Goal: Task Accomplishment & Management: Complete application form

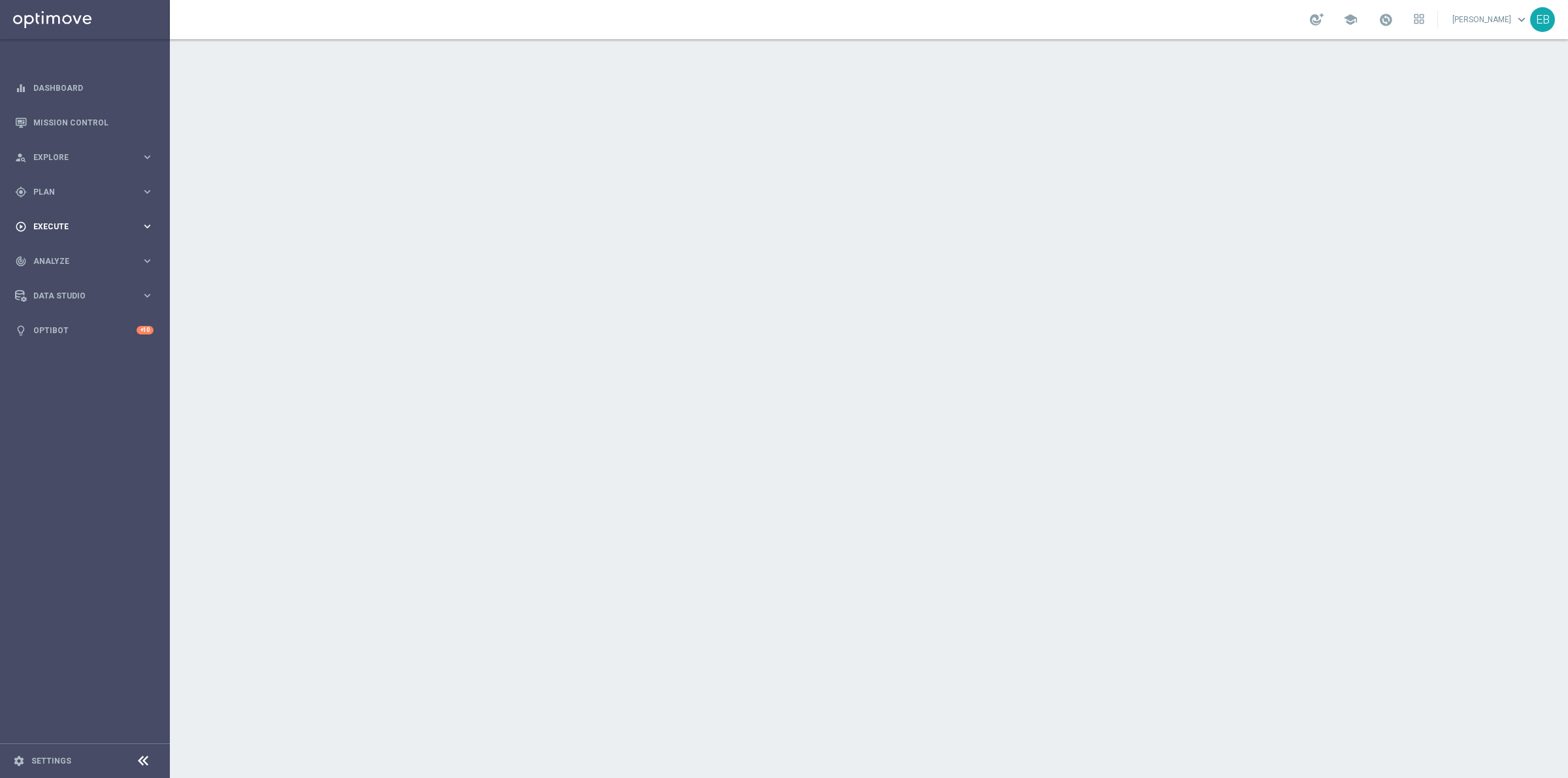
click at [85, 220] on div "play_circle_outline Execute keyboard_arrow_right" at bounding box center [84, 226] width 169 height 35
click at [72, 248] on link "Campaign Builder" at bounding box center [85, 253] width 102 height 10
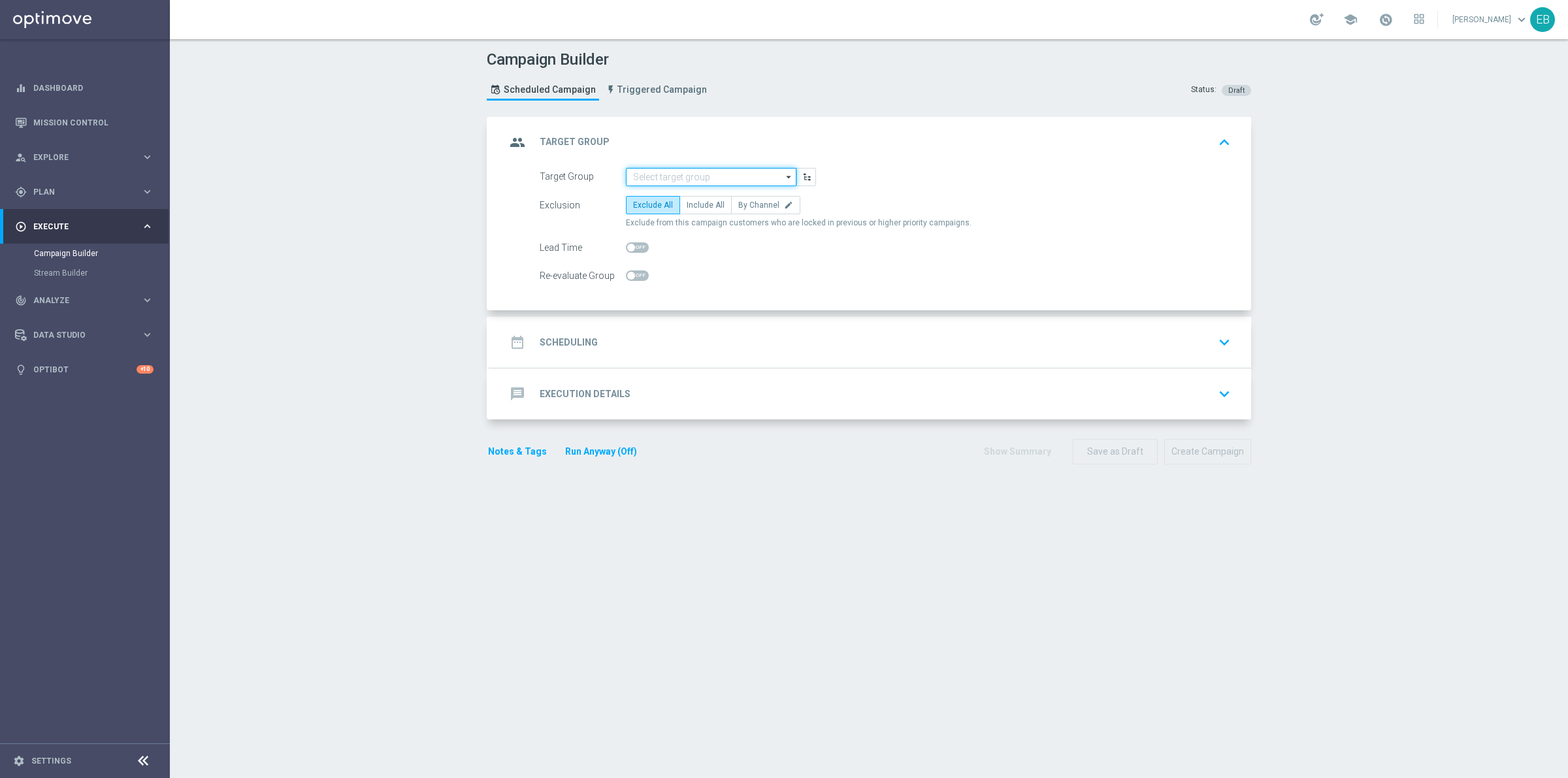
click at [650, 172] on input at bounding box center [712, 176] width 170 height 18
type input "JKR_Newsletter(All)"
click at [697, 198] on label "Include All" at bounding box center [705, 205] width 52 height 18
click at [695, 203] on input "Include All" at bounding box center [691, 207] width 9 height 9
radio input "true"
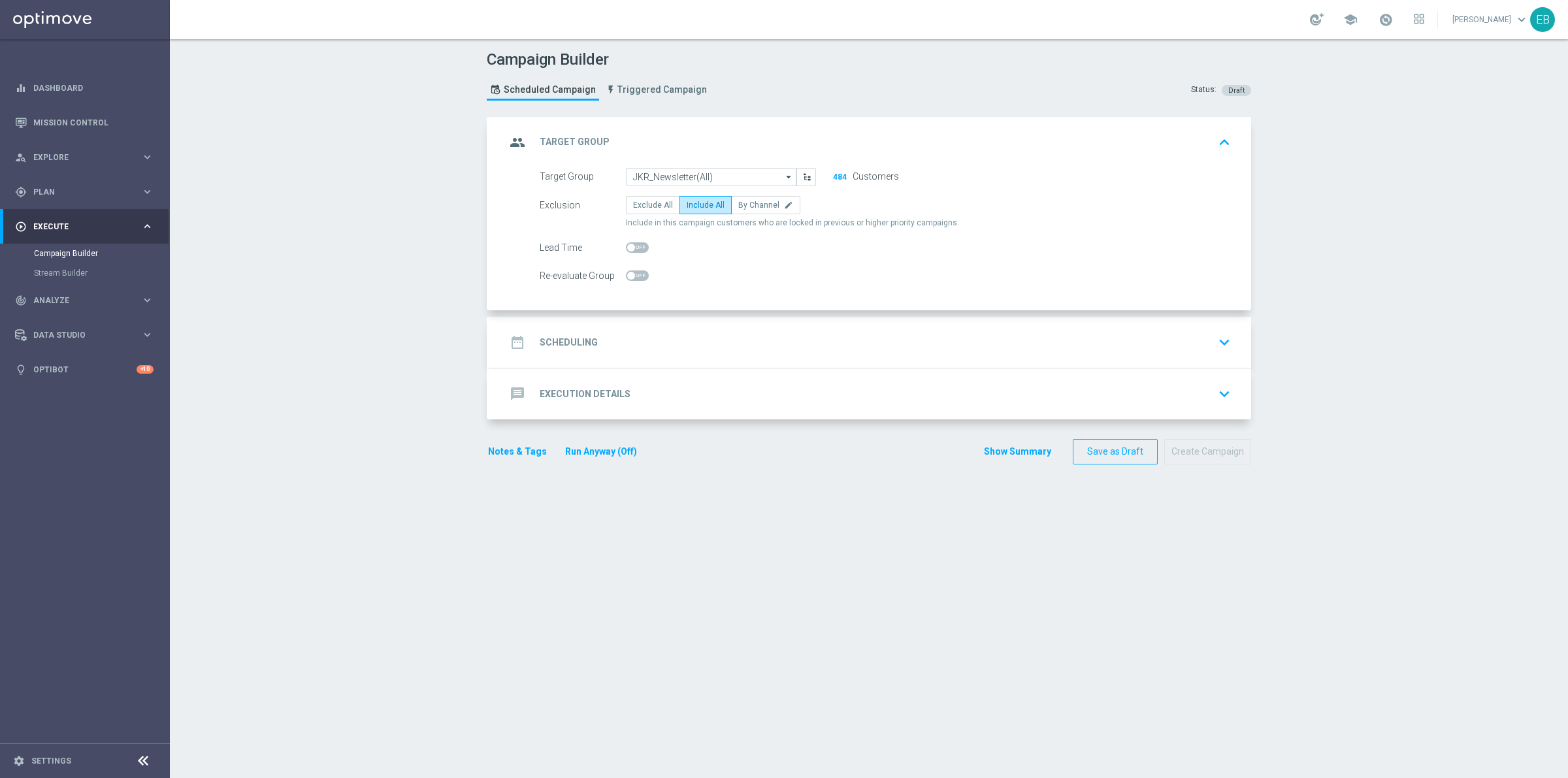
click at [783, 334] on div "date_range Scheduling keyboard_arrow_down" at bounding box center [870, 342] width 729 height 25
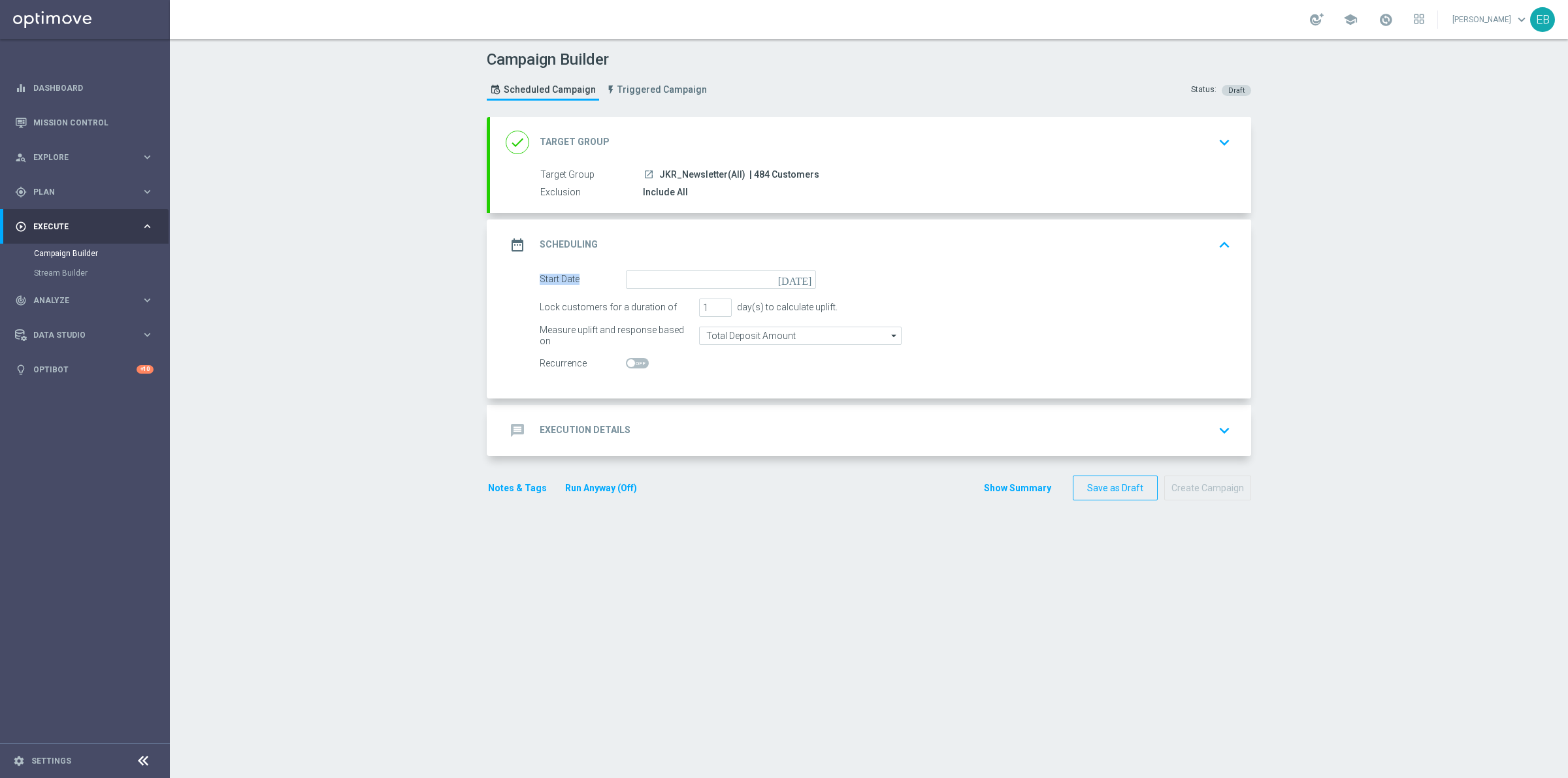
click at [672, 269] on div "date_range Scheduling keyboard_arrow_up Start Date [DATE] Lock customers for a …" at bounding box center [870, 309] width 761 height 179
click at [652, 273] on input at bounding box center [721, 279] width 190 height 18
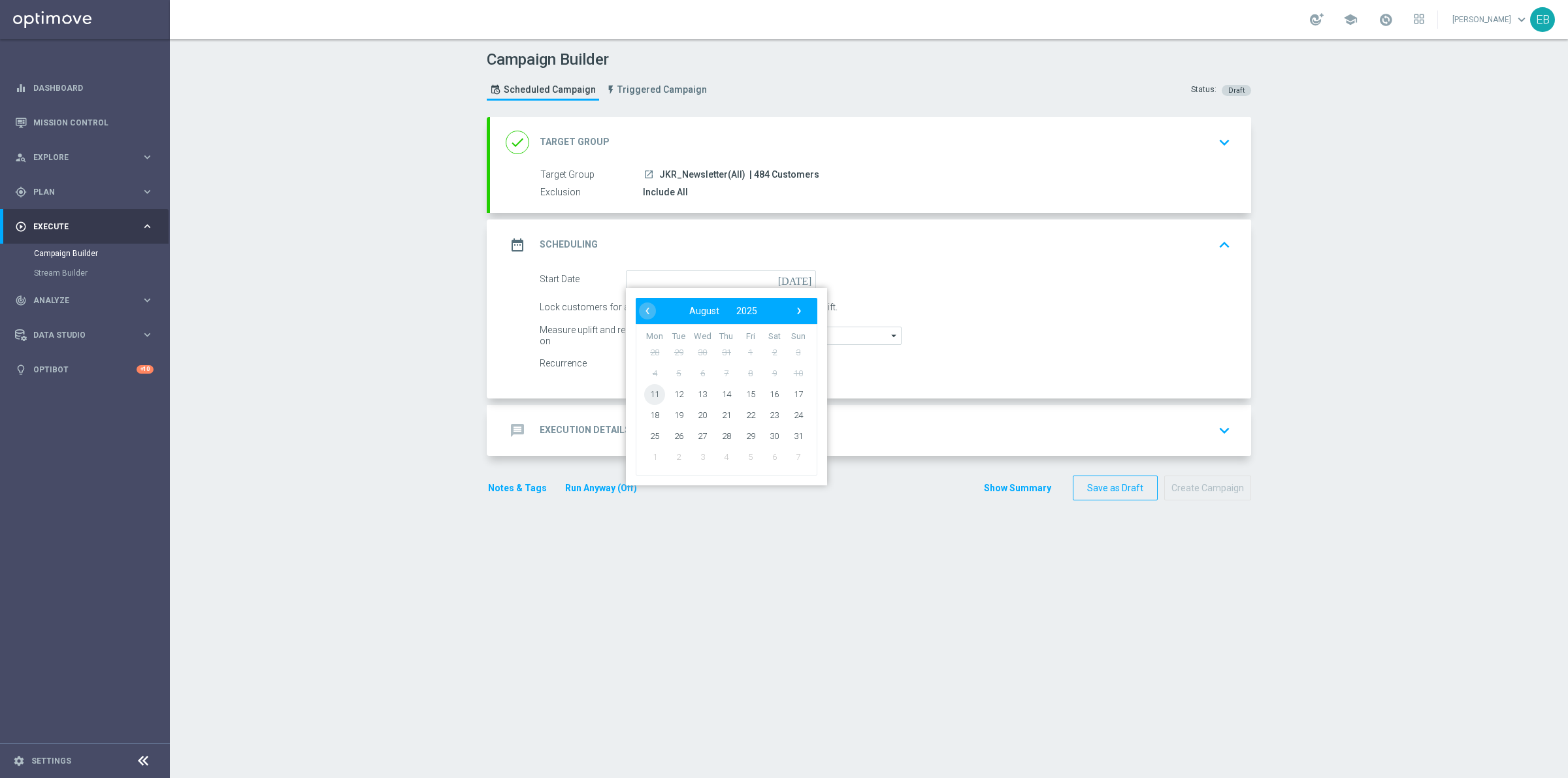
click at [657, 394] on span "11" at bounding box center [654, 394] width 21 height 21
type input "[DATE]"
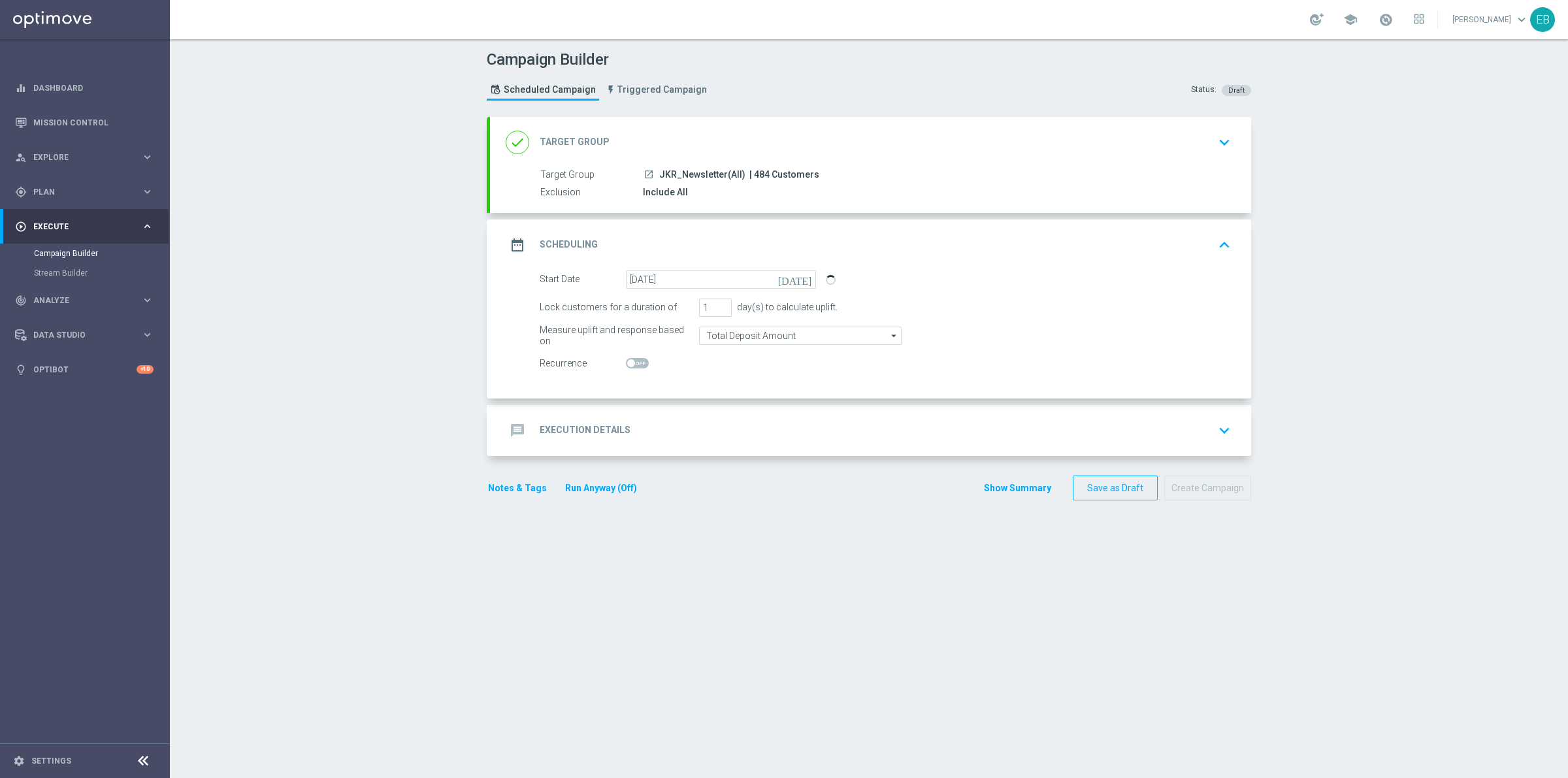
drag, startPoint x: 688, startPoint y: 416, endPoint x: 647, endPoint y: 438, distance: 46.5
click at [683, 420] on div "message Execution Details keyboard_arrow_down" at bounding box center [870, 430] width 761 height 51
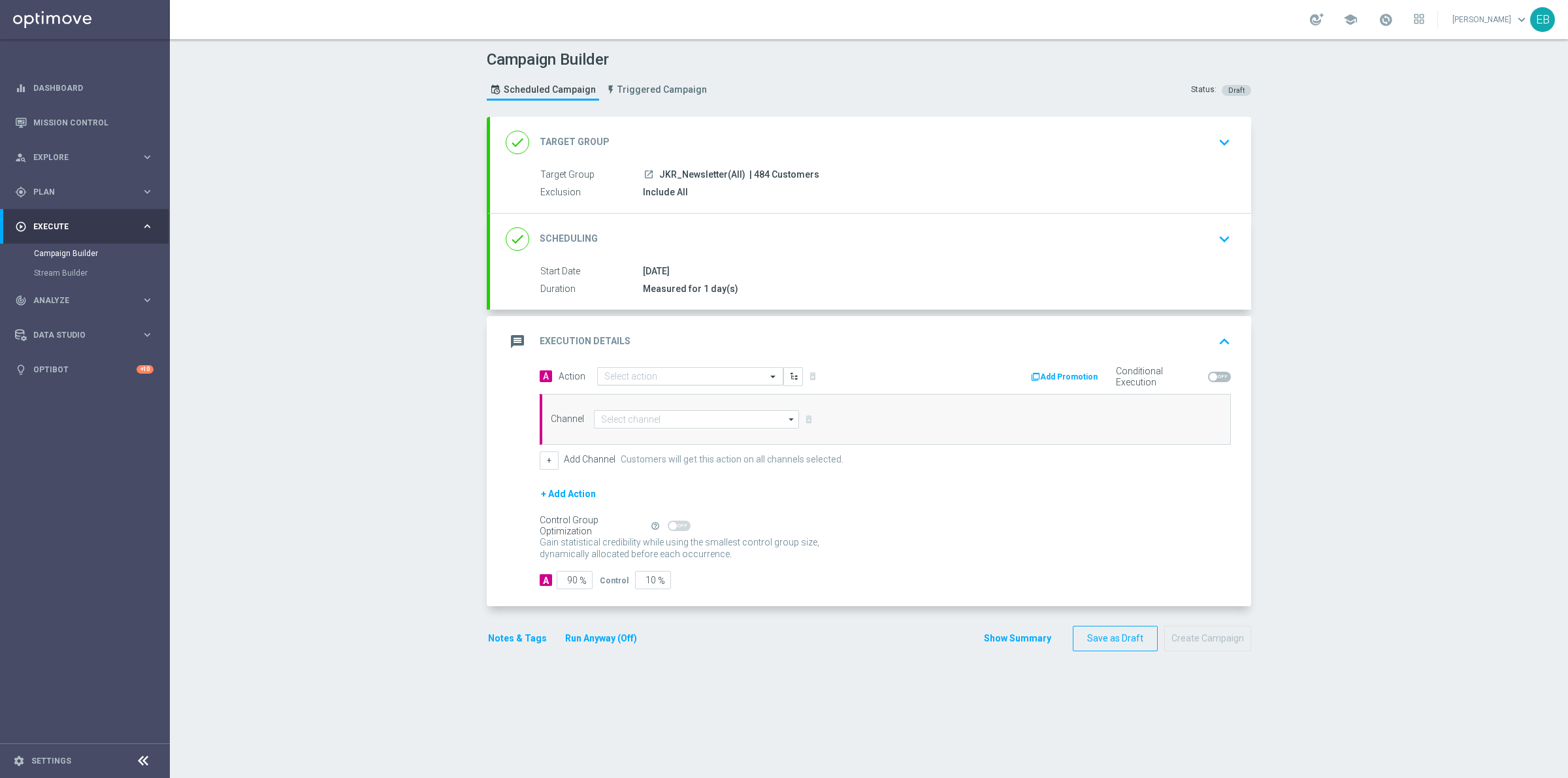
click at [634, 370] on div "Select action" at bounding box center [690, 376] width 187 height 18
type input "news"
click at [646, 416] on input at bounding box center [696, 419] width 205 height 18
click at [668, 458] on div "Optimail" at bounding box center [701, 458] width 194 height 18
type input "Optimail"
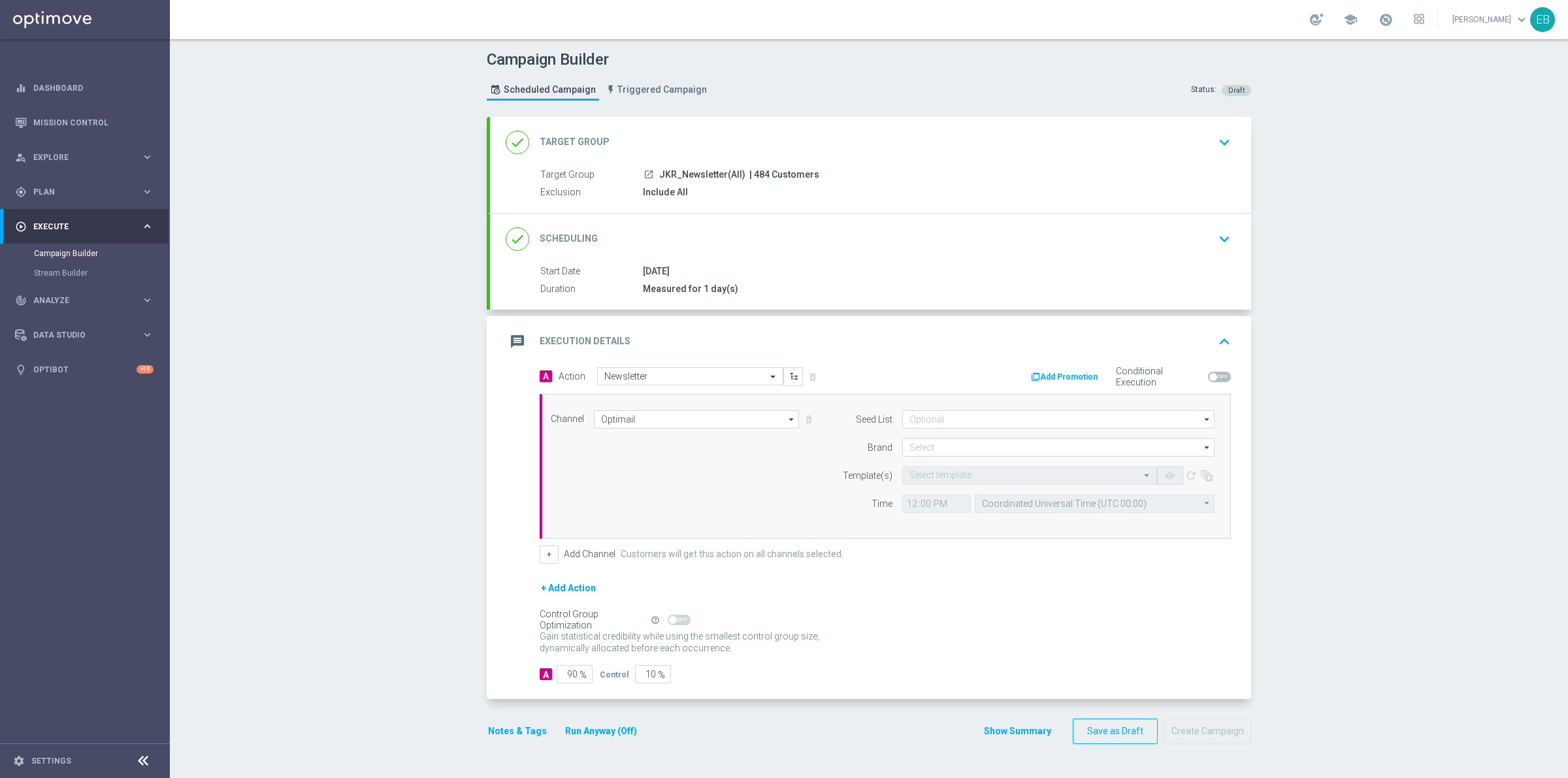
click at [951, 429] on form "Seed List arrow_drop_down Show Selected 0 of 3 (All)" at bounding box center [1025, 462] width 379 height 102
click at [960, 416] on input at bounding box center [1058, 419] width 312 height 18
click at [971, 471] on div "Promo Qualifiers" at bounding box center [1069, 477] width 312 height 18
drag, startPoint x: 647, startPoint y: 435, endPoint x: 889, endPoint y: 451, distance: 242.5
click at [709, 447] on div "Channel Optimail Optimail arrow_drop_down Show Selected 1 of 21 Facebook Custom…" at bounding box center [883, 467] width 683 height 112
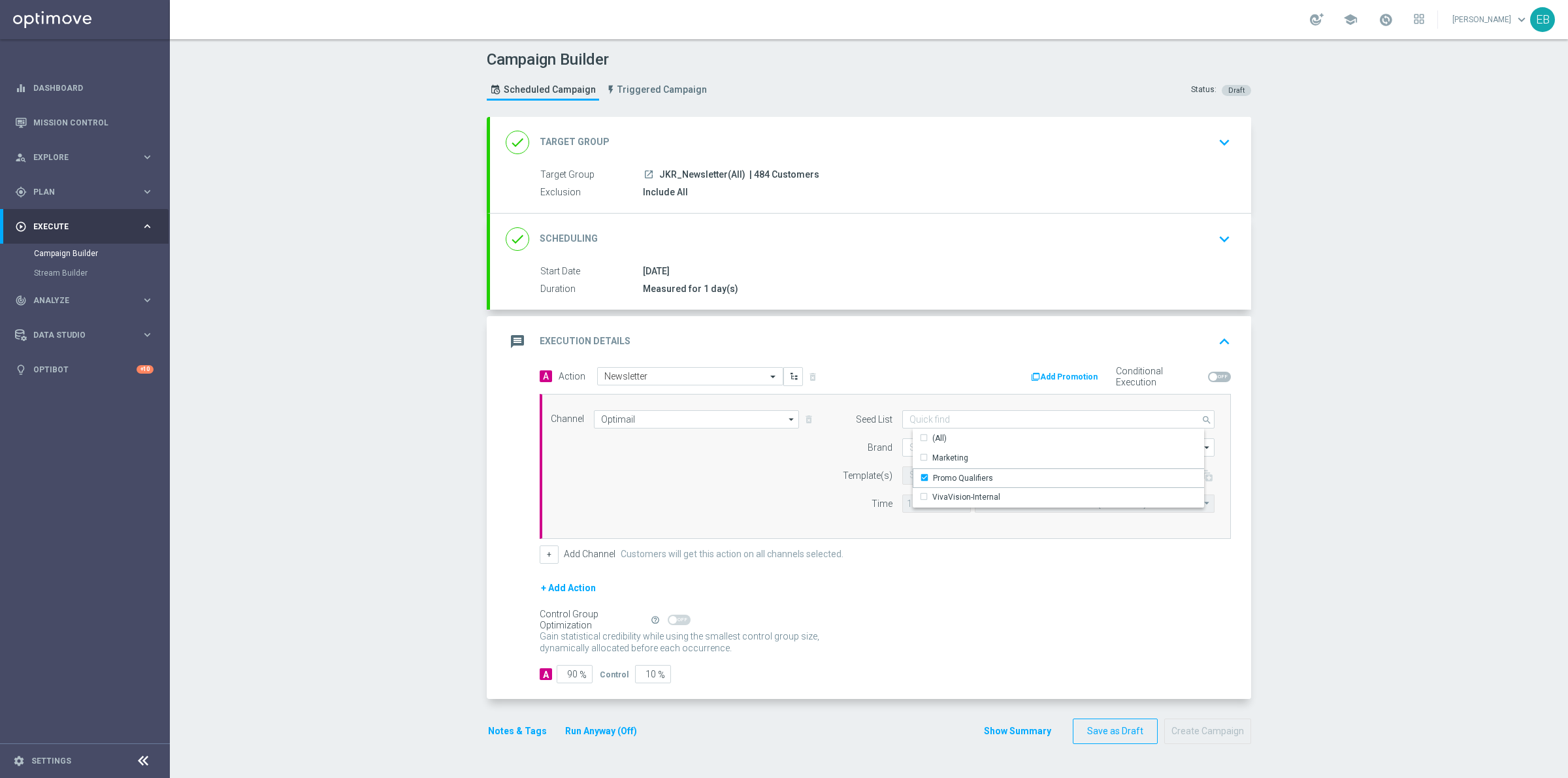
type input "Promo Qualifiers"
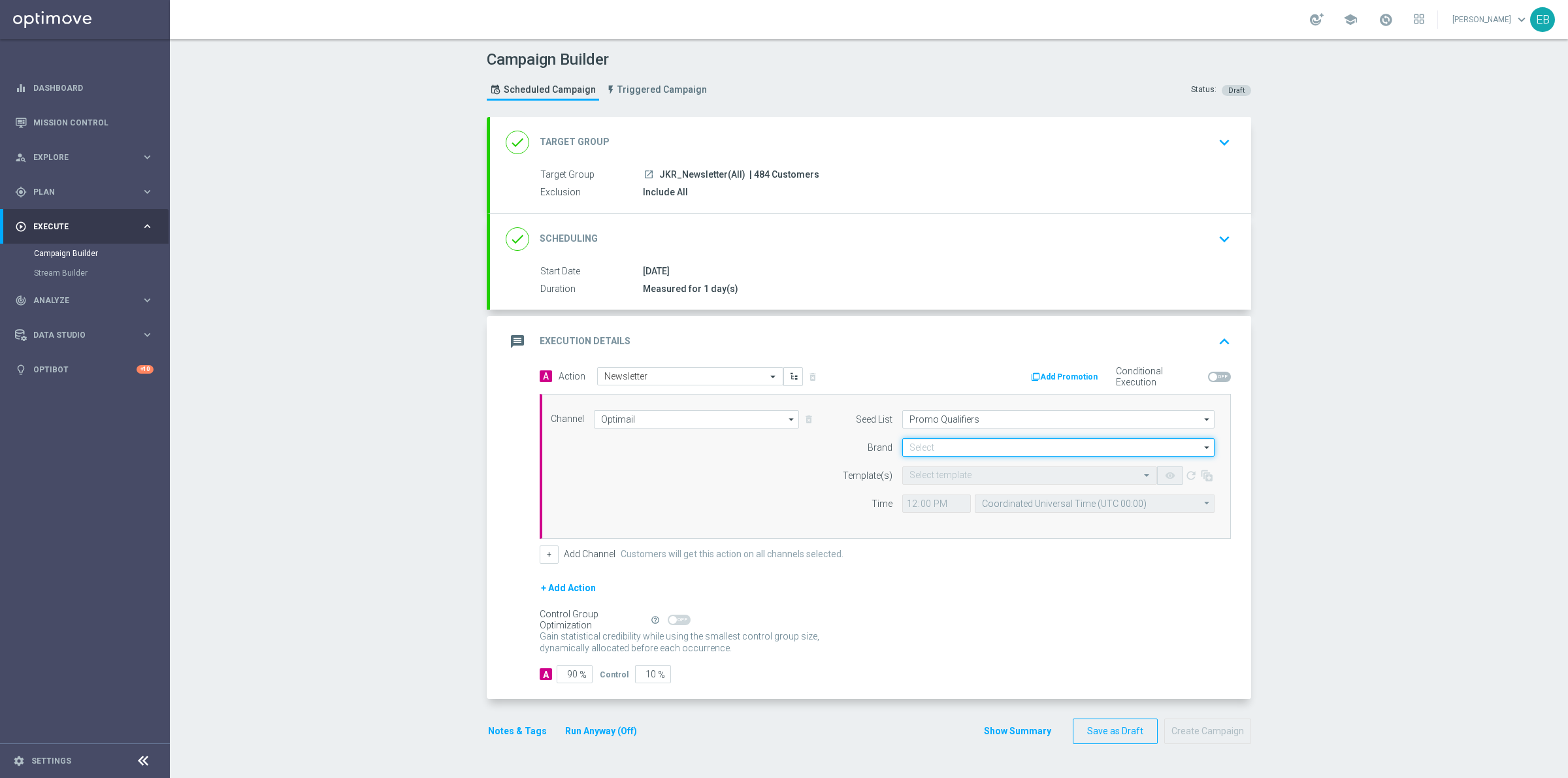
click at [908, 442] on input at bounding box center [1058, 447] width 312 height 18
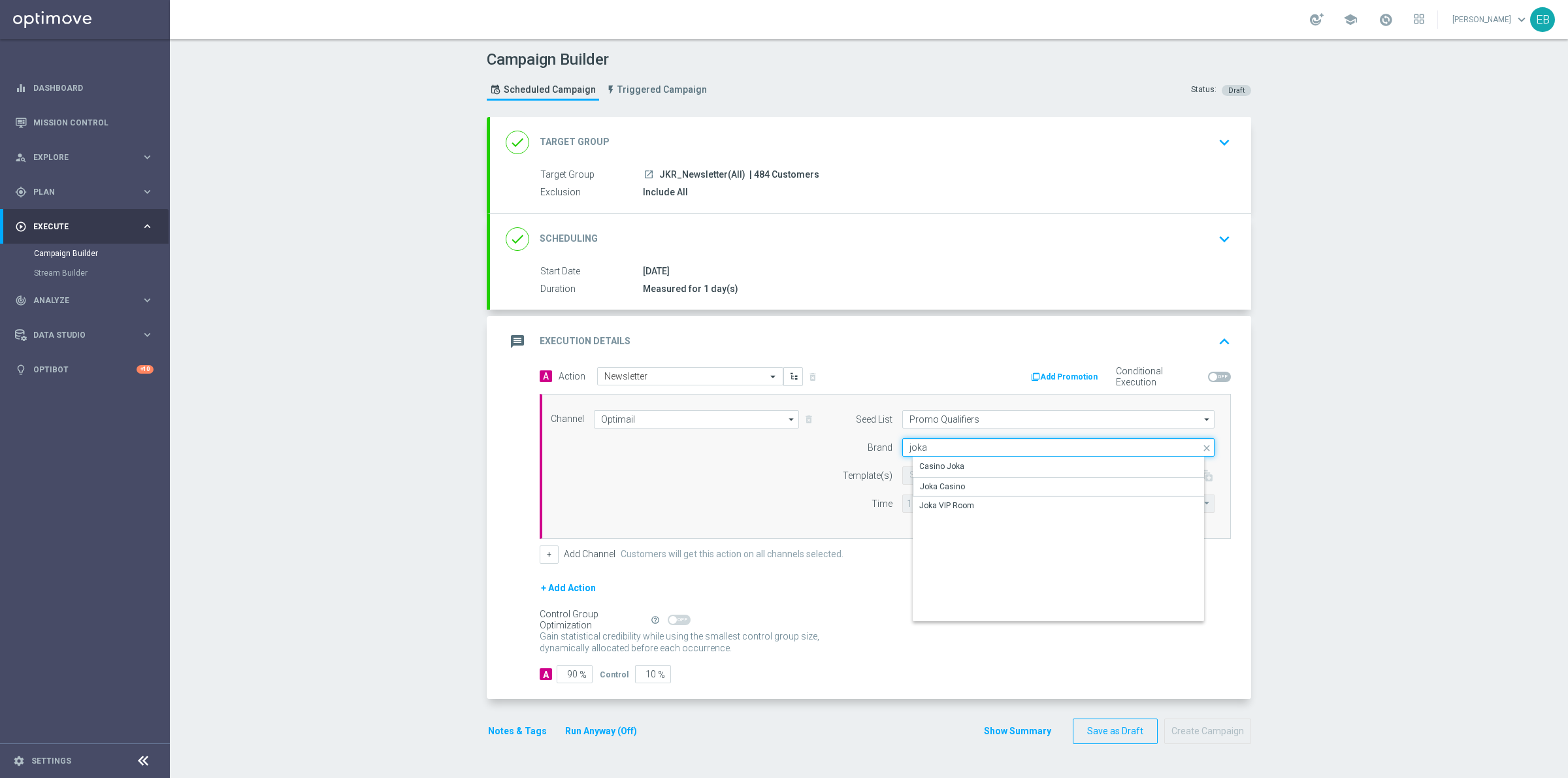
type input "Joka Casino"
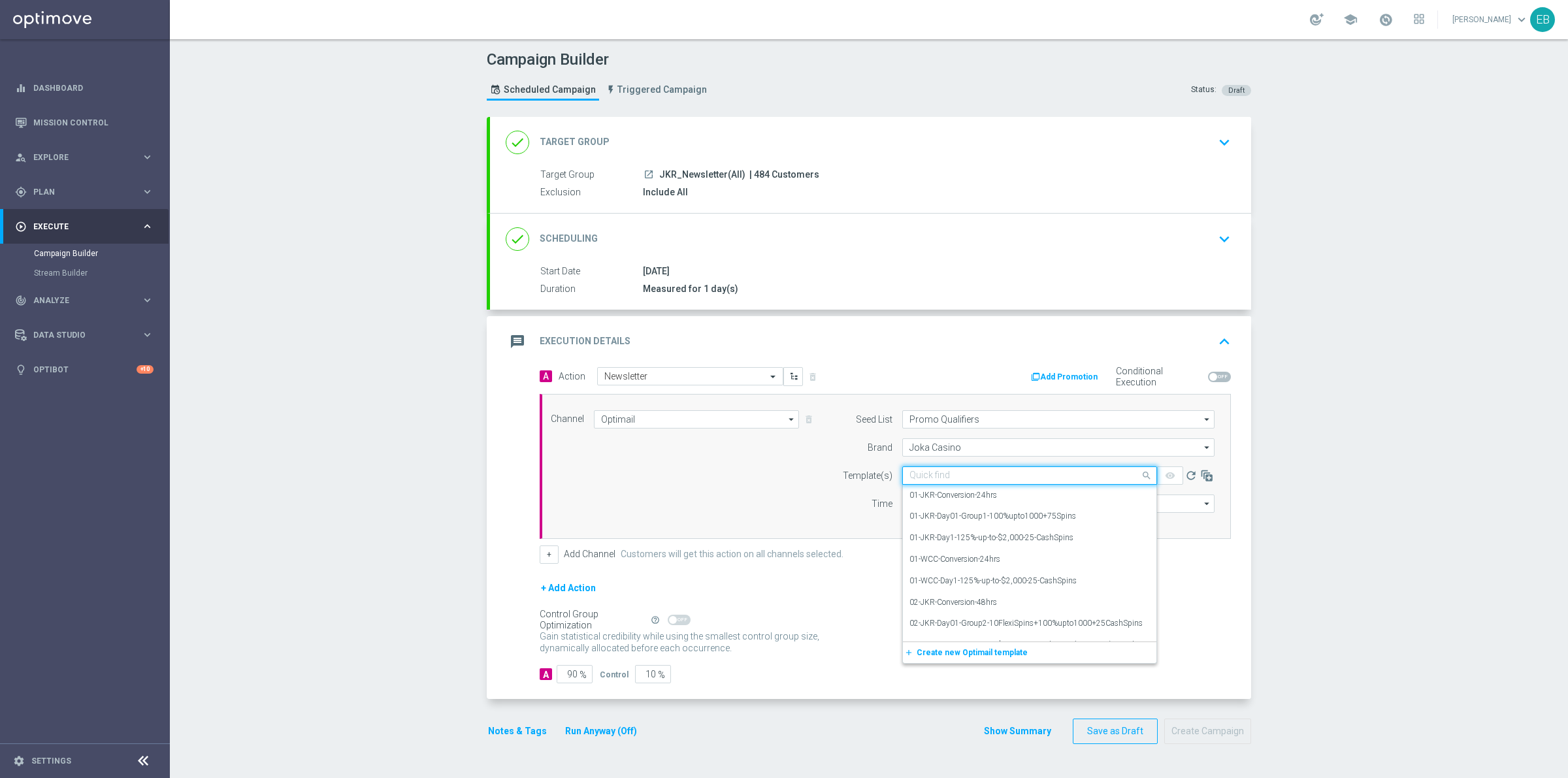
click at [913, 466] on div "Quick find" at bounding box center [1029, 475] width 255 height 18
click at [1012, 494] on div "JKR_Newsletter_ALL" at bounding box center [1029, 495] width 240 height 21
type input "newsletter"
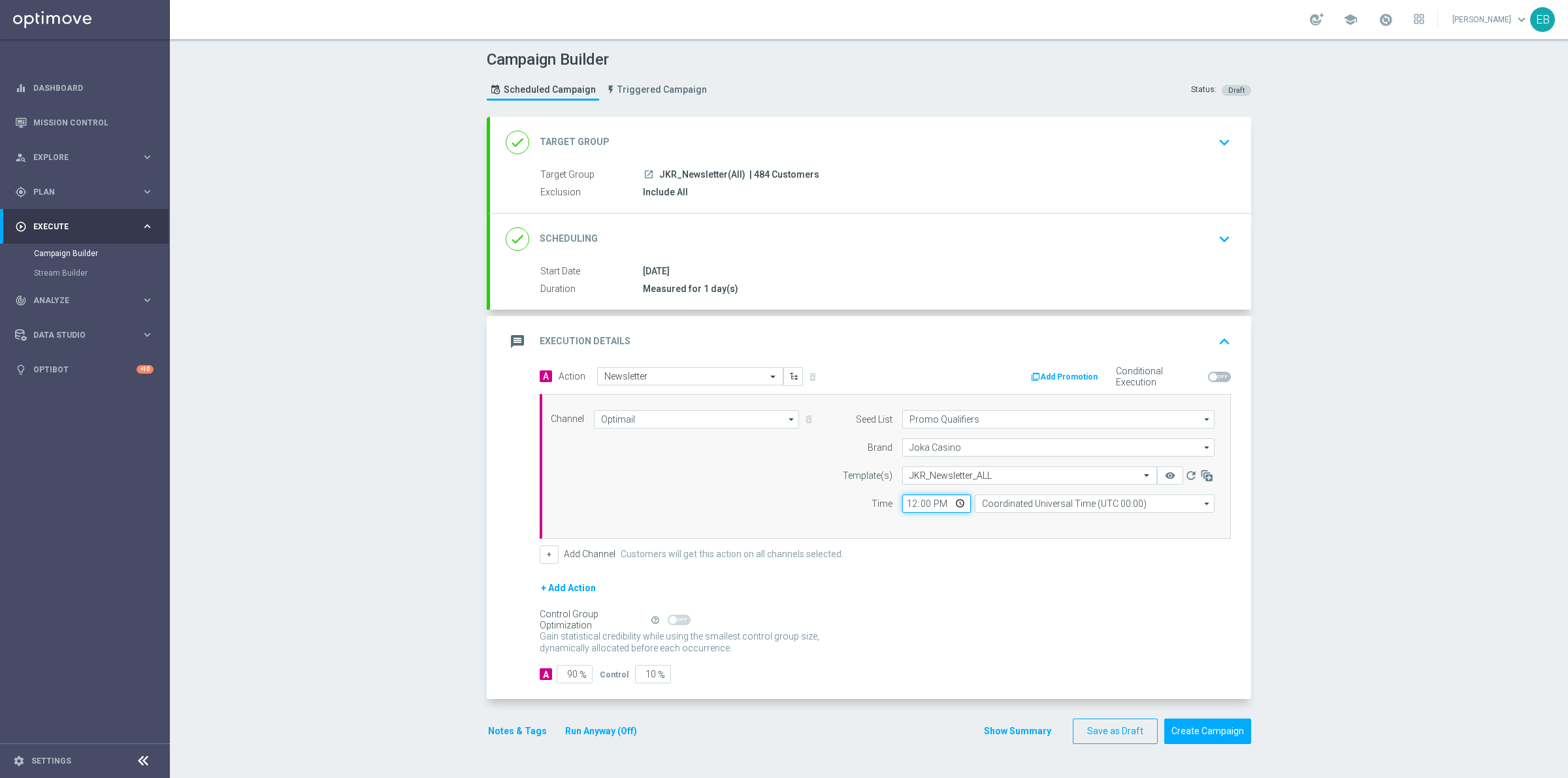
click at [909, 500] on input "12:00" at bounding box center [937, 503] width 69 height 18
type input "14:00"
click at [559, 677] on input "90" at bounding box center [574, 674] width 36 height 18
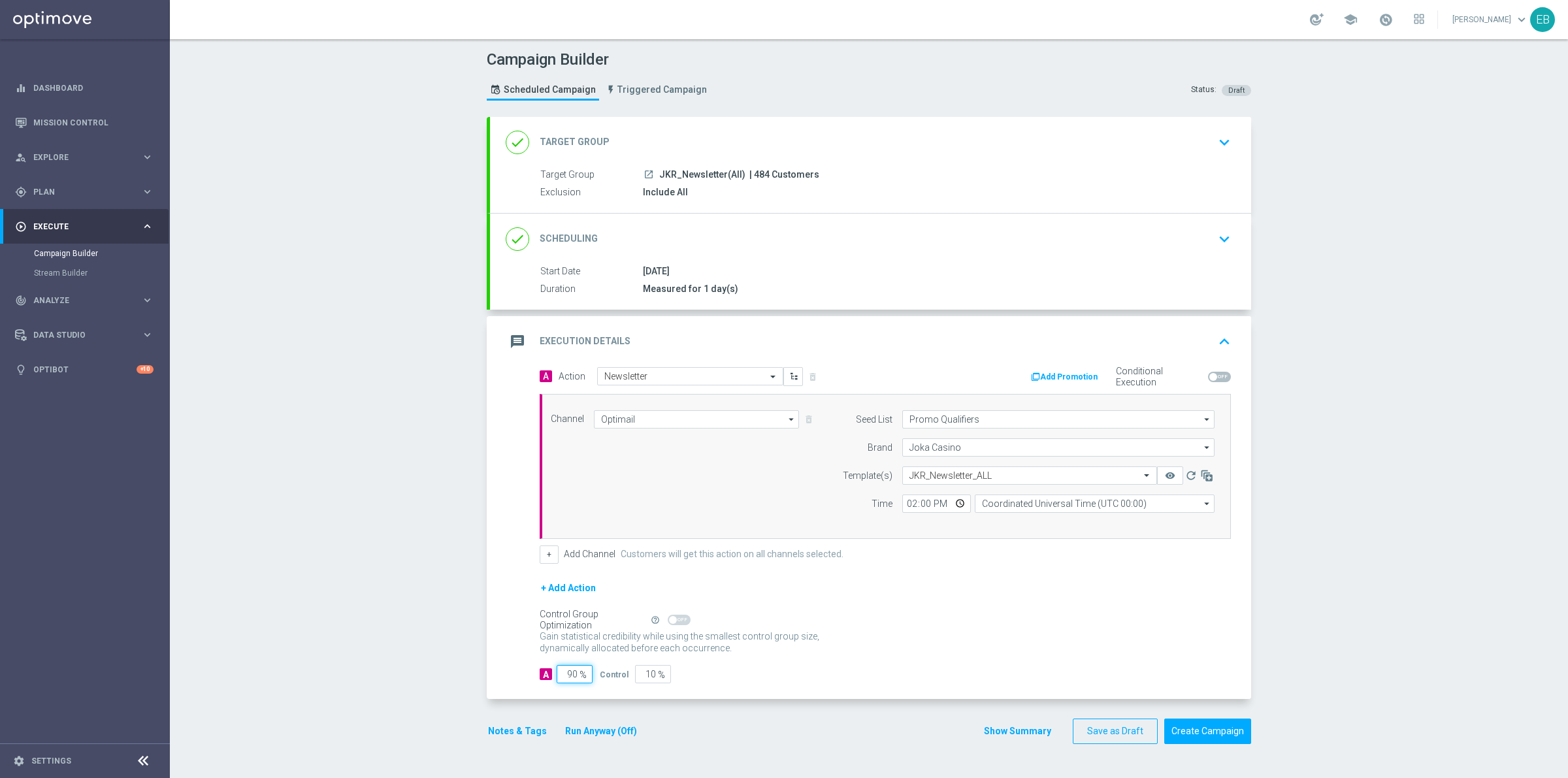
type input "1"
type input "99"
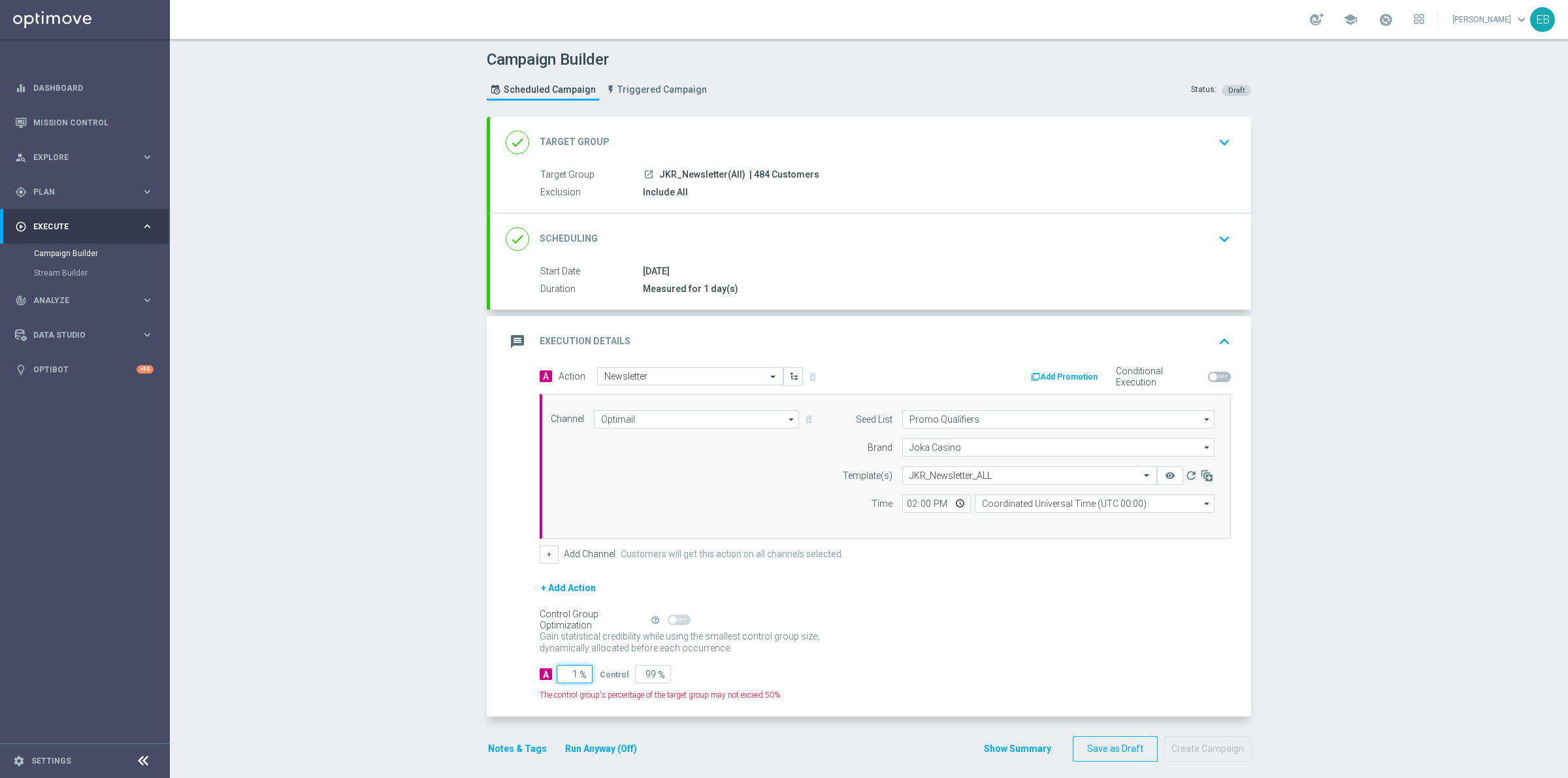
type input "10"
type input "90"
type input "100"
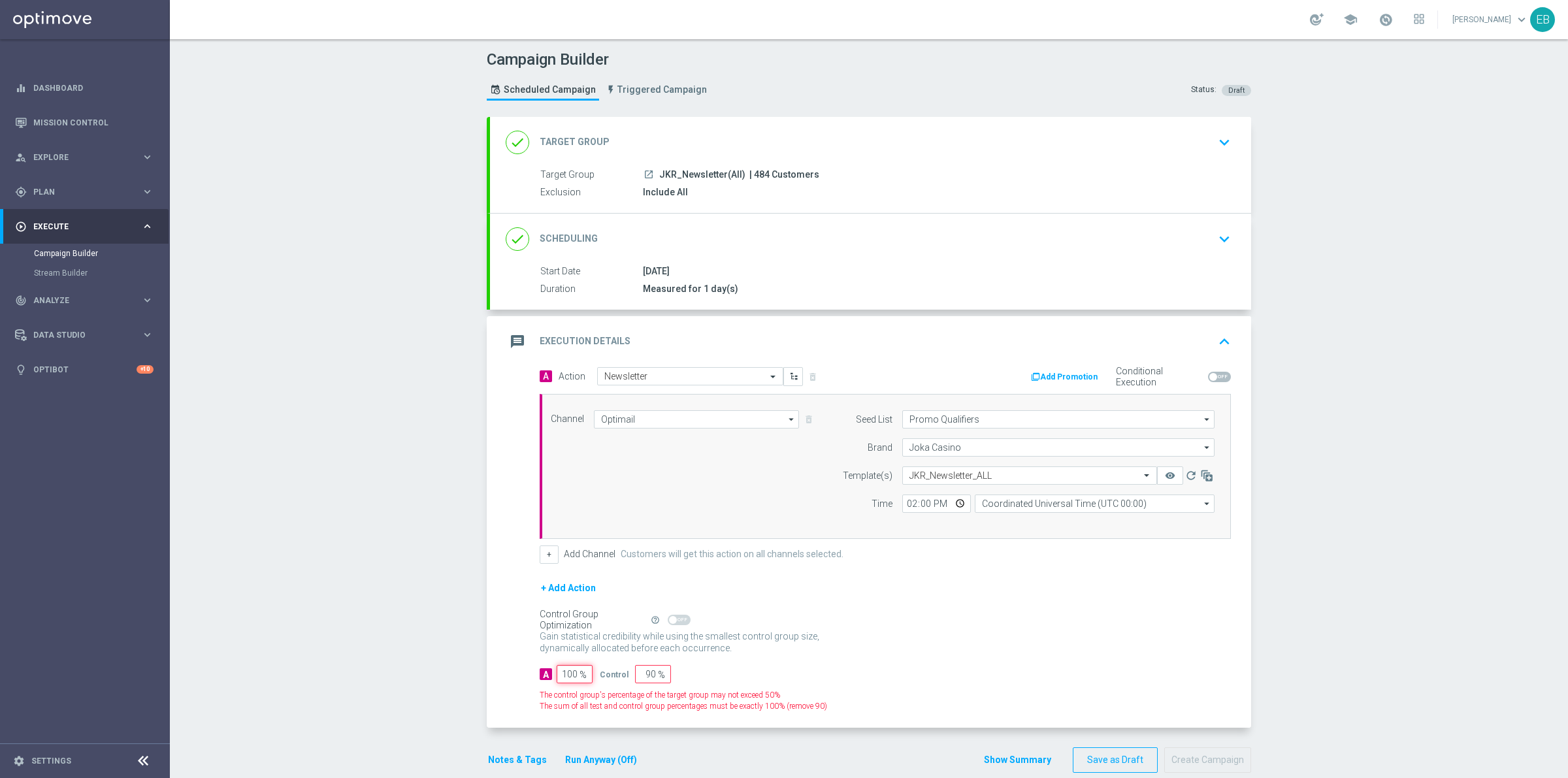
type input "0"
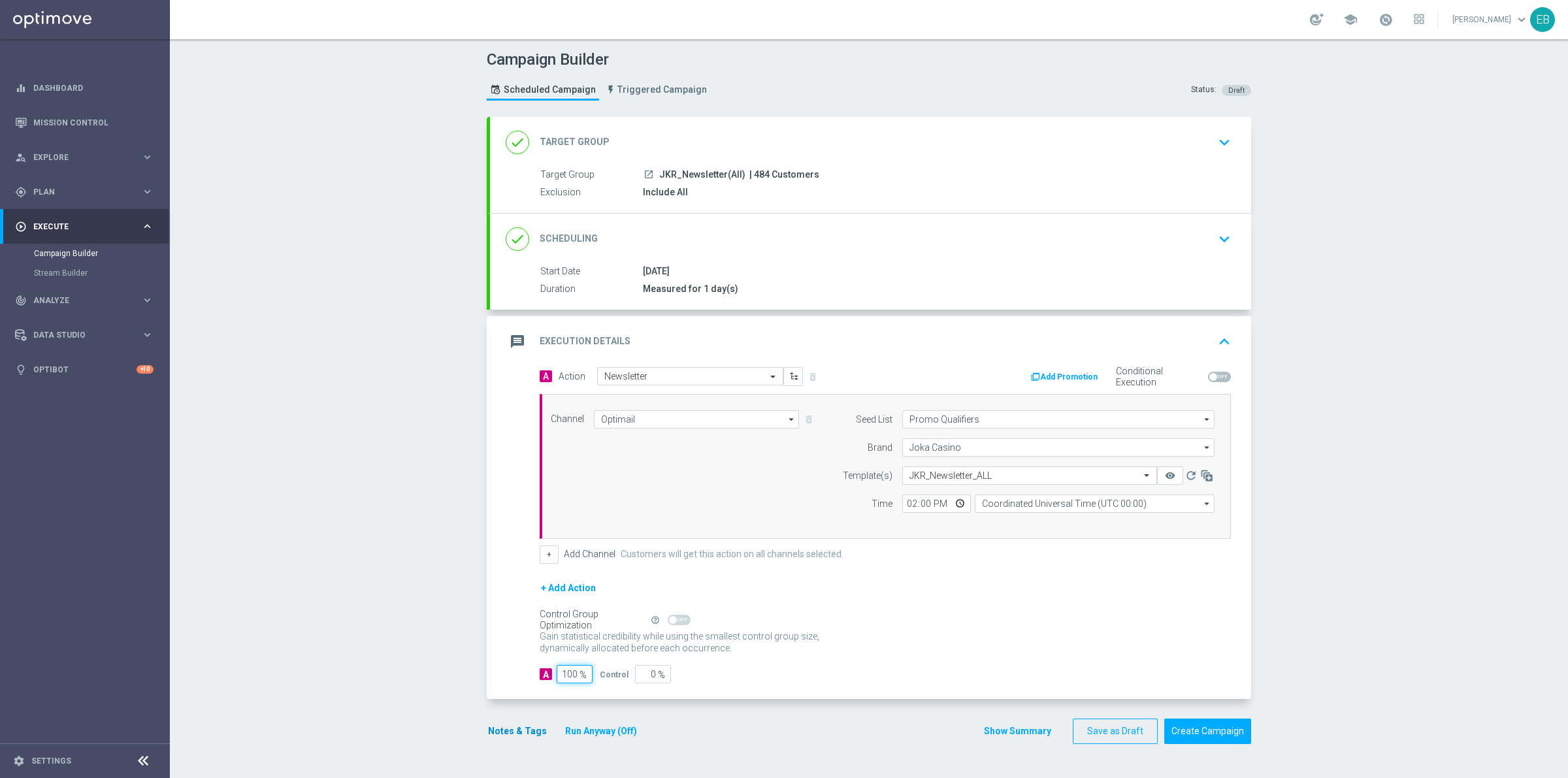
type input "100"
click at [497, 726] on button "Notes & Tags" at bounding box center [517, 731] width 61 height 16
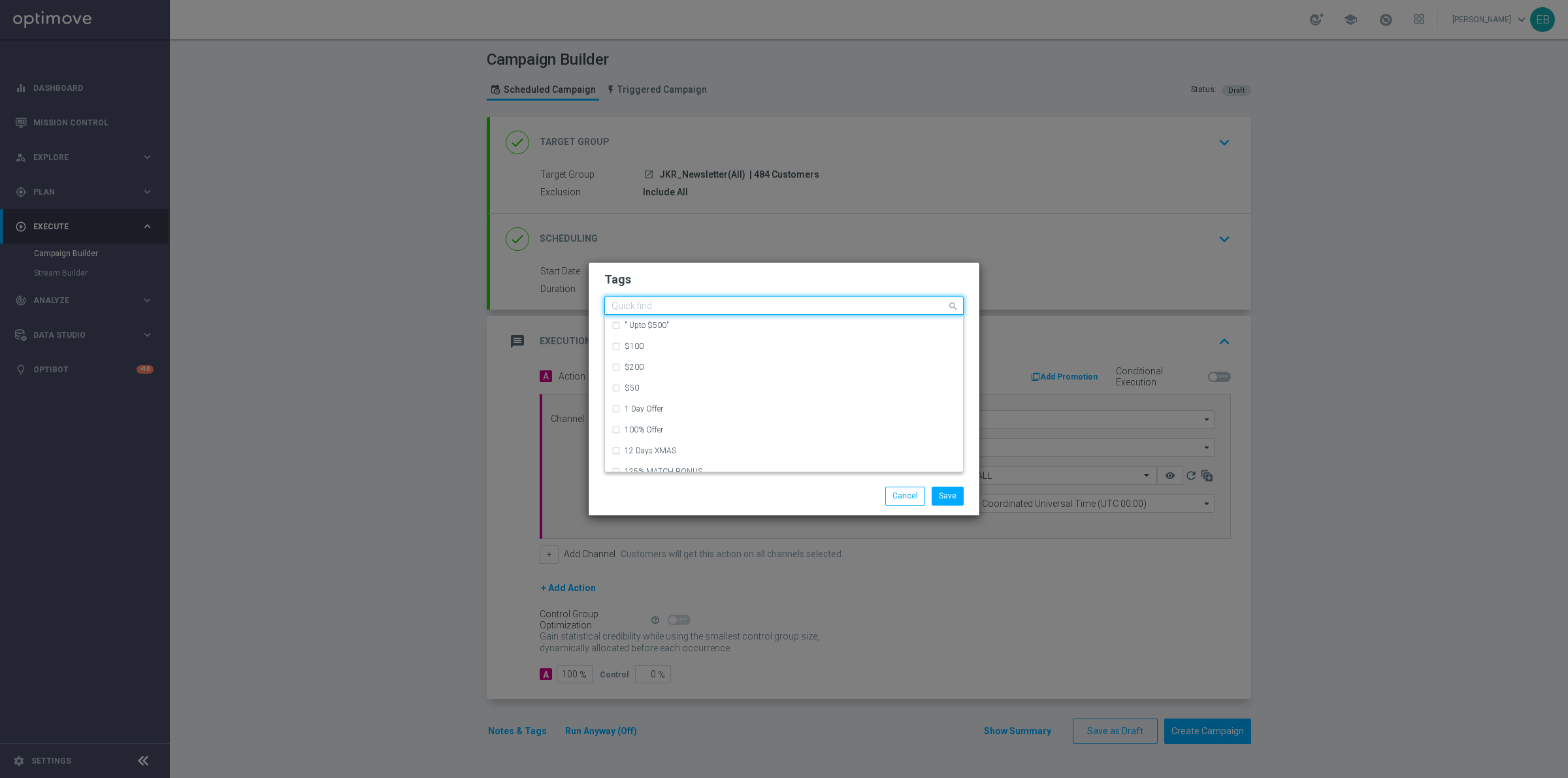
click at [652, 304] on input "text" at bounding box center [779, 306] width 335 height 11
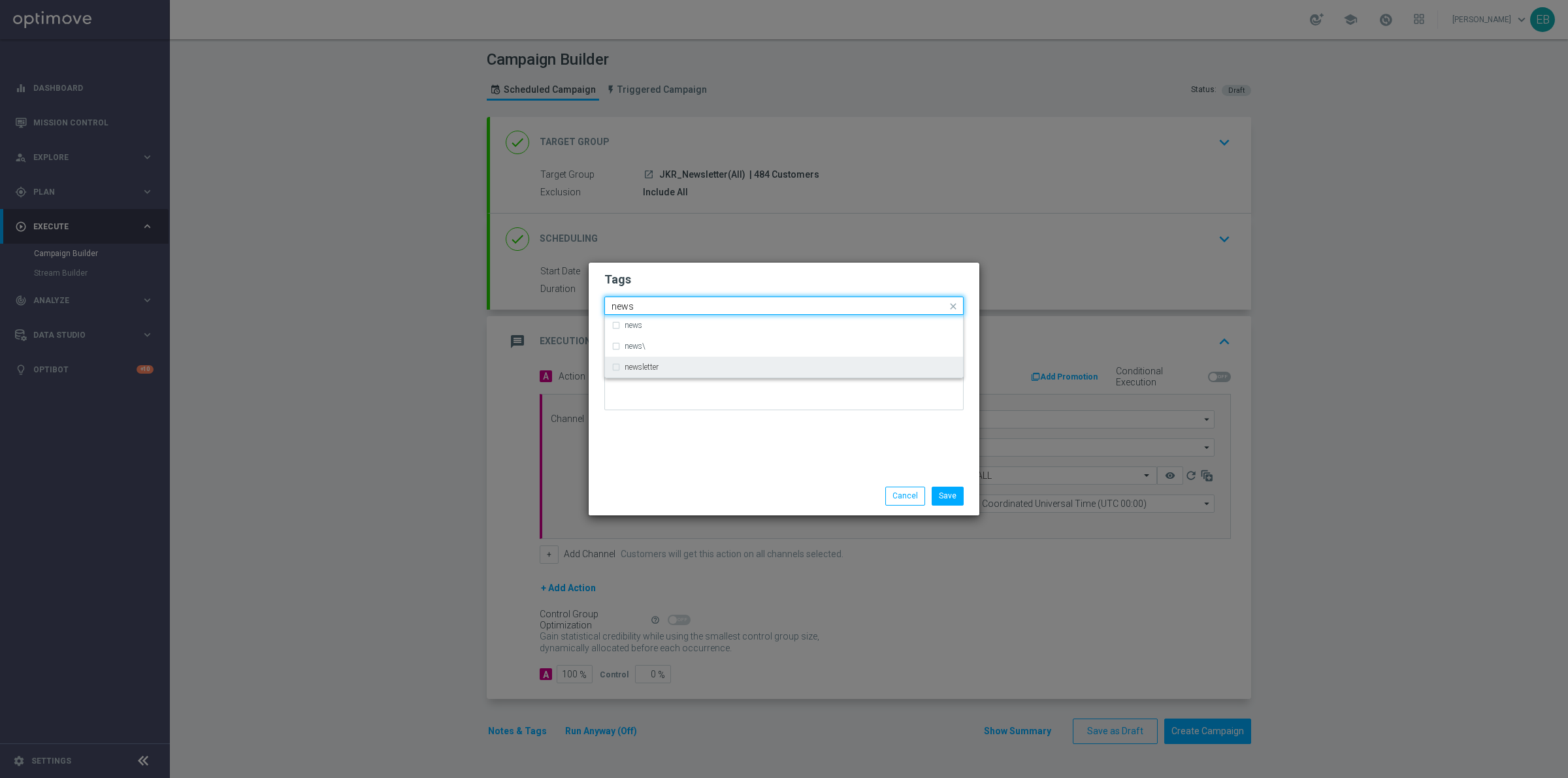
type input "news"
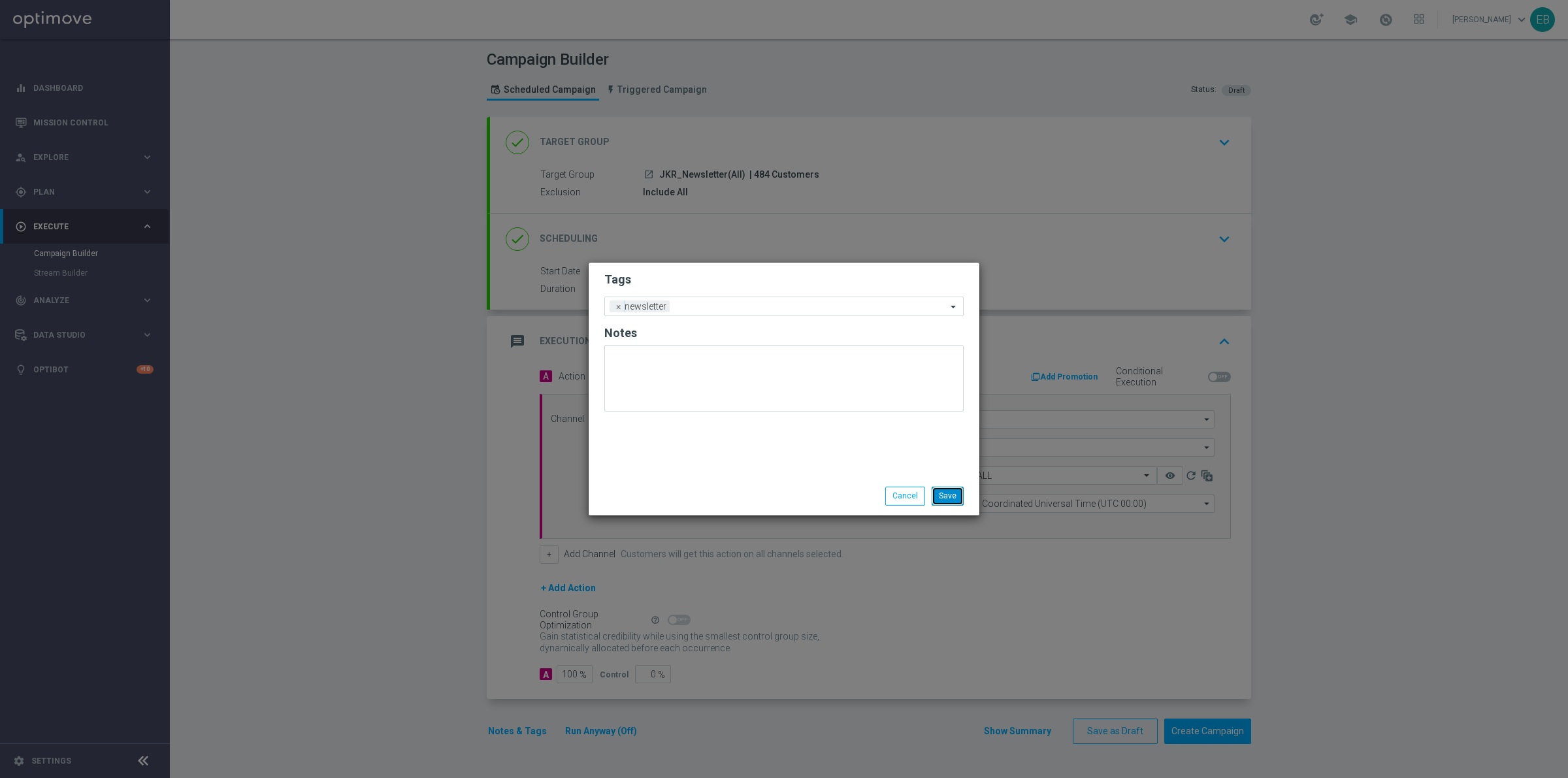
click at [931, 491] on button "Save" at bounding box center [948, 495] width 32 height 18
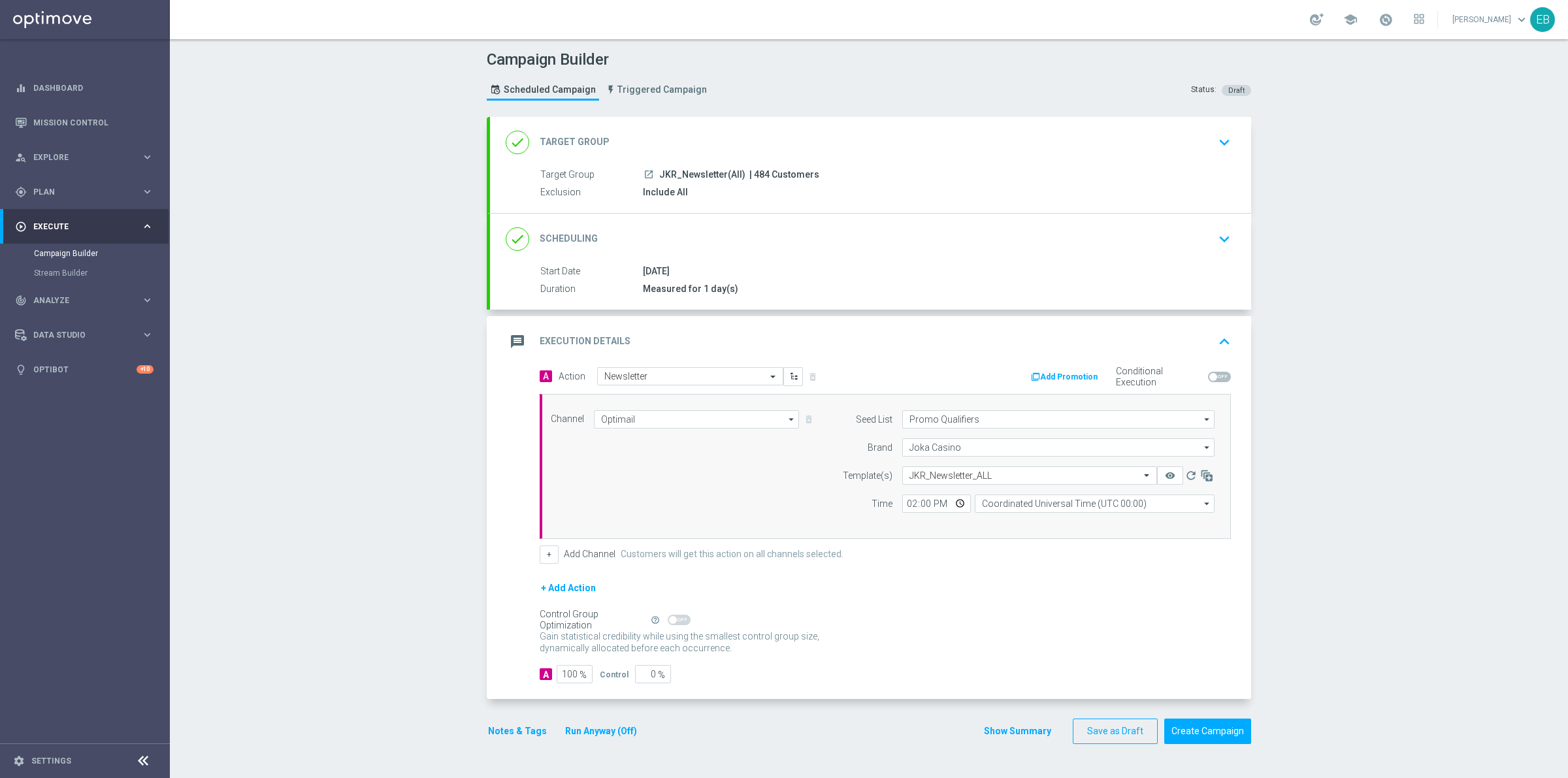
click at [1043, 326] on div "message Execution Details keyboard_arrow_up" at bounding box center [870, 342] width 761 height 51
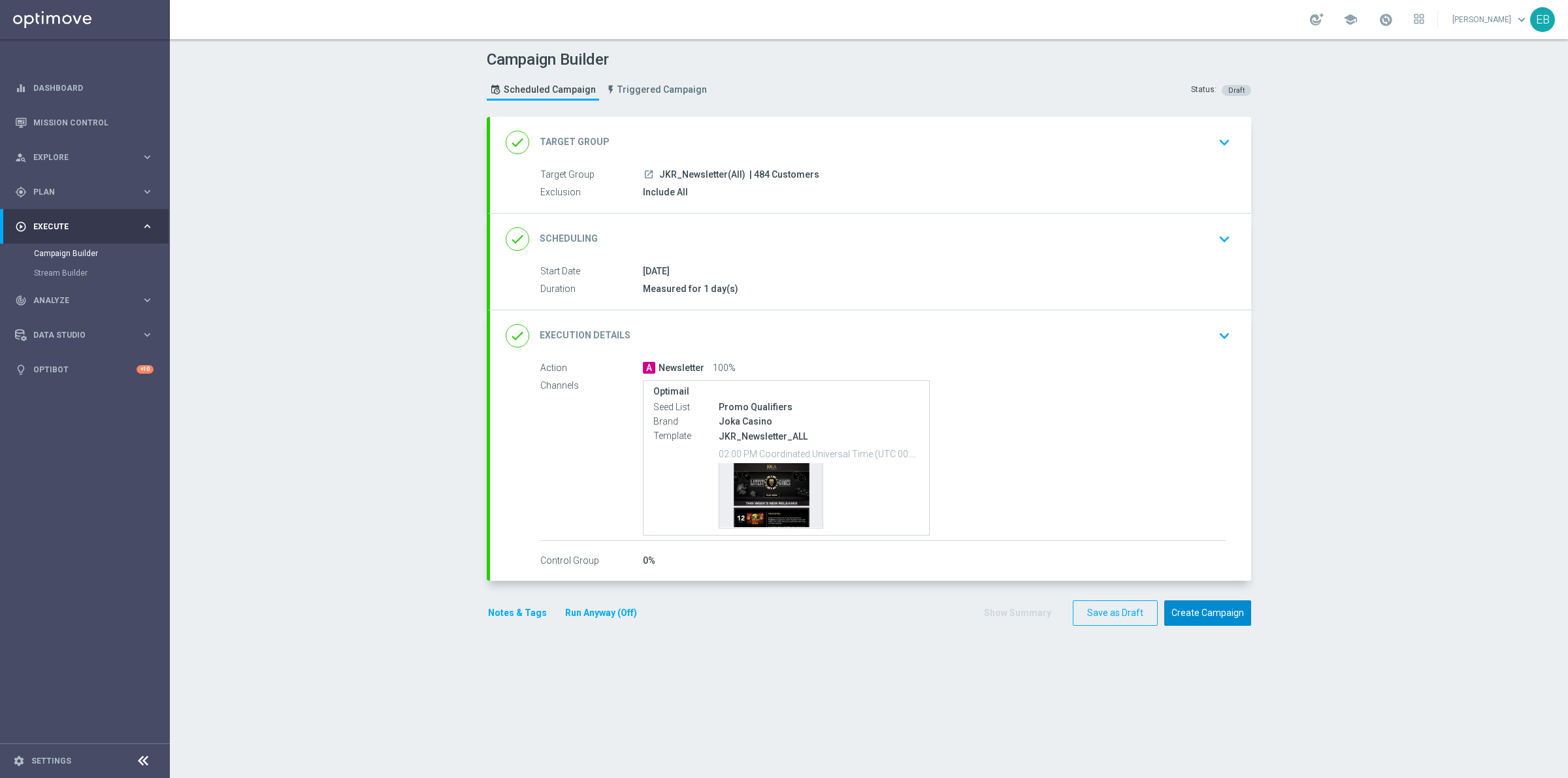
click at [1220, 613] on button "Create Campaign" at bounding box center [1208, 614] width 87 height 26
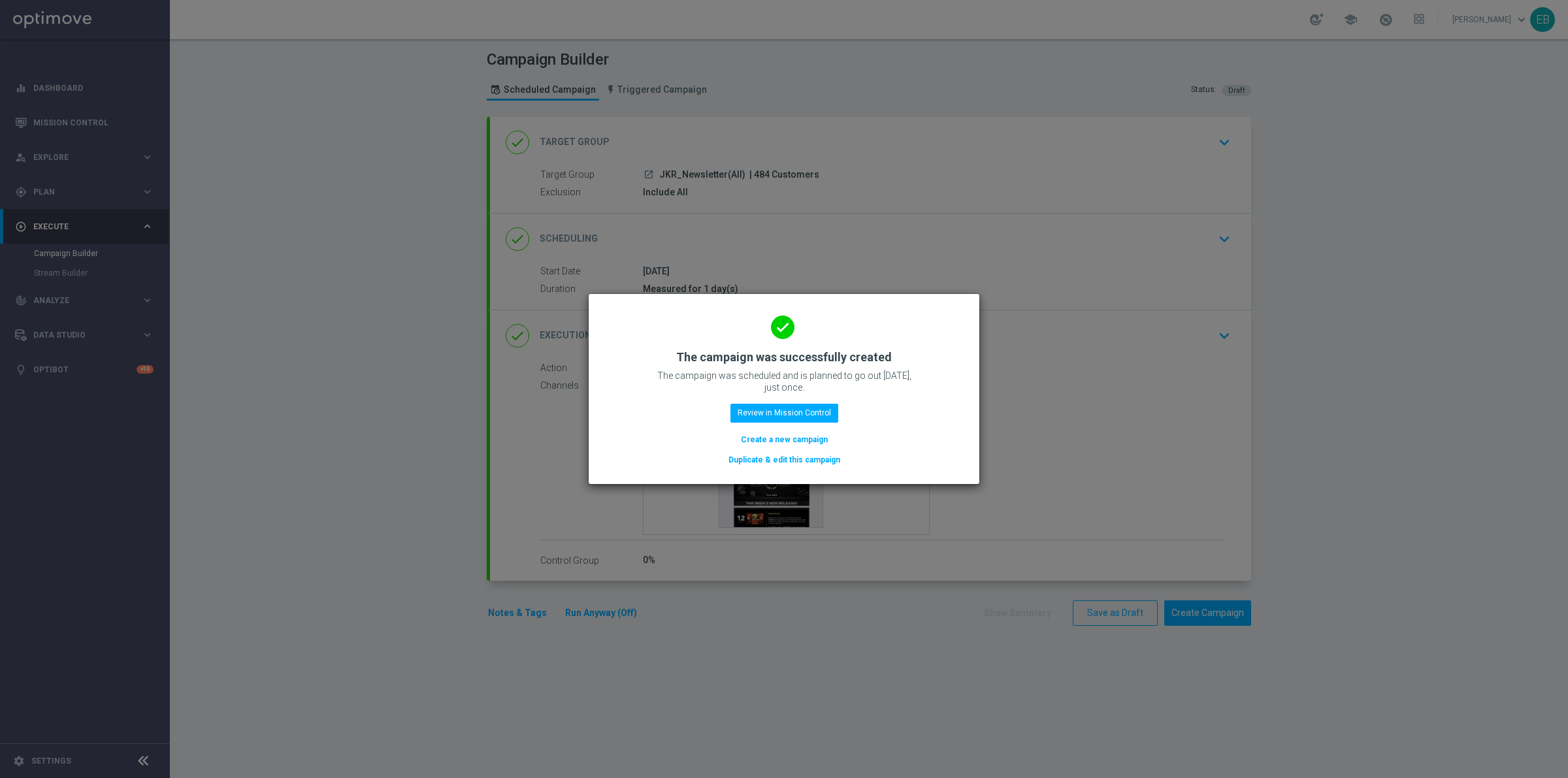
click at [810, 455] on button "Duplicate & edit this campaign" at bounding box center [784, 459] width 114 height 14
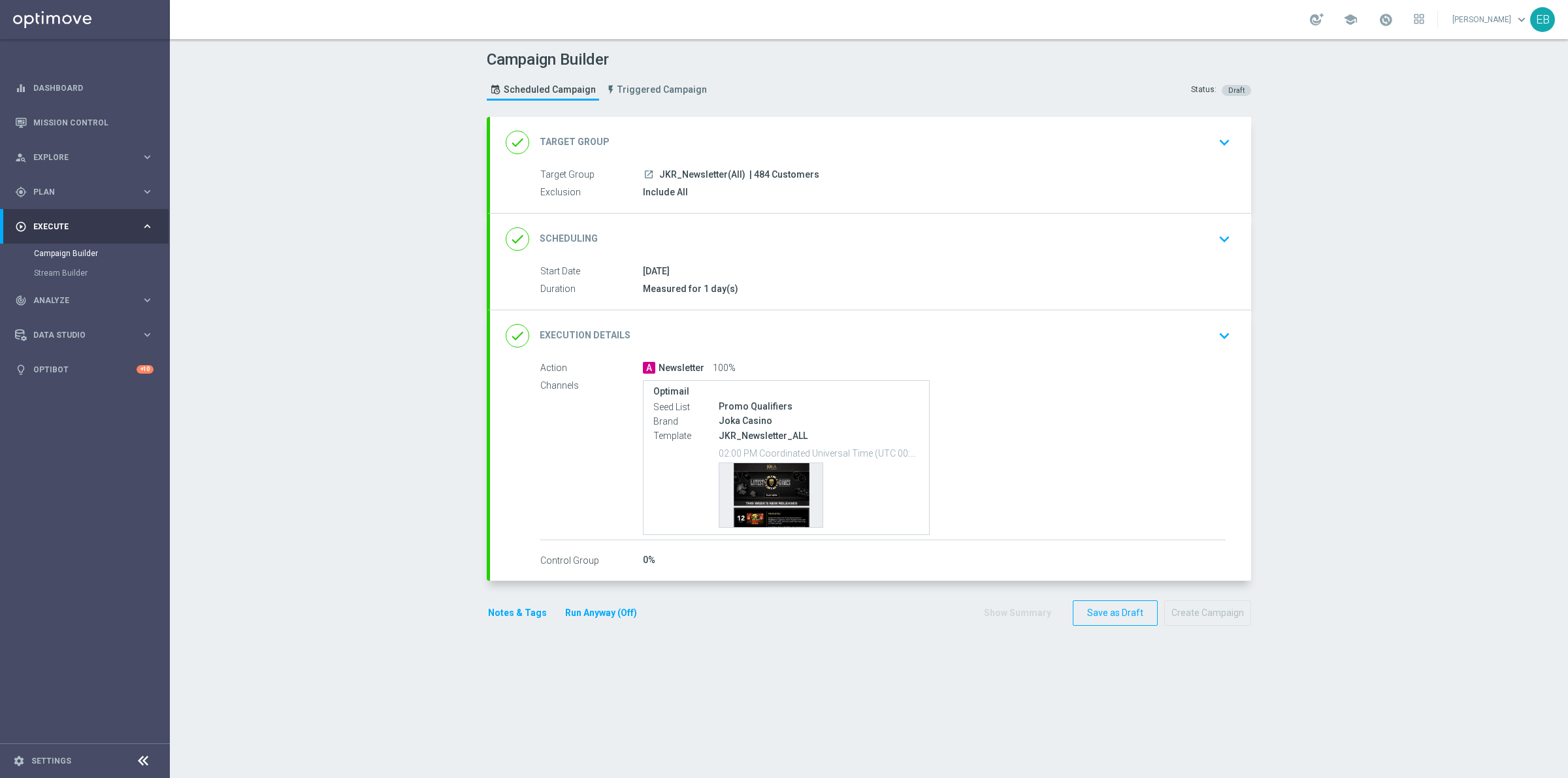
click at [735, 132] on div "done Target Group keyboard_arrow_down" at bounding box center [870, 142] width 729 height 25
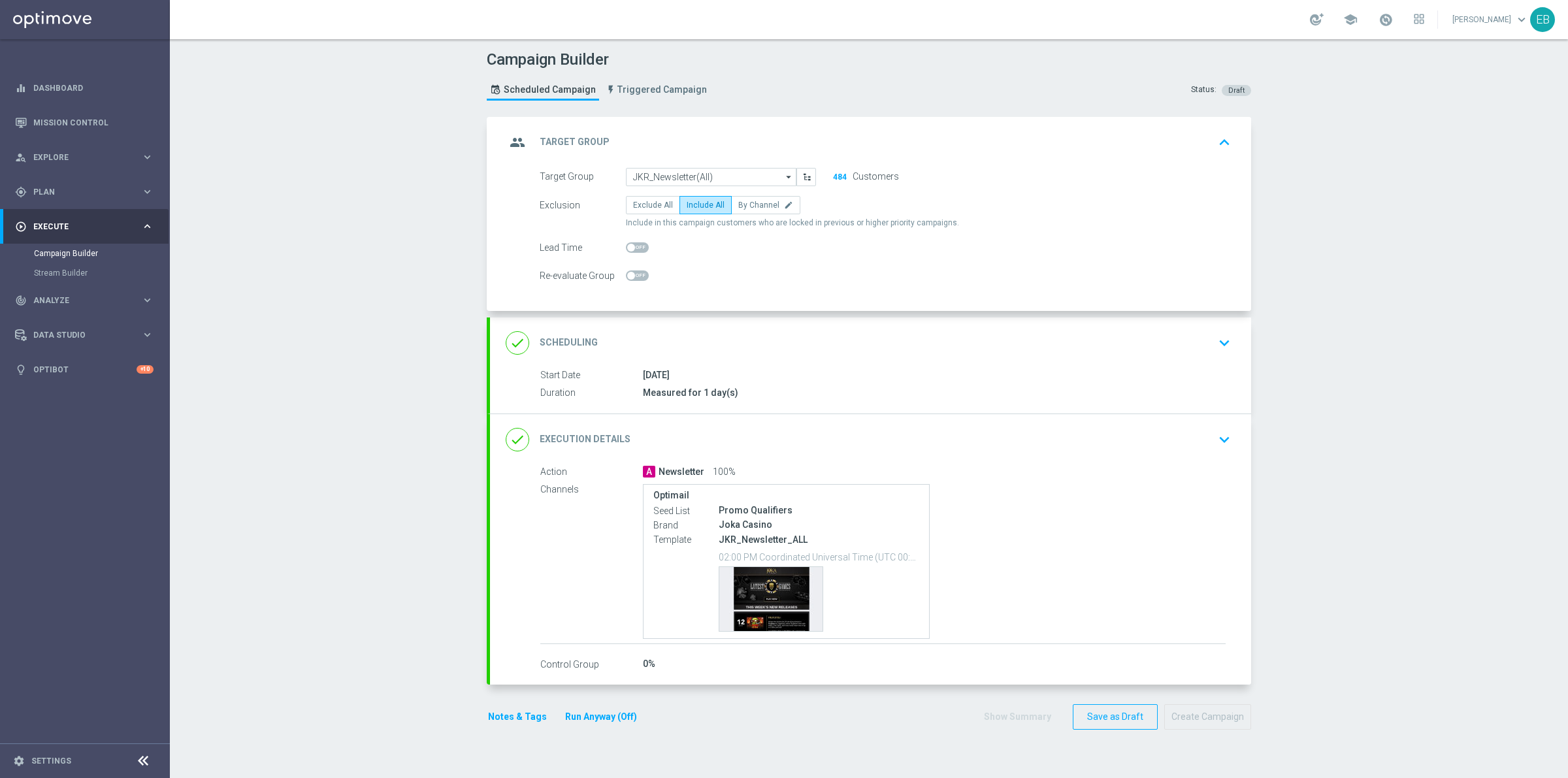
click at [709, 160] on div "group Target Group keyboard_arrow_up" at bounding box center [870, 142] width 761 height 51
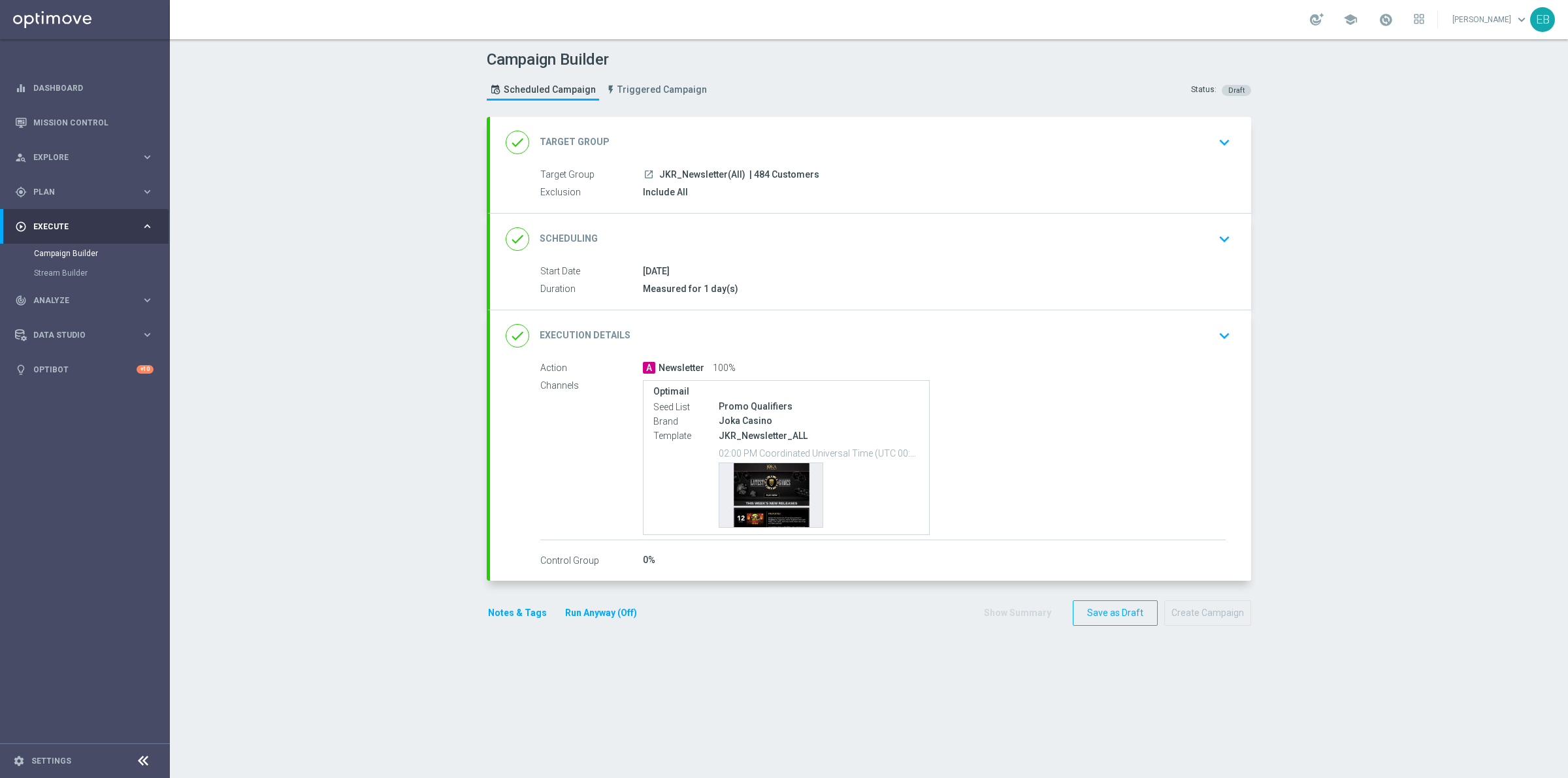
click at [718, 146] on div "done Target Group keyboard_arrow_down Target Group launch JKR_Newsletter(All) |…" at bounding box center [870, 164] width 761 height 96
click at [729, 139] on div "done Target Group keyboard_arrow_down" at bounding box center [870, 142] width 729 height 25
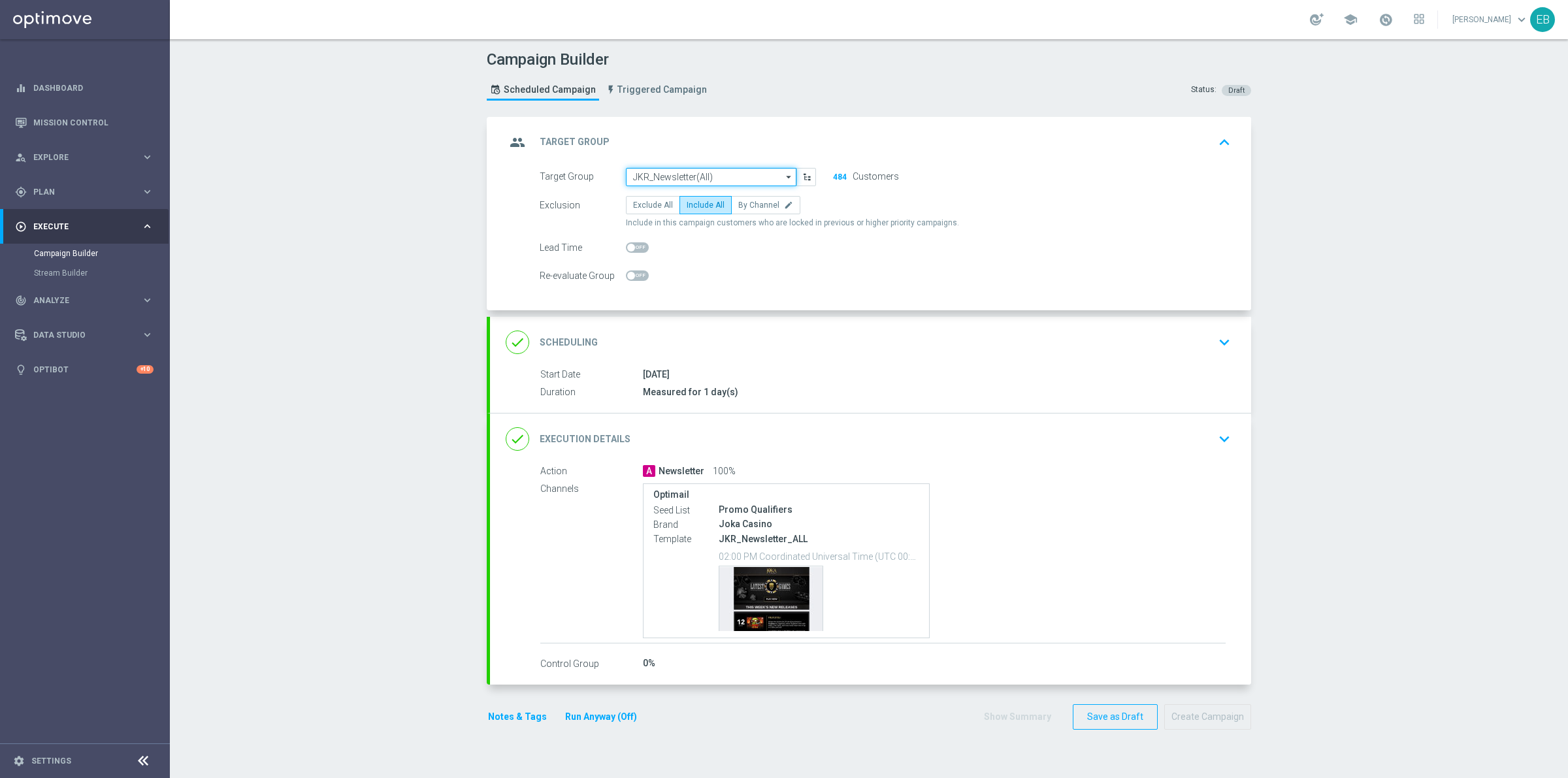
click at [698, 175] on input "JKR_Newsletter(All)" at bounding box center [712, 176] width 170 height 18
type input "JVR_Newsletter(All)"
click at [979, 424] on div "done Execution Details keyboard_arrow_down" at bounding box center [870, 439] width 761 height 51
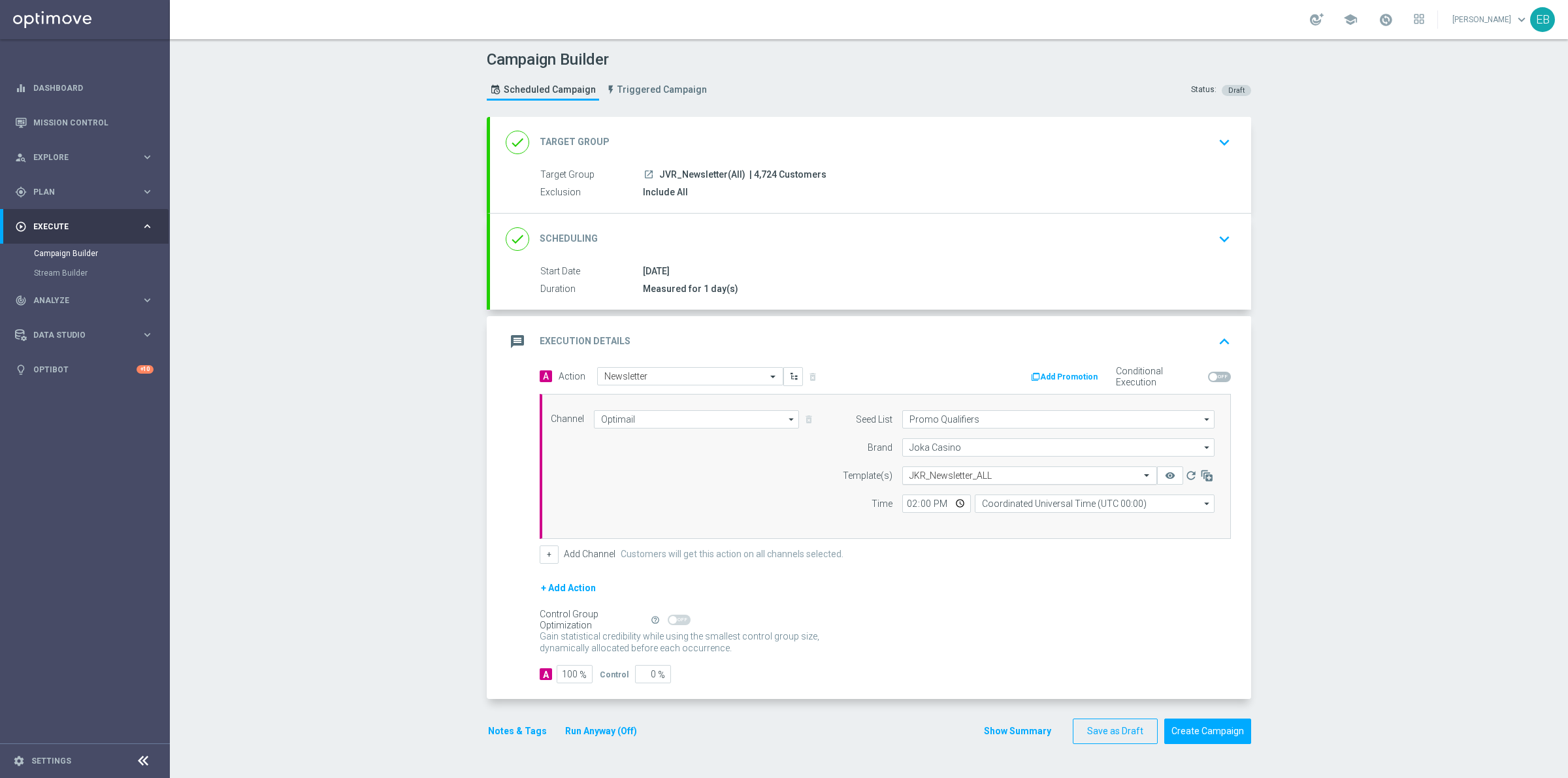
click at [962, 466] on div "Select template JKR_Newsletter_ALL" at bounding box center [1029, 475] width 255 height 18
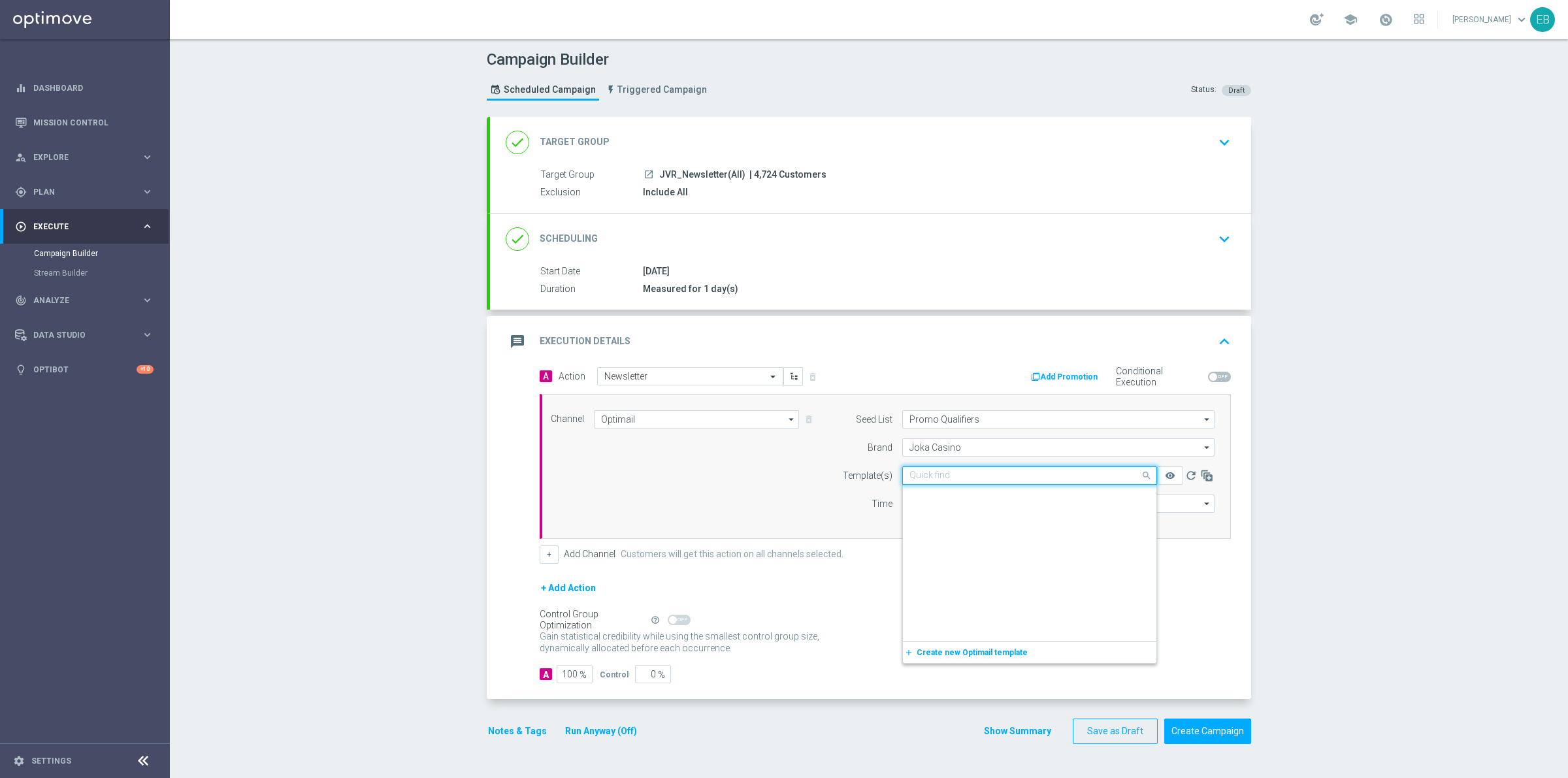
scroll to position [3773, 0]
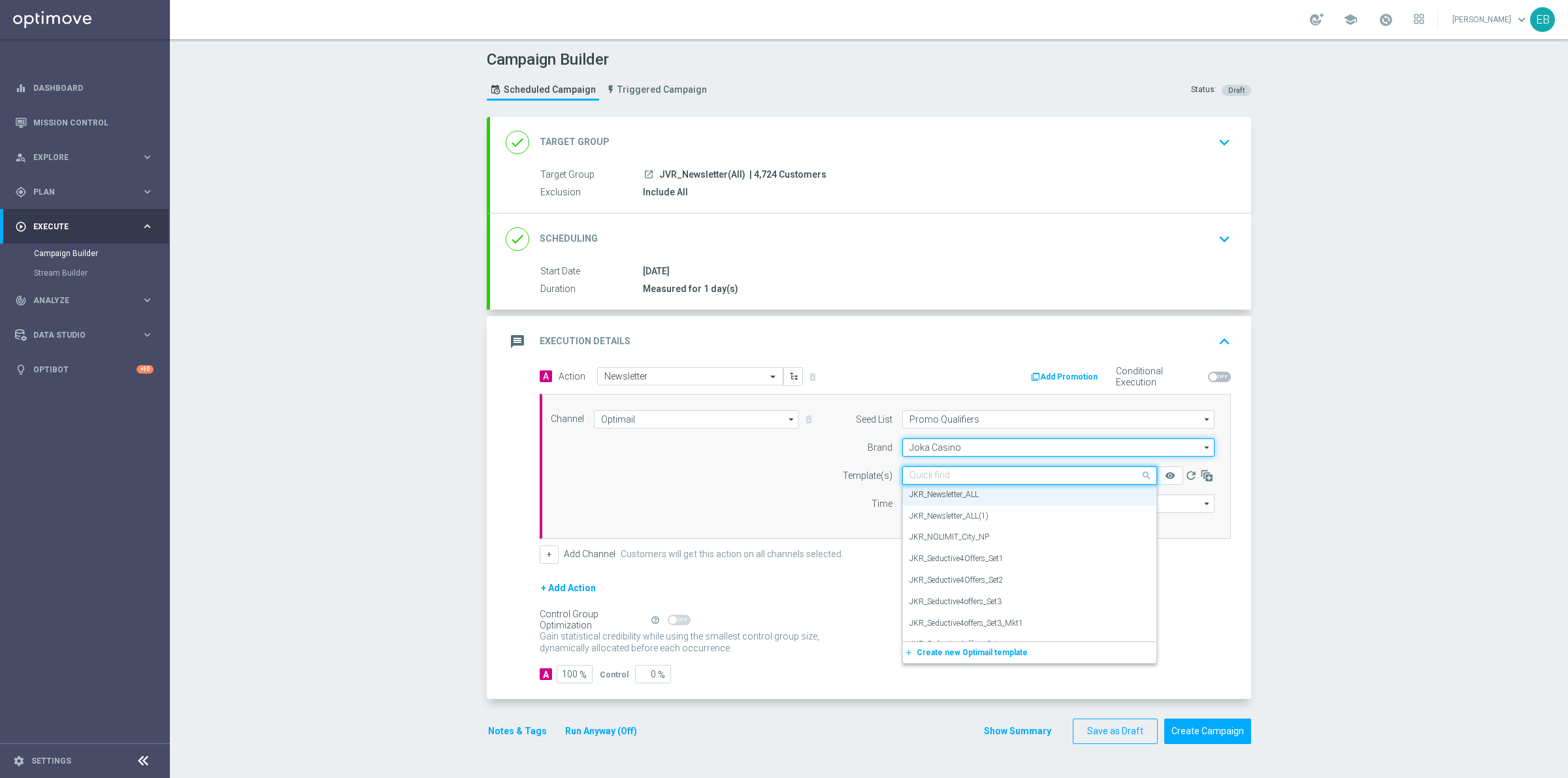
click at [925, 452] on input "Joka Casino" at bounding box center [1058, 447] width 312 height 18
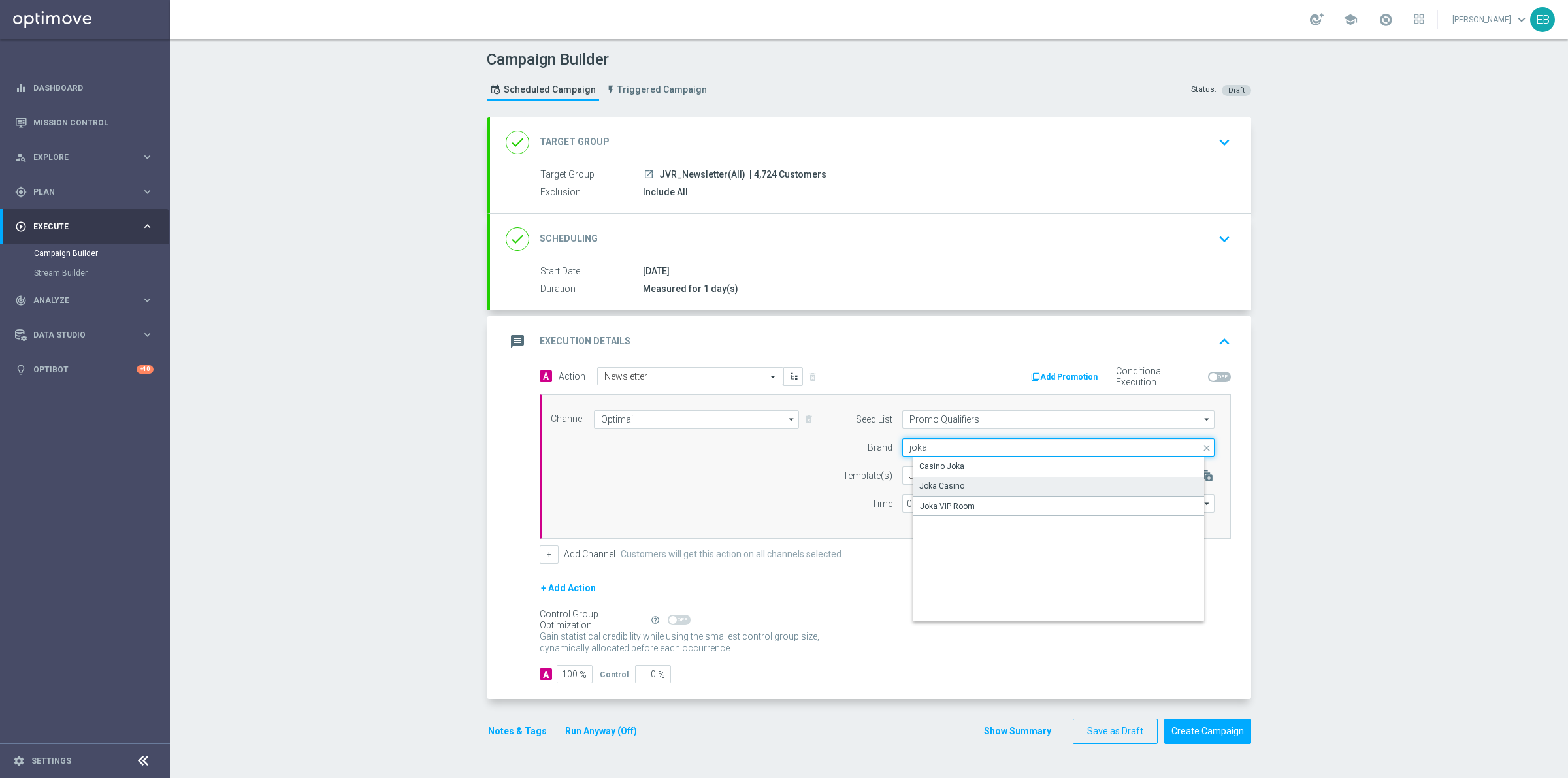
type input "Joka VIP Room"
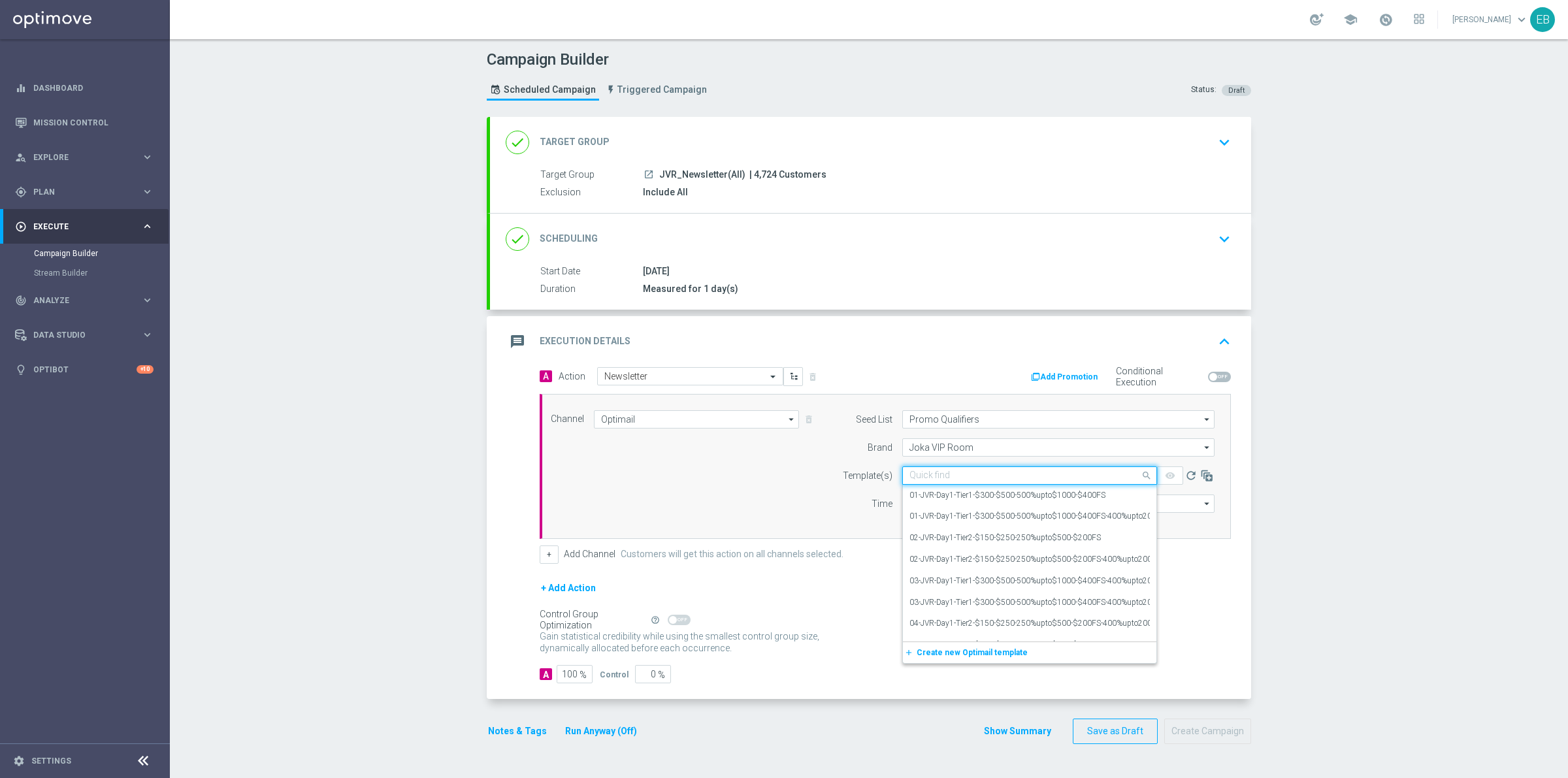
click at [966, 477] on input "text" at bounding box center [1016, 475] width 214 height 11
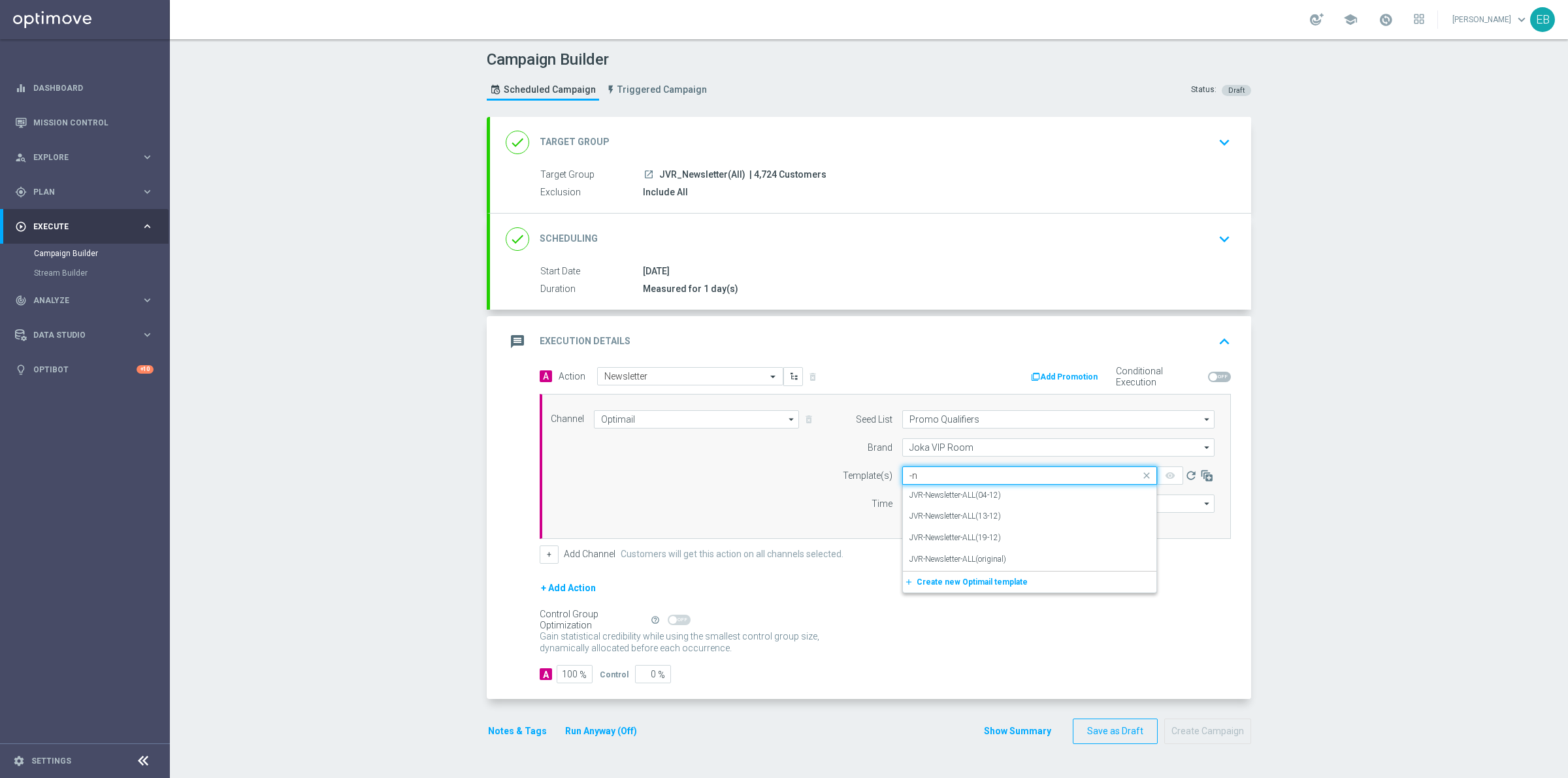
type input "-"
click at [1041, 516] on div "JVR-Newsletter-ALL(13-12)" at bounding box center [1029, 516] width 240 height 21
type input "jvr-newsletter"
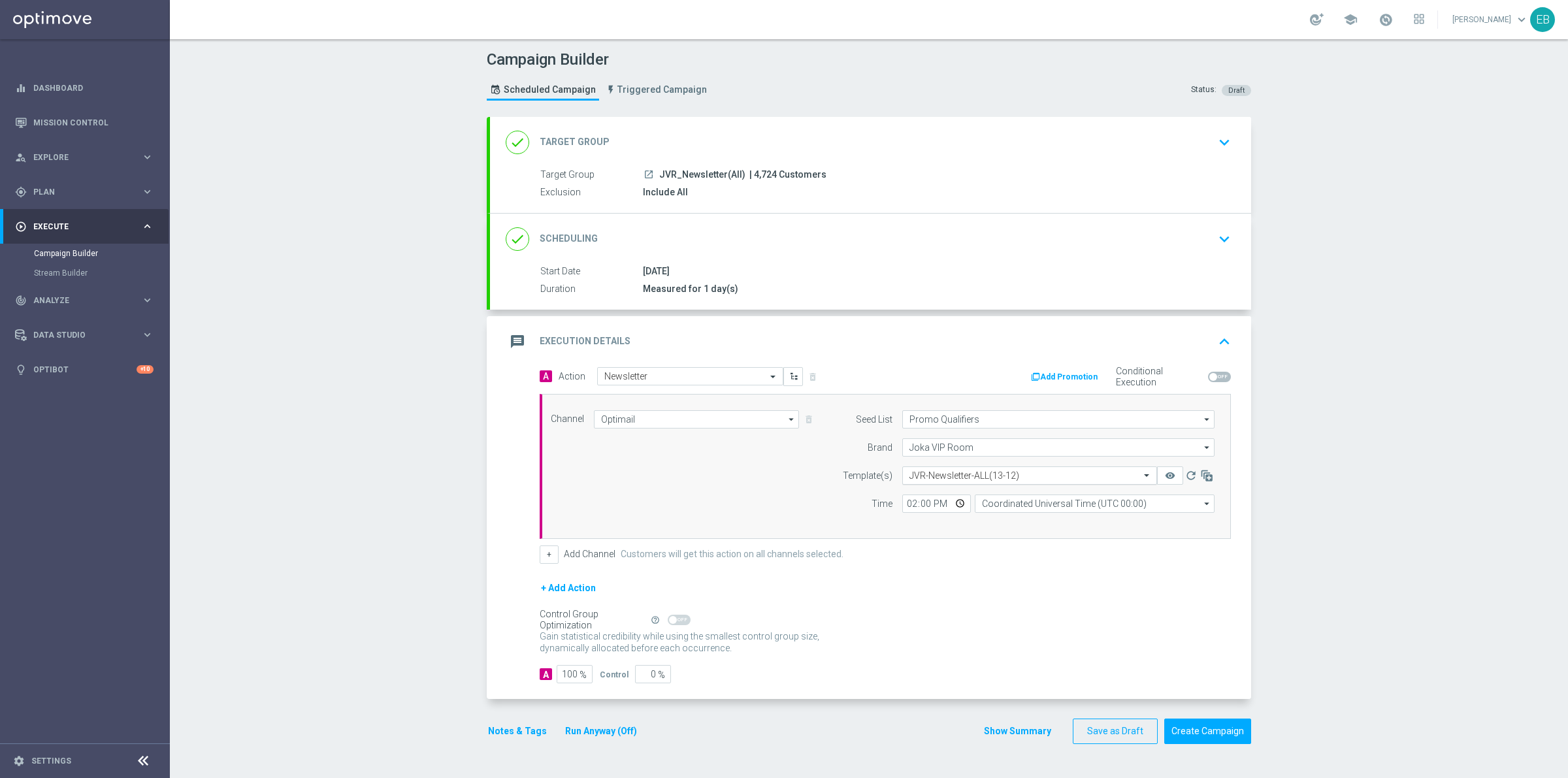
click at [1090, 481] on input "text" at bounding box center [1016, 475] width 214 height 11
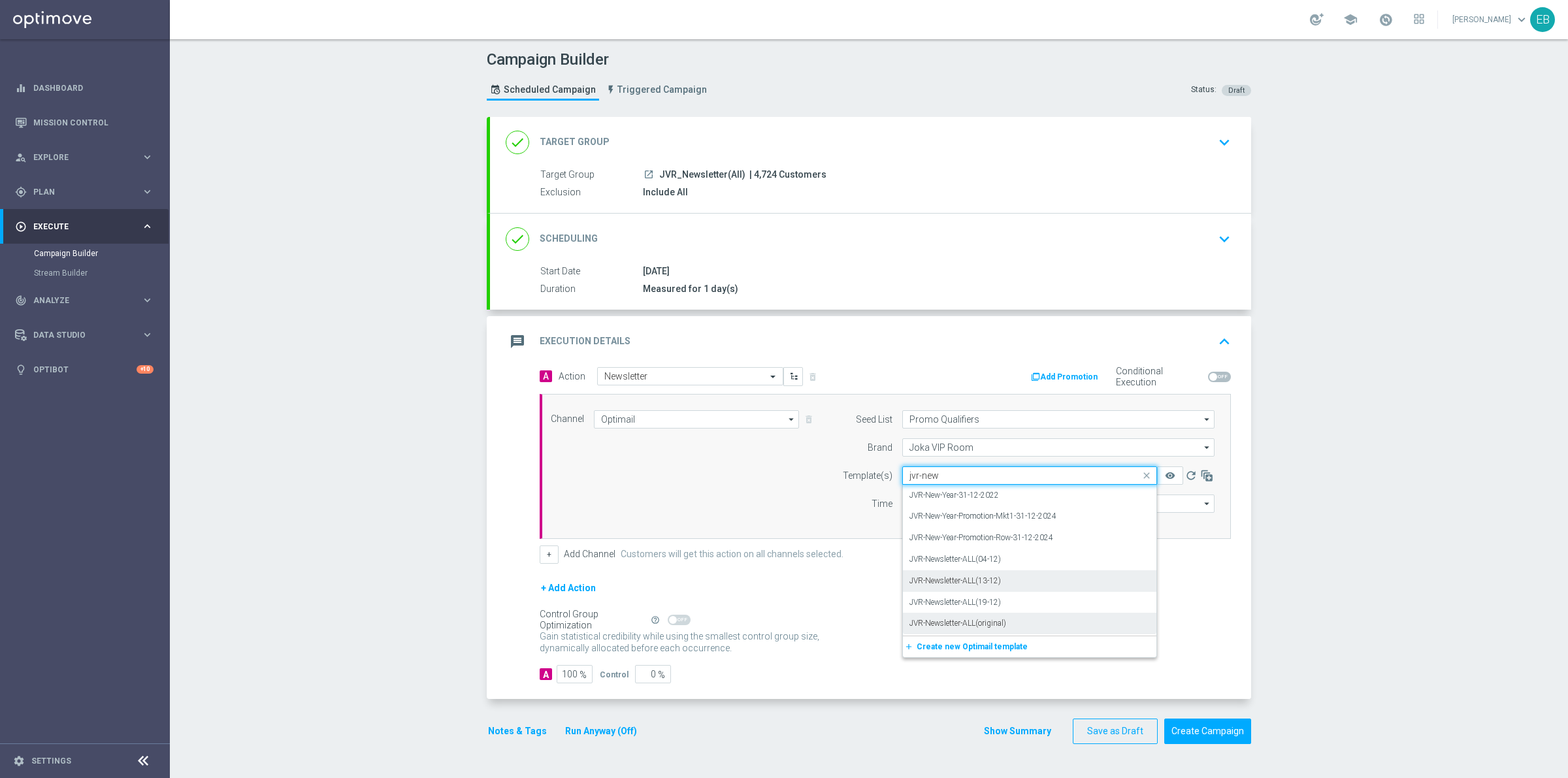
scroll to position [0, 0]
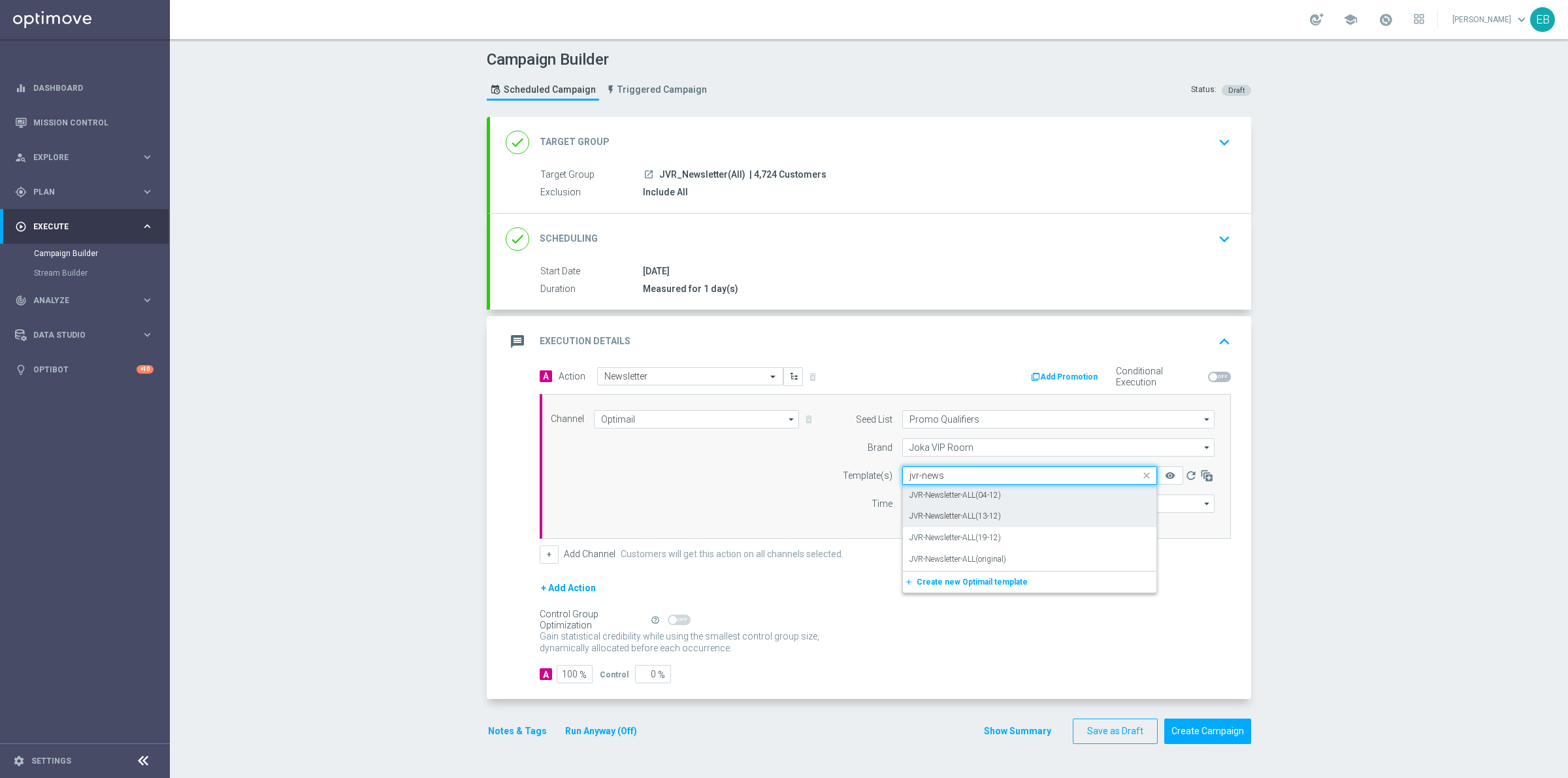
click at [1058, 493] on div "JVR-Newsletter-ALL(04-12)" at bounding box center [1029, 495] width 240 height 21
type input "jvr-news"
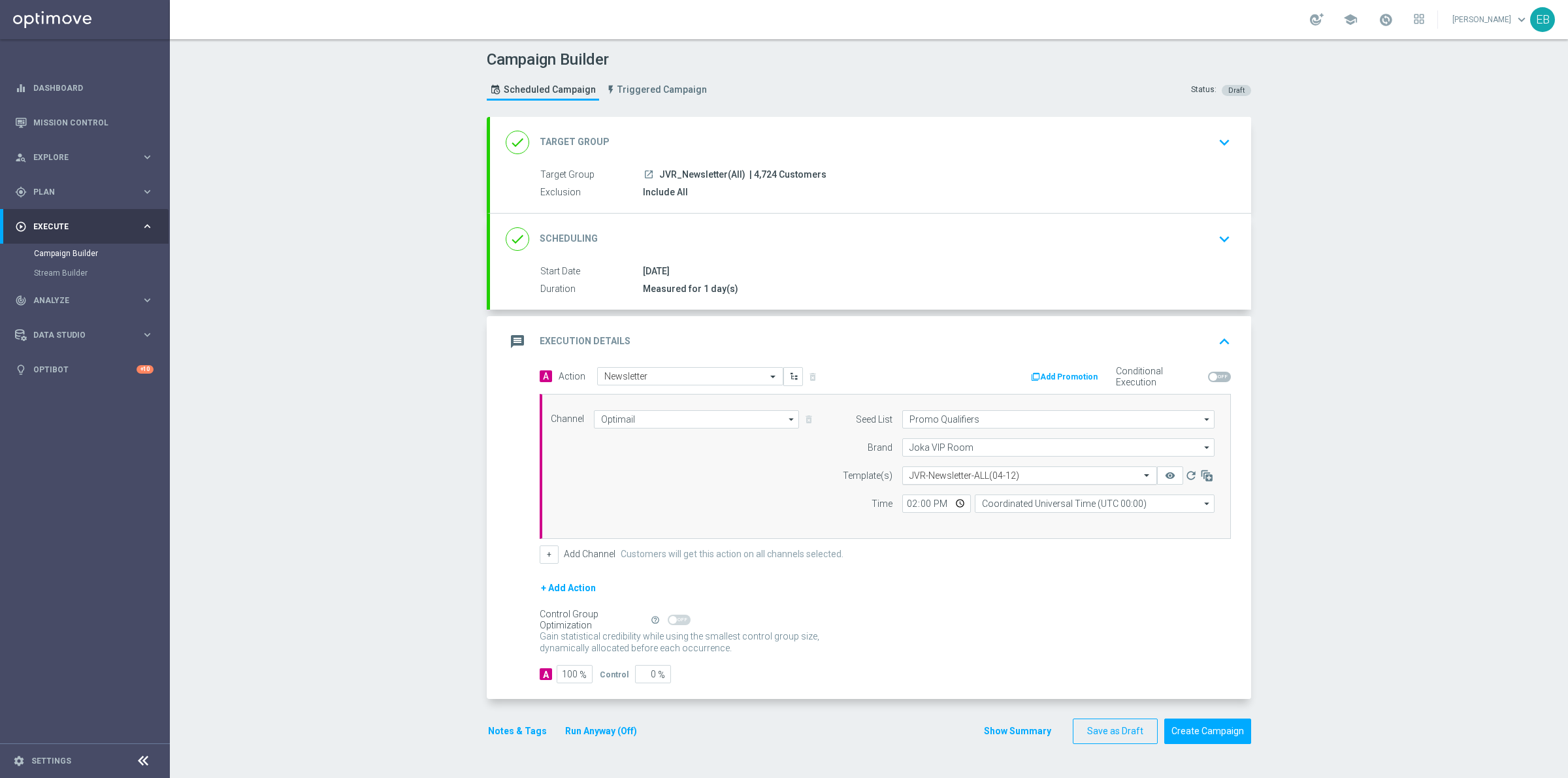
click at [992, 475] on input "text" at bounding box center [1016, 475] width 214 height 11
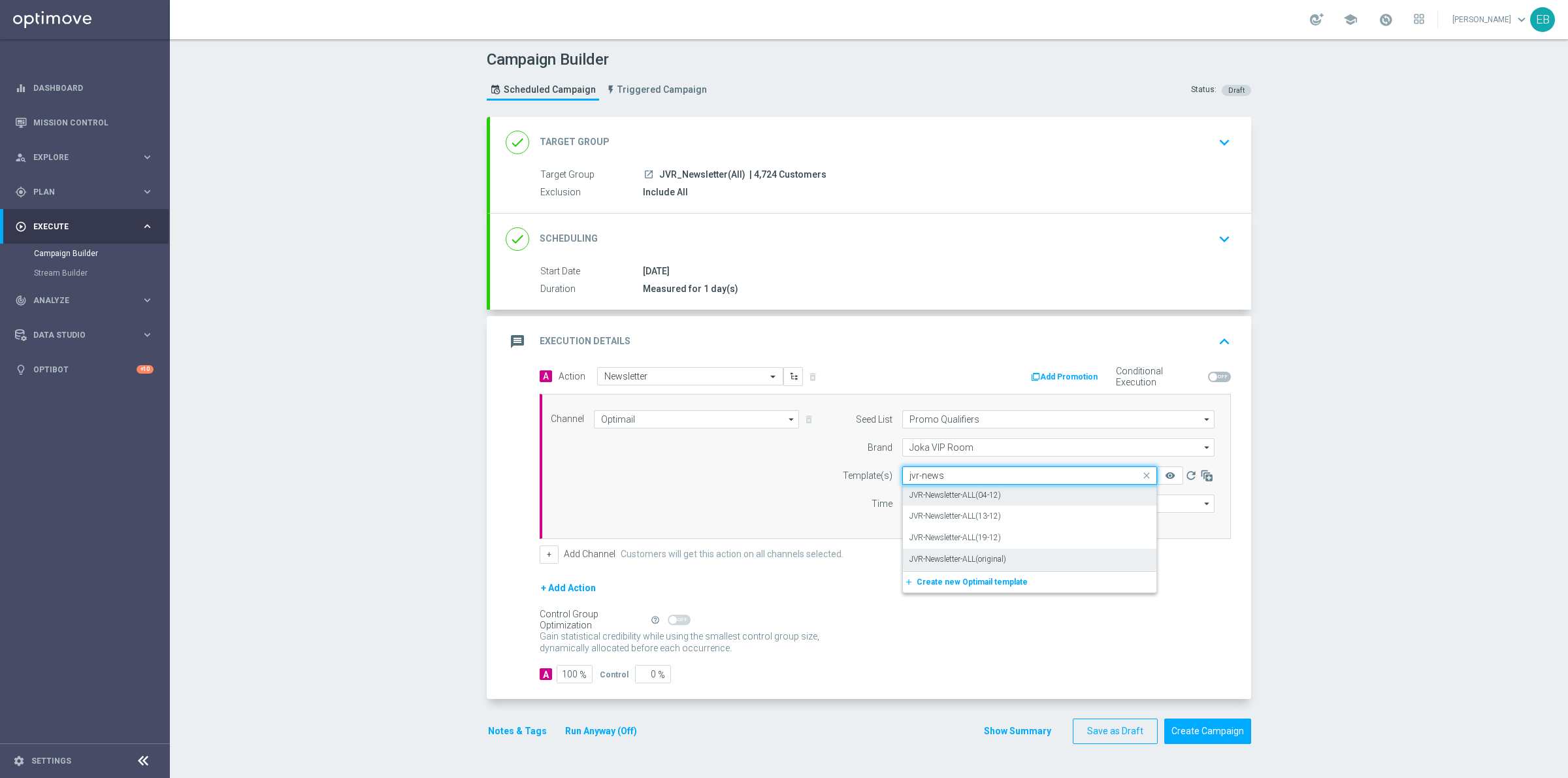
click at [975, 564] on label "JVR-Newsletter-ALL(original)" at bounding box center [957, 559] width 96 height 11
type input "jvr-news"
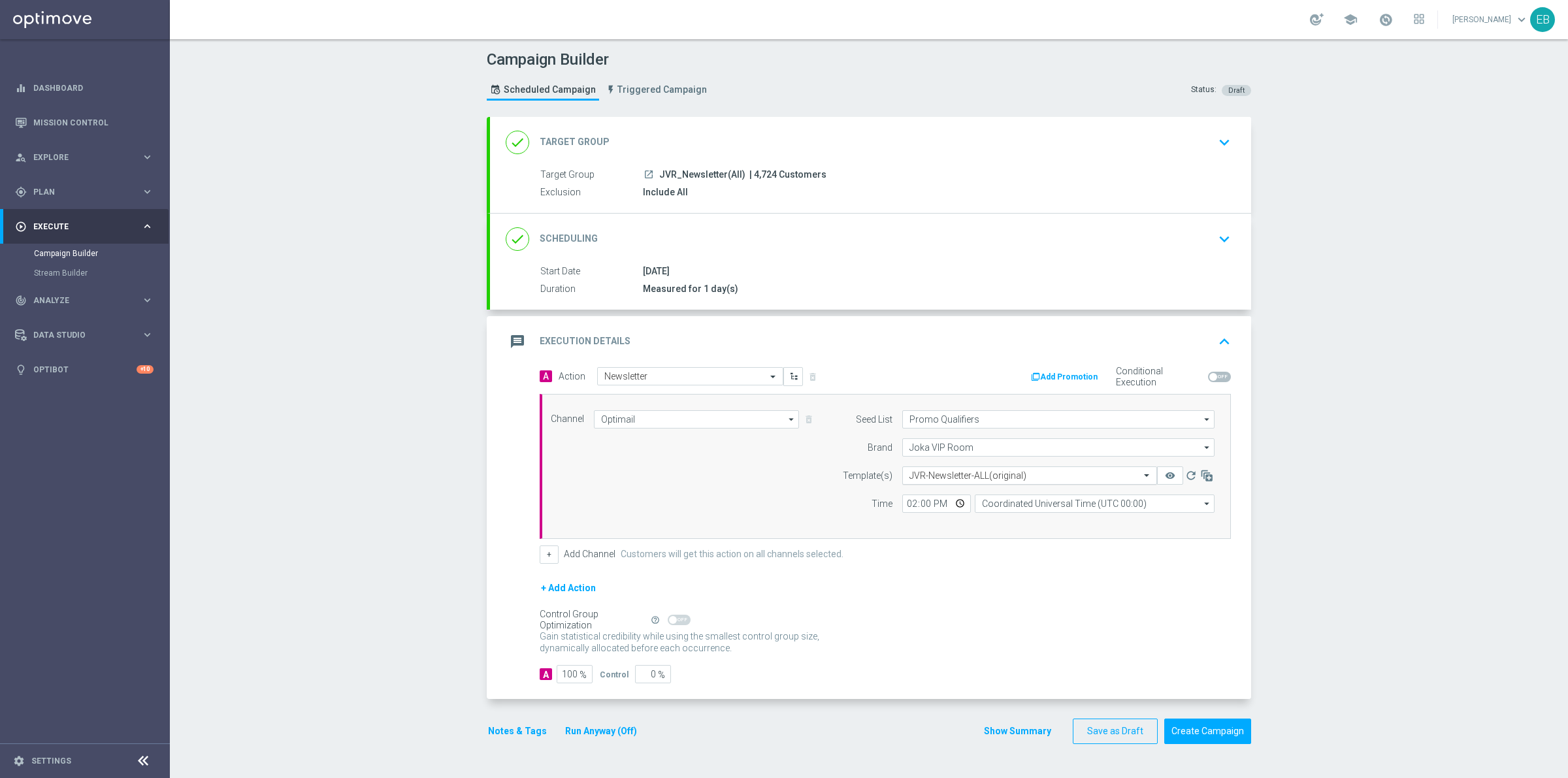
click at [948, 472] on input "text" at bounding box center [1016, 475] width 214 height 11
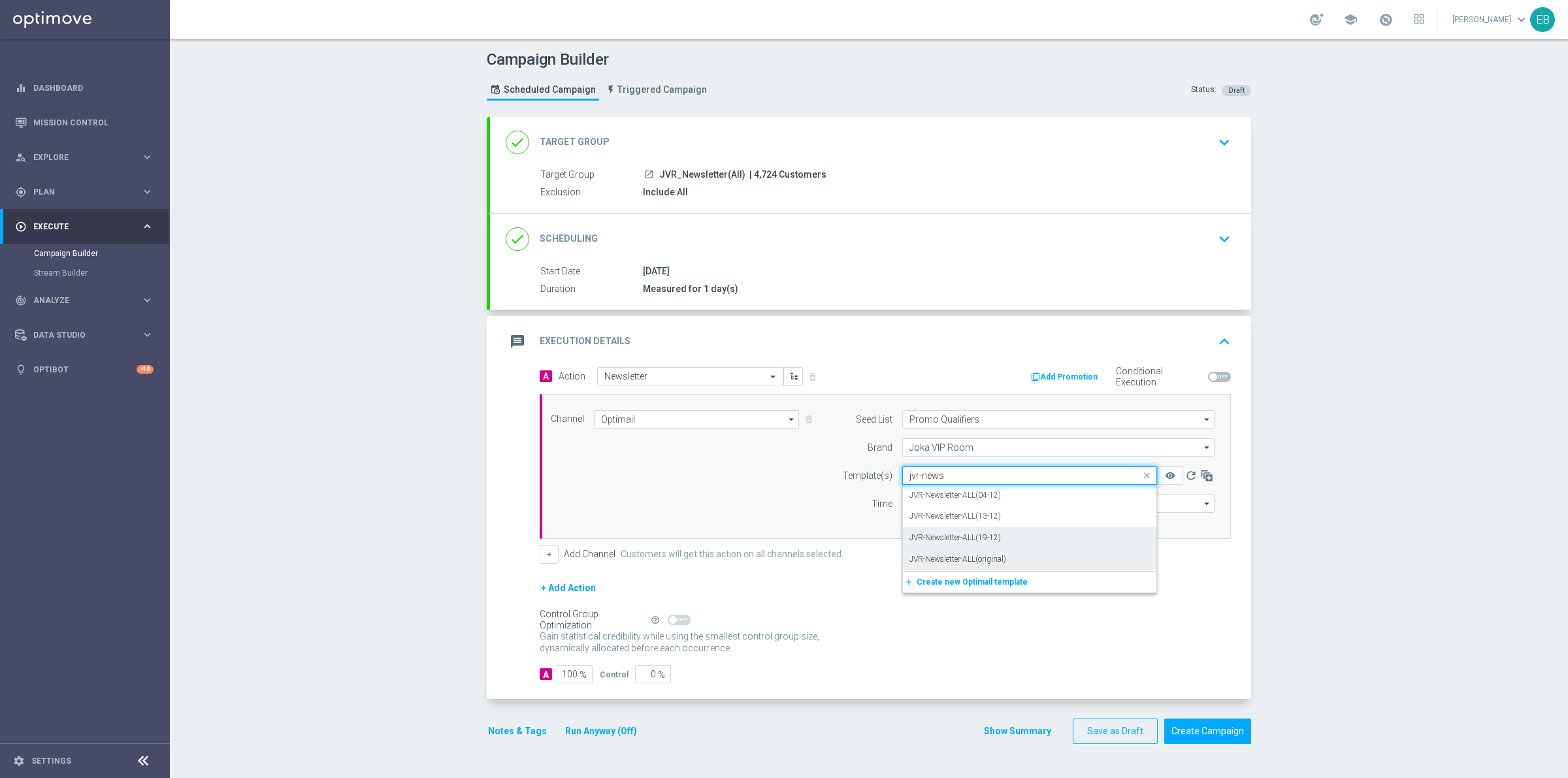
click at [1017, 539] on div "JVR-Newsletter-ALL(19-12)" at bounding box center [1029, 538] width 240 height 21
type input "jvr-news"
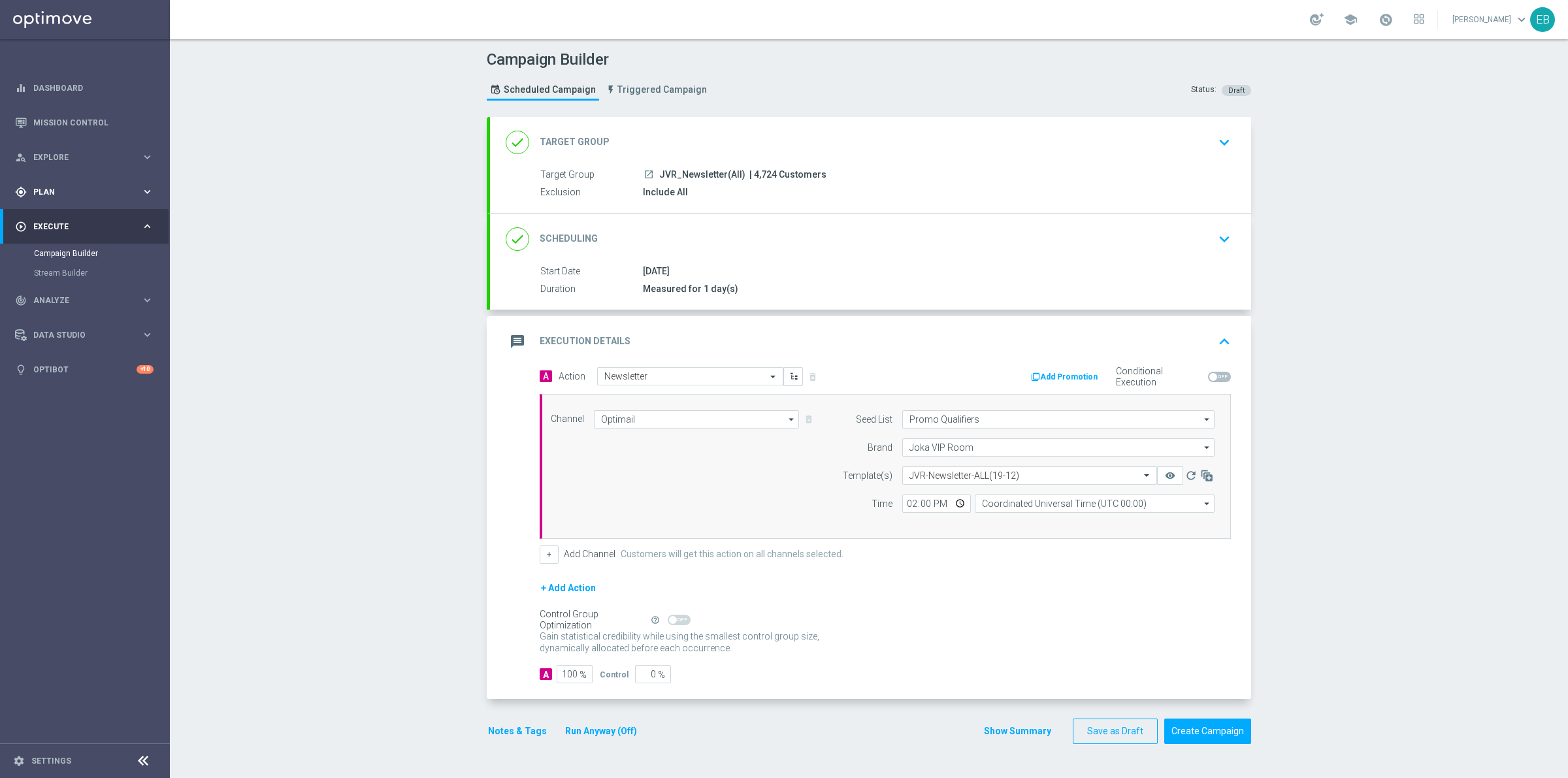
click at [103, 194] on span "Plan" at bounding box center [87, 192] width 108 height 8
click at [75, 258] on span "Templates" at bounding box center [82, 257] width 94 height 8
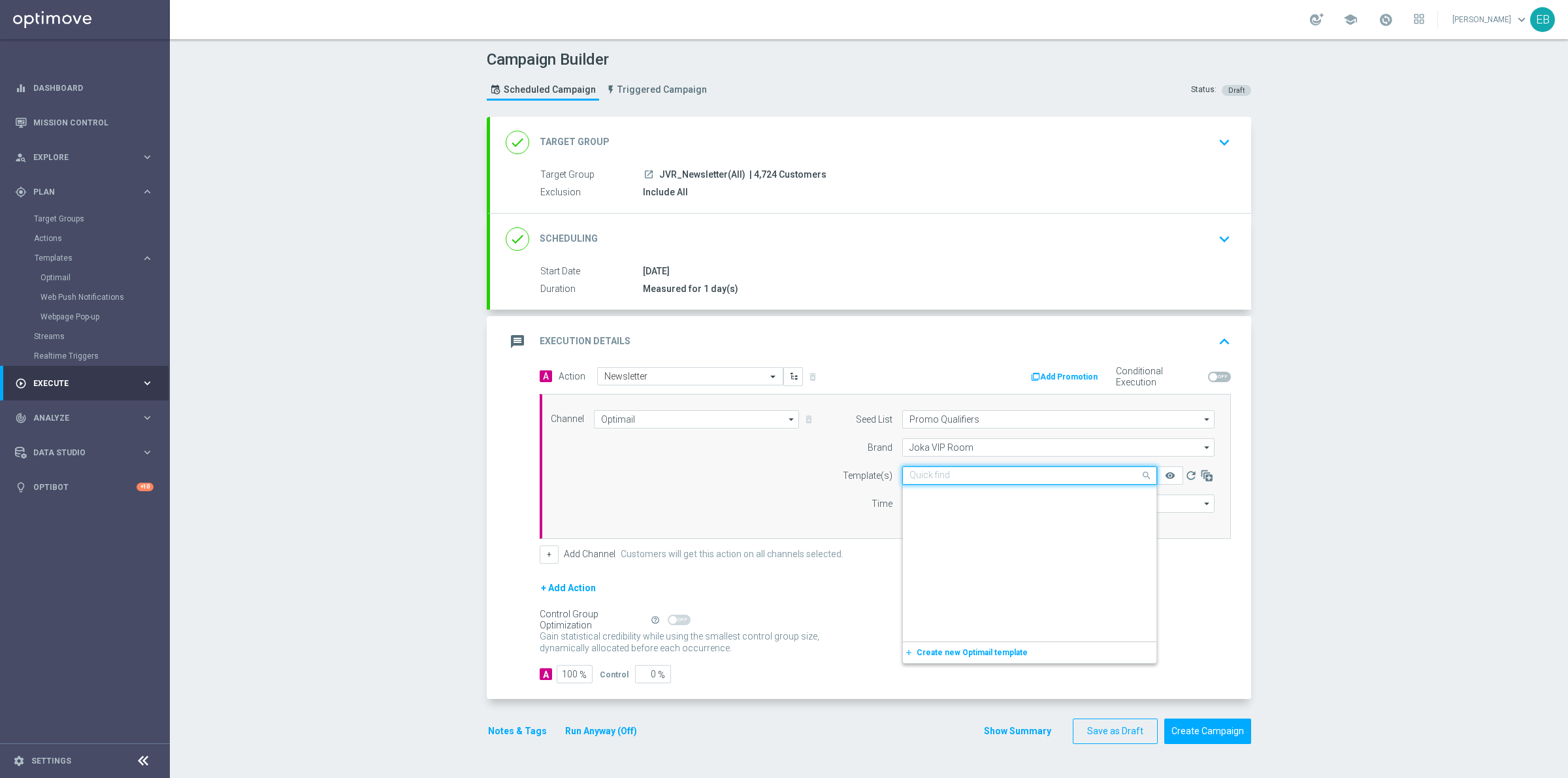
click at [996, 475] on input "text" at bounding box center [1016, 475] width 214 height 11
type input "jvr_news"
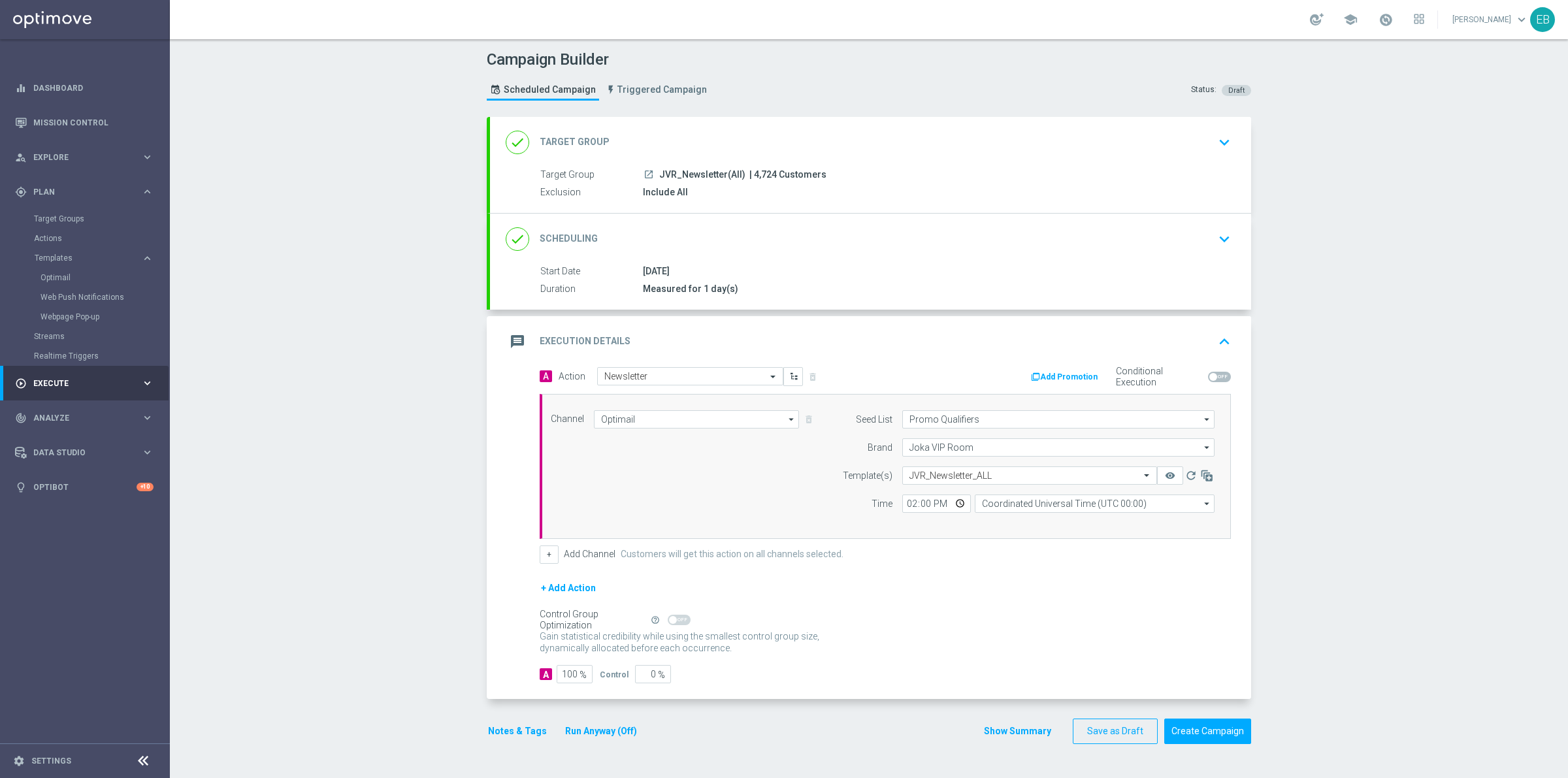
click at [1164, 331] on div "message Execution Details keyboard_arrow_up" at bounding box center [870, 341] width 729 height 25
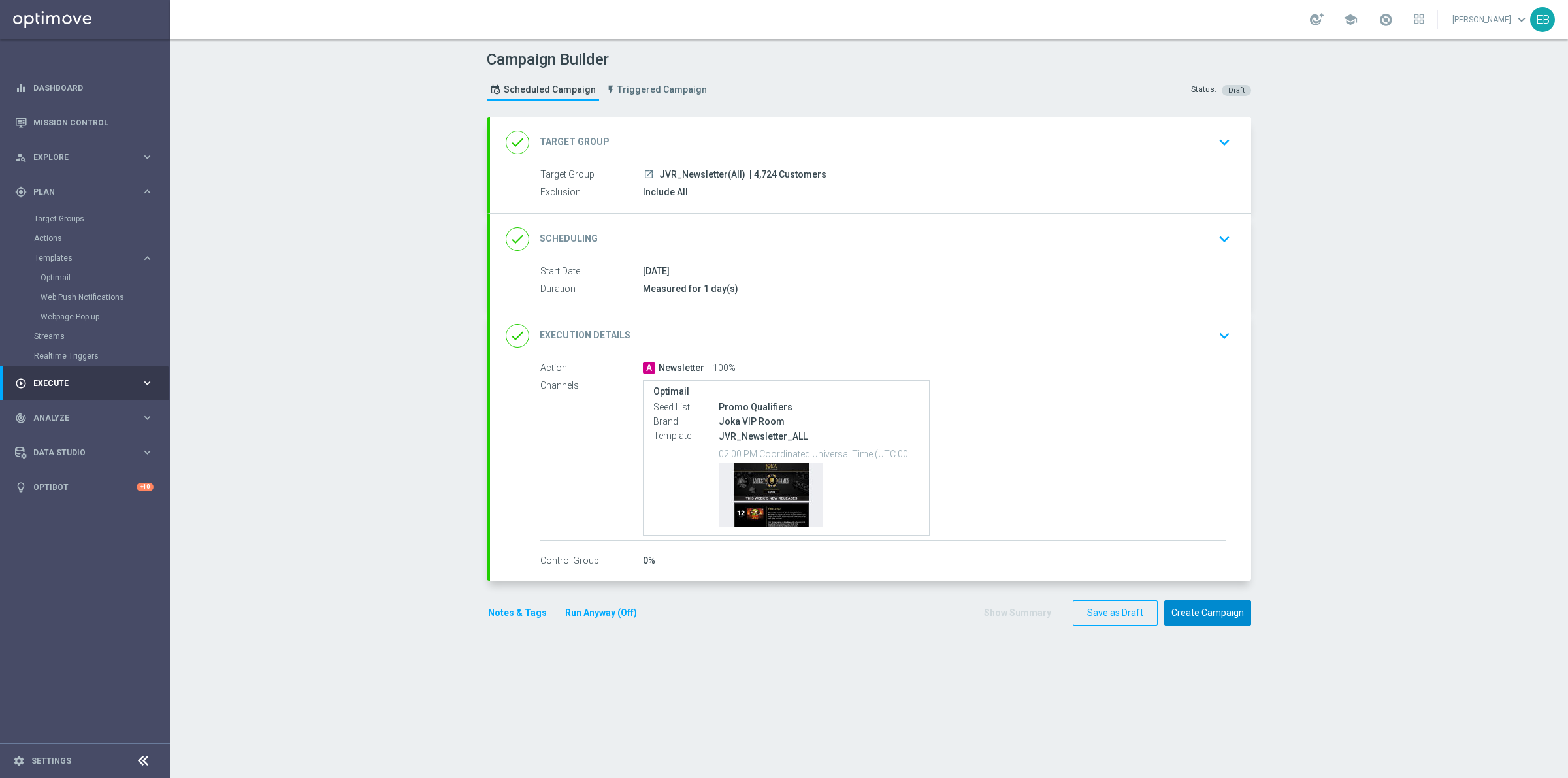
click at [1208, 608] on button "Create Campaign" at bounding box center [1208, 614] width 87 height 26
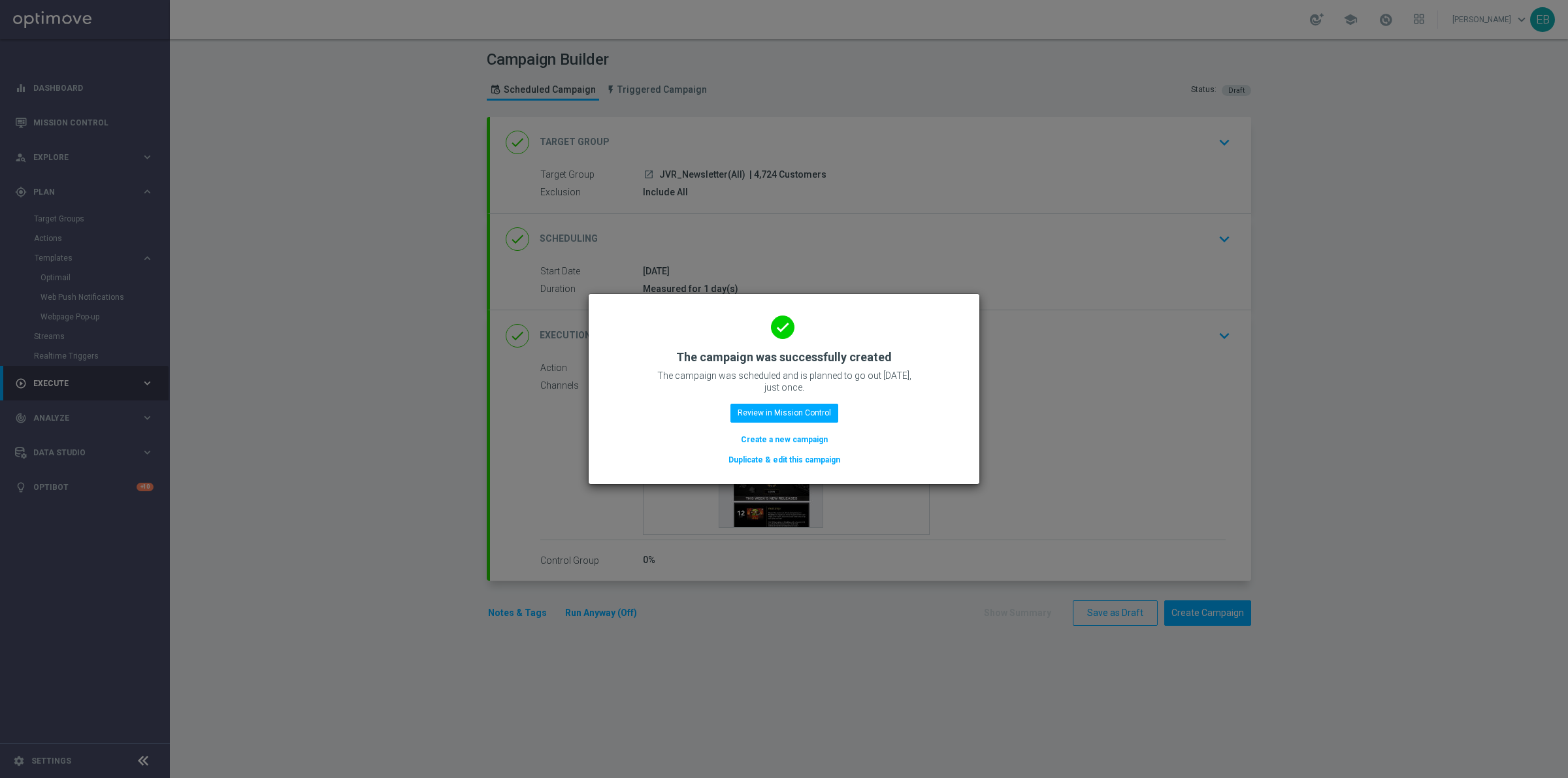
click at [775, 455] on button "Duplicate & edit this campaign" at bounding box center [784, 459] width 114 height 14
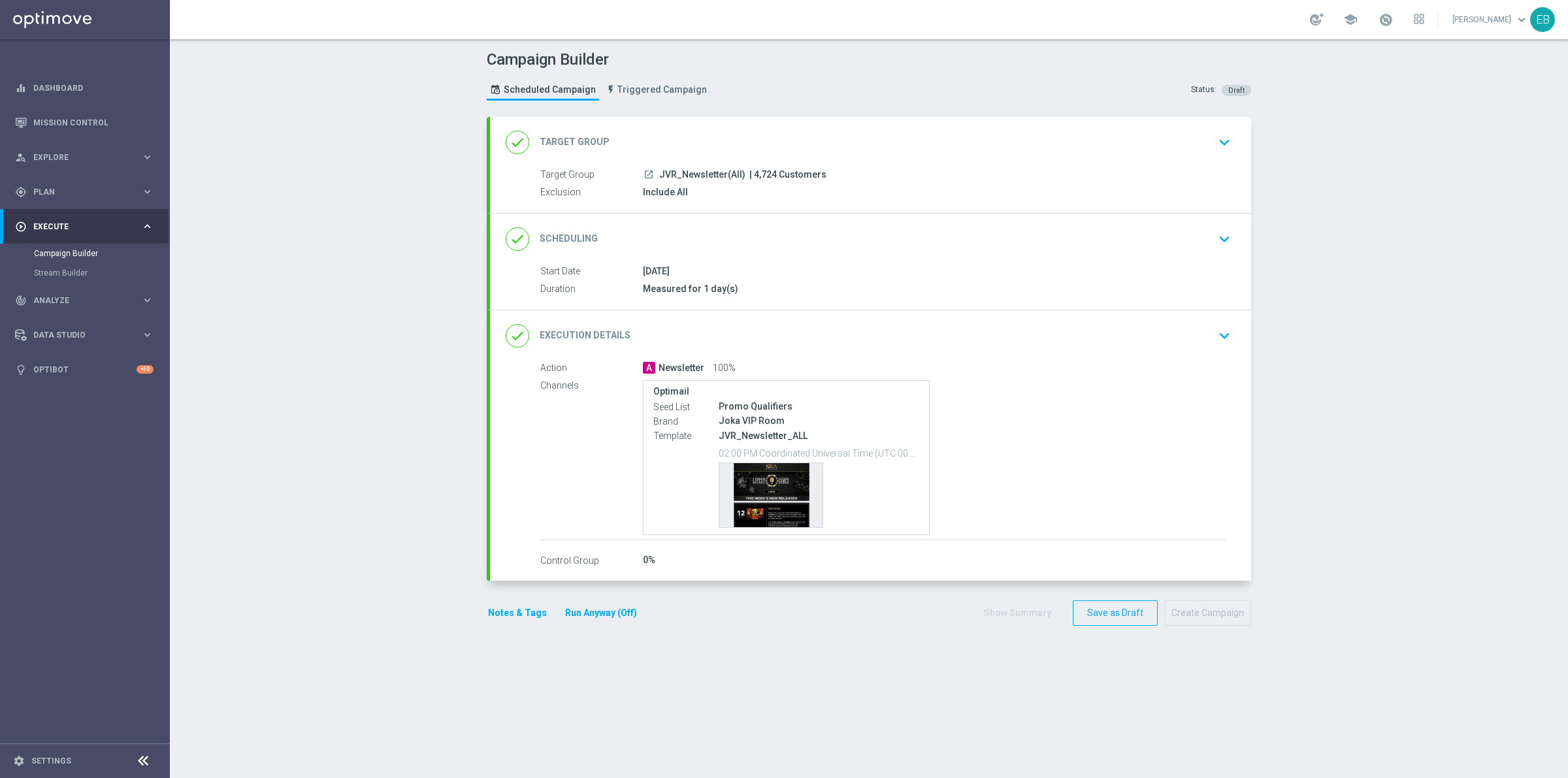
click at [740, 132] on div "done Target Group keyboard_arrow_down" at bounding box center [870, 142] width 729 height 25
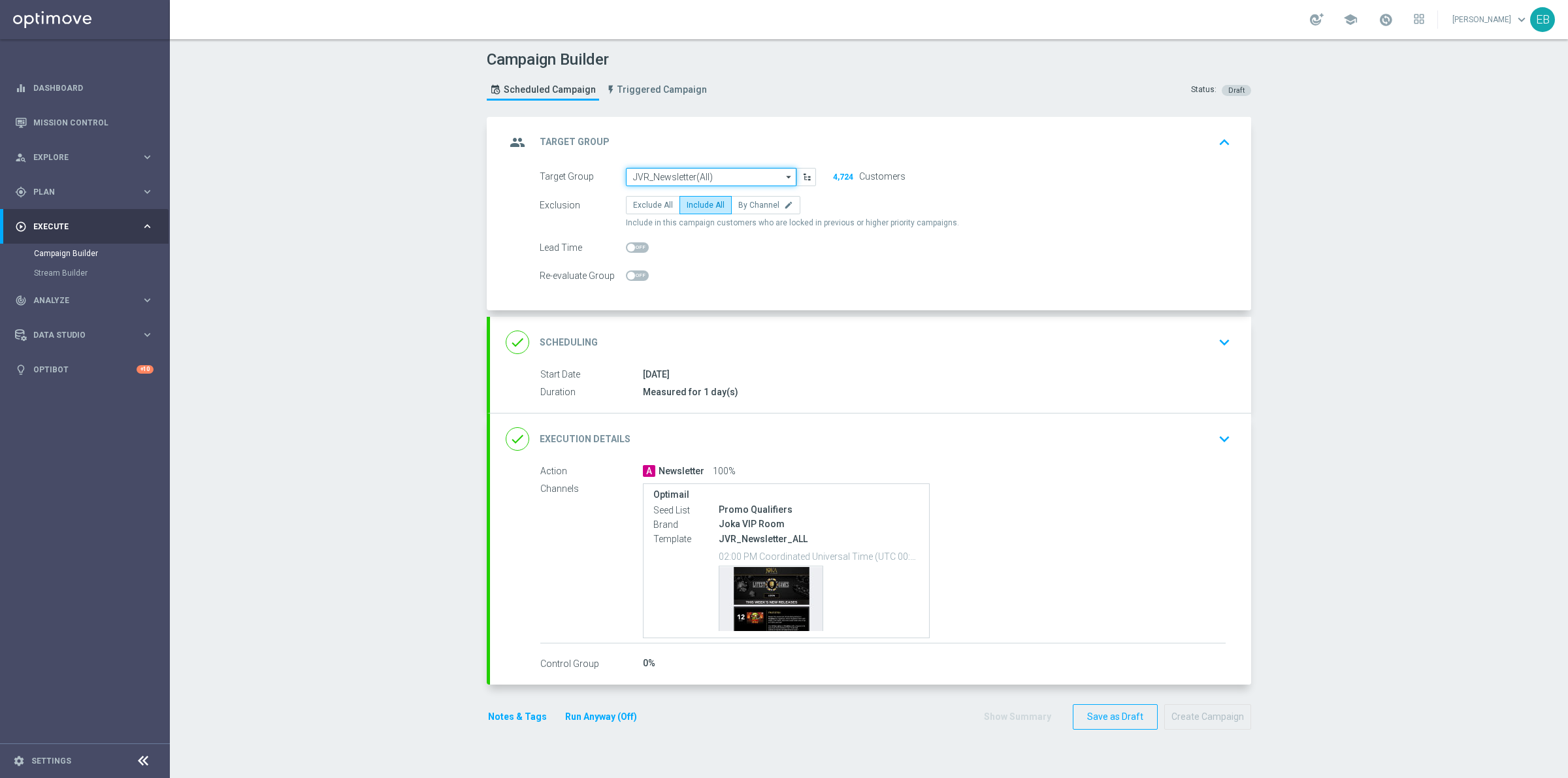
click at [700, 181] on input "JVR_Newsletter(All)" at bounding box center [712, 176] width 170 height 18
type input "KJ_Newsletter(All)"
click at [1054, 452] on div "done Execution Details keyboard_arrow_down" at bounding box center [870, 439] width 761 height 51
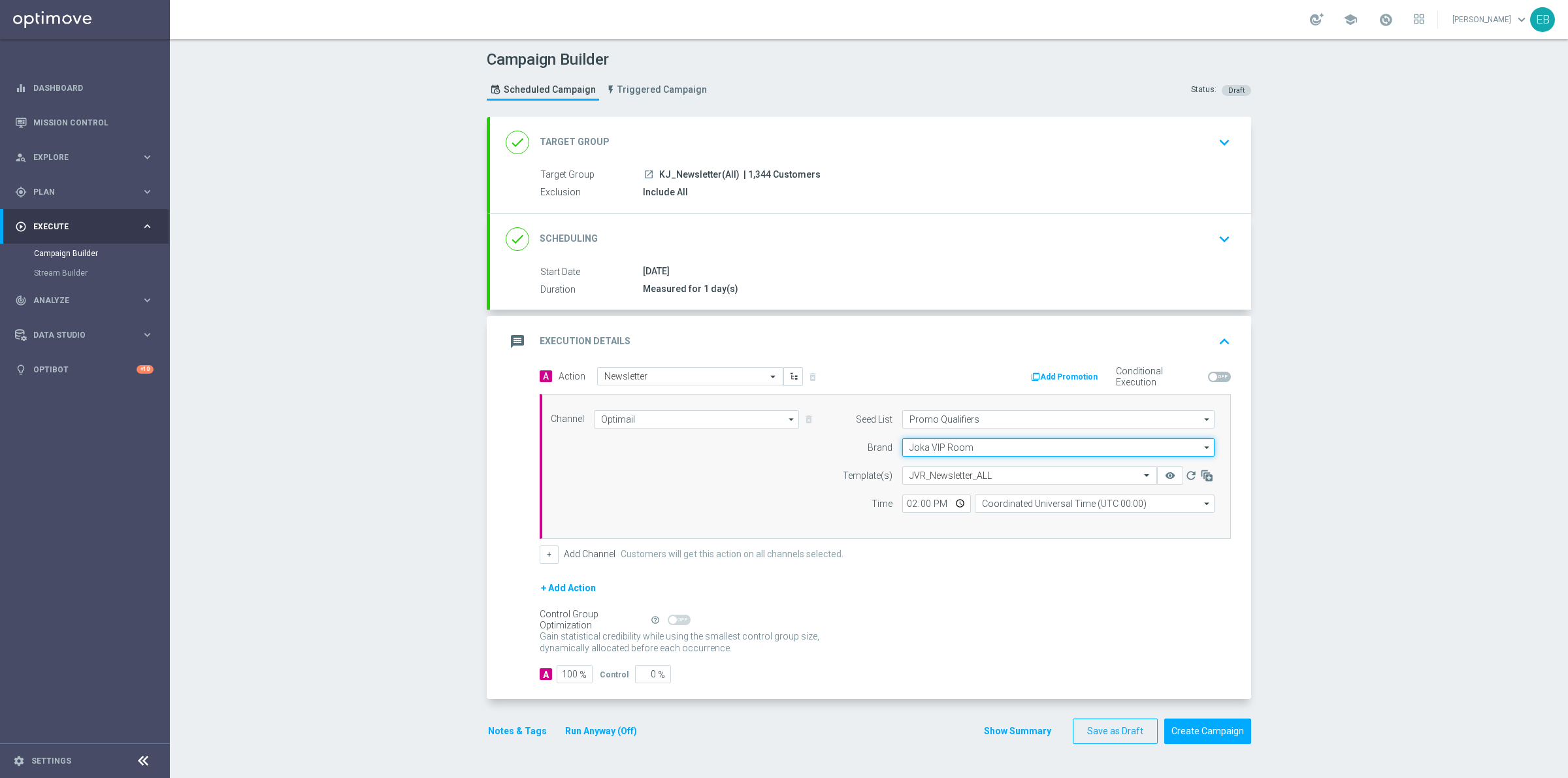
click at [1018, 443] on input "Joka VIP Room" at bounding box center [1058, 447] width 312 height 18
type input "[PERSON_NAME]"
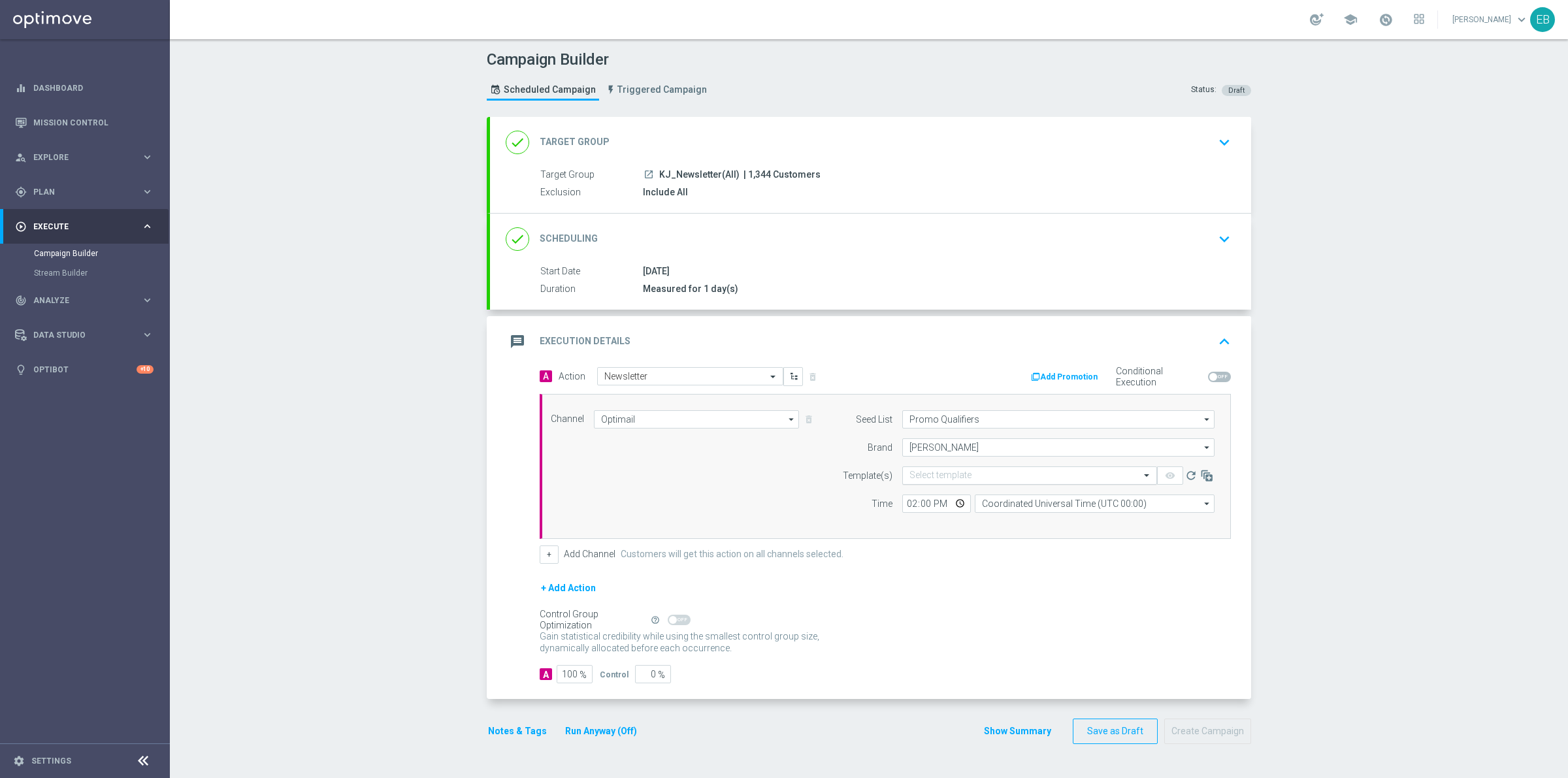
click at [1027, 475] on input "text" at bounding box center [1016, 475] width 214 height 11
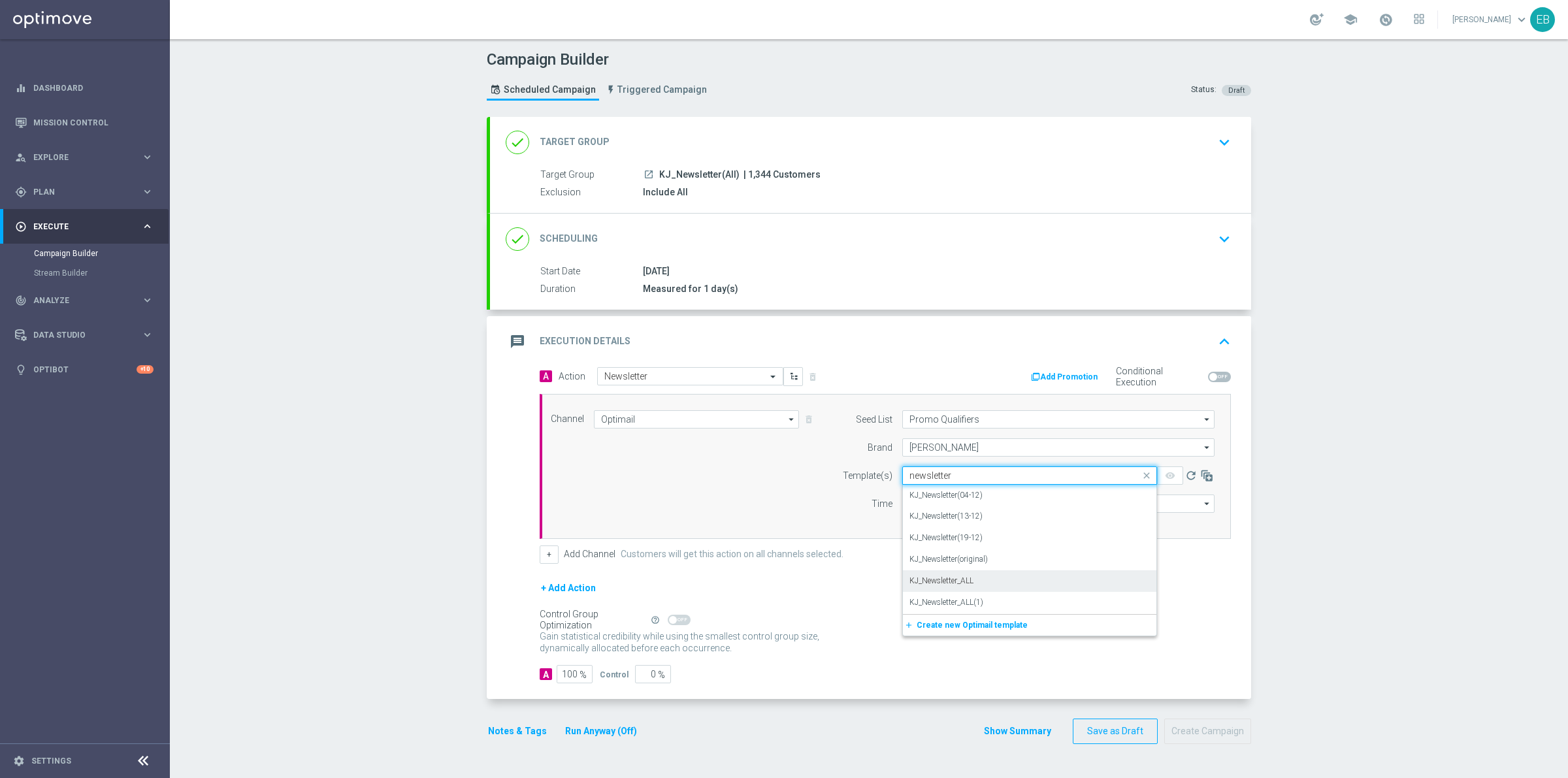
click at [973, 583] on div "KJ_Newsletter_ALL" at bounding box center [1029, 580] width 240 height 21
type input "newsletter"
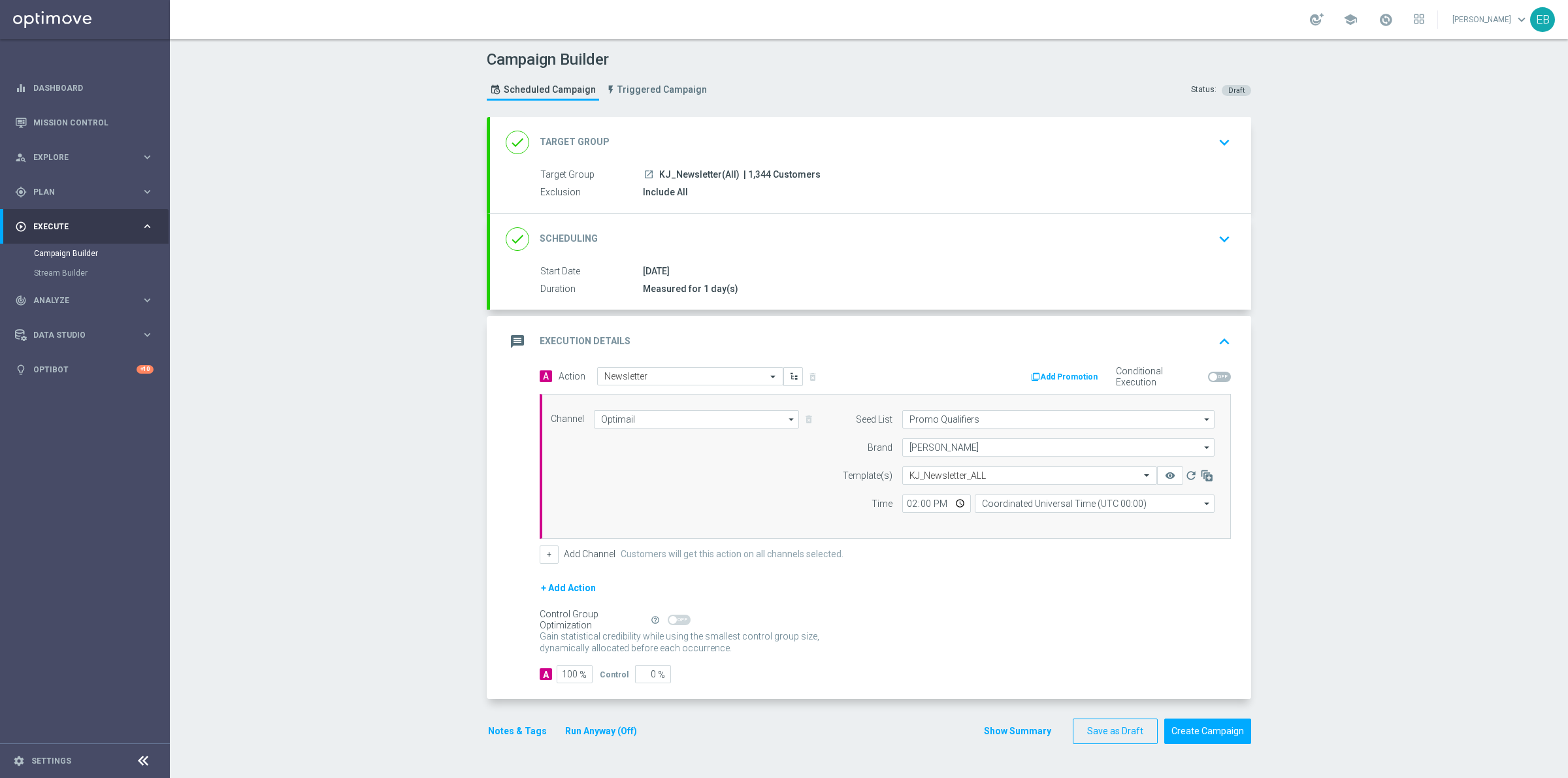
click at [1168, 331] on div "message Execution Details keyboard_arrow_up" at bounding box center [870, 341] width 729 height 25
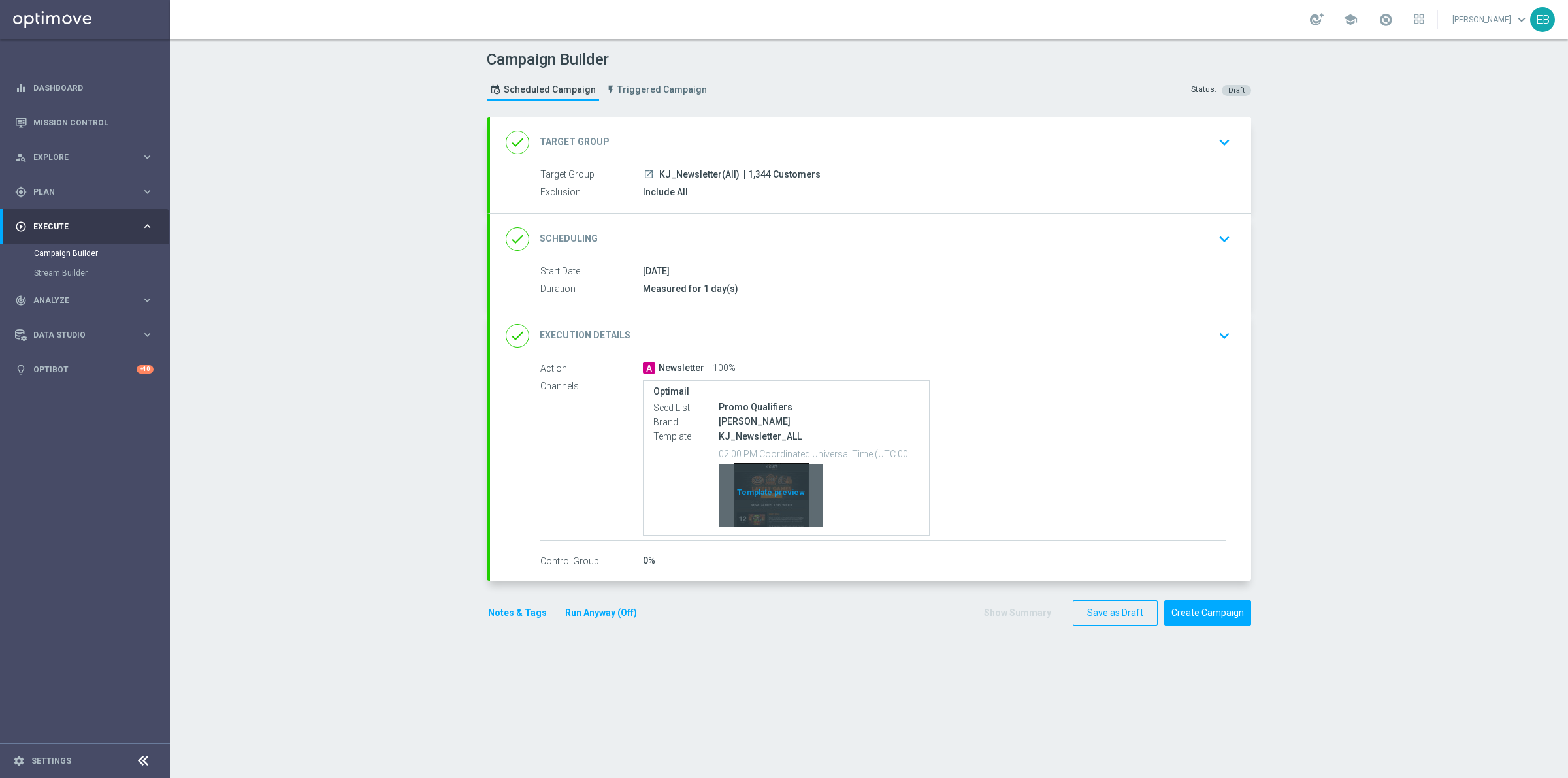
click at [747, 500] on div "Template preview" at bounding box center [770, 495] width 103 height 64
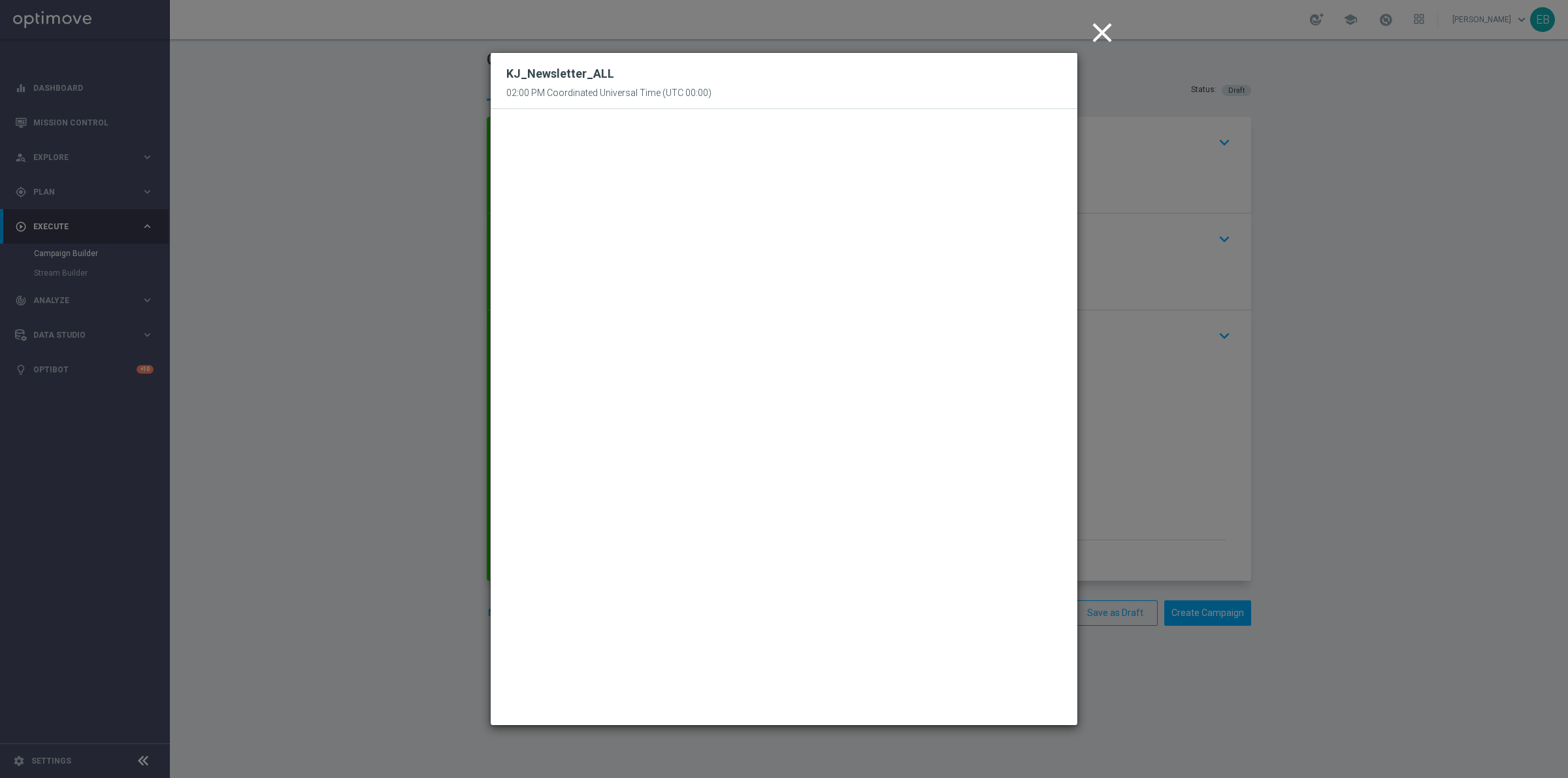
click at [1105, 24] on icon "close" at bounding box center [1102, 32] width 32 height 32
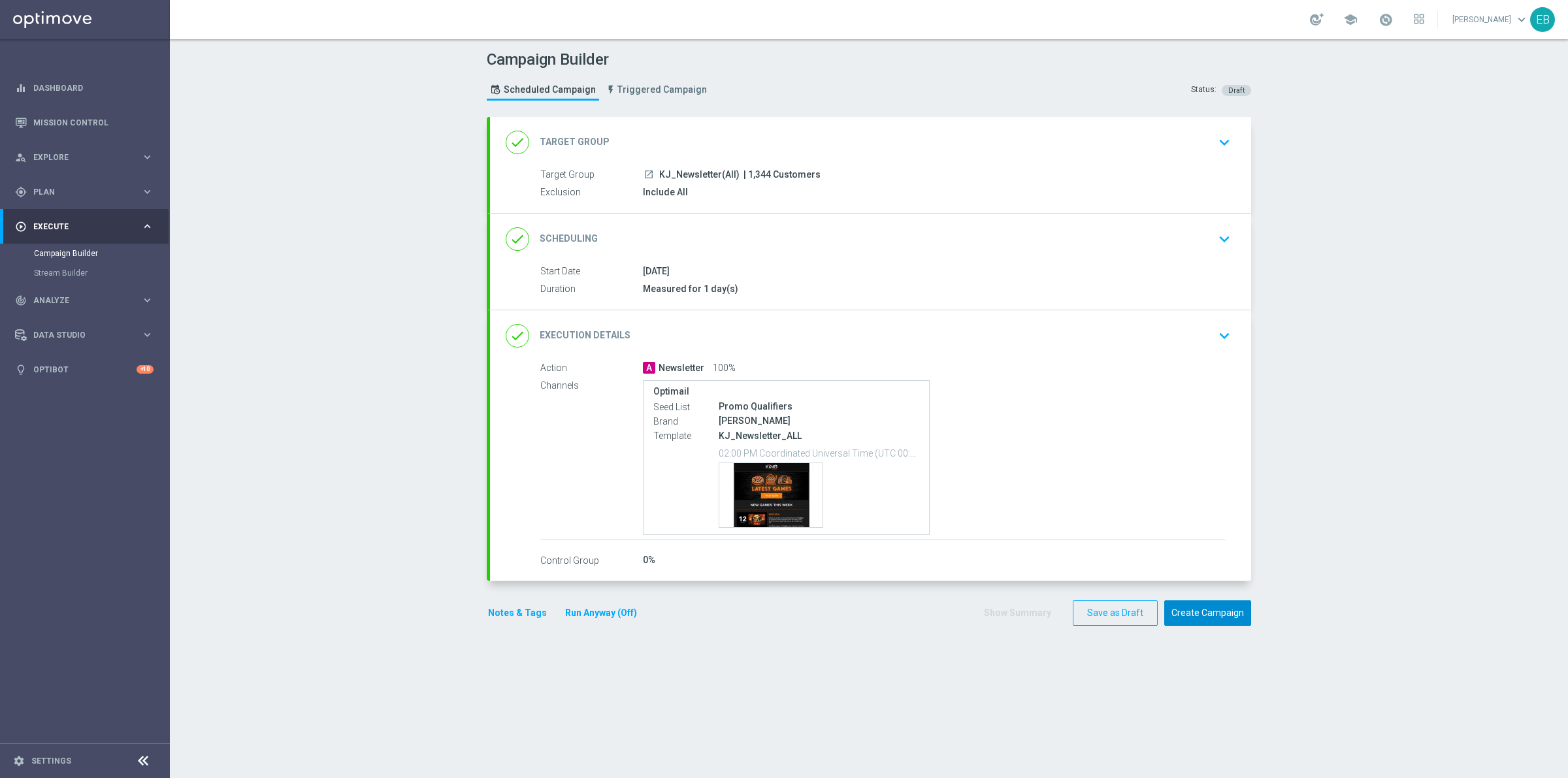
click at [1209, 603] on button "Create Campaign" at bounding box center [1208, 614] width 87 height 26
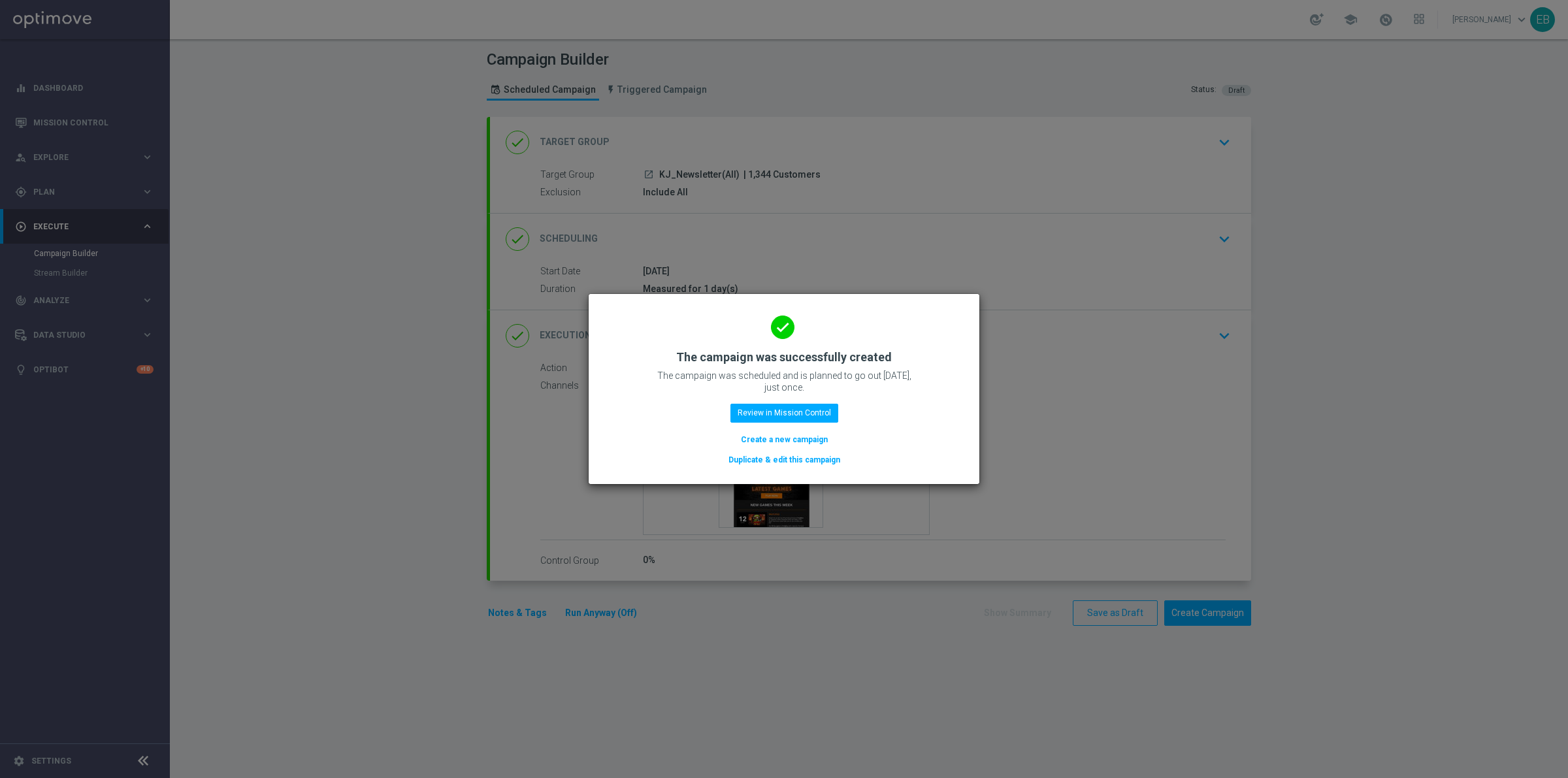
click at [798, 459] on button "Duplicate & edit this campaign" at bounding box center [784, 459] width 114 height 14
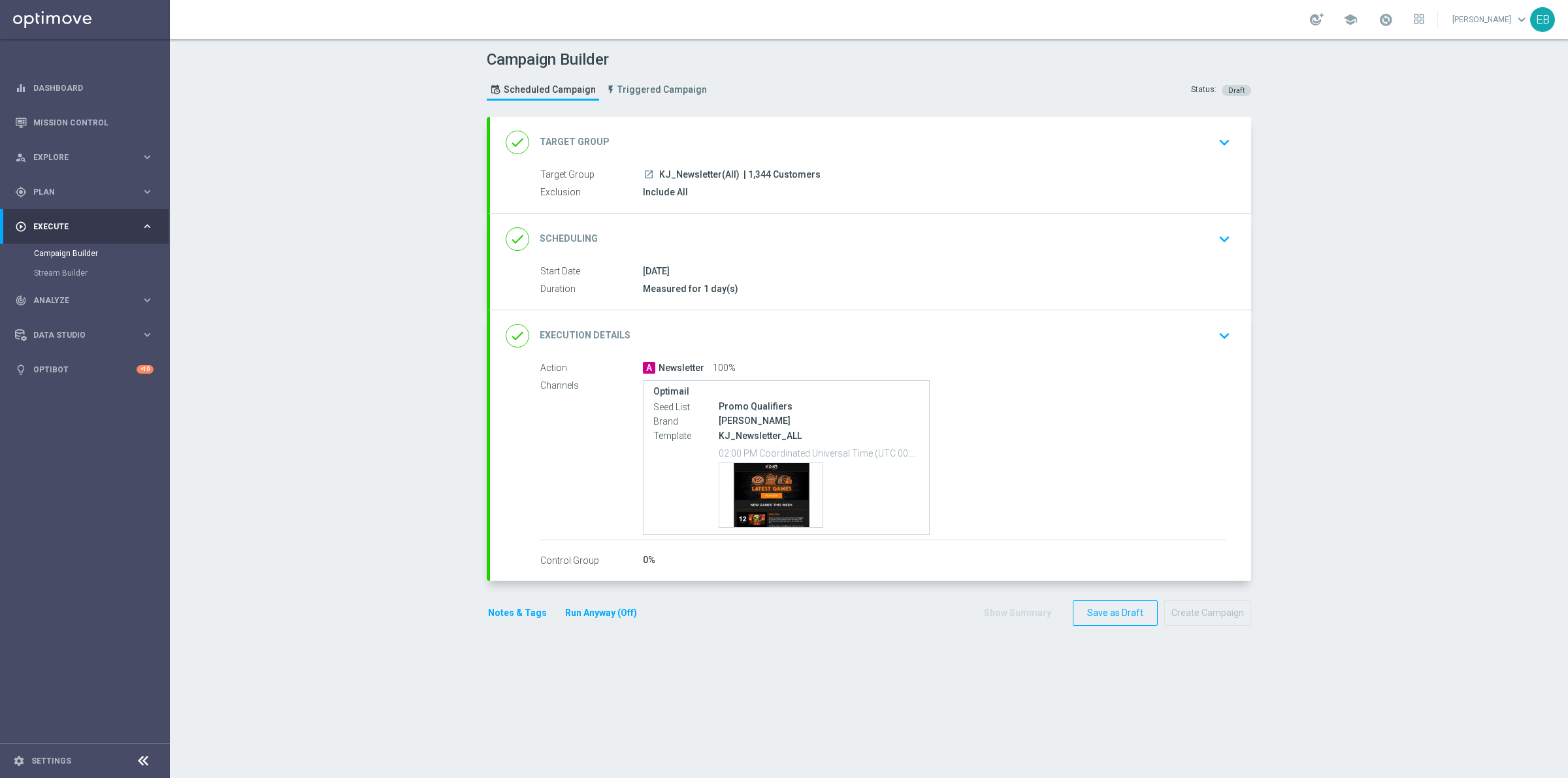
click at [691, 147] on div "done Target Group keyboard_arrow_down" at bounding box center [870, 142] width 729 height 25
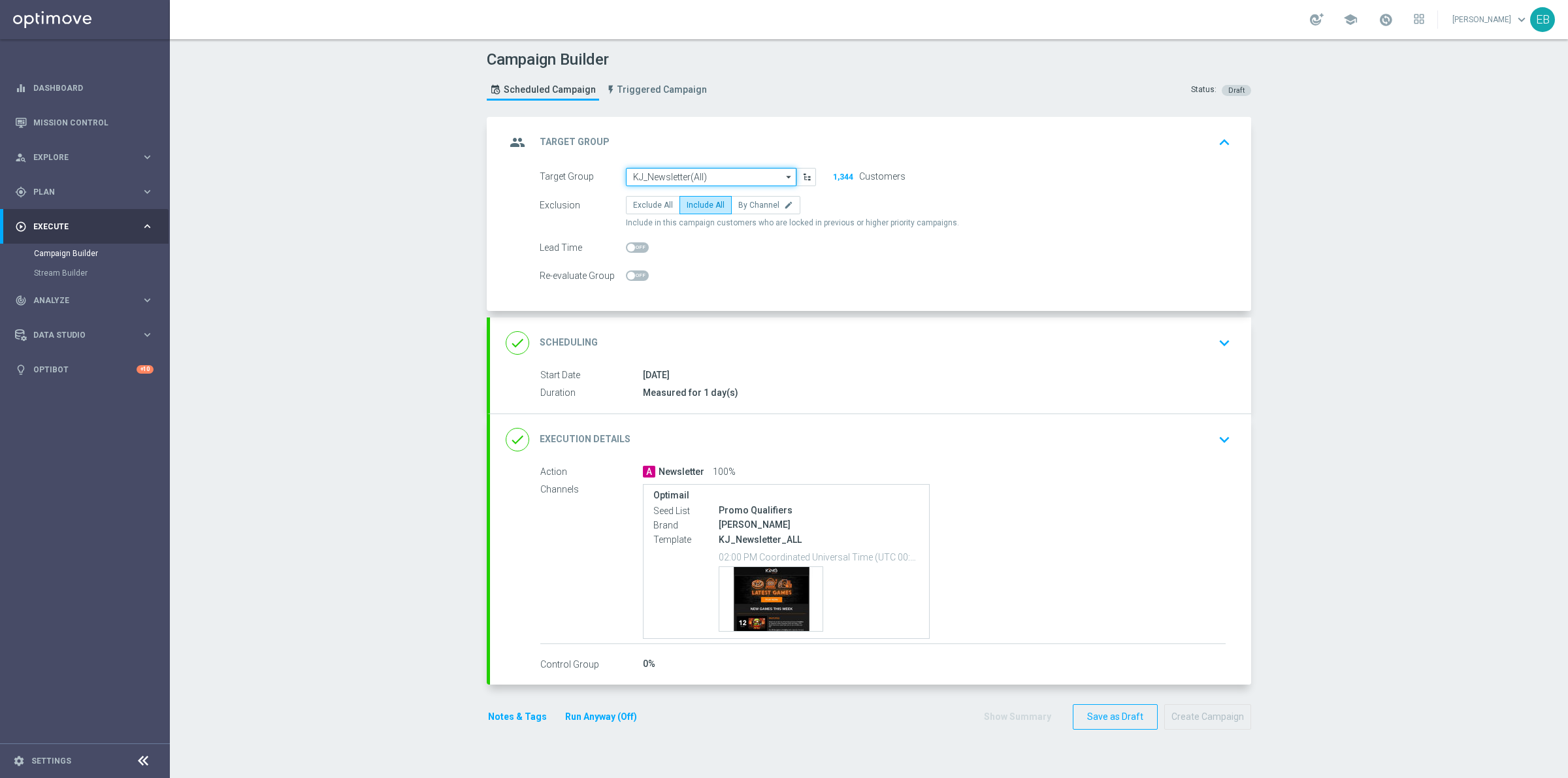
click at [694, 182] on input "KJ_Newsletter(All)" at bounding box center [712, 176] width 170 height 18
type input "JKK_Newsletter(All)"
click at [967, 431] on div "done Execution Details keyboard_arrow_down" at bounding box center [870, 439] width 729 height 25
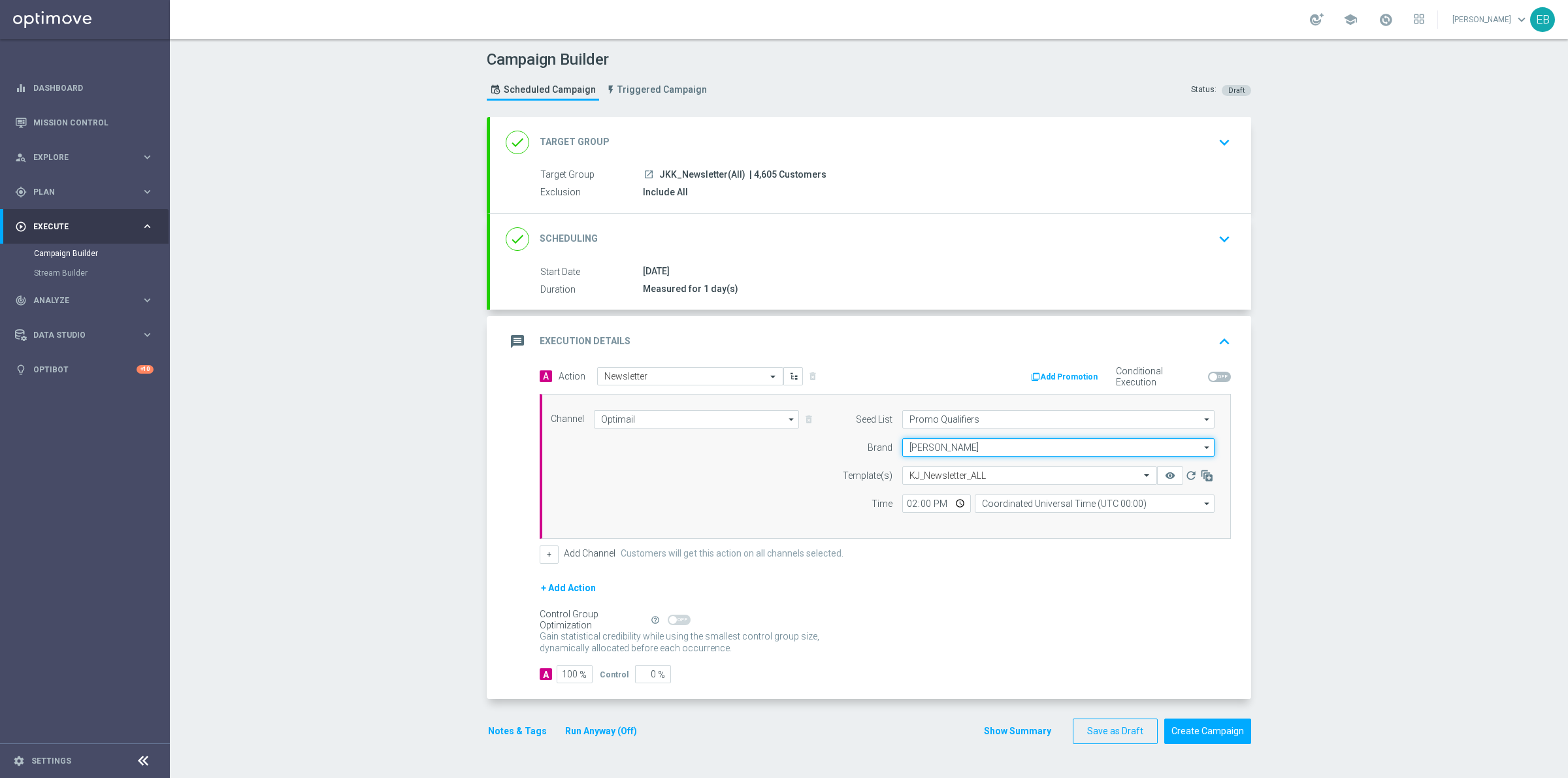
click at [983, 448] on input "[PERSON_NAME]" at bounding box center [1058, 447] width 312 height 18
type input "[PERSON_NAME] Kings"
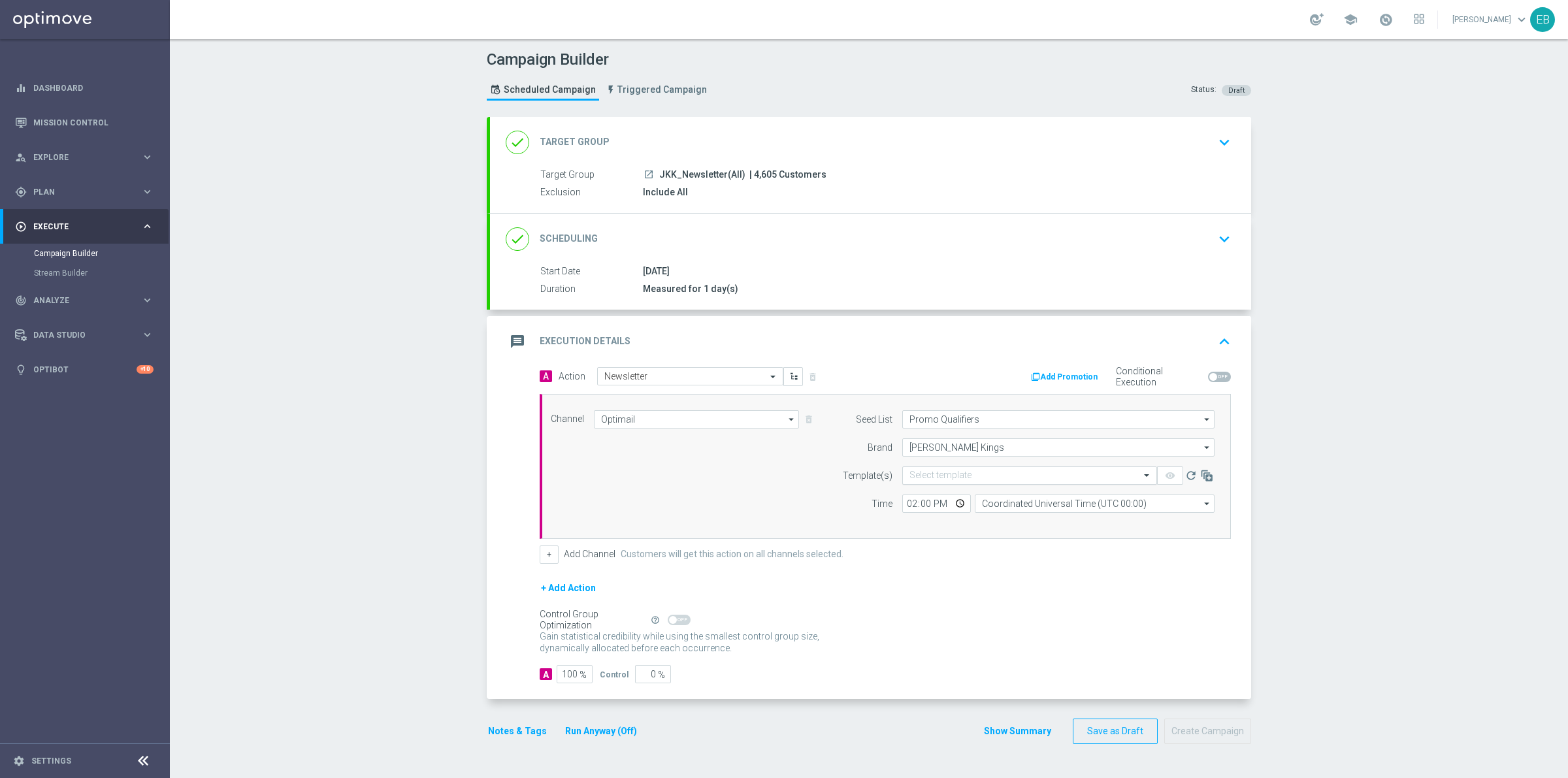
click at [981, 469] on div "Select template" at bounding box center [1029, 475] width 255 height 18
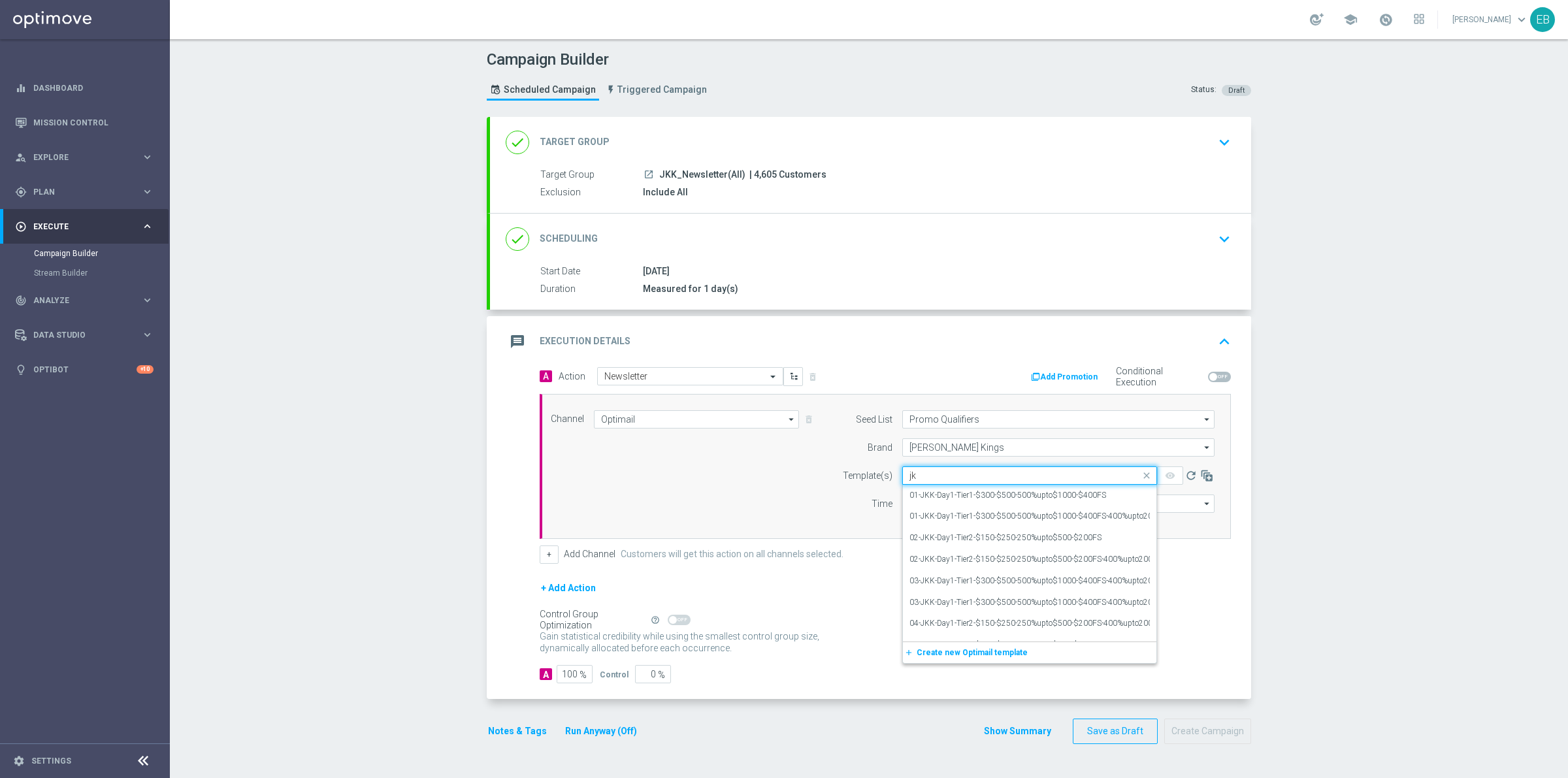
type input "j"
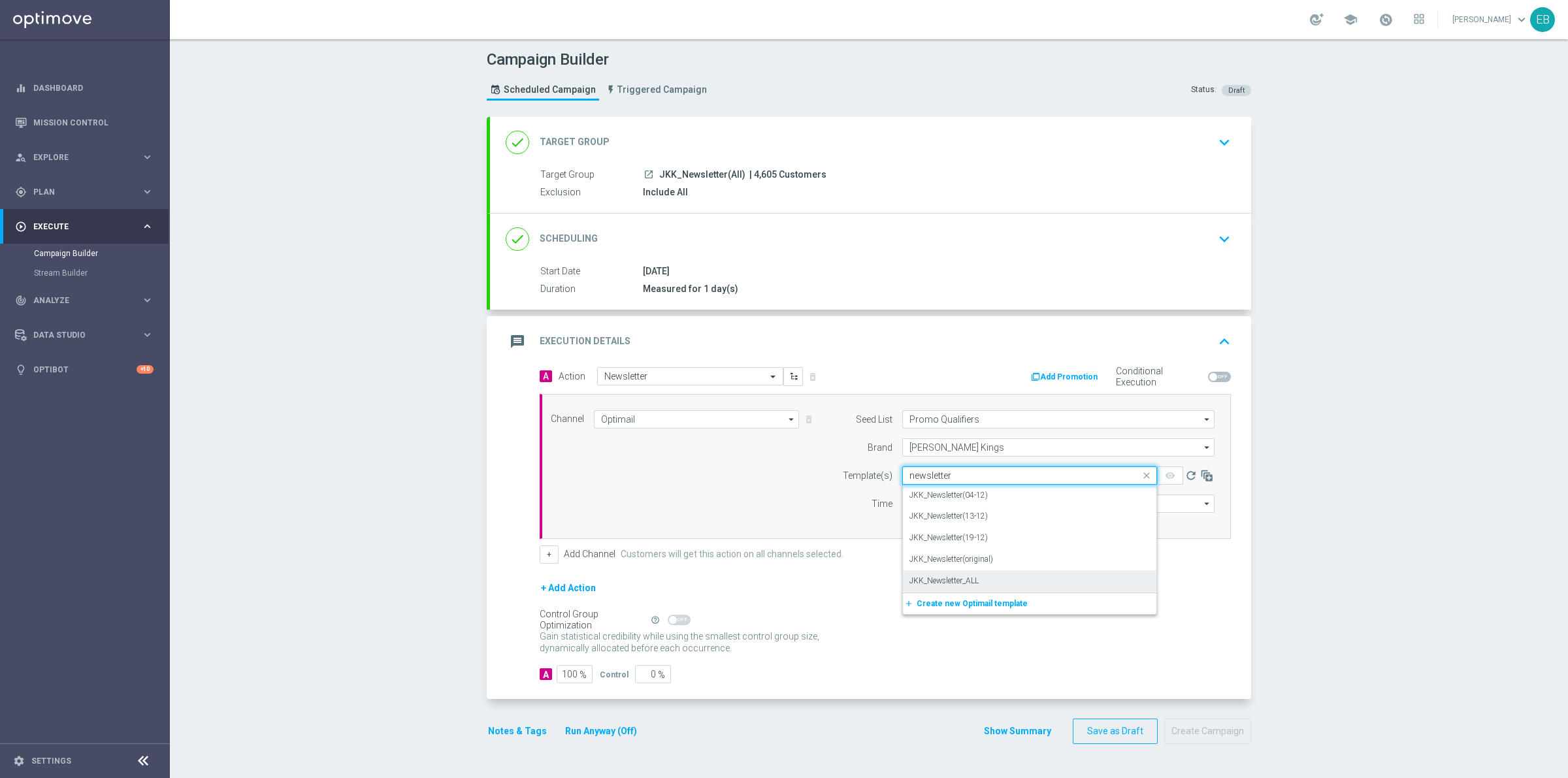
click at [962, 576] on label "JKK_Newsletter_ALL" at bounding box center [943, 580] width 69 height 11
type input "newsletter"
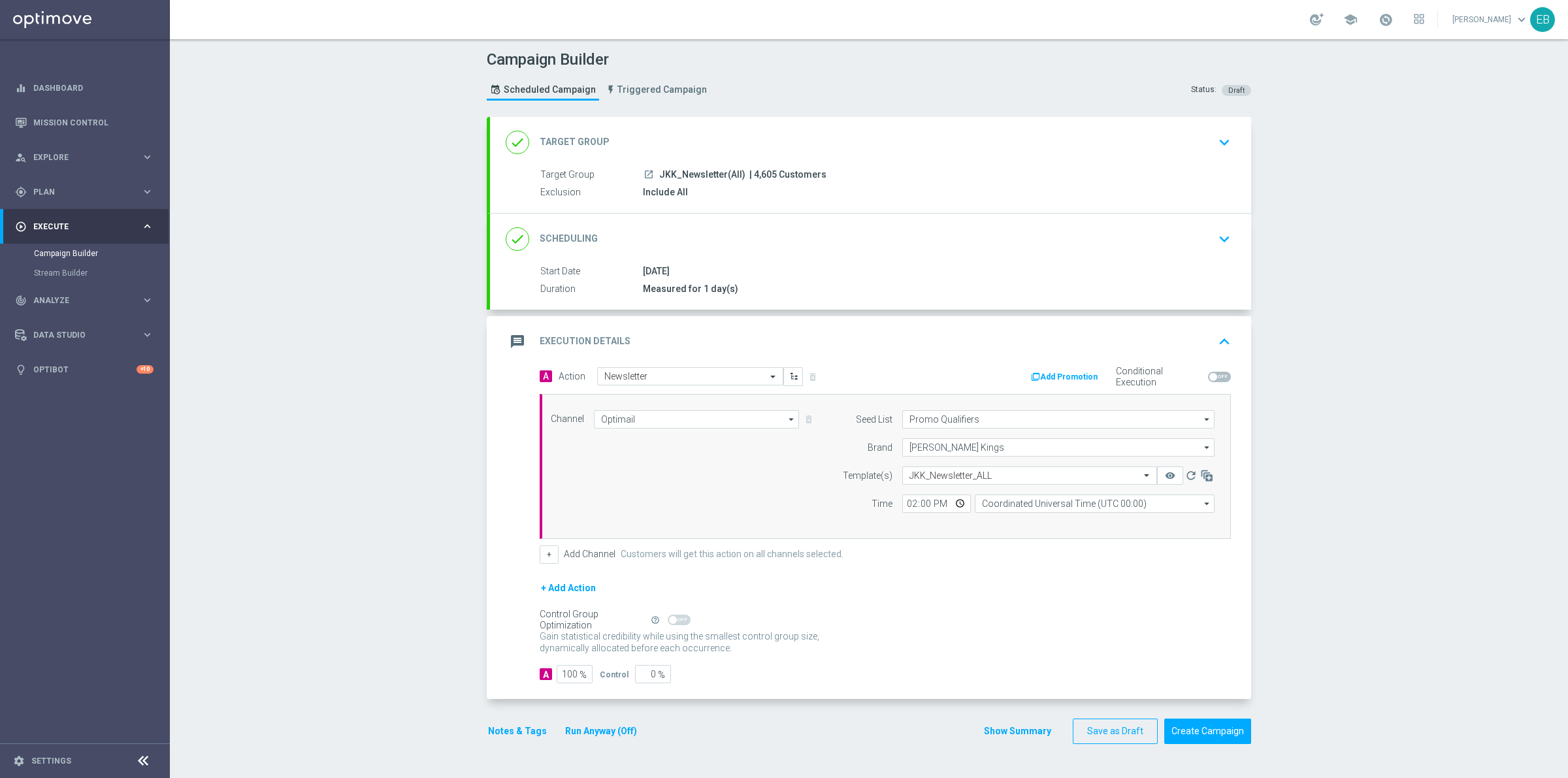
click at [1183, 343] on div "message Execution Details keyboard_arrow_up" at bounding box center [870, 341] width 729 height 25
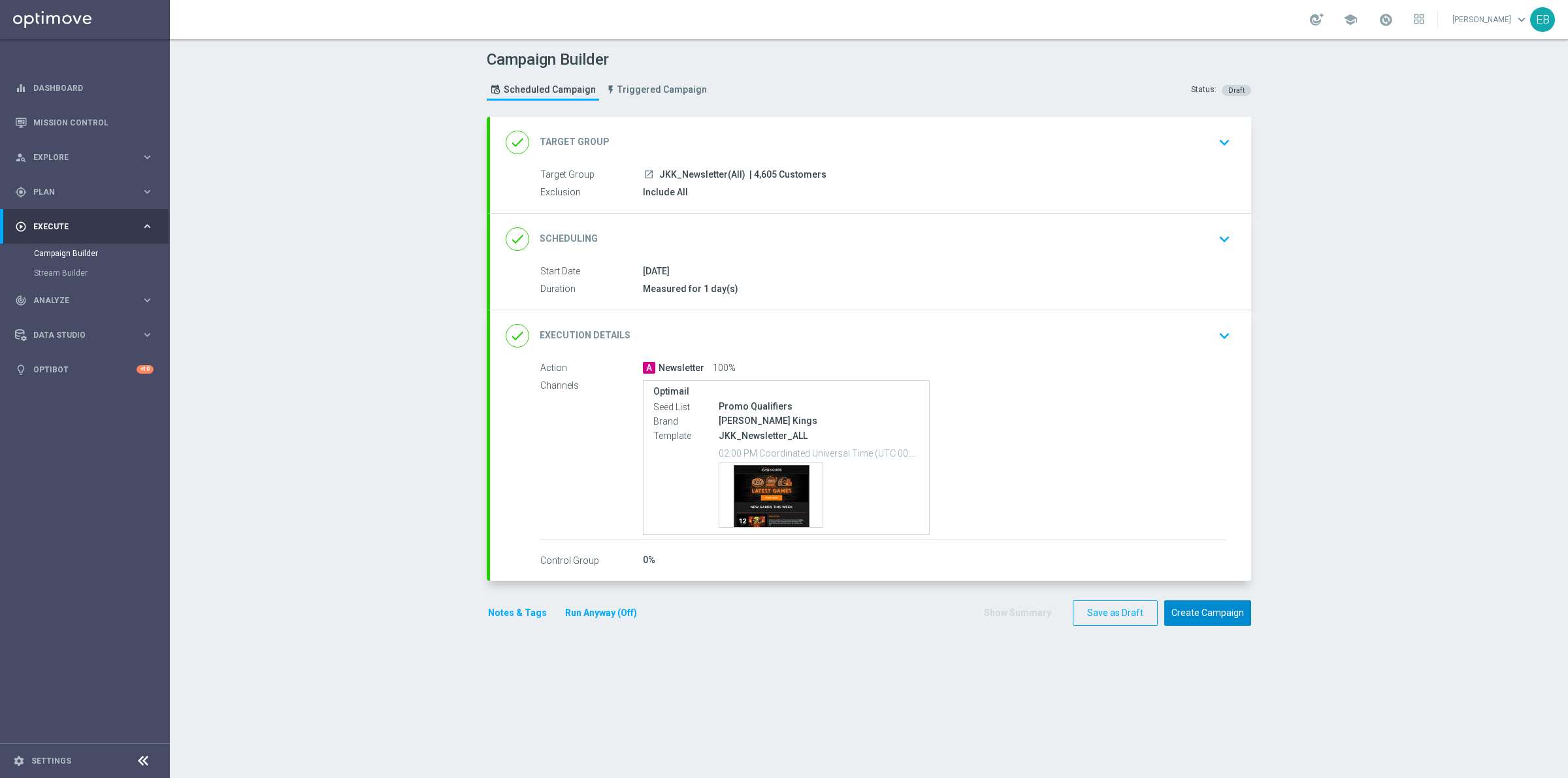
click at [1203, 616] on button "Create Campaign" at bounding box center [1208, 614] width 87 height 26
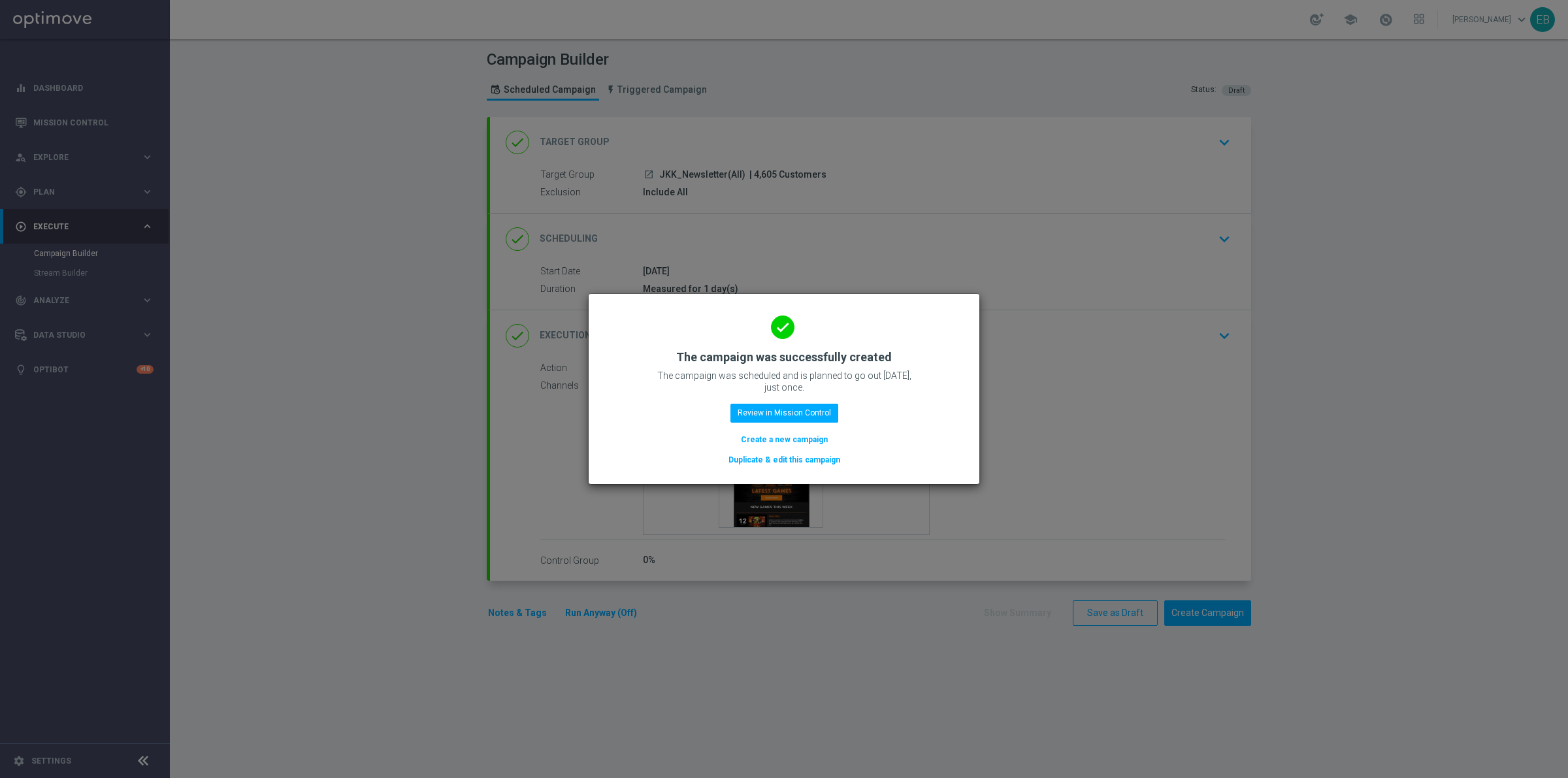
click at [809, 452] on button "Duplicate & edit this campaign" at bounding box center [784, 459] width 114 height 14
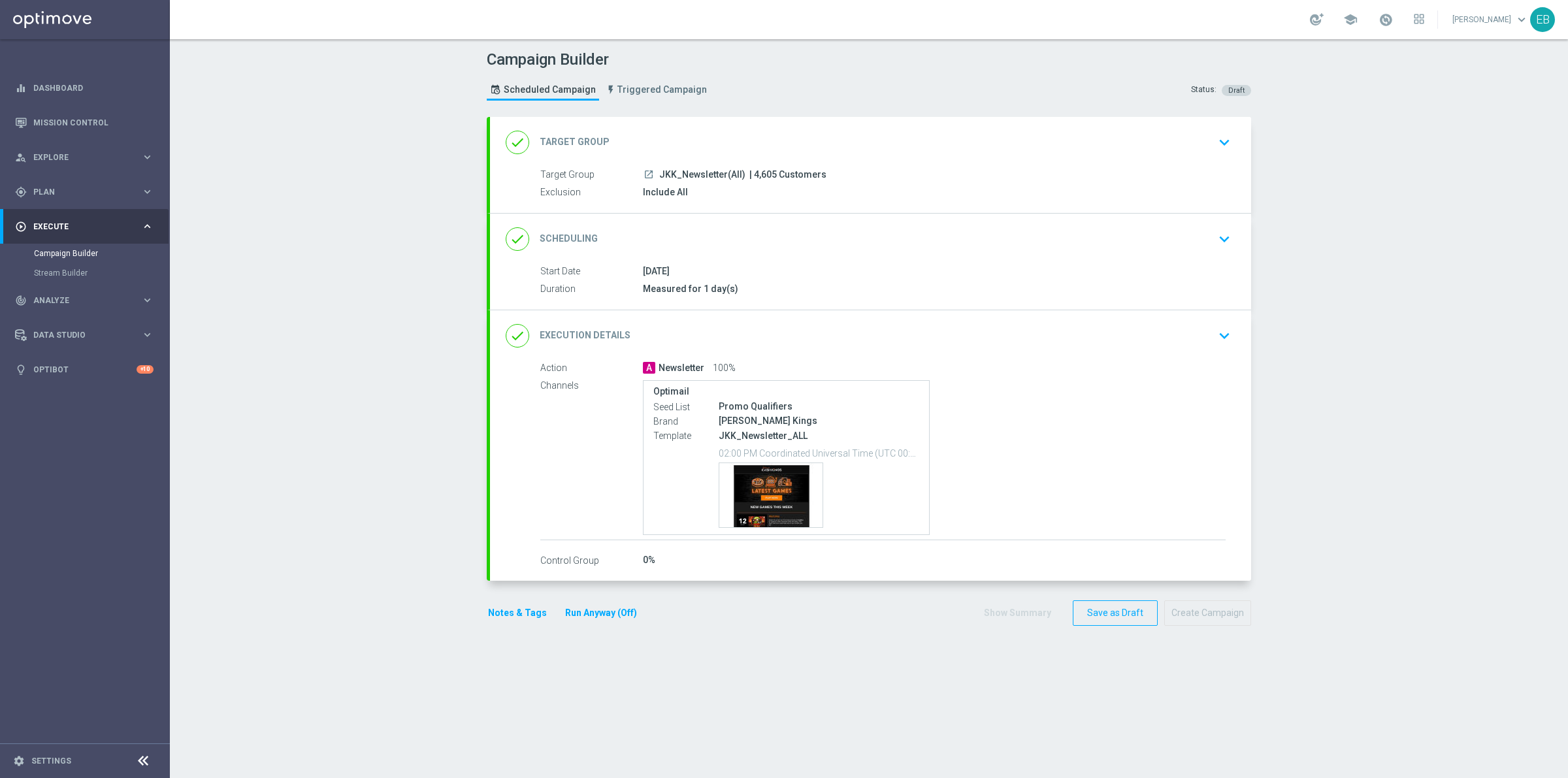
click at [720, 132] on div "done Target Group keyboard_arrow_down" at bounding box center [870, 142] width 729 height 25
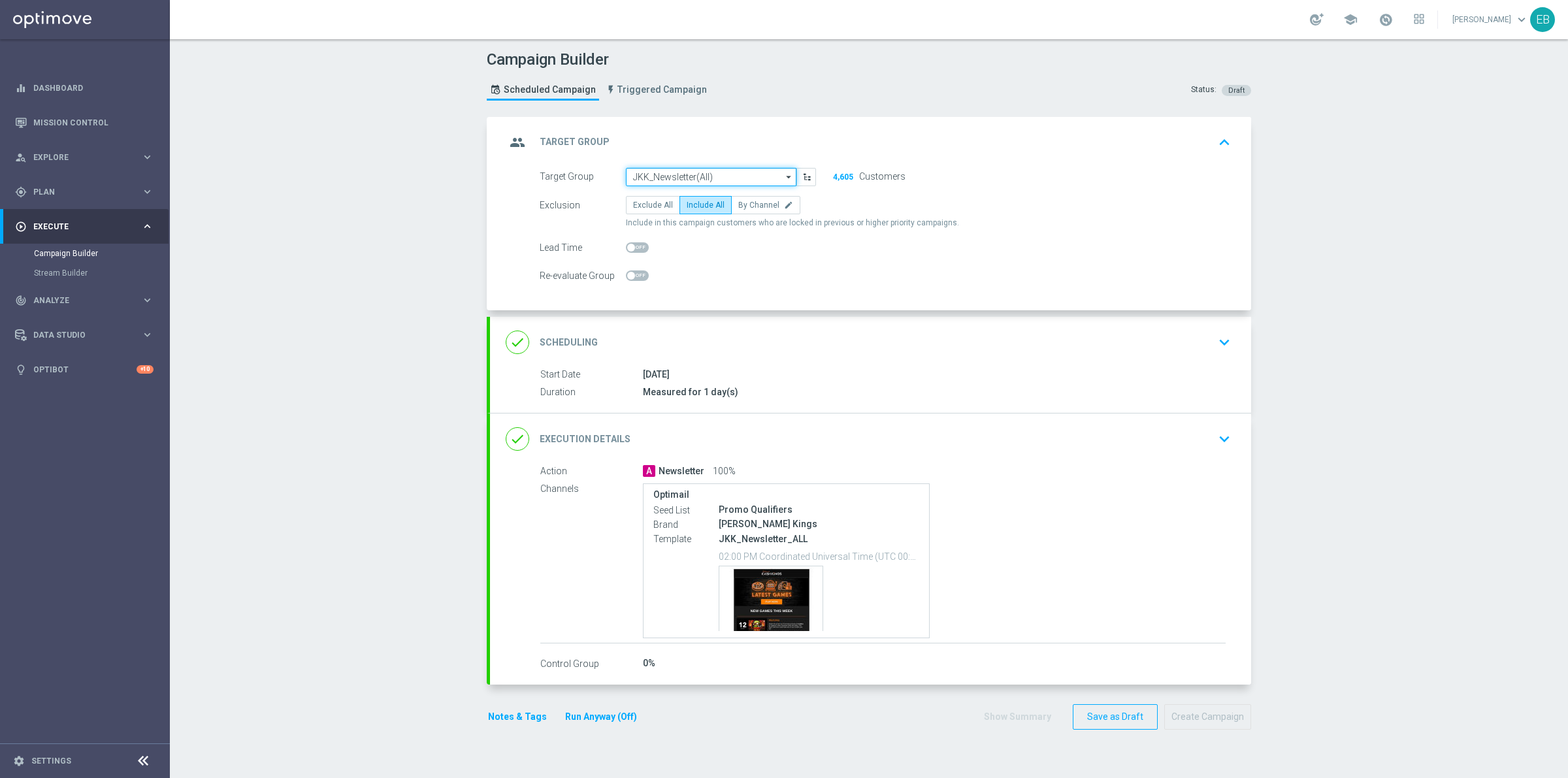
click at [699, 178] on input "JKK_Newsletter(All)" at bounding box center [712, 176] width 170 height 18
type input "JPJ_Newsletter(All)"
click at [925, 423] on div "done Execution Details keyboard_arrow_down" at bounding box center [870, 439] width 761 height 51
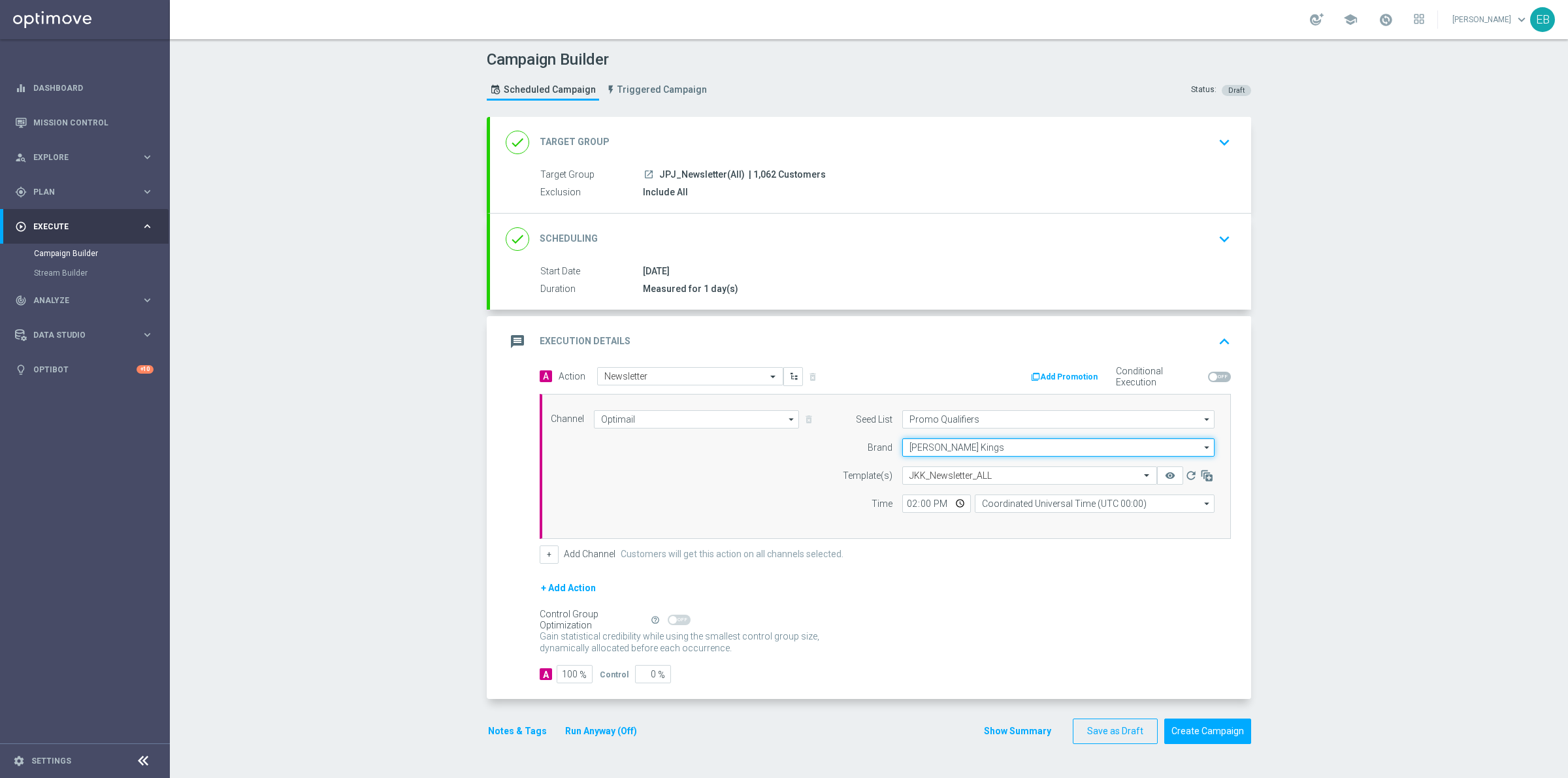
click at [1031, 447] on input "[PERSON_NAME] Kings" at bounding box center [1058, 447] width 312 height 18
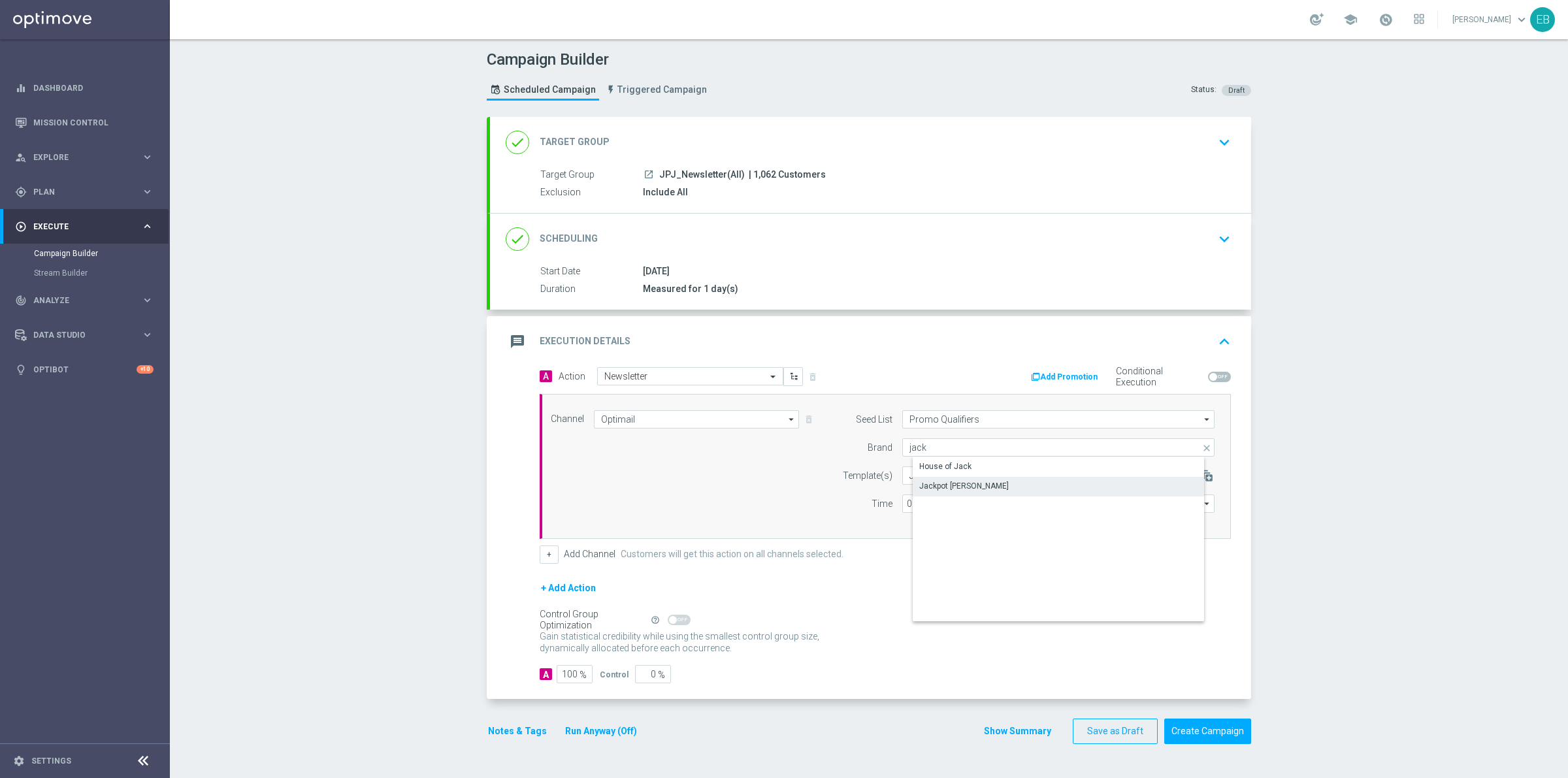
click at [941, 479] on div "Jackpot [PERSON_NAME]" at bounding box center [1069, 486] width 312 height 18
type input "Jackpot [PERSON_NAME]"
click at [960, 479] on input "text" at bounding box center [1016, 475] width 214 height 11
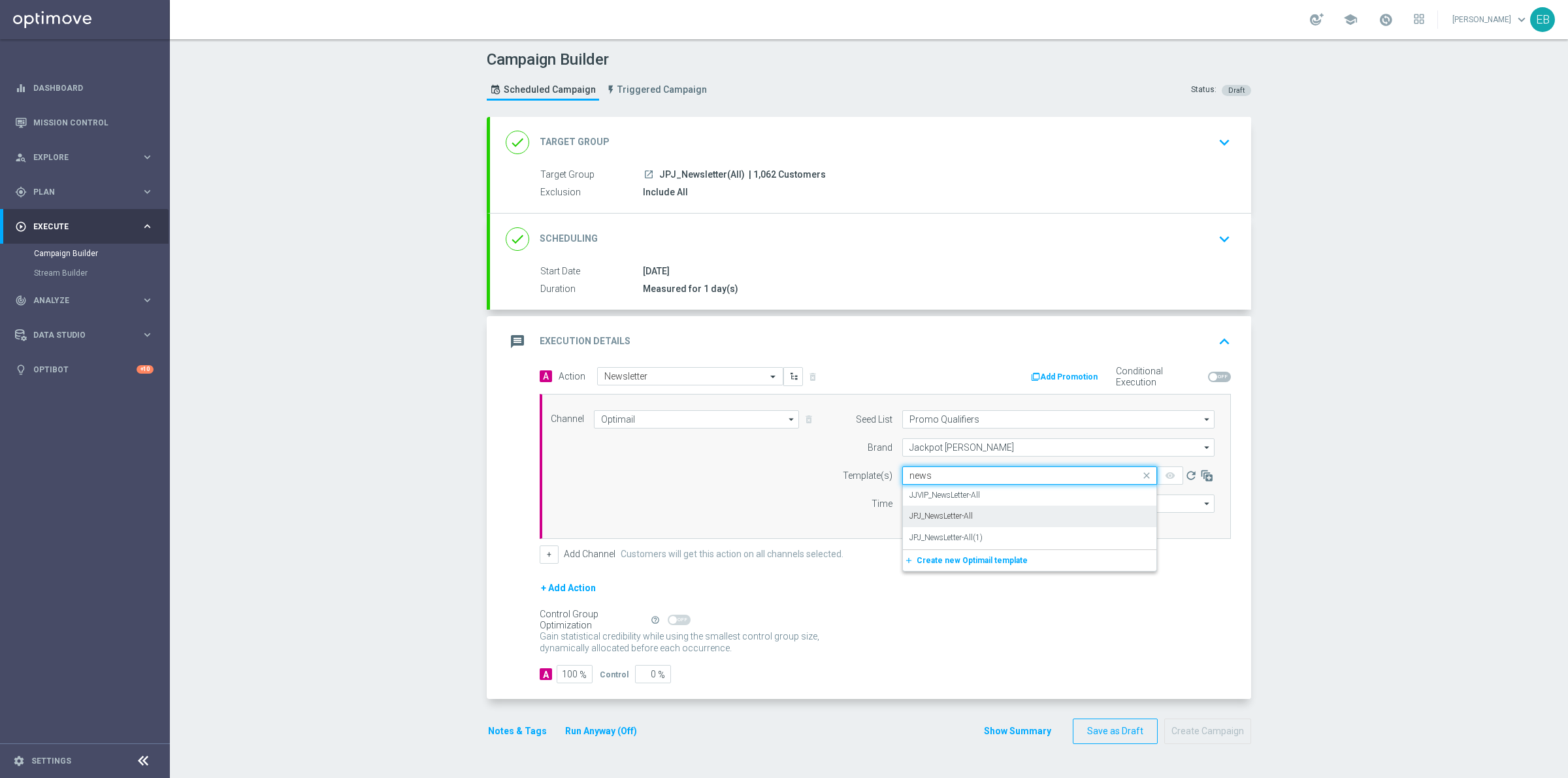
type input "news"
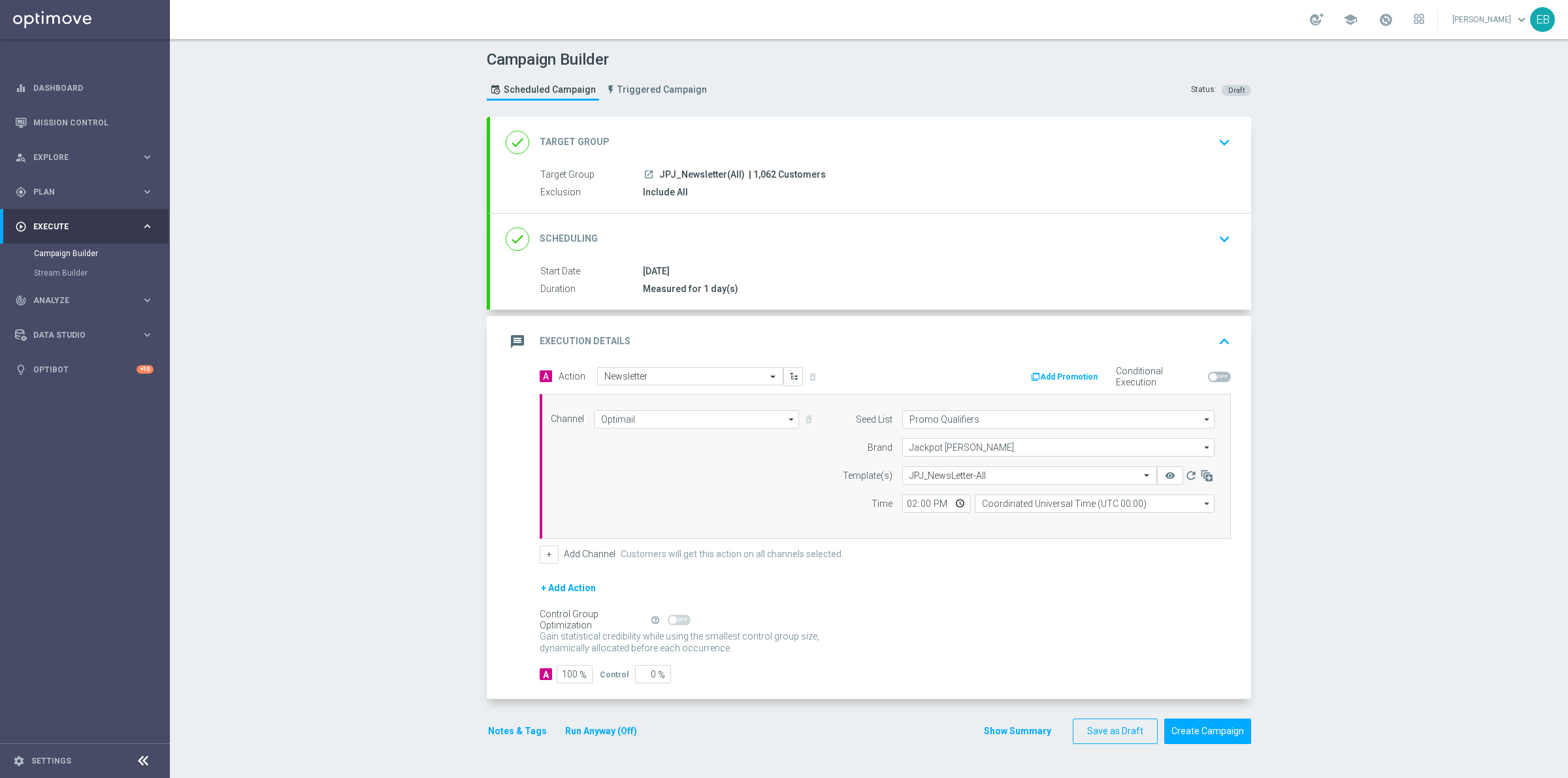
click at [1225, 334] on icon "keyboard_arrow_up" at bounding box center [1224, 341] width 20 height 20
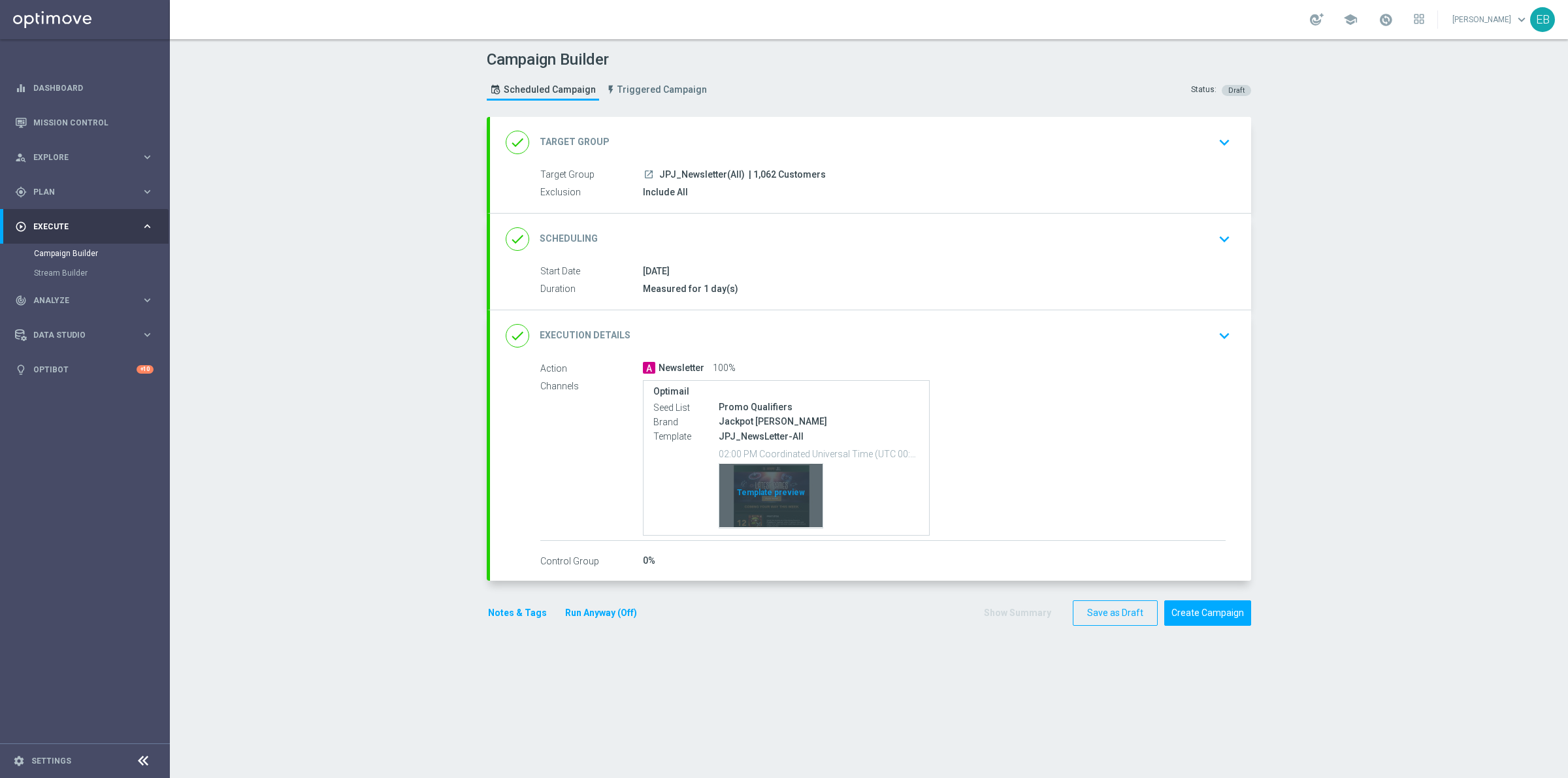
click at [757, 498] on div "Template preview" at bounding box center [770, 495] width 103 height 64
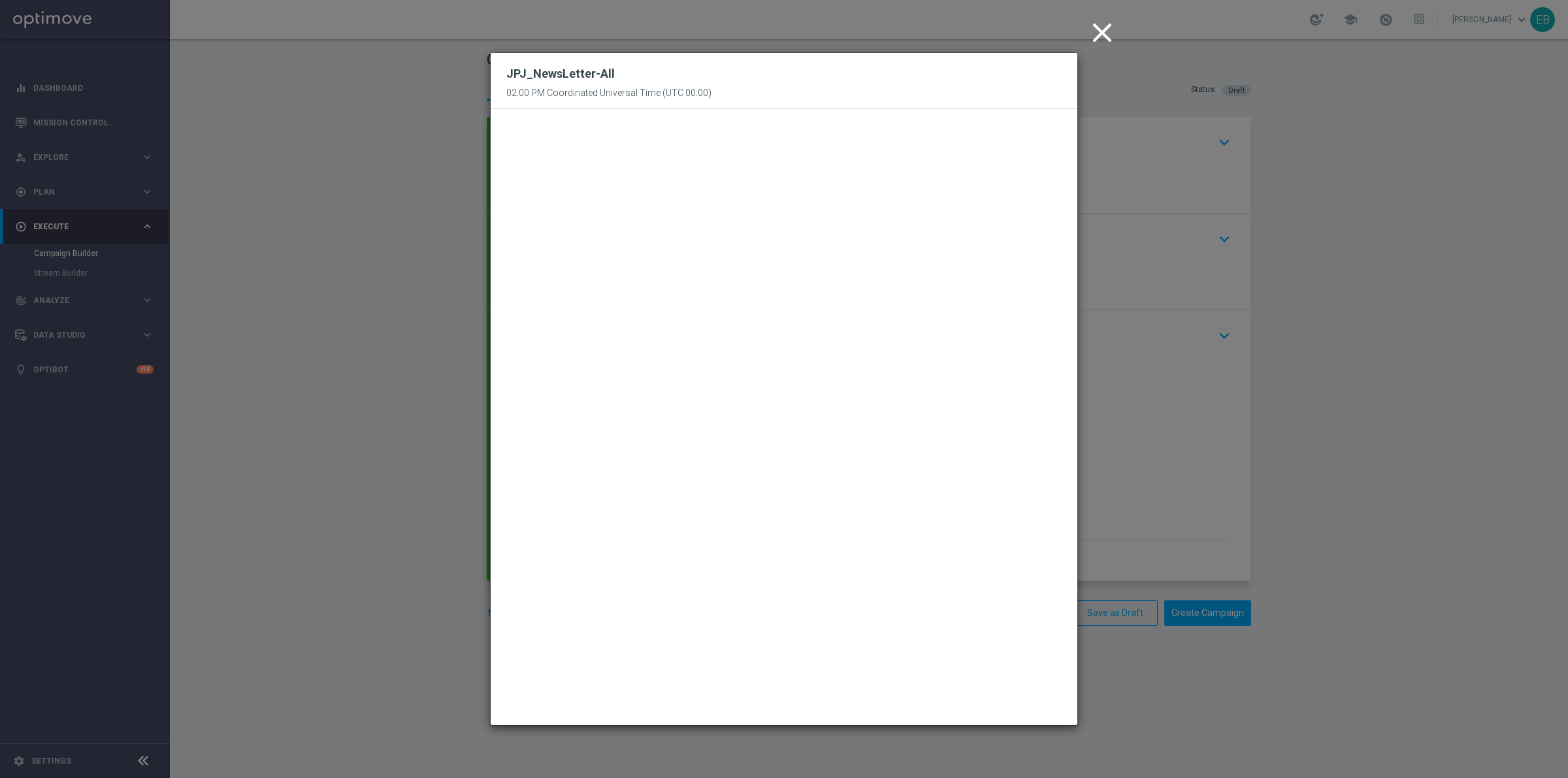
click at [1091, 17] on icon "close" at bounding box center [1102, 32] width 32 height 32
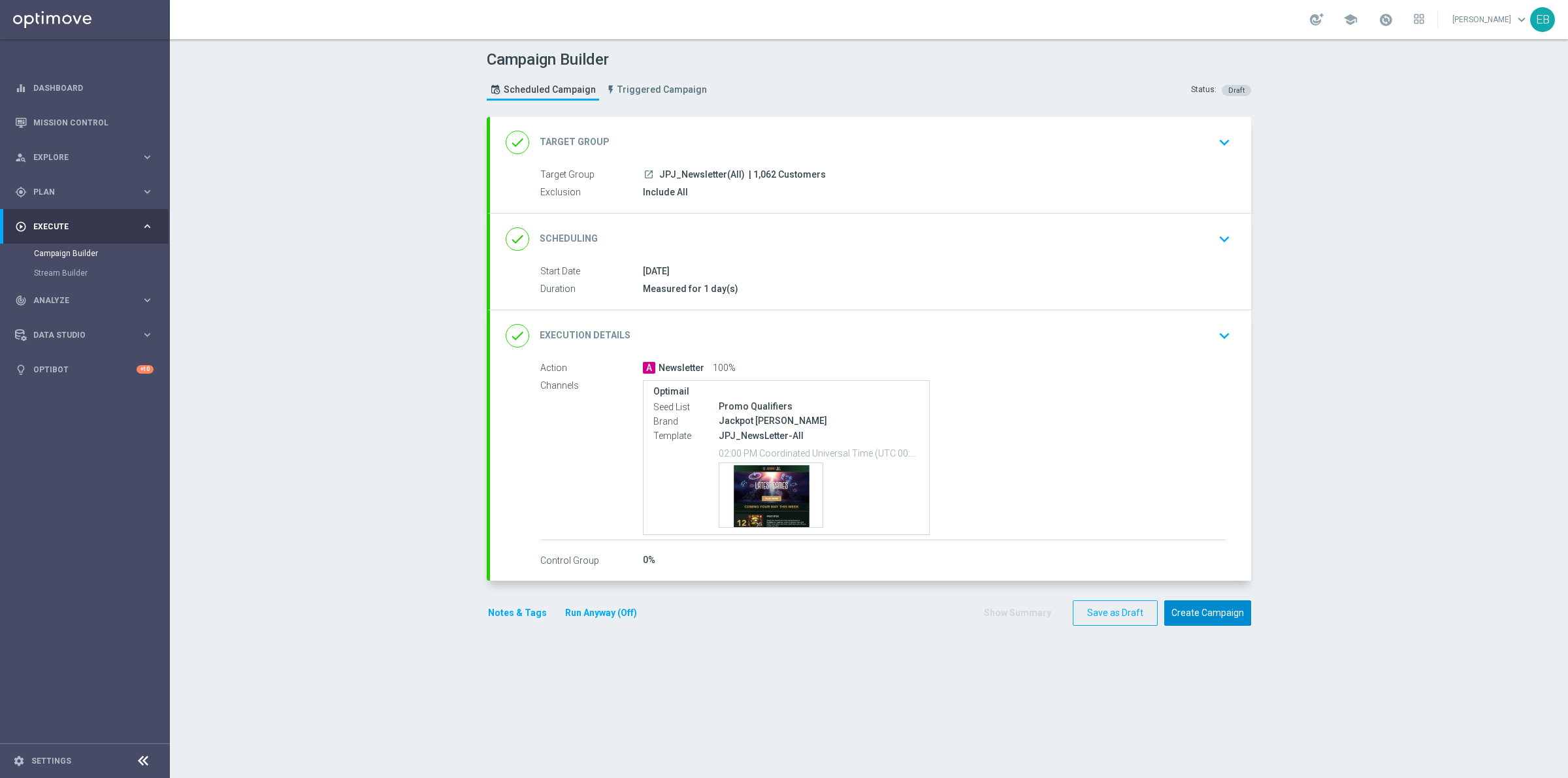
click at [1210, 618] on button "Create Campaign" at bounding box center [1208, 614] width 87 height 26
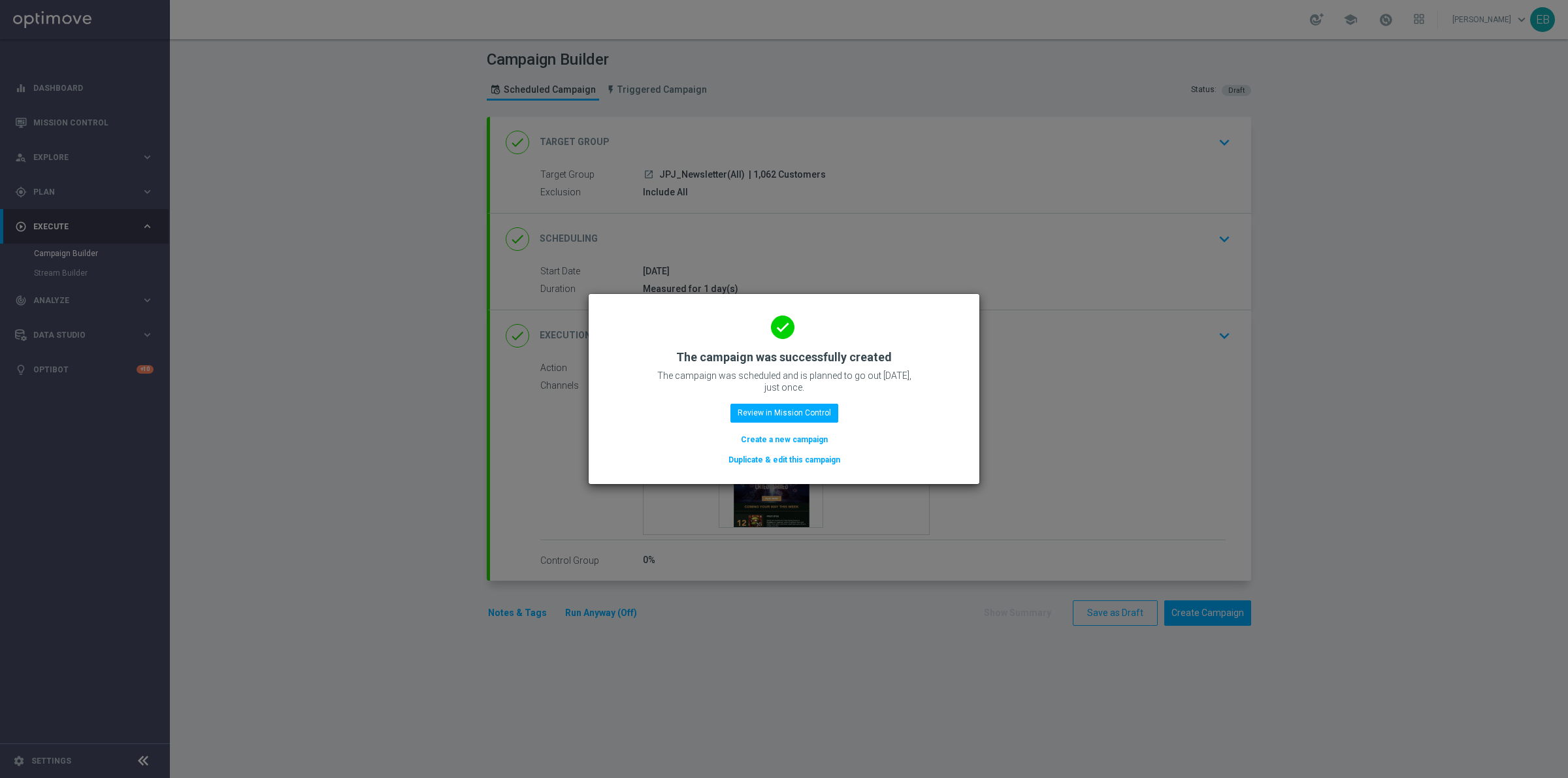
click at [816, 464] on button "Duplicate & edit this campaign" at bounding box center [784, 459] width 114 height 14
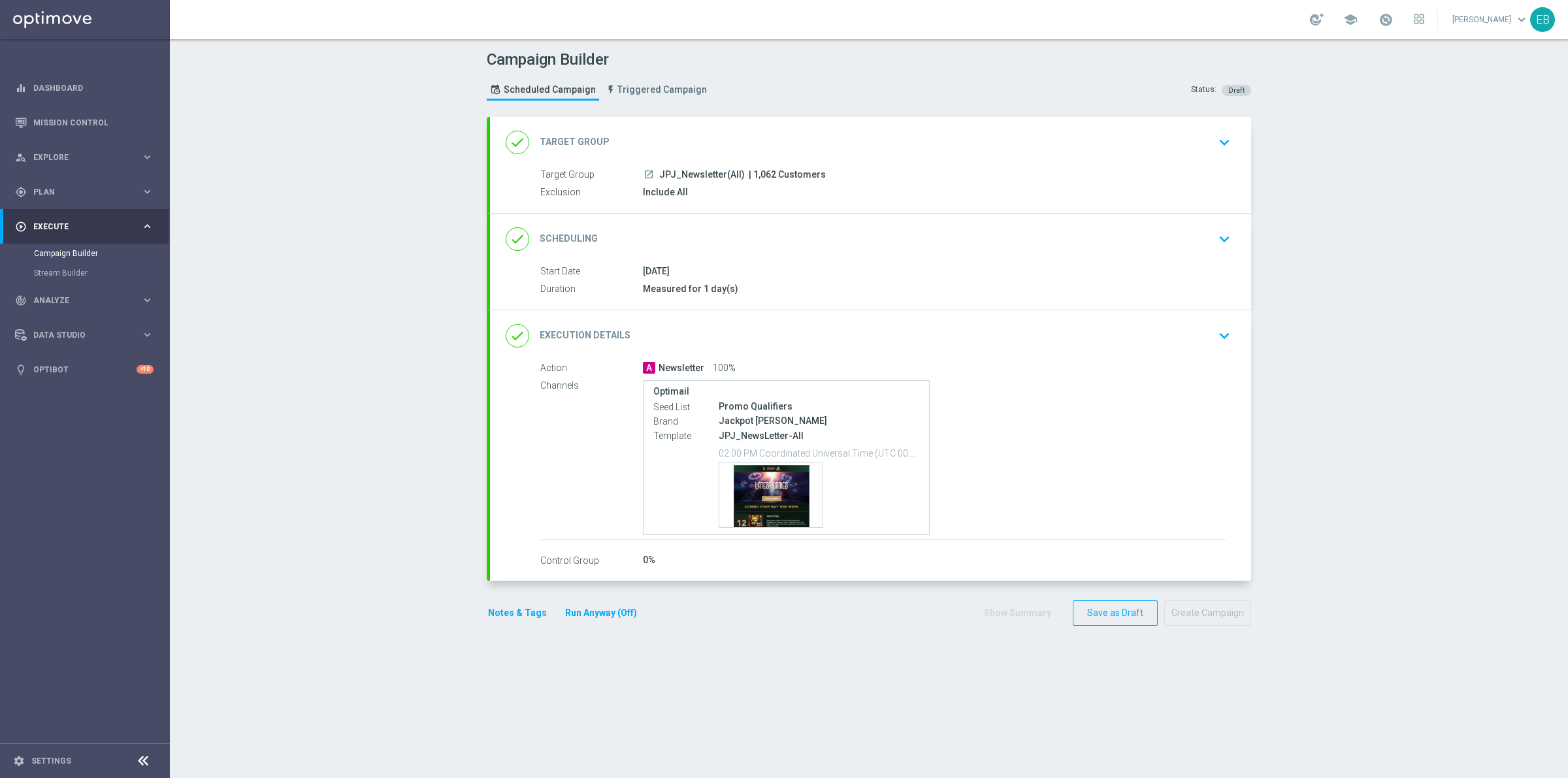
click at [851, 147] on div "done Target Group keyboard_arrow_down" at bounding box center [870, 142] width 729 height 25
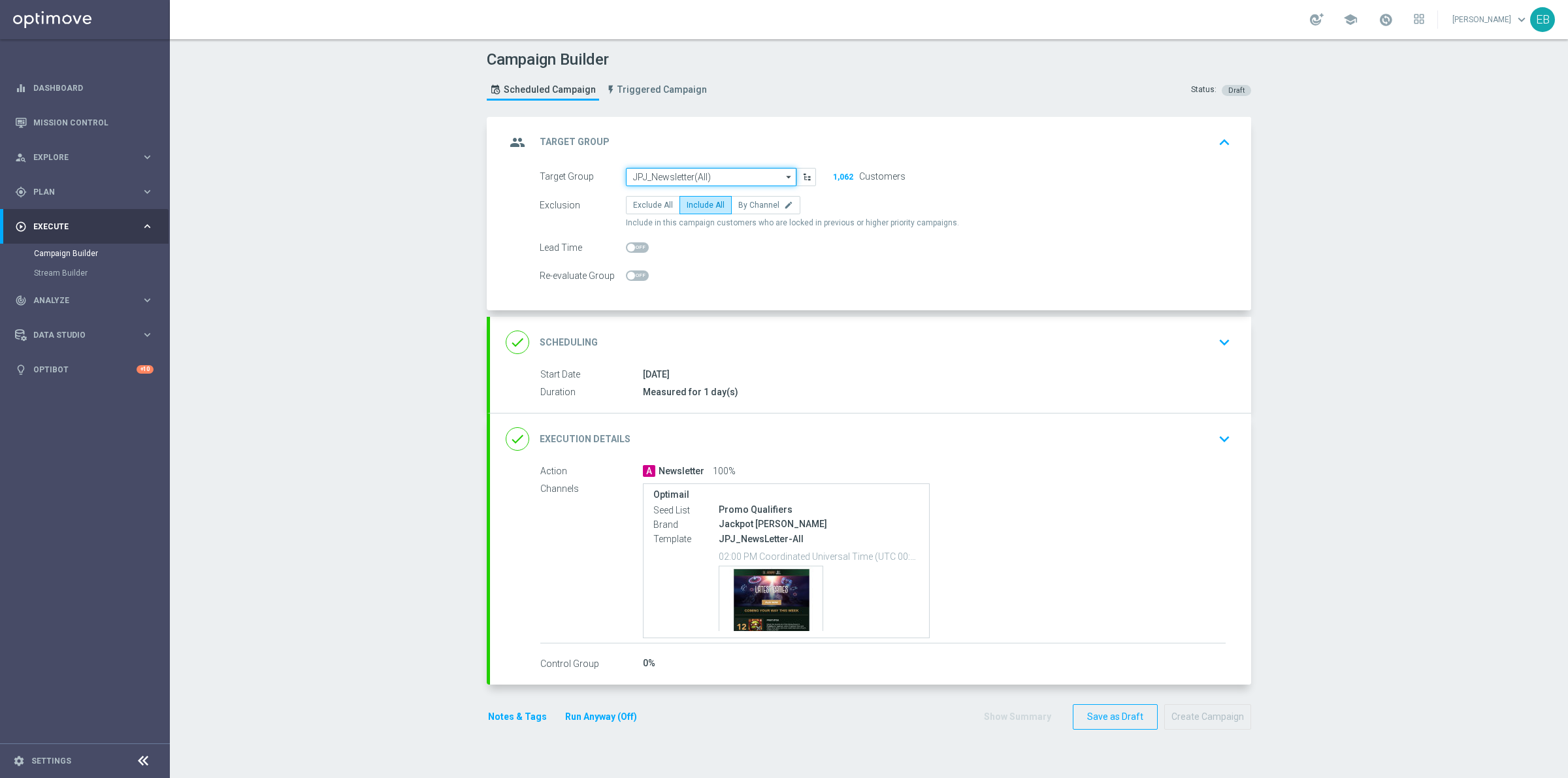
click at [718, 177] on input "JPJ_Newsletter(All)" at bounding box center [712, 176] width 170 height 18
type input "JJV_Newsletter(All)"
click at [1055, 451] on div "done Execution Details keyboard_arrow_down" at bounding box center [870, 439] width 729 height 25
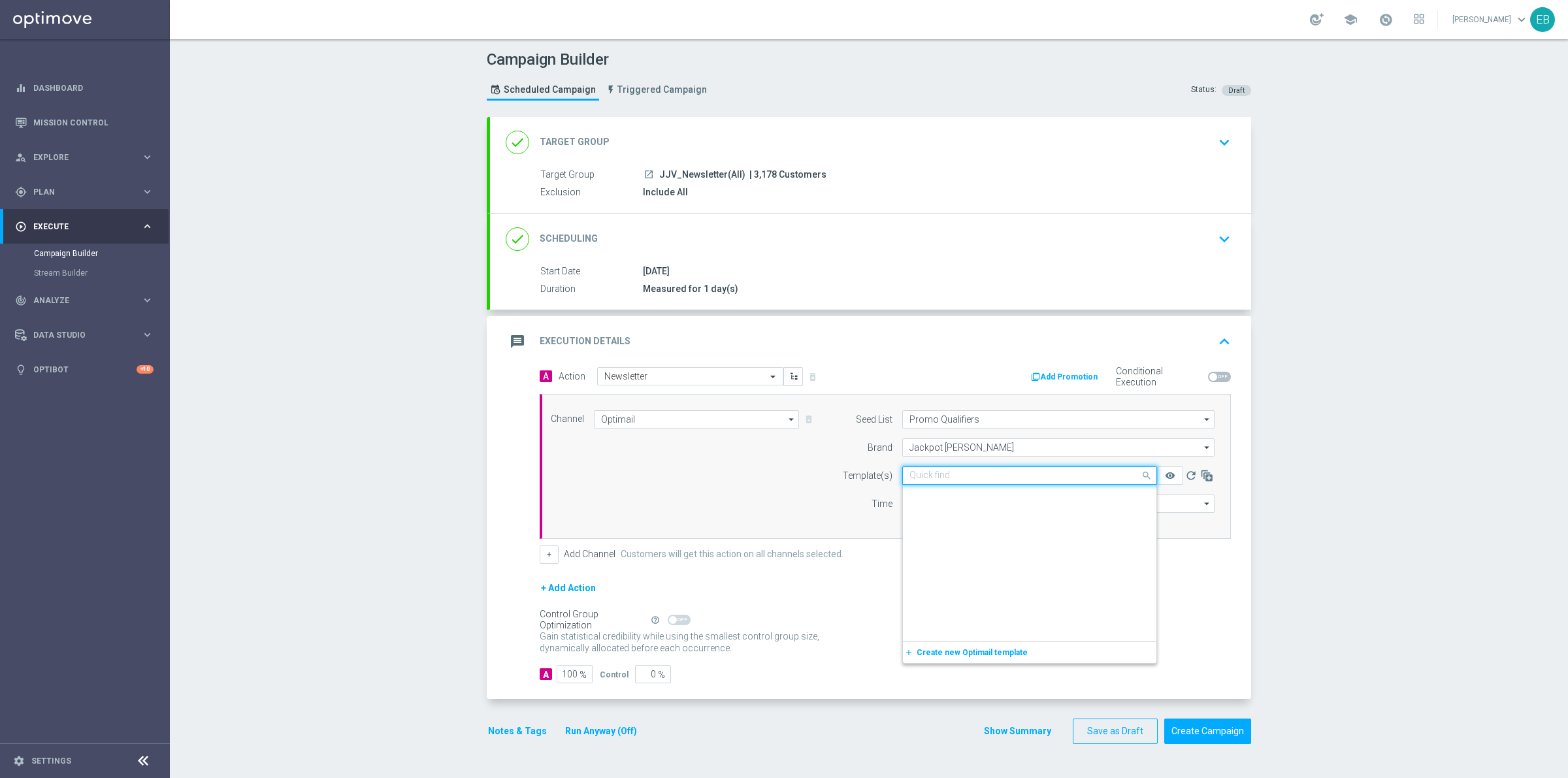
click at [1001, 481] on input "text" at bounding box center [1016, 475] width 214 height 11
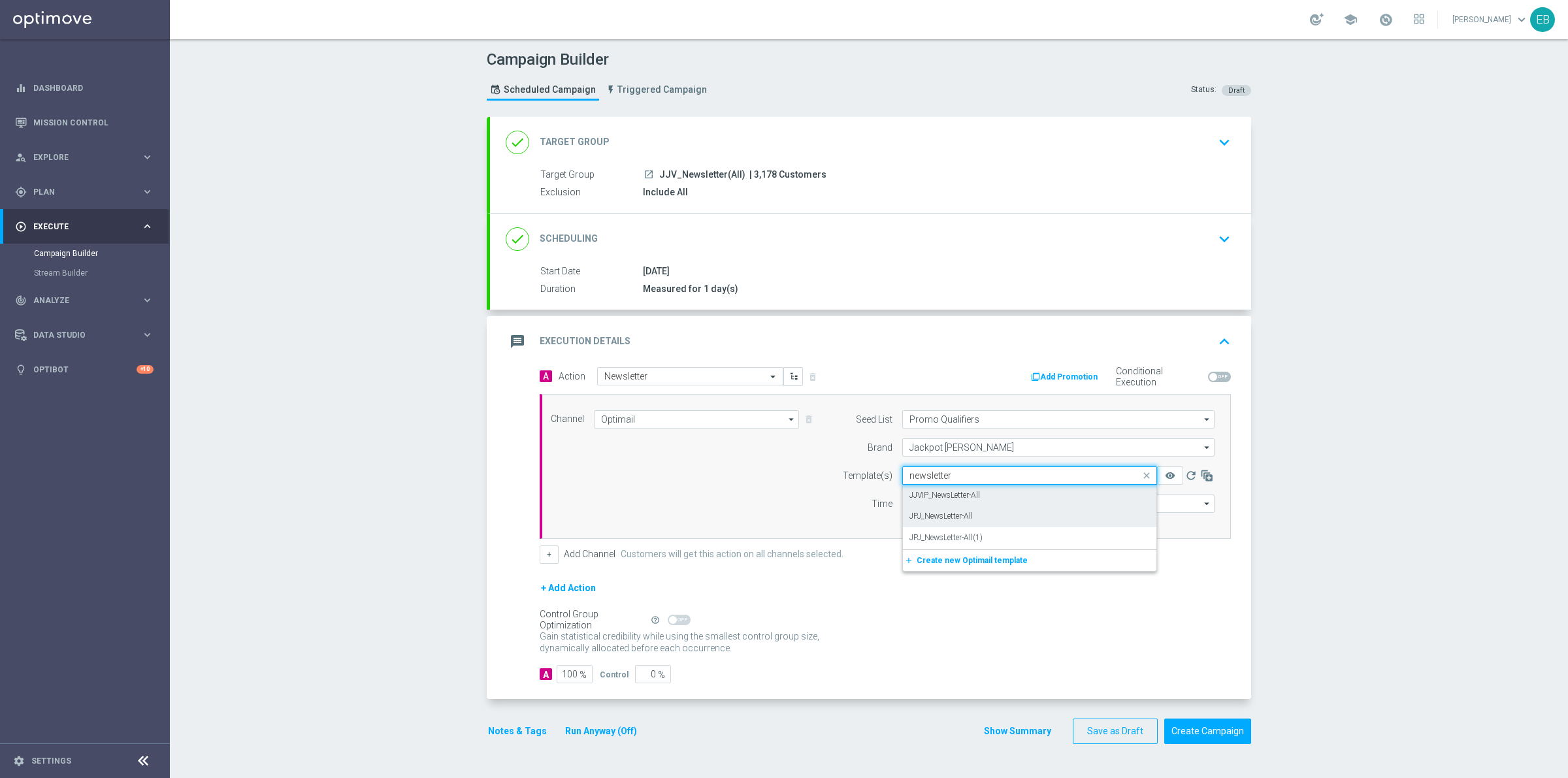
type input "newsletter"
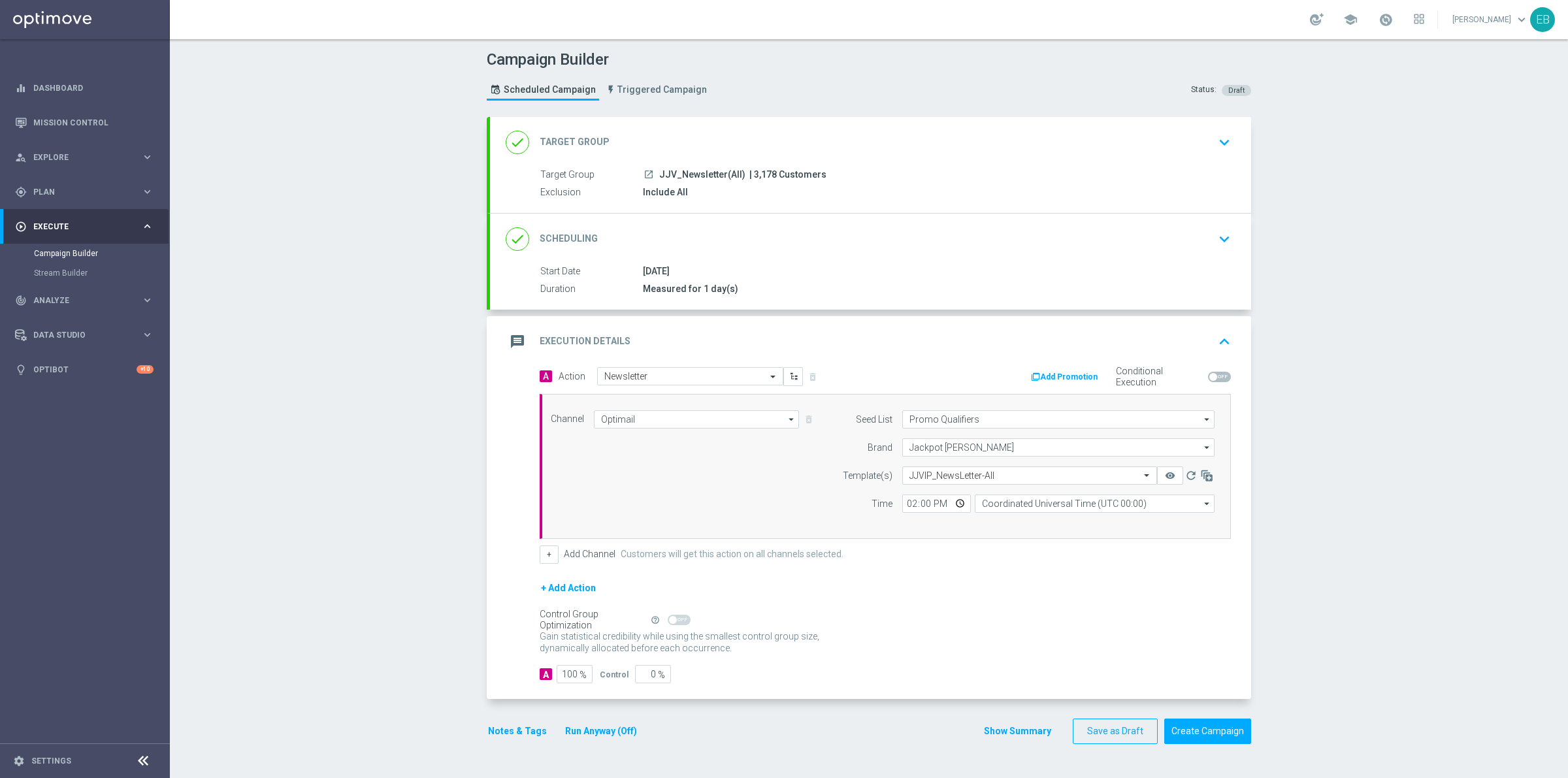
click at [1178, 329] on div "message Execution Details keyboard_arrow_up" at bounding box center [870, 341] width 729 height 25
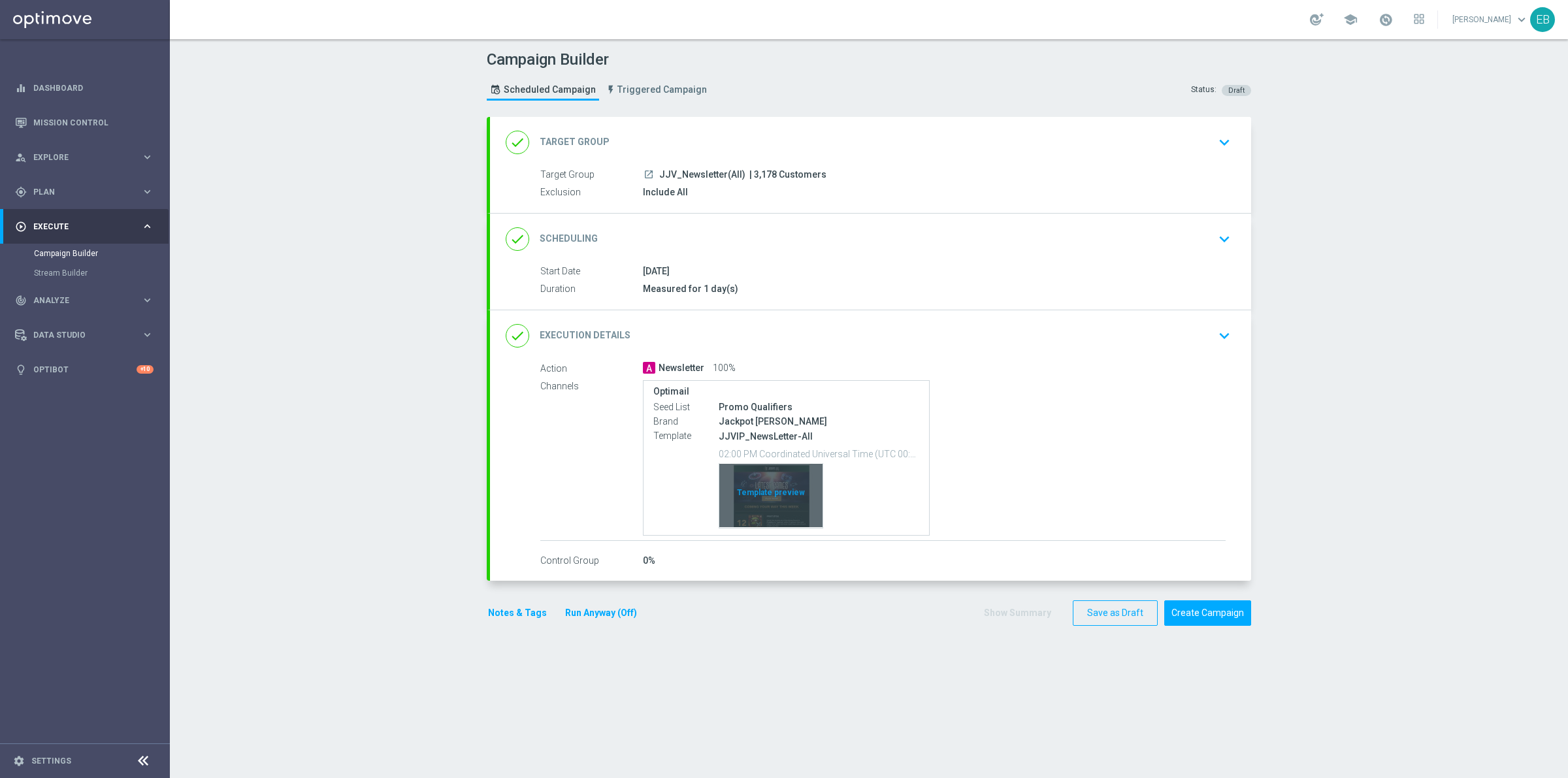
click at [749, 494] on div "Template preview" at bounding box center [770, 495] width 103 height 64
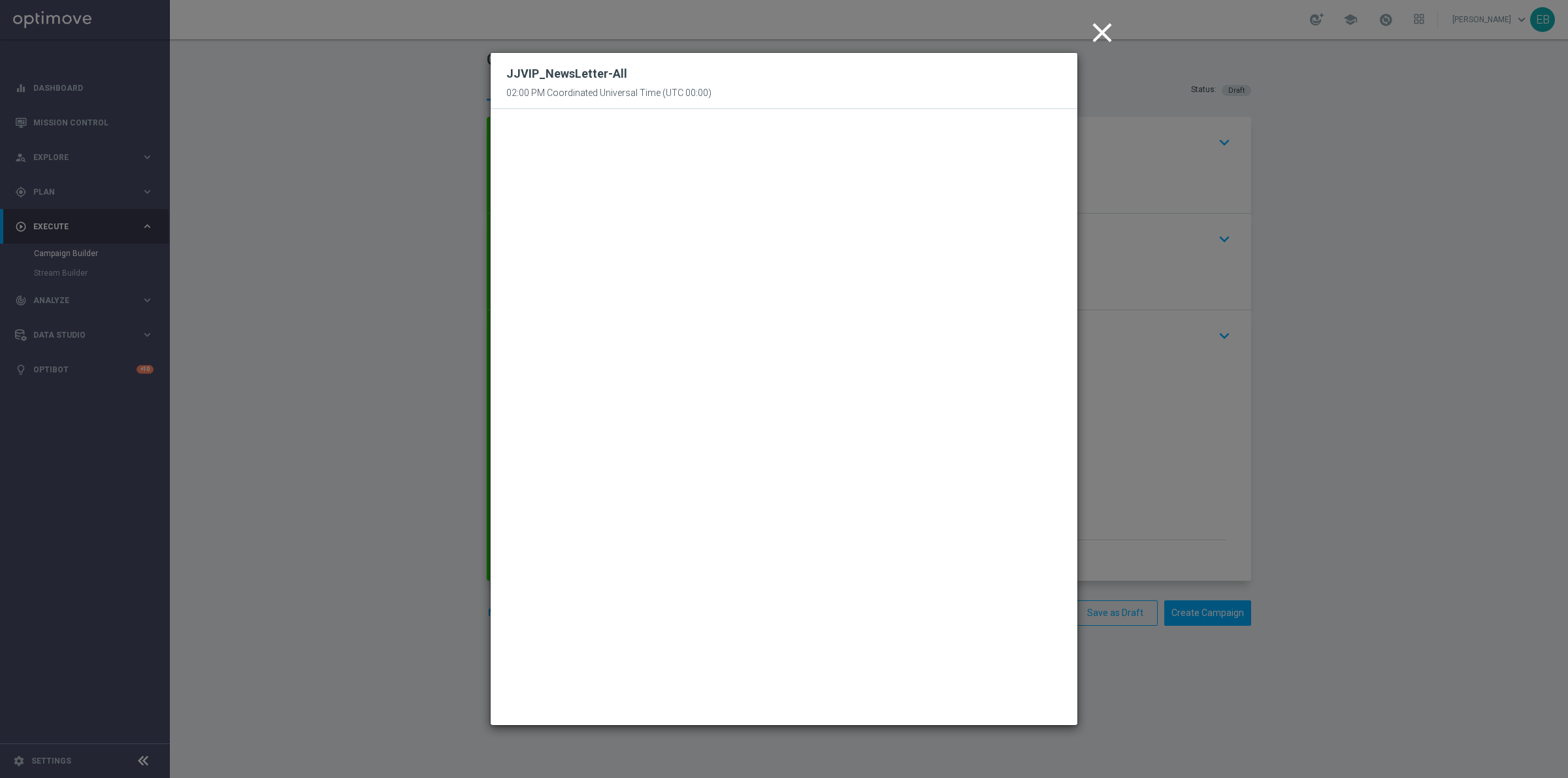
click at [1098, 25] on icon "close" at bounding box center [1102, 32] width 32 height 32
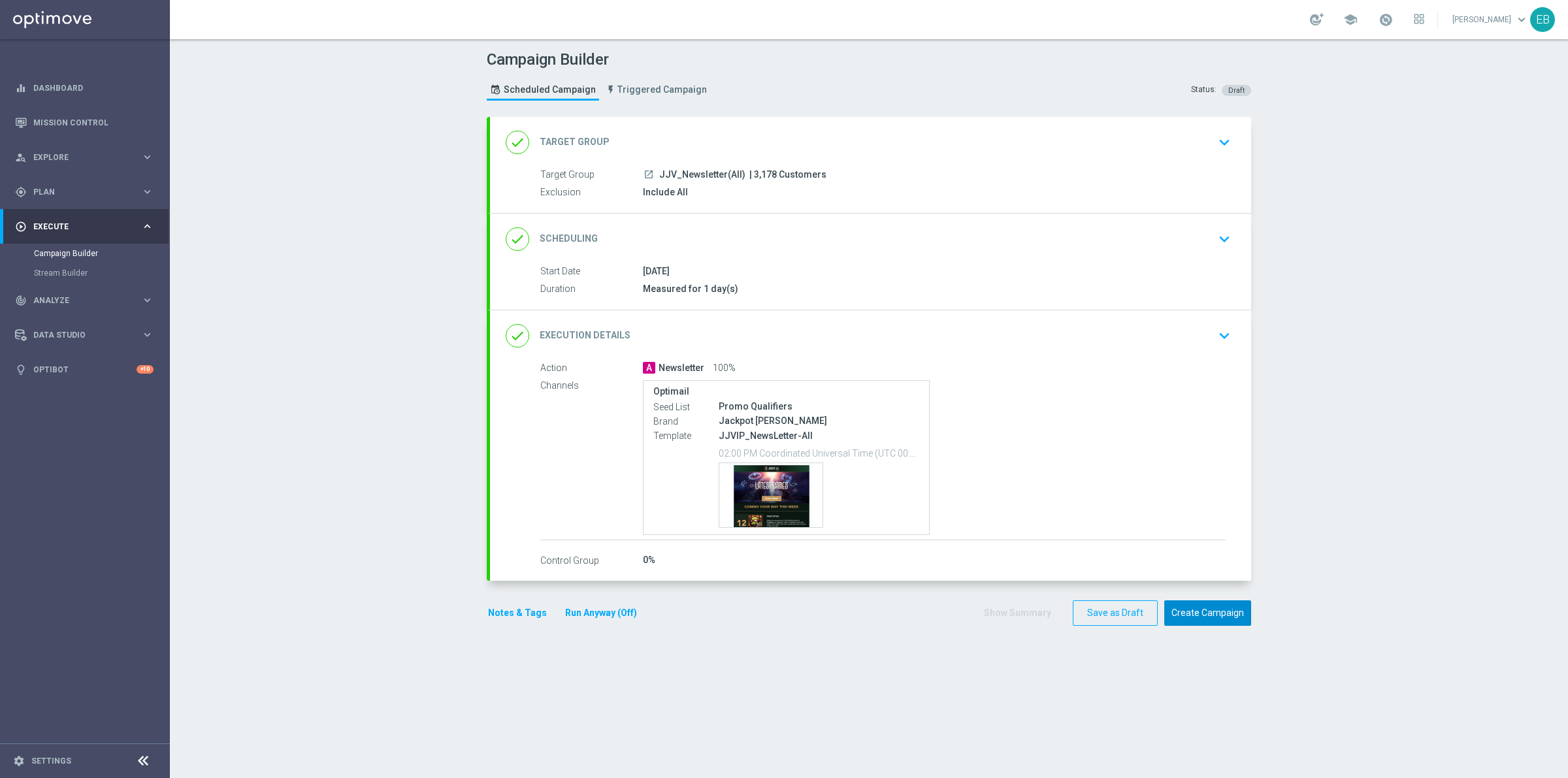
click at [1212, 621] on button "Create Campaign" at bounding box center [1208, 614] width 87 height 26
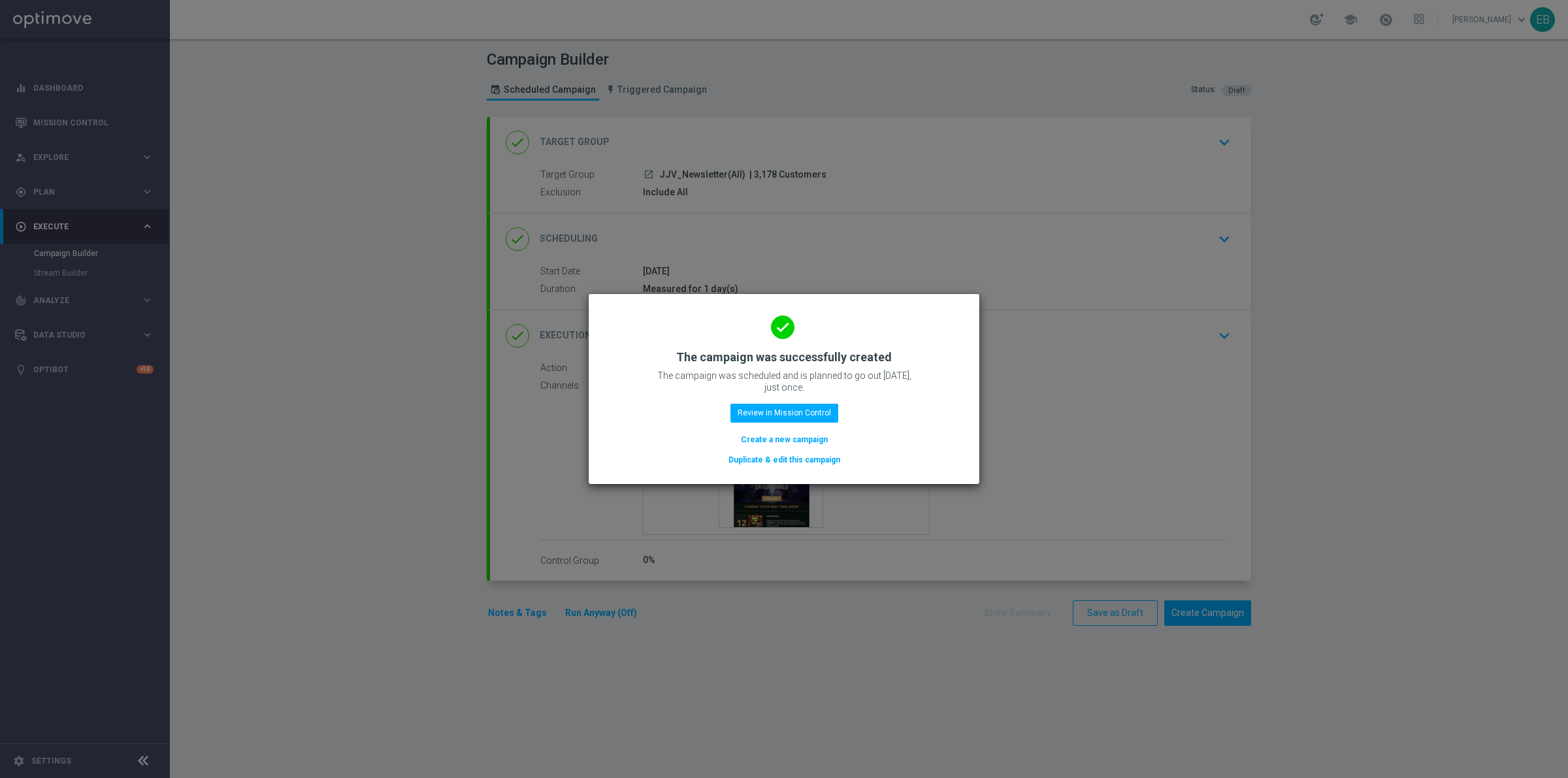
click at [832, 462] on button "Duplicate & edit this campaign" at bounding box center [784, 459] width 114 height 14
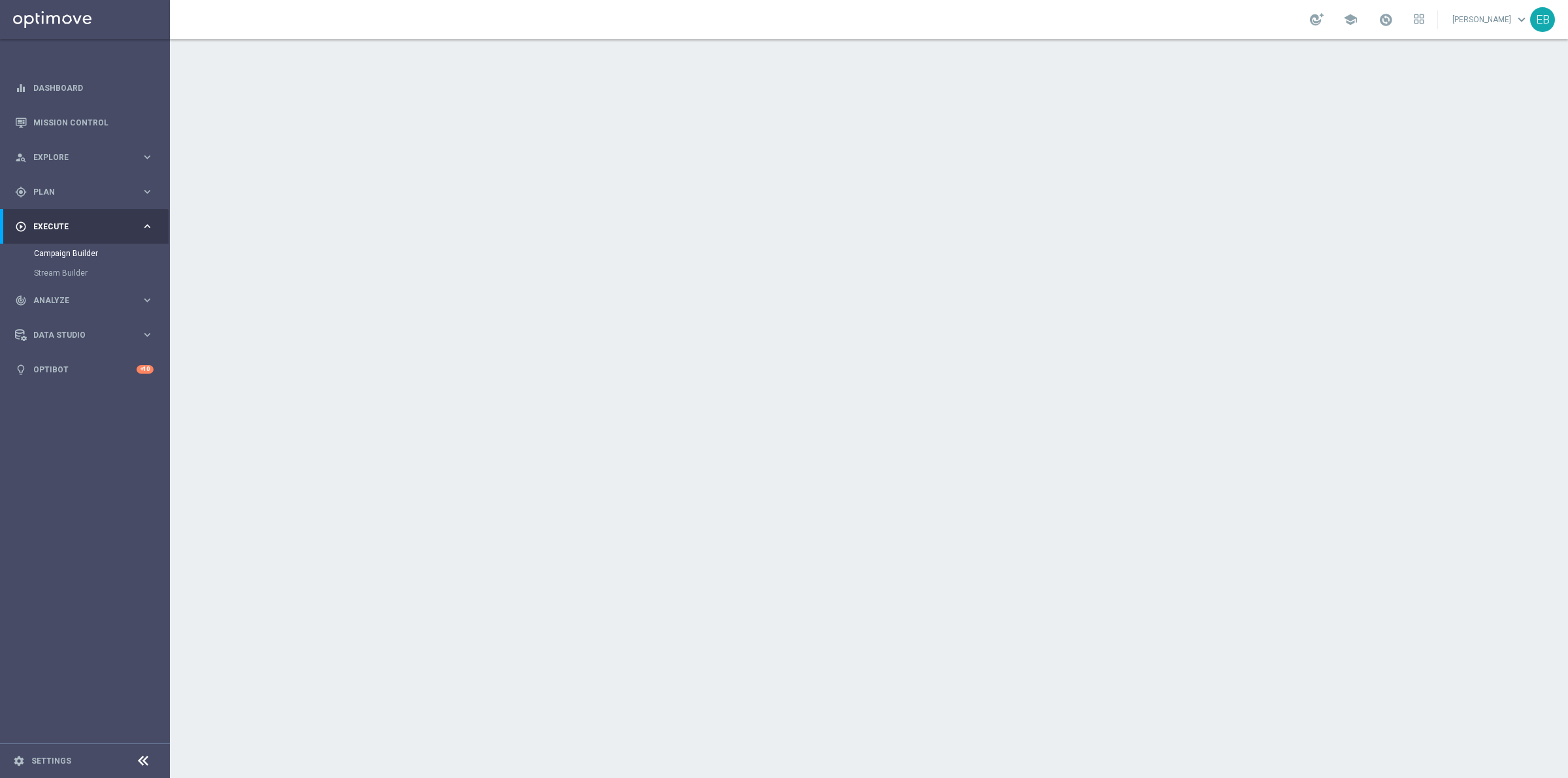
click at [789, 130] on div "done Target Group keyboard_arrow_down" at bounding box center [870, 142] width 729 height 25
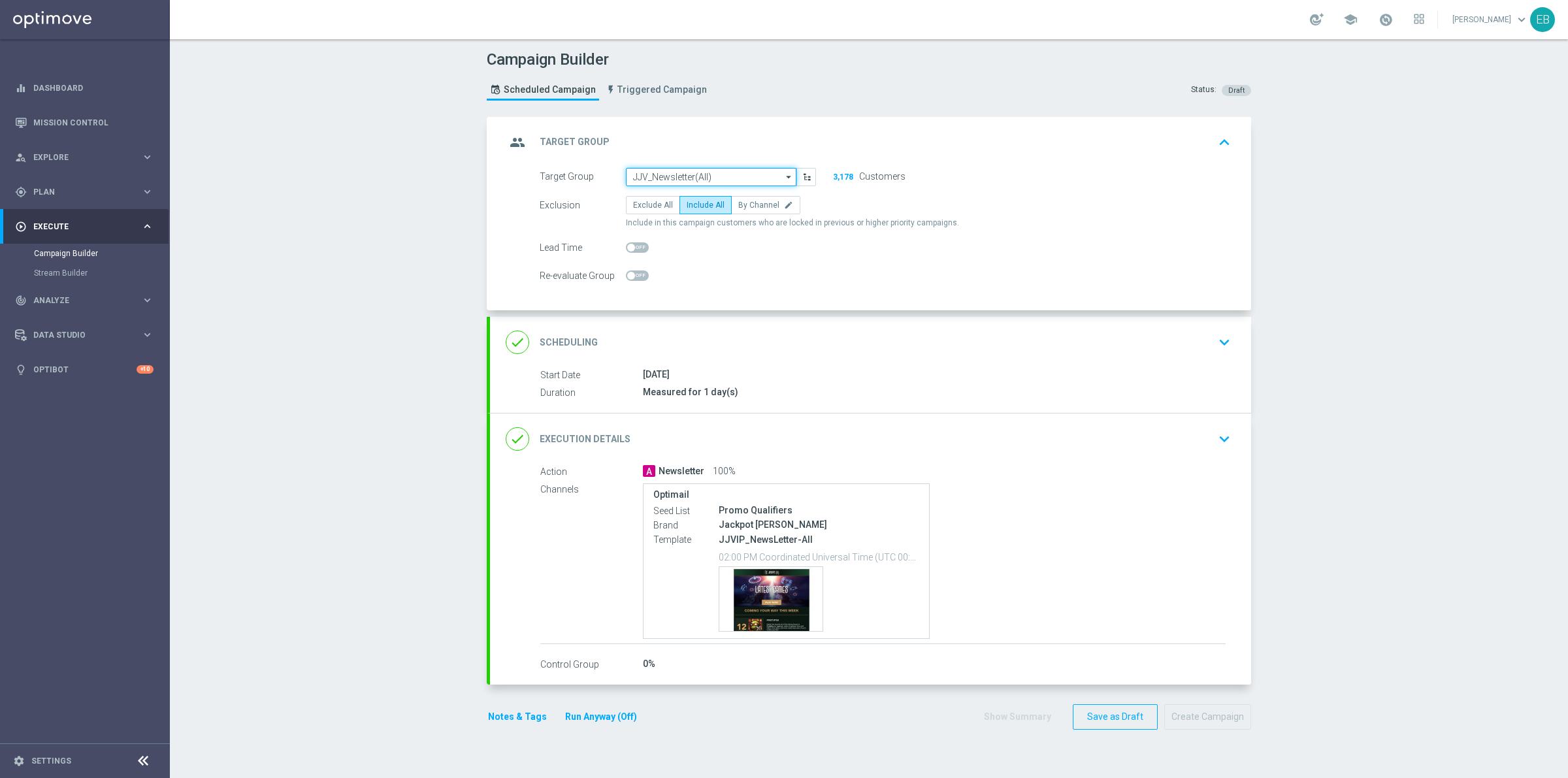
click at [743, 175] on input "JJV_Newsletter(All)" at bounding box center [712, 176] width 170 height 18
type input "WWN_Newsletter(All)"
click at [1119, 433] on div "done Execution Details keyboard_arrow_down" at bounding box center [870, 439] width 729 height 25
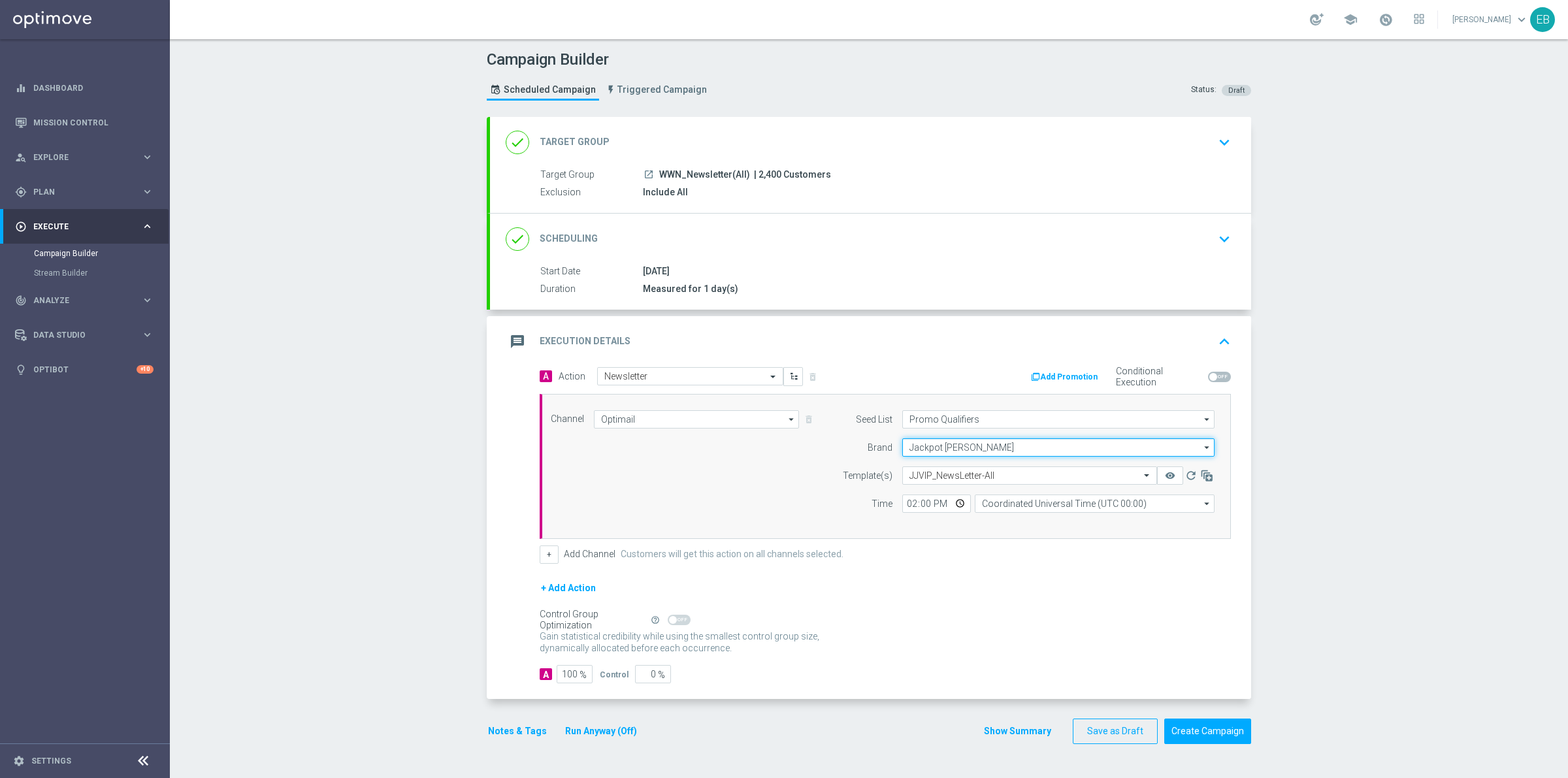
click at [1003, 452] on input "Jackpot [PERSON_NAME]" at bounding box center [1058, 447] width 312 height 18
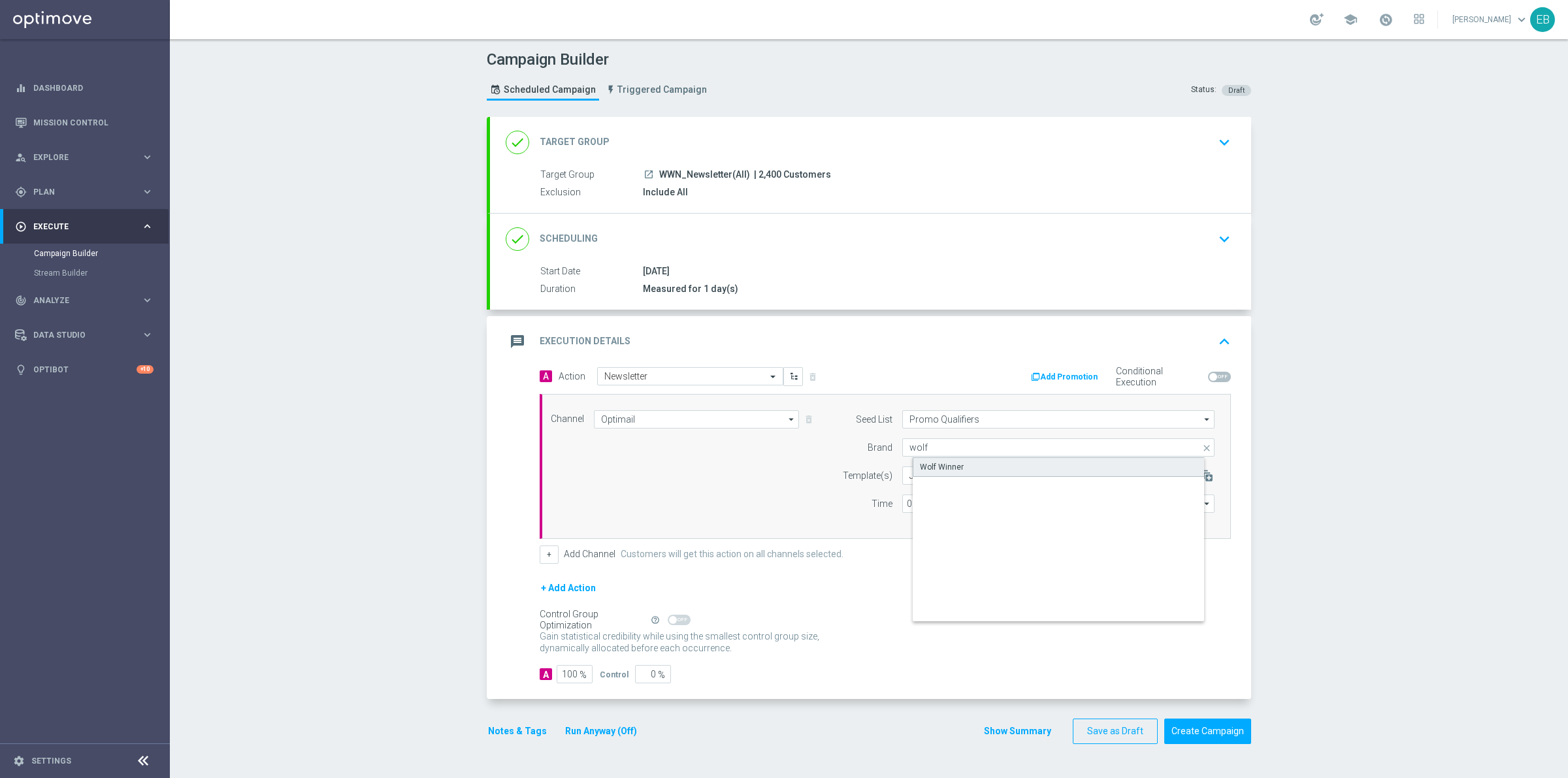
click at [937, 461] on div "Wolf Winner" at bounding box center [942, 467] width 43 height 12
type input "Wolf Winner"
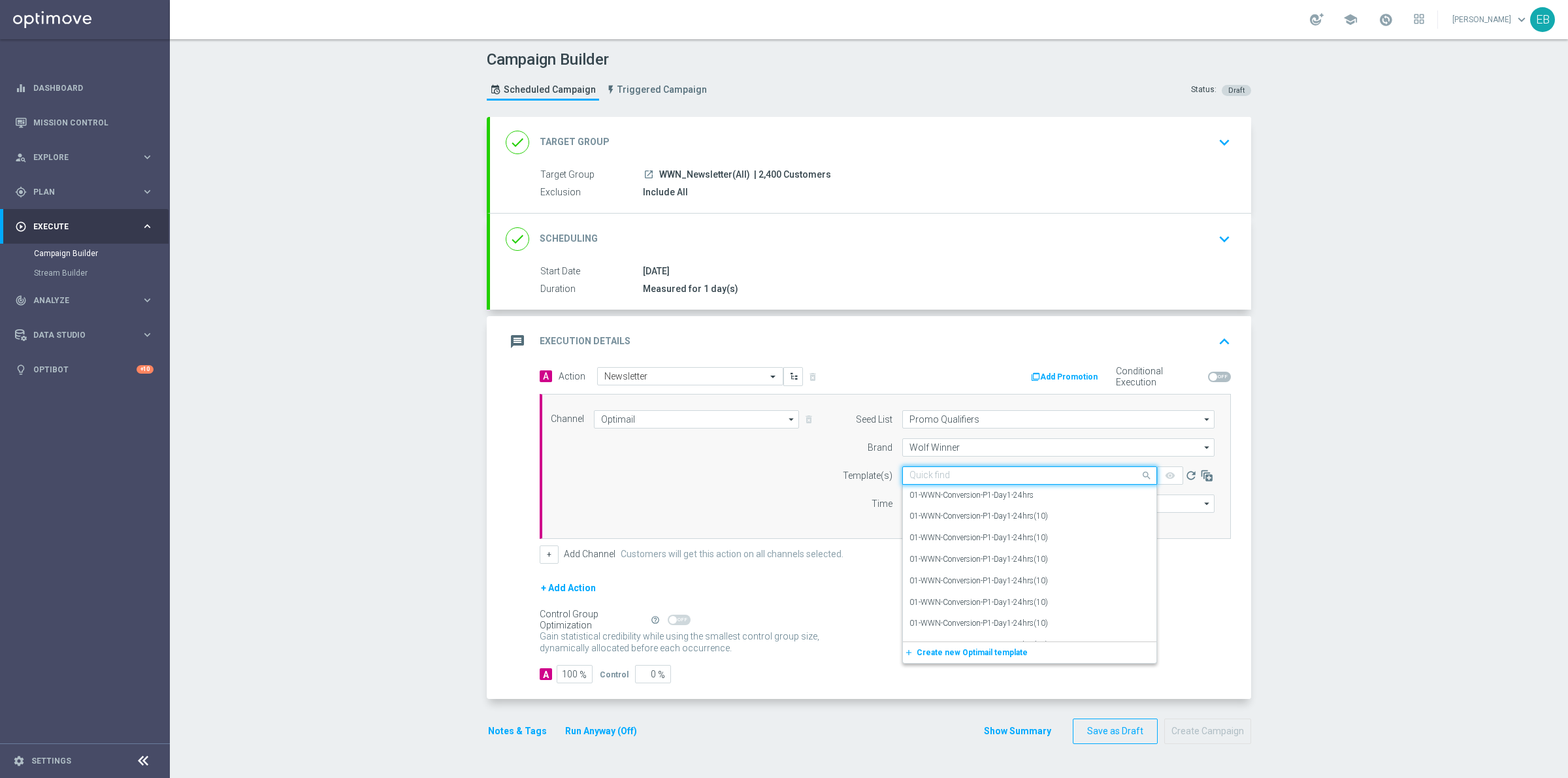
click at [1001, 479] on input "text" at bounding box center [1016, 475] width 214 height 11
click at [1012, 506] on div "WWN-Newsletter-all(13-12)" at bounding box center [1029, 516] width 240 height 21
type input "newsletter"
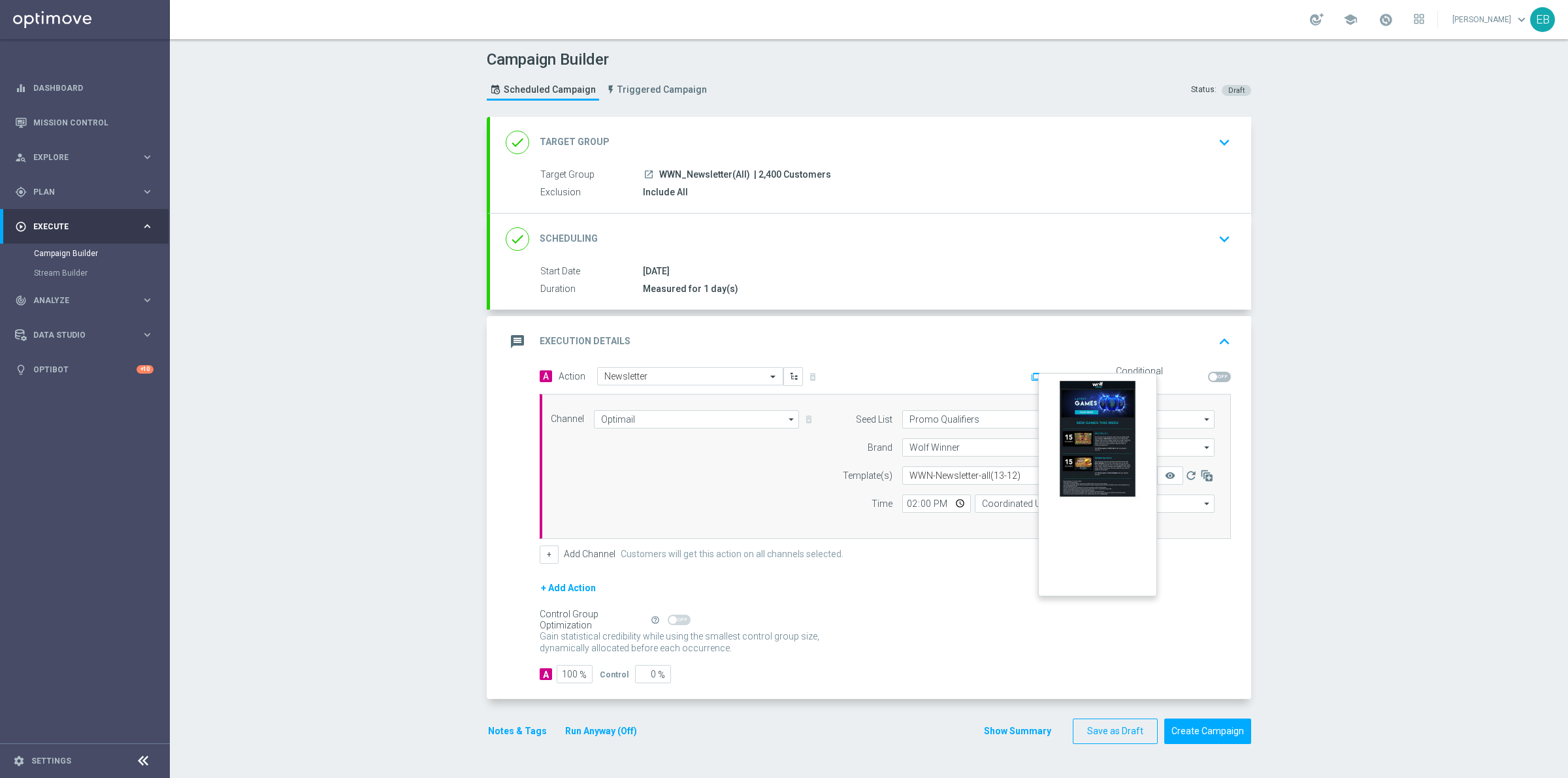
click at [1167, 482] on button "remove_red_eye" at bounding box center [1170, 475] width 26 height 18
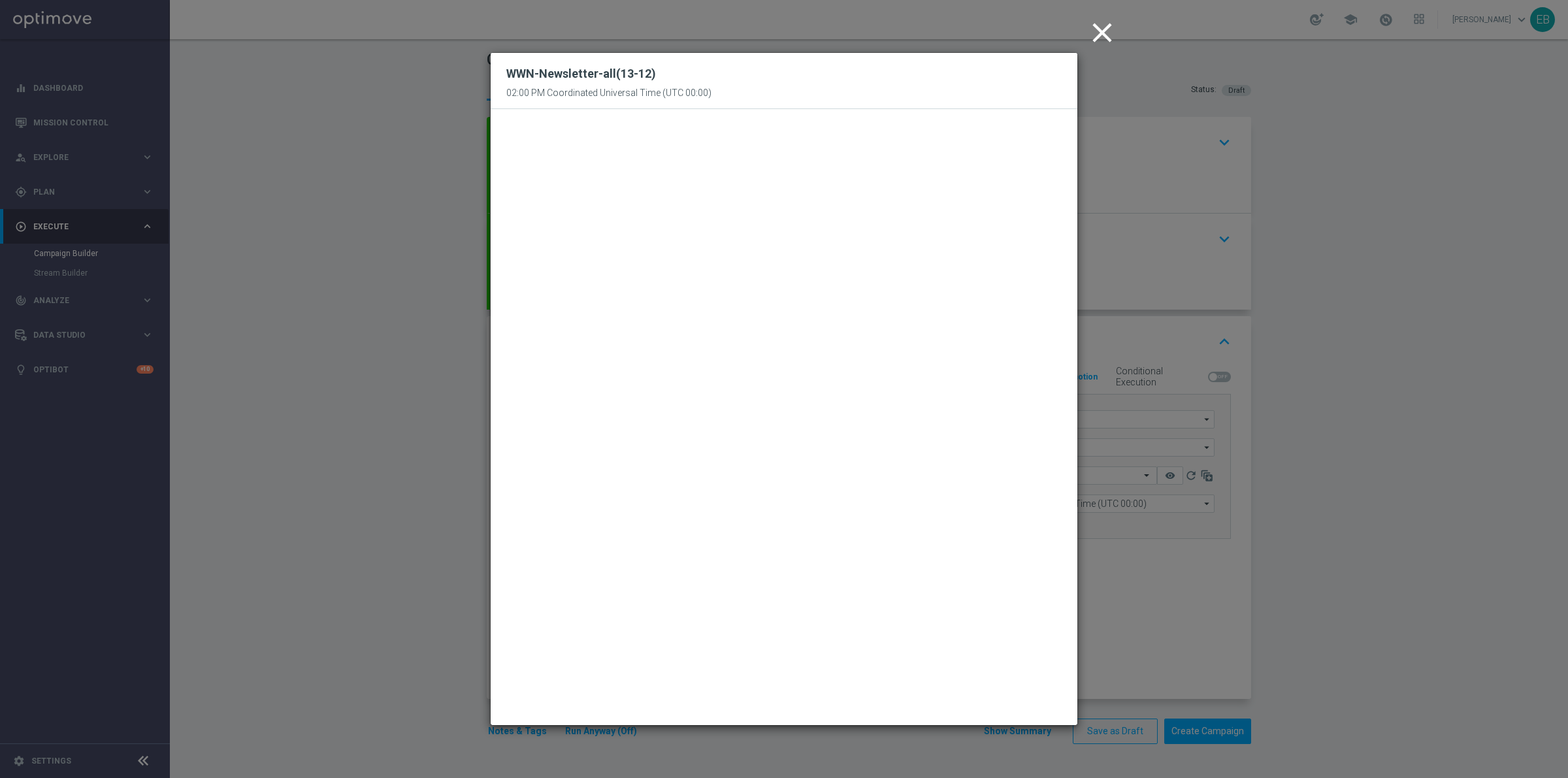
click at [1109, 48] on icon "close" at bounding box center [1102, 32] width 32 height 32
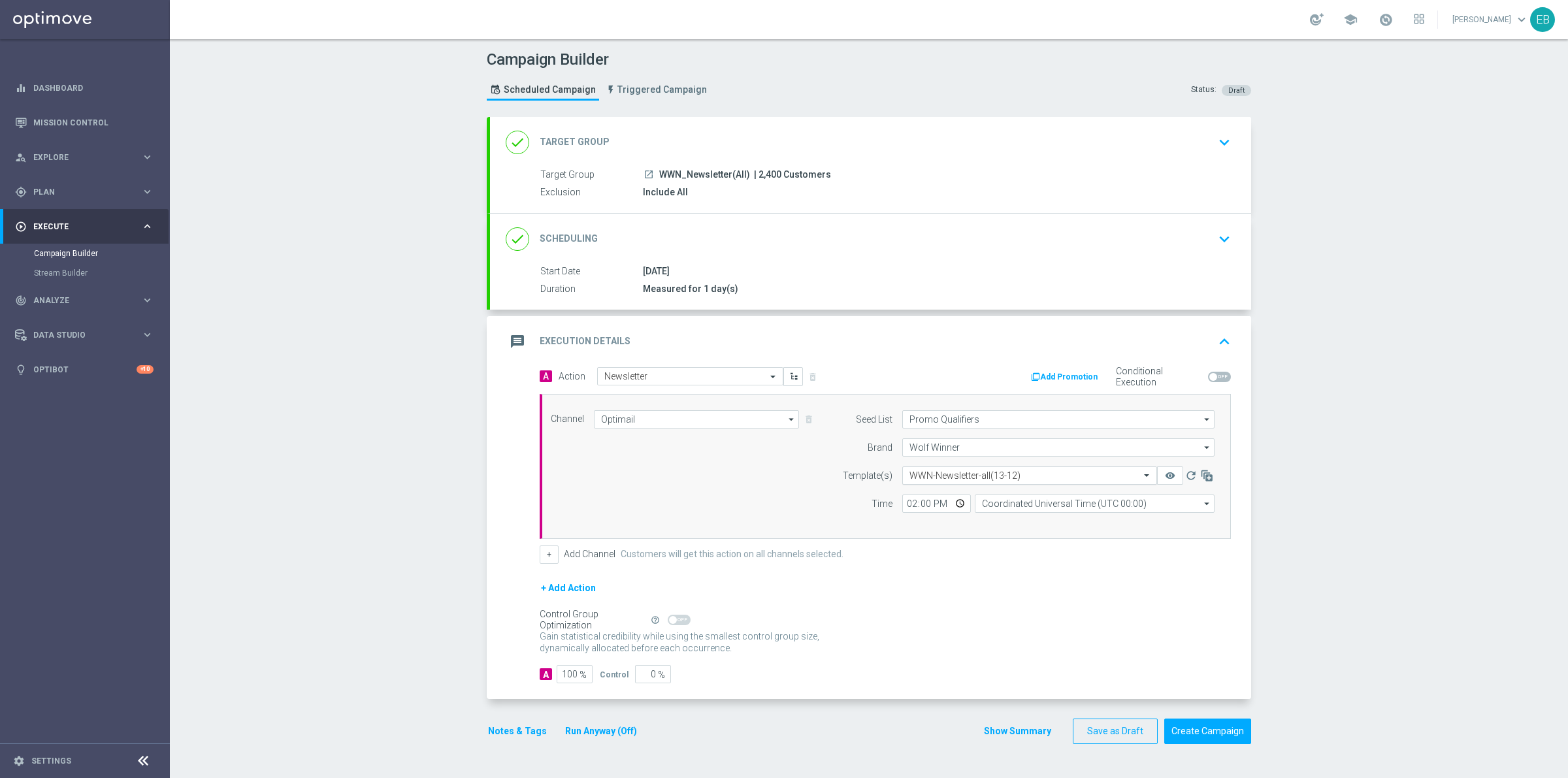
click at [1030, 478] on input "text" at bounding box center [1016, 475] width 214 height 11
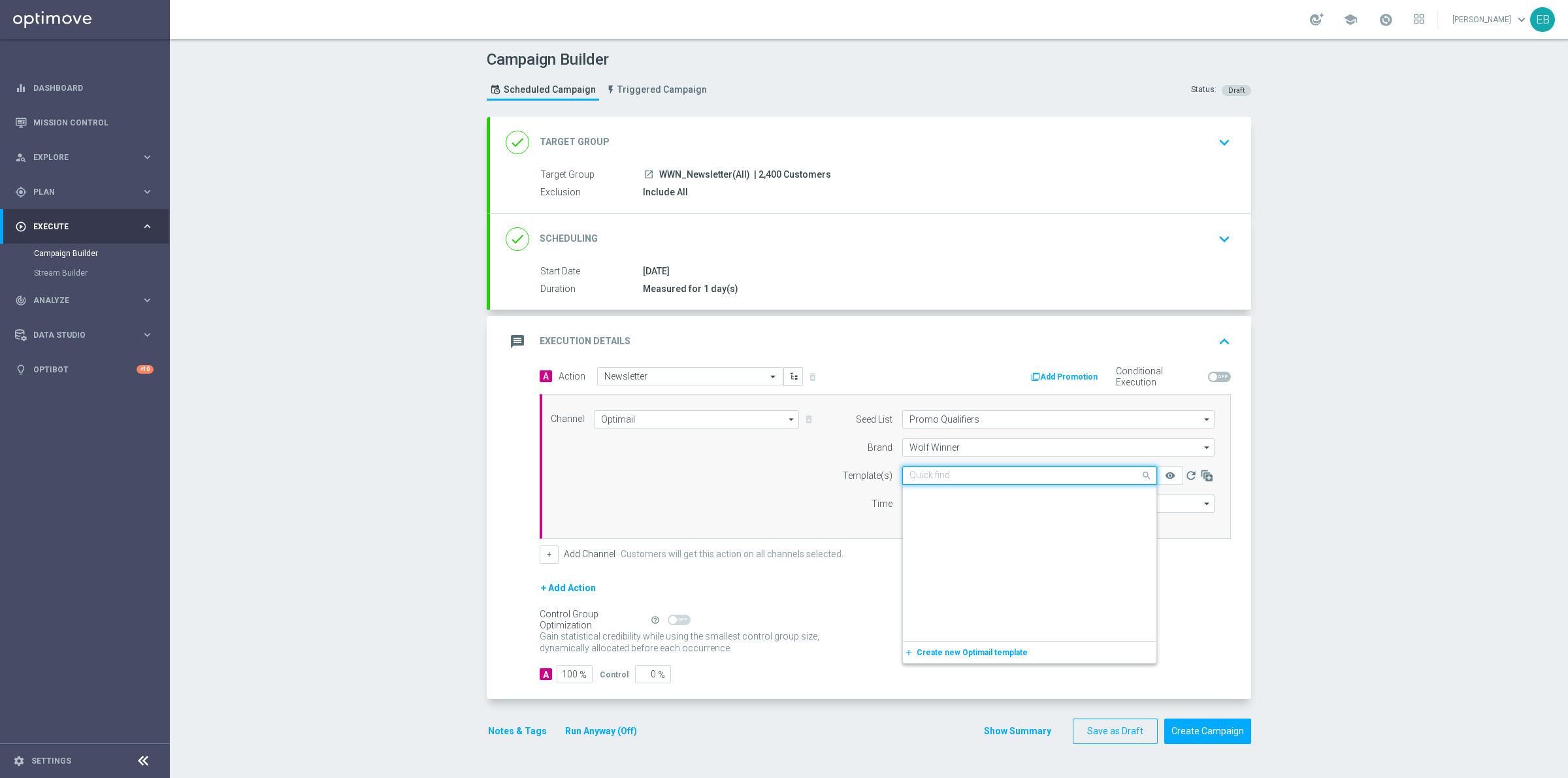
scroll to position [4183, 0]
paste input "WWN_Newsletter_NONVIP"
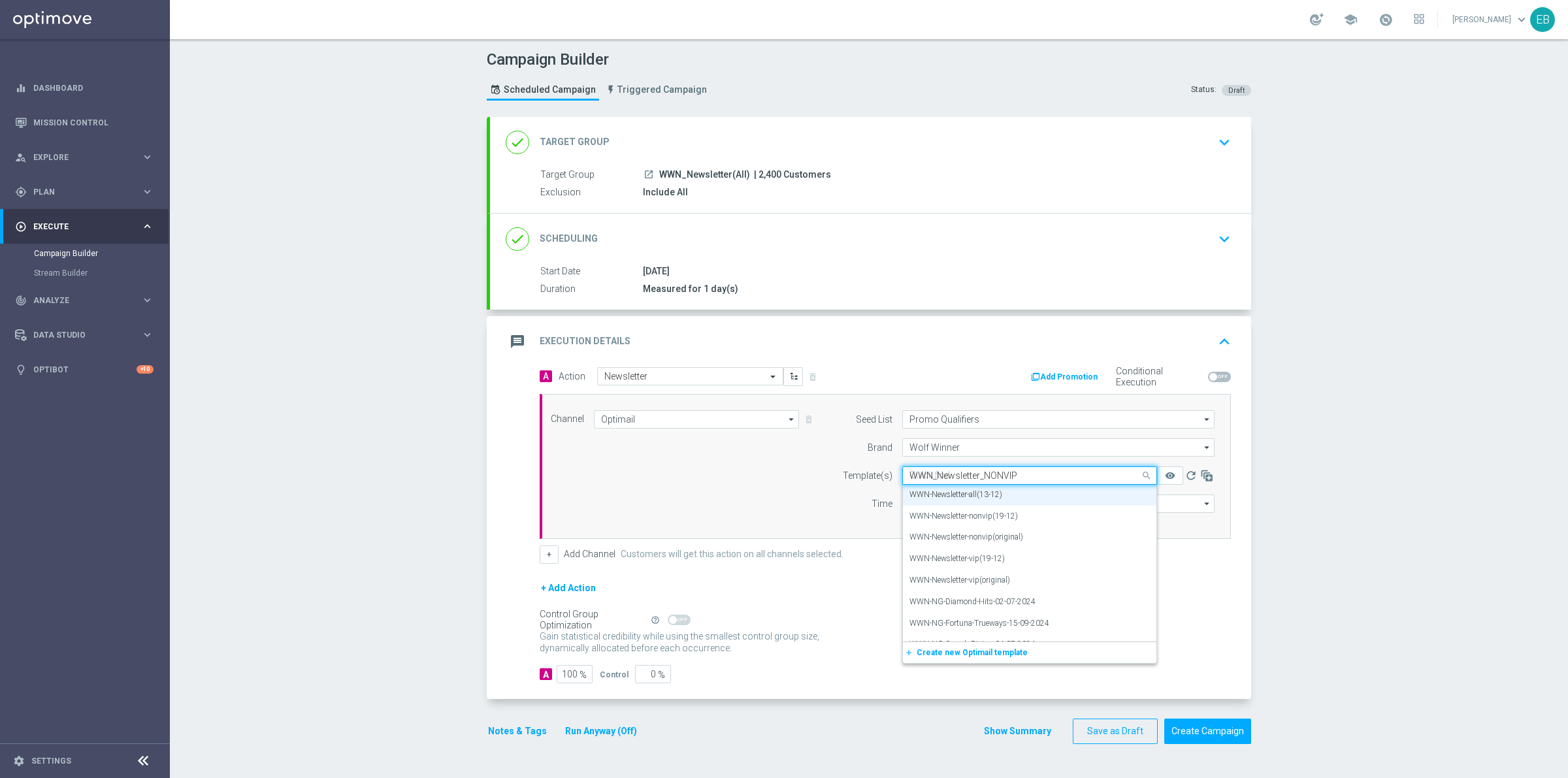
scroll to position [0, 0]
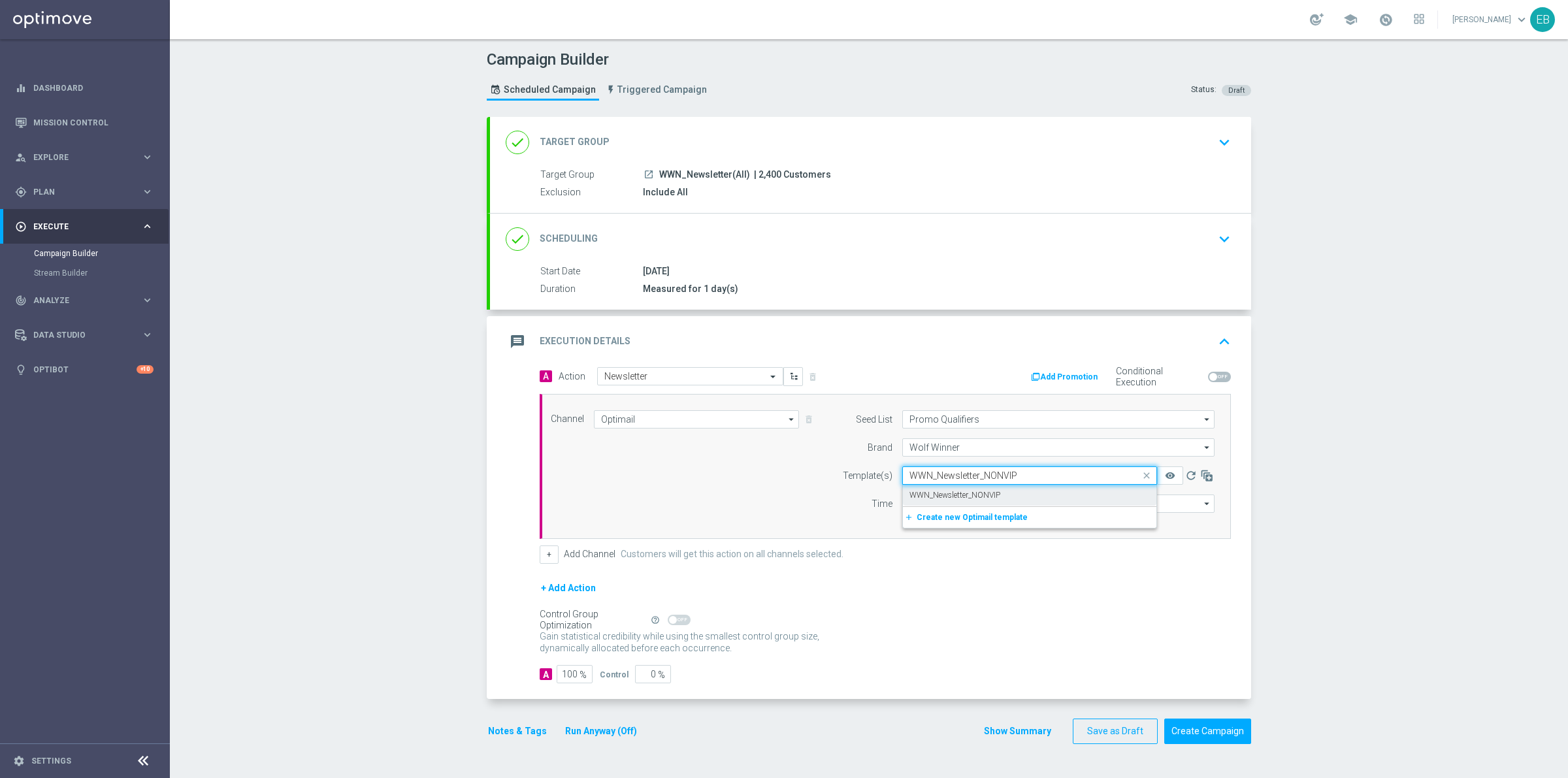
click at [972, 491] on label "WWN_Newsletter_NONVIP" at bounding box center [954, 495] width 91 height 11
type input "WWN_Newsletter_NONVIP"
click at [1177, 346] on div "message Execution Details keyboard_arrow_up" at bounding box center [870, 341] width 729 height 25
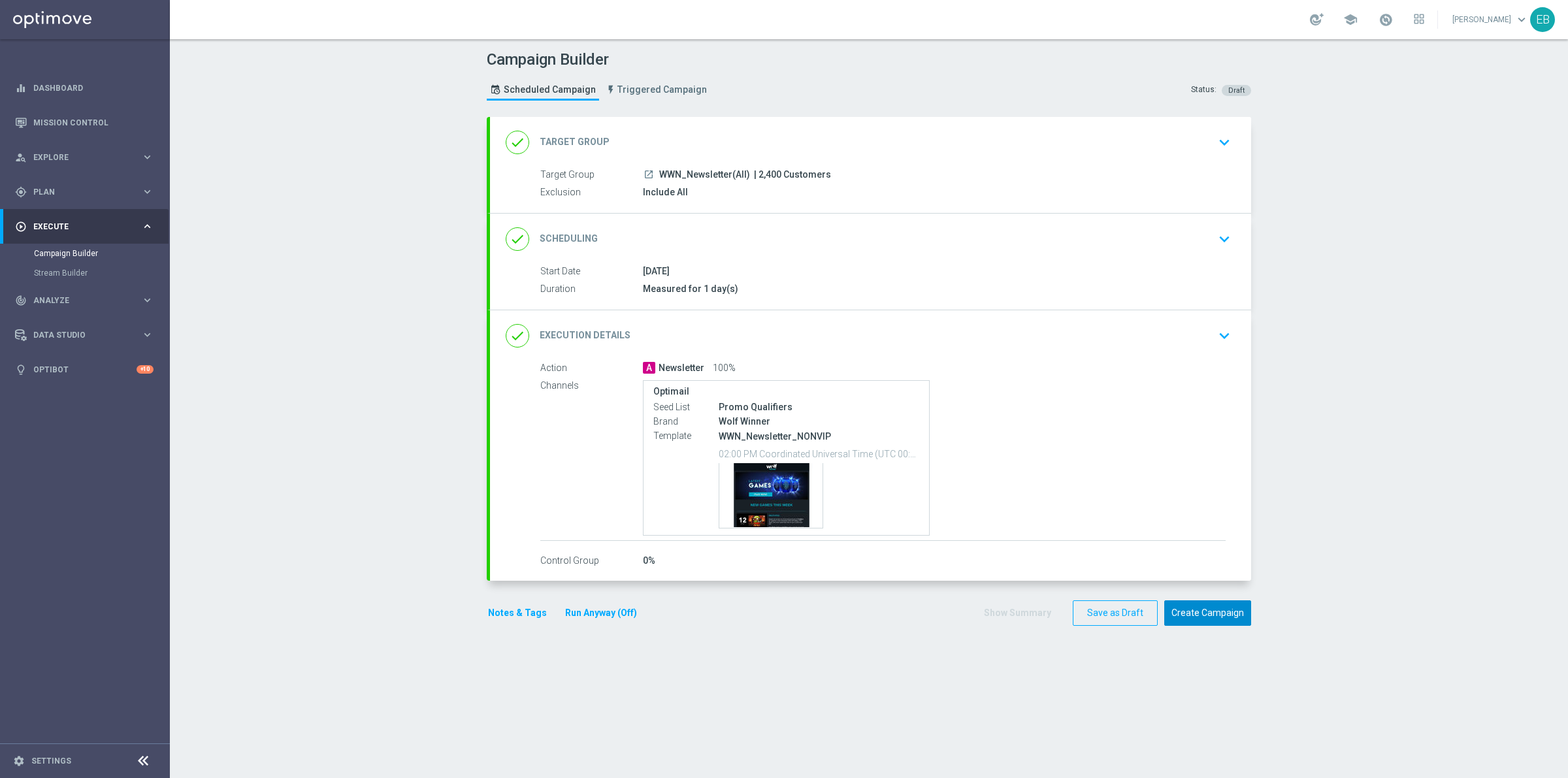
click at [1206, 619] on button "Create Campaign" at bounding box center [1208, 614] width 87 height 26
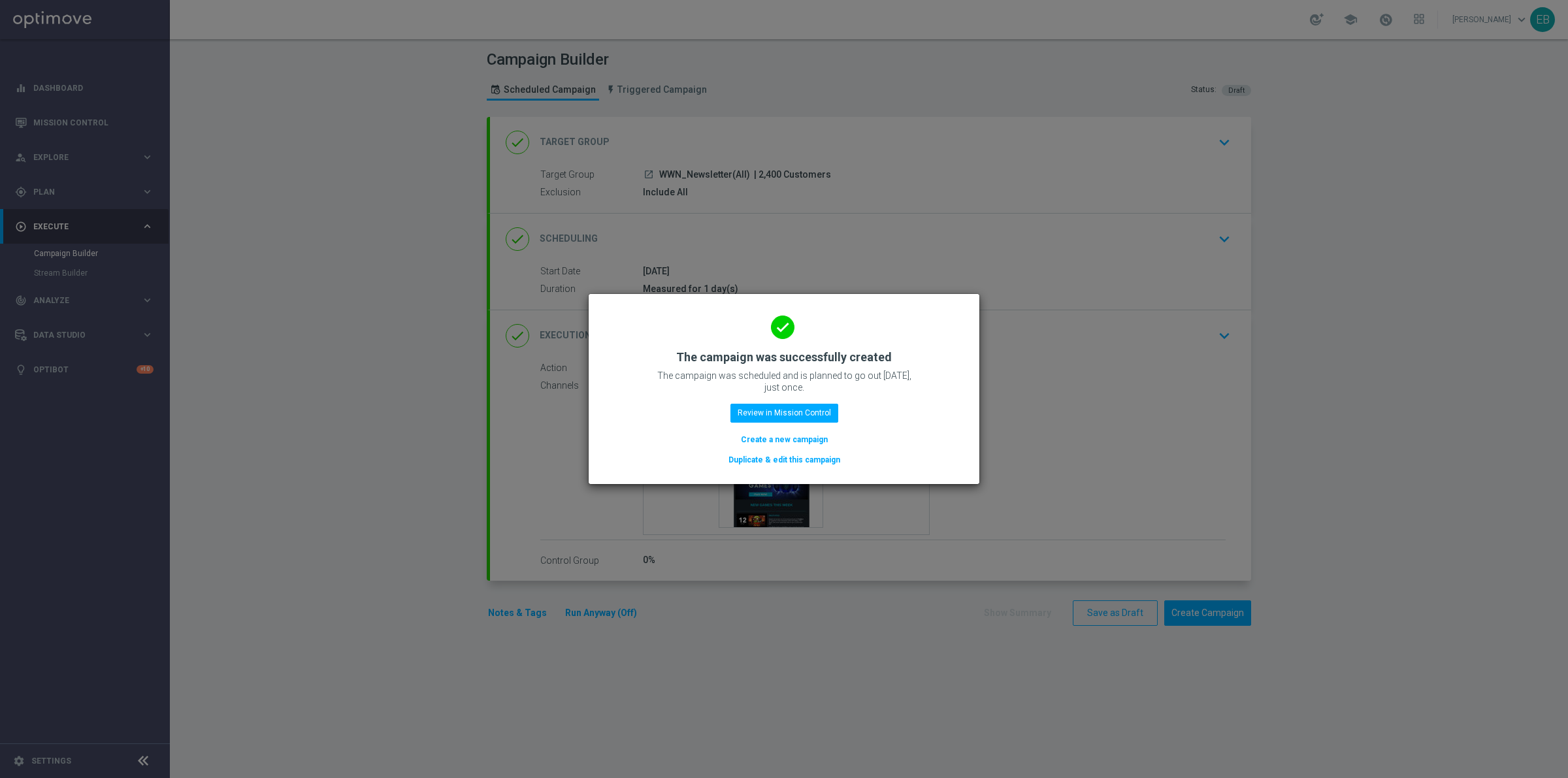
click at [785, 462] on button "Duplicate & edit this campaign" at bounding box center [784, 459] width 114 height 14
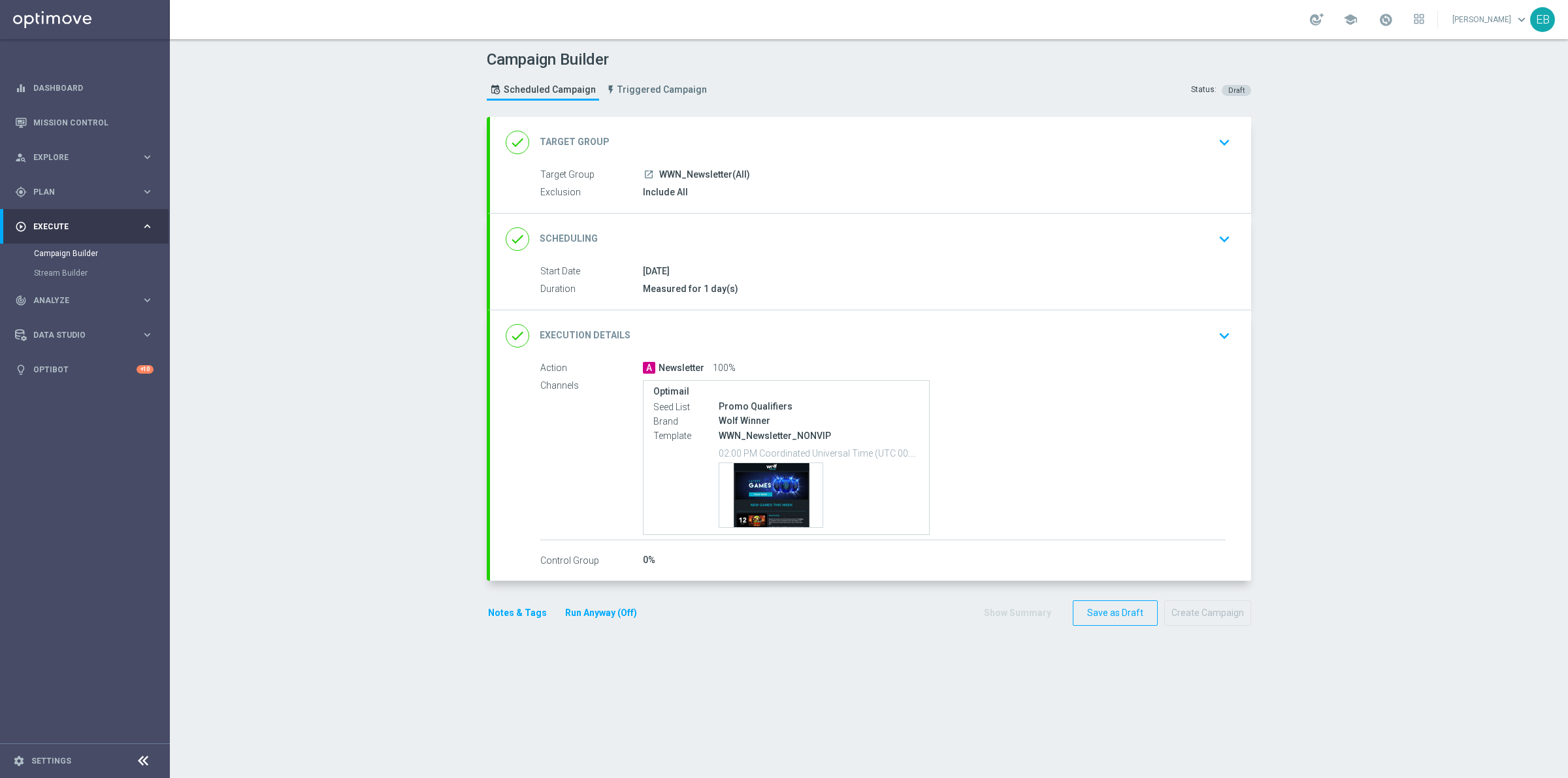
drag, startPoint x: 805, startPoint y: 124, endPoint x: 807, endPoint y: 131, distance: 7.3
click at [807, 125] on div "done Target Group keyboard_arrow_down" at bounding box center [870, 142] width 761 height 51
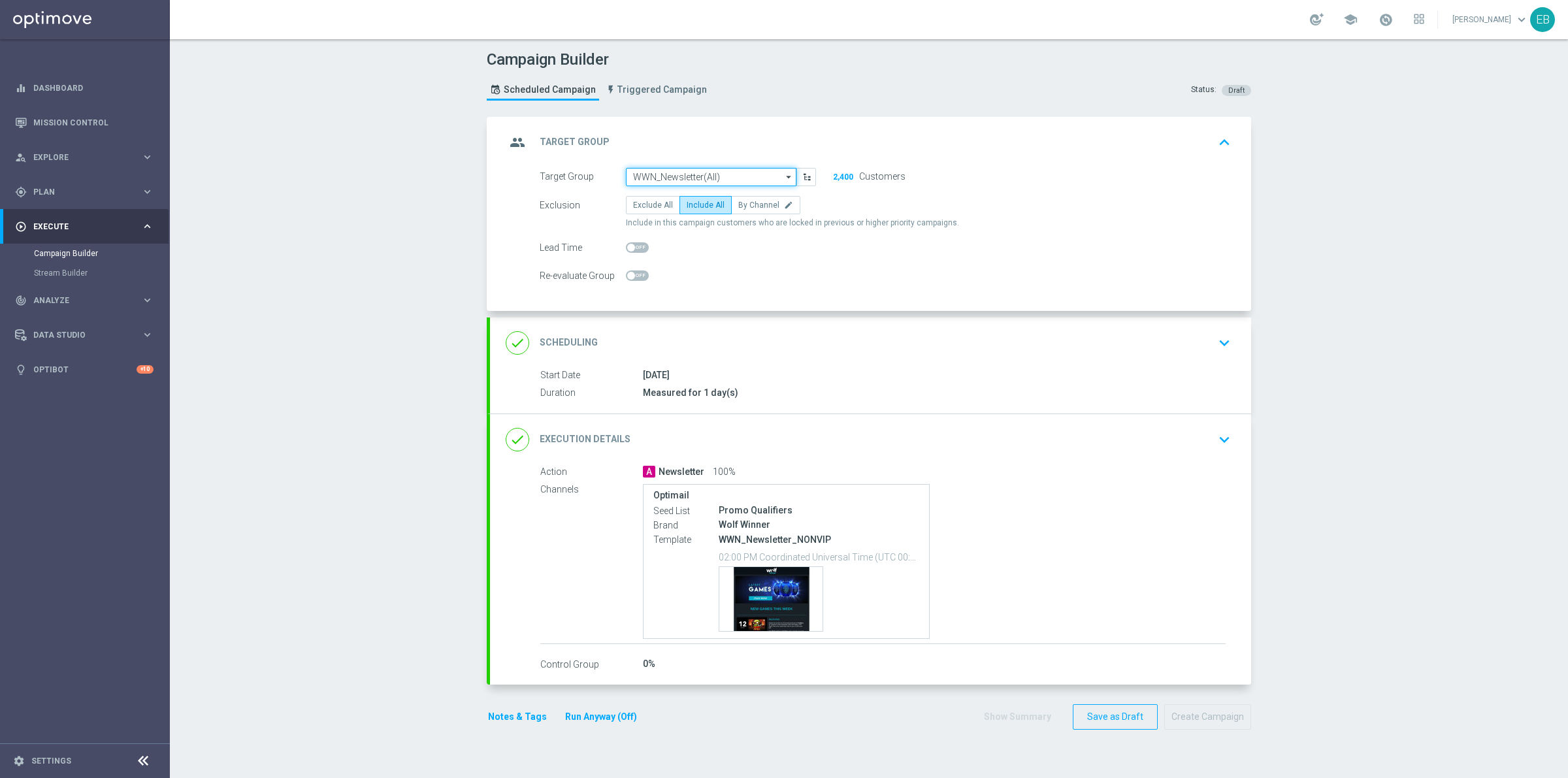
click at [740, 171] on input "WWN_Newsletter(All)" at bounding box center [712, 176] width 170 height 18
type input "STS_Newsletter(All)"
click at [920, 458] on div "done Execution Details keyboard_arrow_down" at bounding box center [870, 439] width 761 height 51
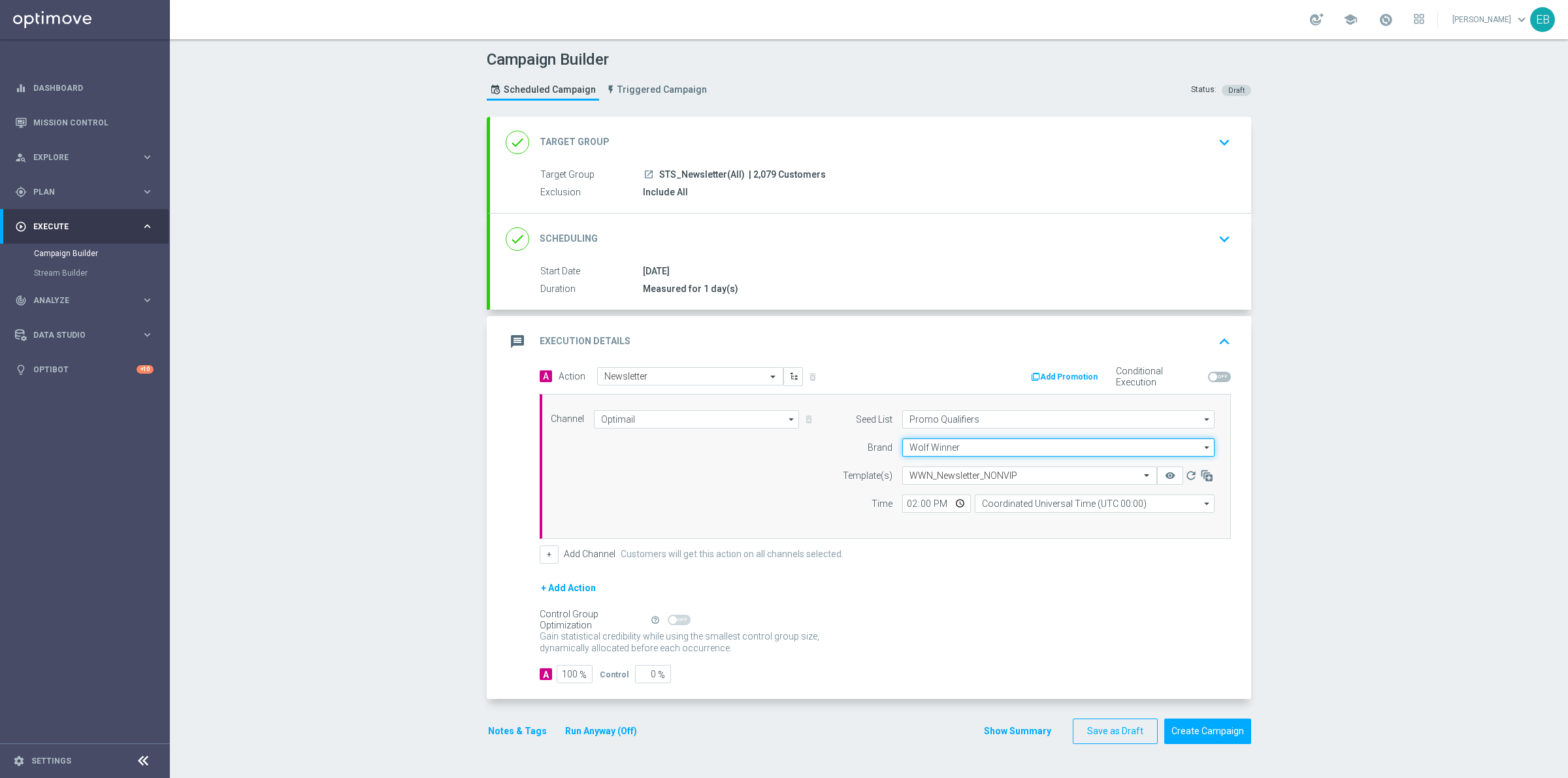
click at [988, 447] on input "Wolf Winner" at bounding box center [1058, 447] width 312 height 18
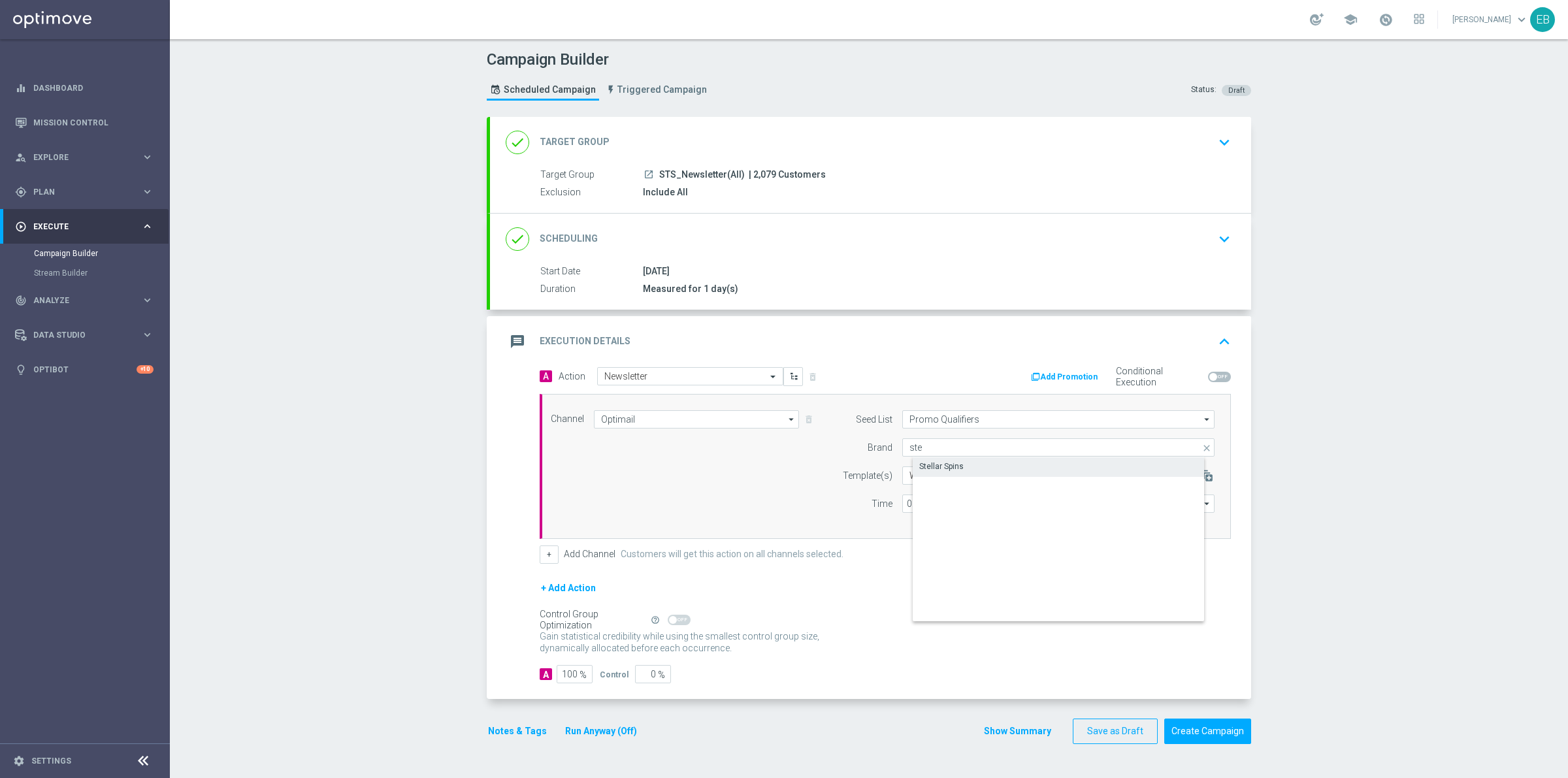
click at [951, 470] on div "Stellar Spins" at bounding box center [942, 467] width 44 height 12
type input "Stellar Spins"
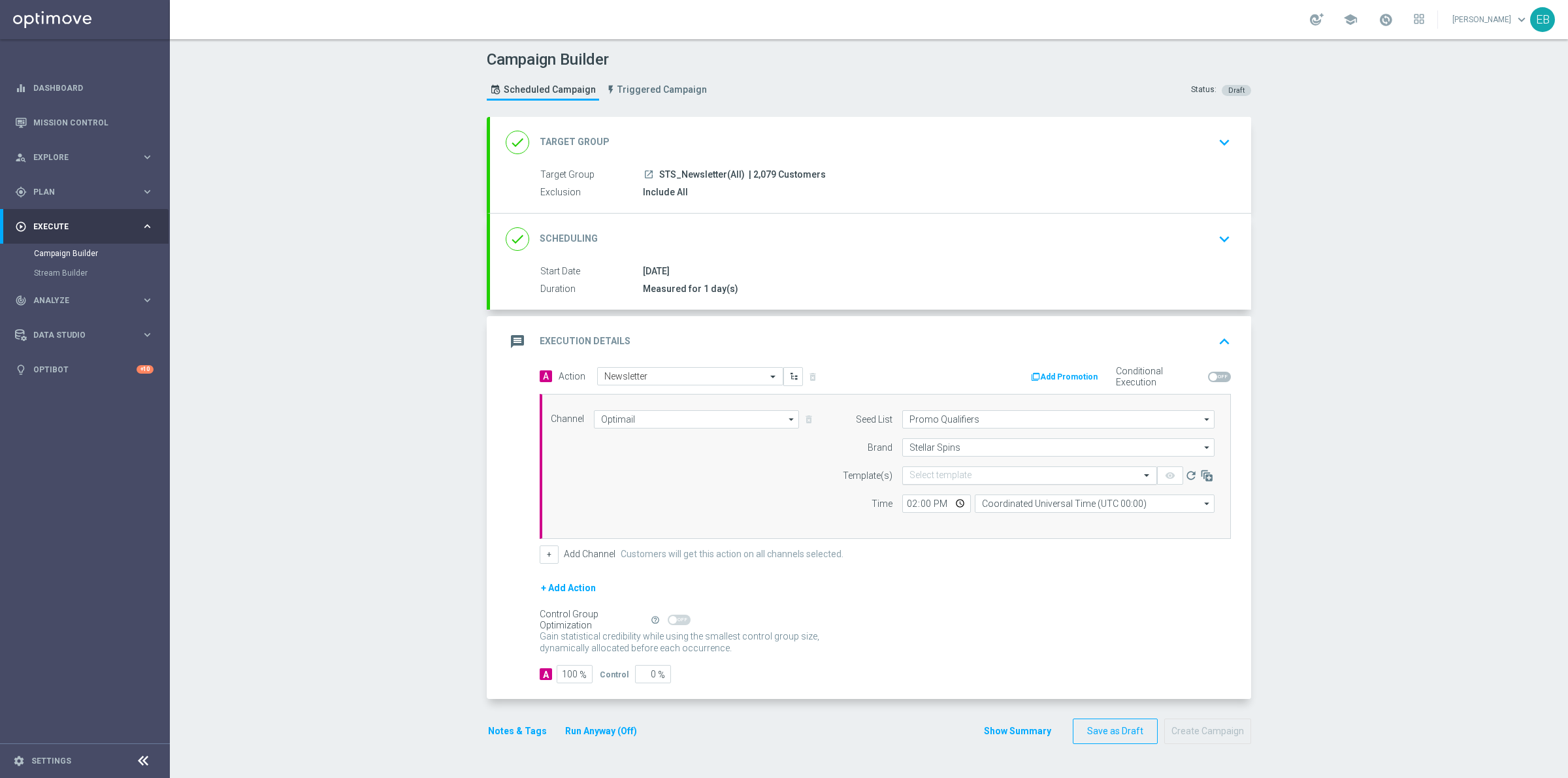
click at [951, 475] on input "text" at bounding box center [1016, 475] width 214 height 11
type input "newsl"
click at [1183, 334] on div "message Execution Details keyboard_arrow_up" at bounding box center [870, 341] width 729 height 25
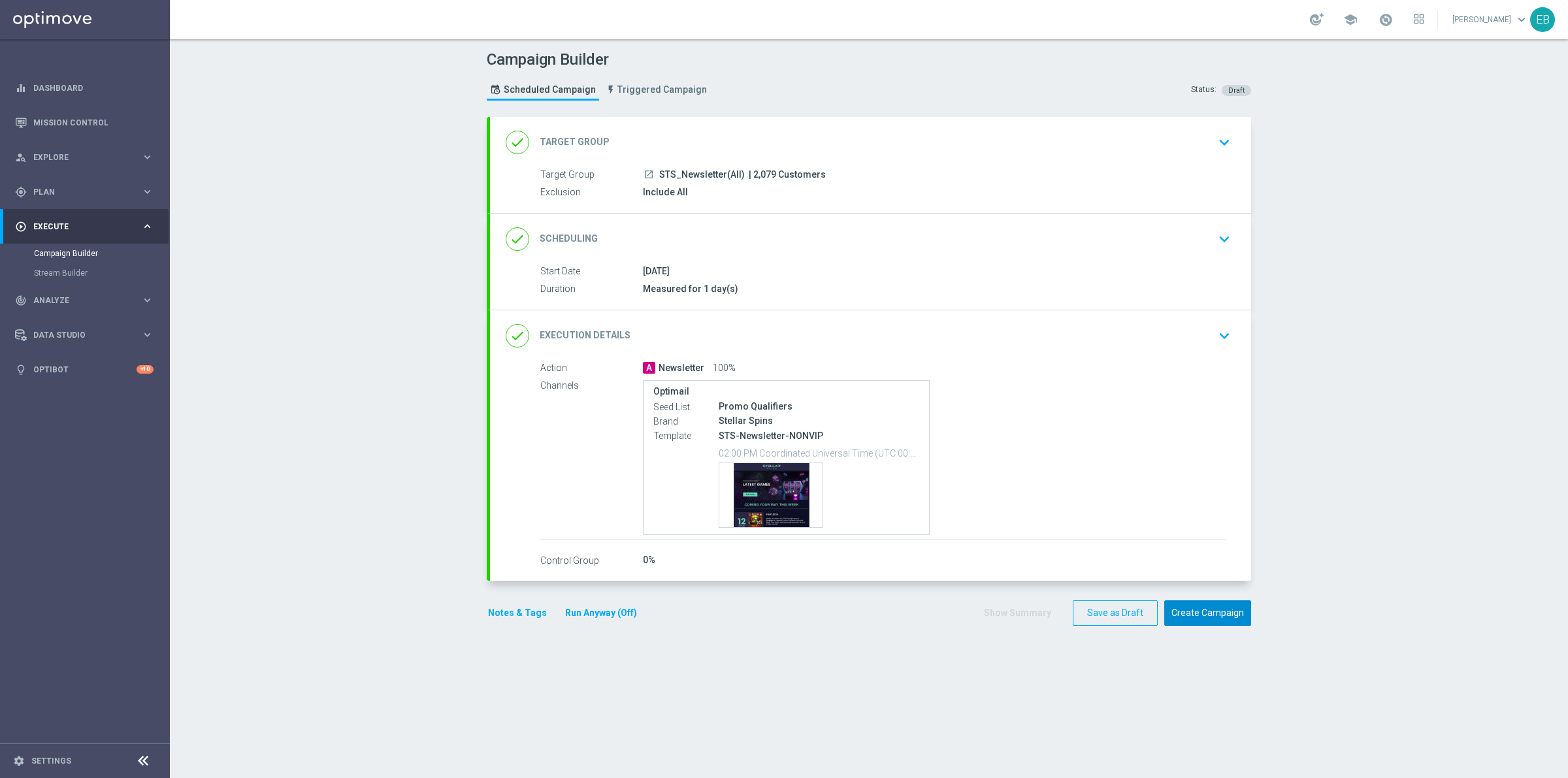
click at [1214, 618] on button "Create Campaign" at bounding box center [1208, 614] width 87 height 26
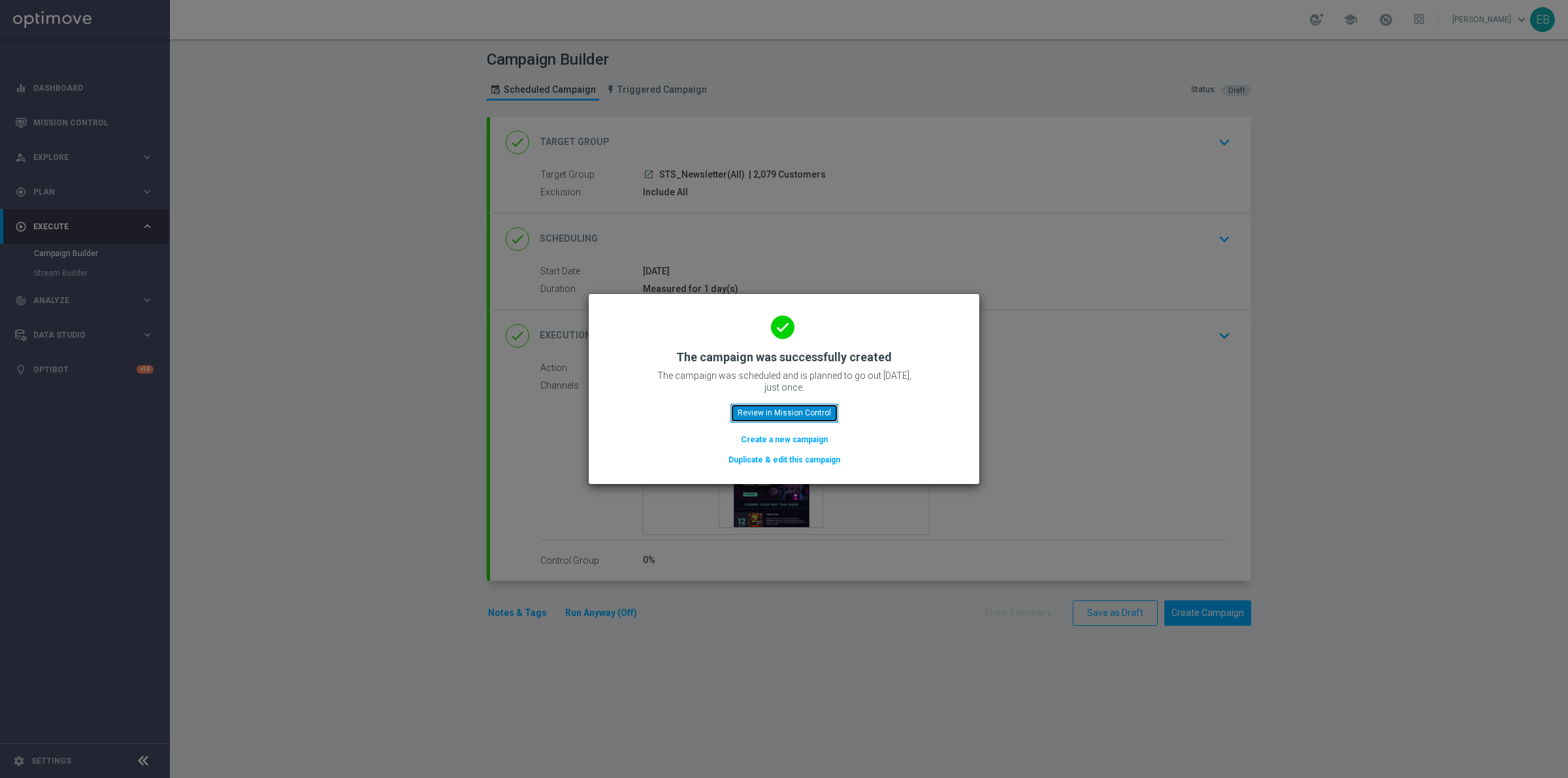
click at [819, 416] on button "Review in Mission Control" at bounding box center [784, 412] width 108 height 18
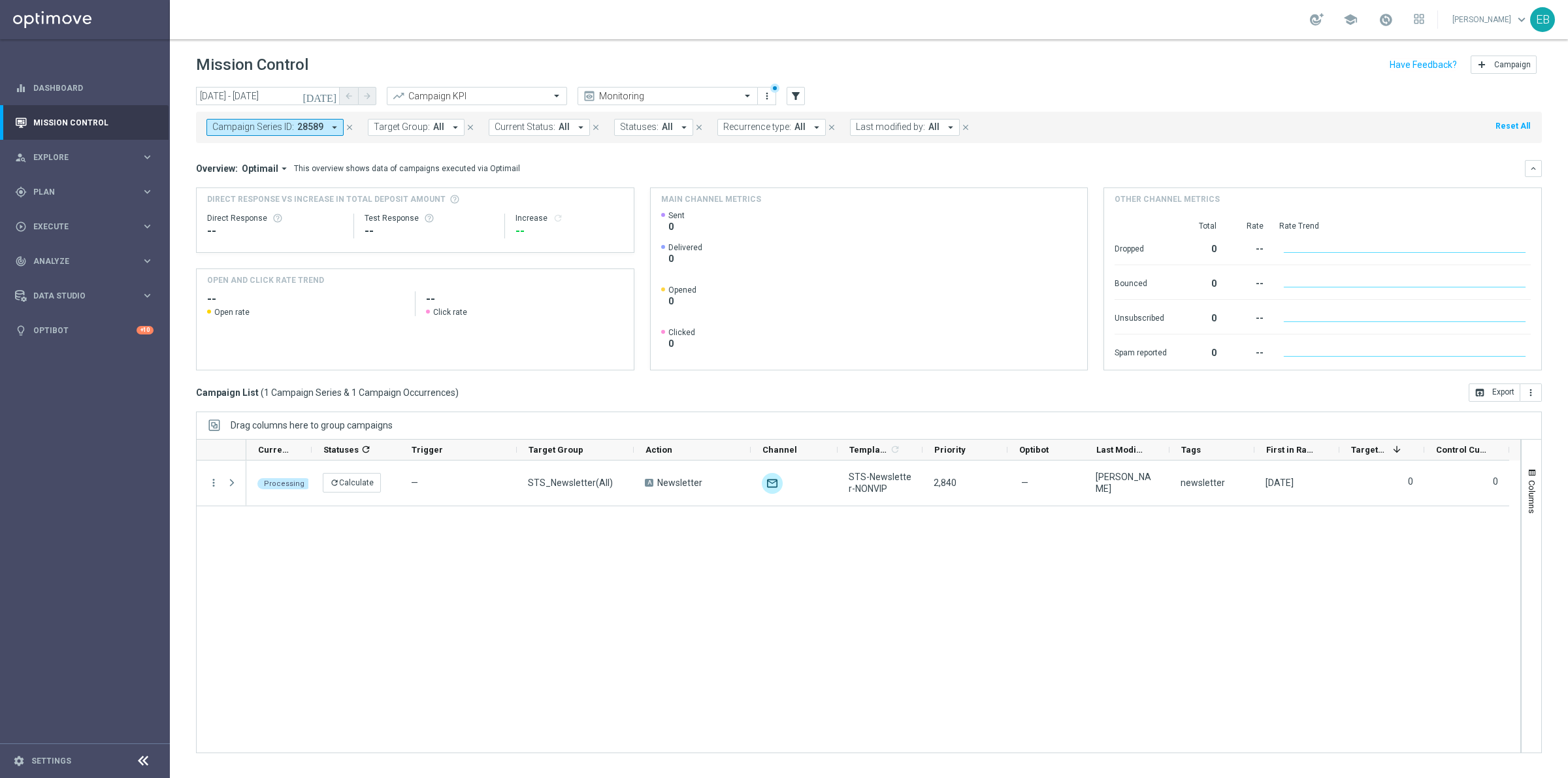
click at [349, 128] on icon "close" at bounding box center [349, 127] width 9 height 9
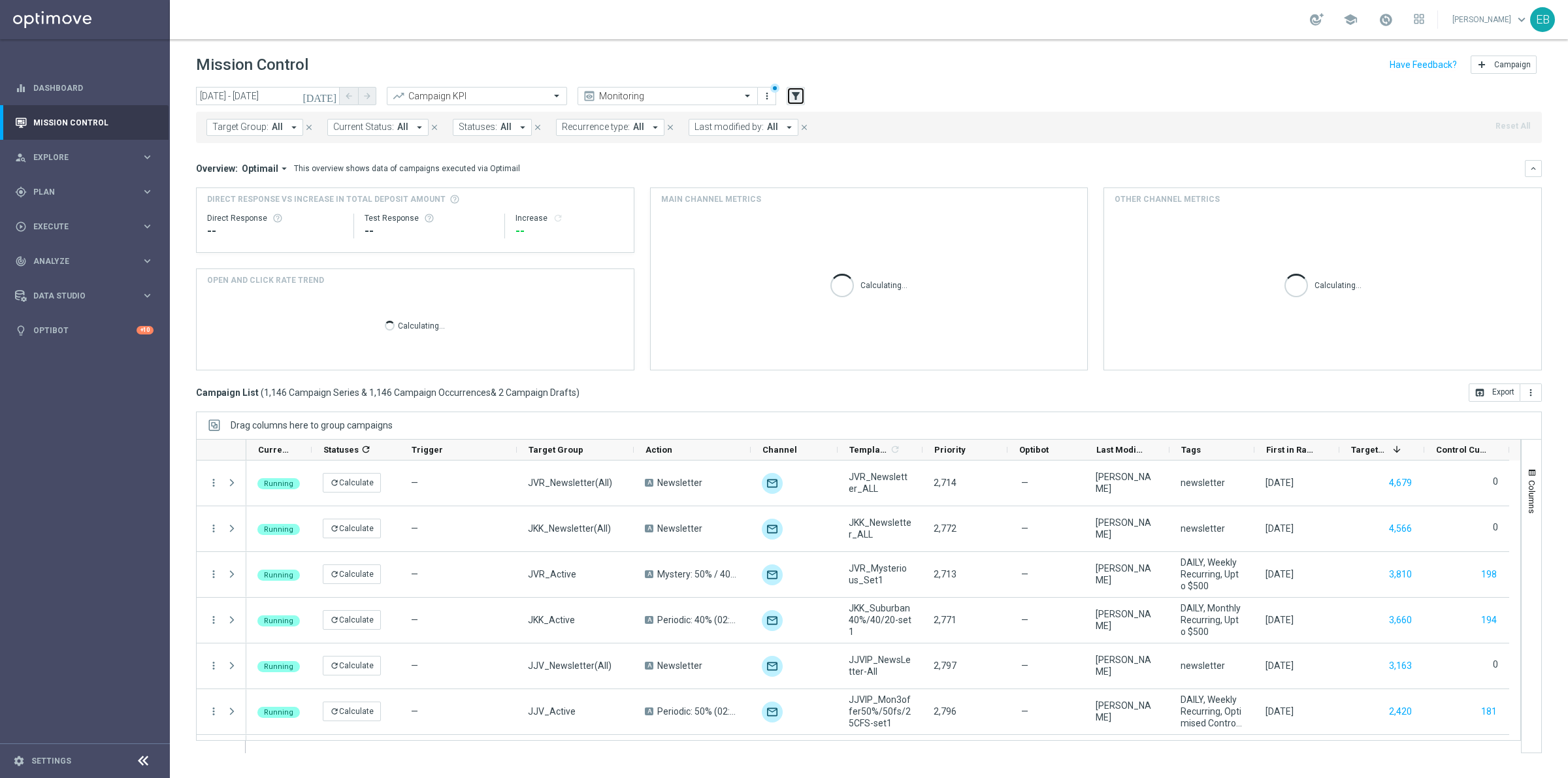
click at [802, 91] on button "filter_alt" at bounding box center [795, 95] width 18 height 18
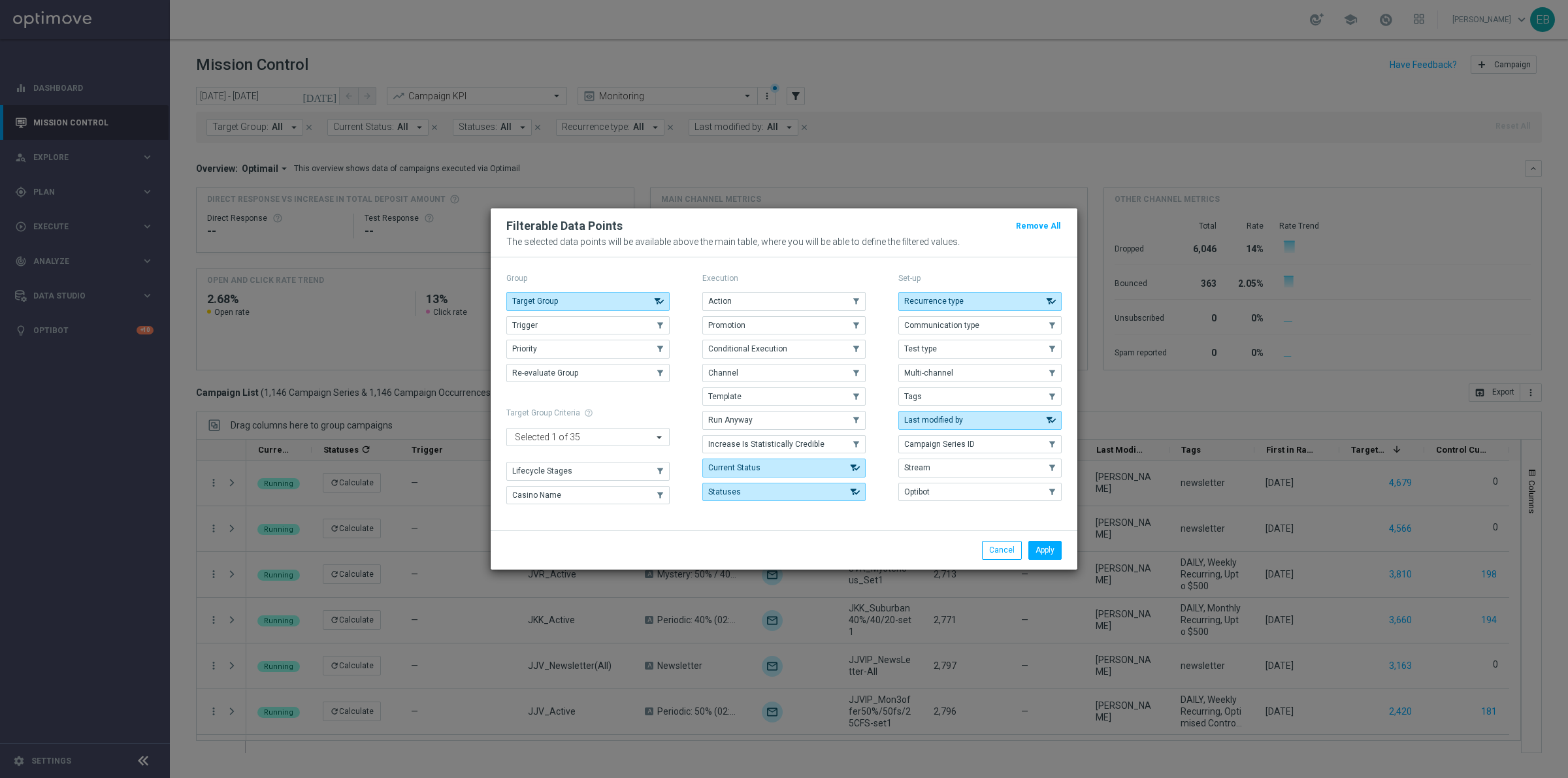
click at [1000, 383] on div "Recurrence type .cls-1{fill:none;} .cls-1{fill:none;} Communication type .cls-1…" at bounding box center [980, 396] width 164 height 209
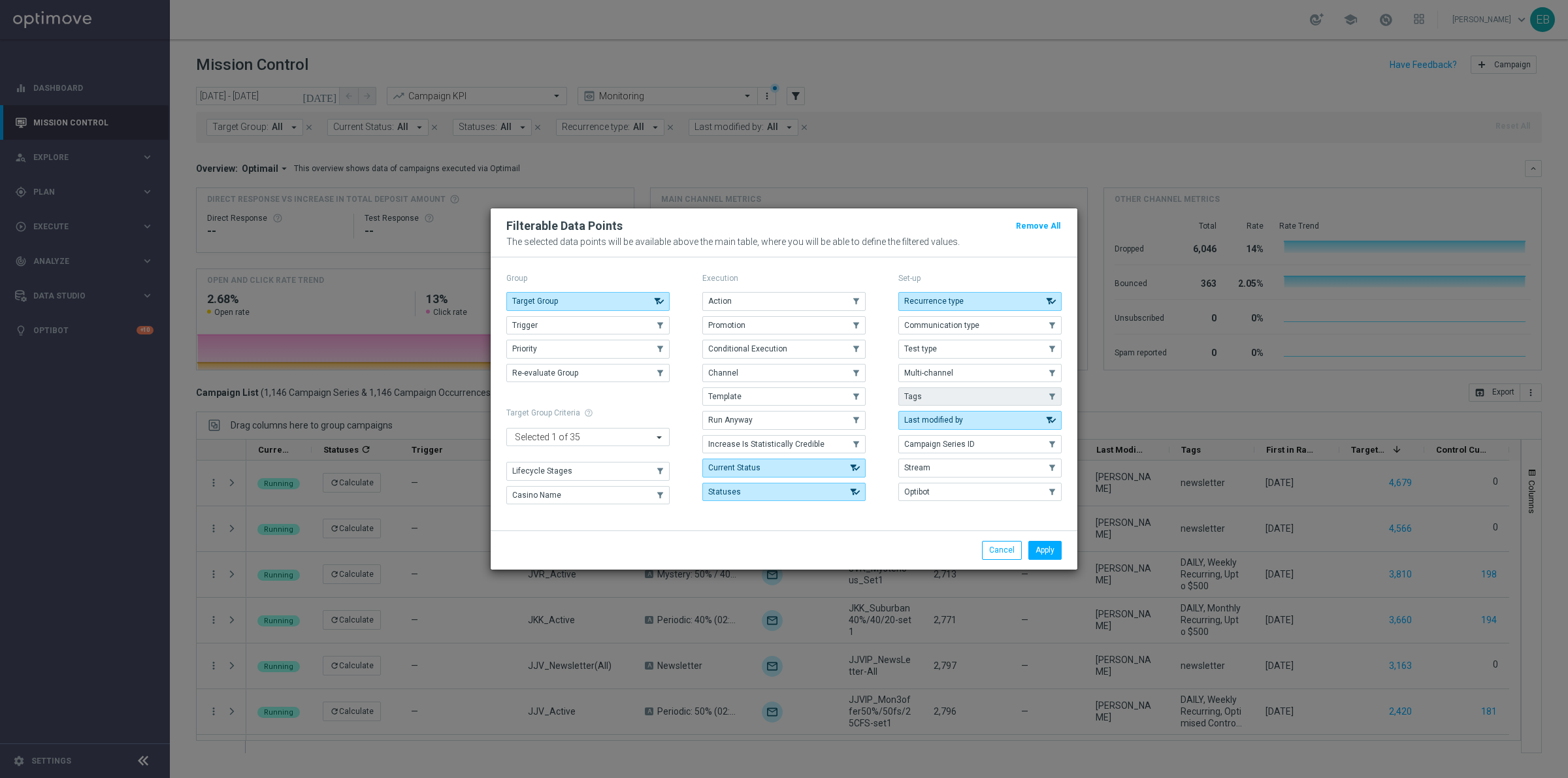
click at [938, 394] on button "Tags" at bounding box center [980, 396] width 164 height 18
click at [1034, 546] on button "Apply" at bounding box center [1045, 550] width 33 height 18
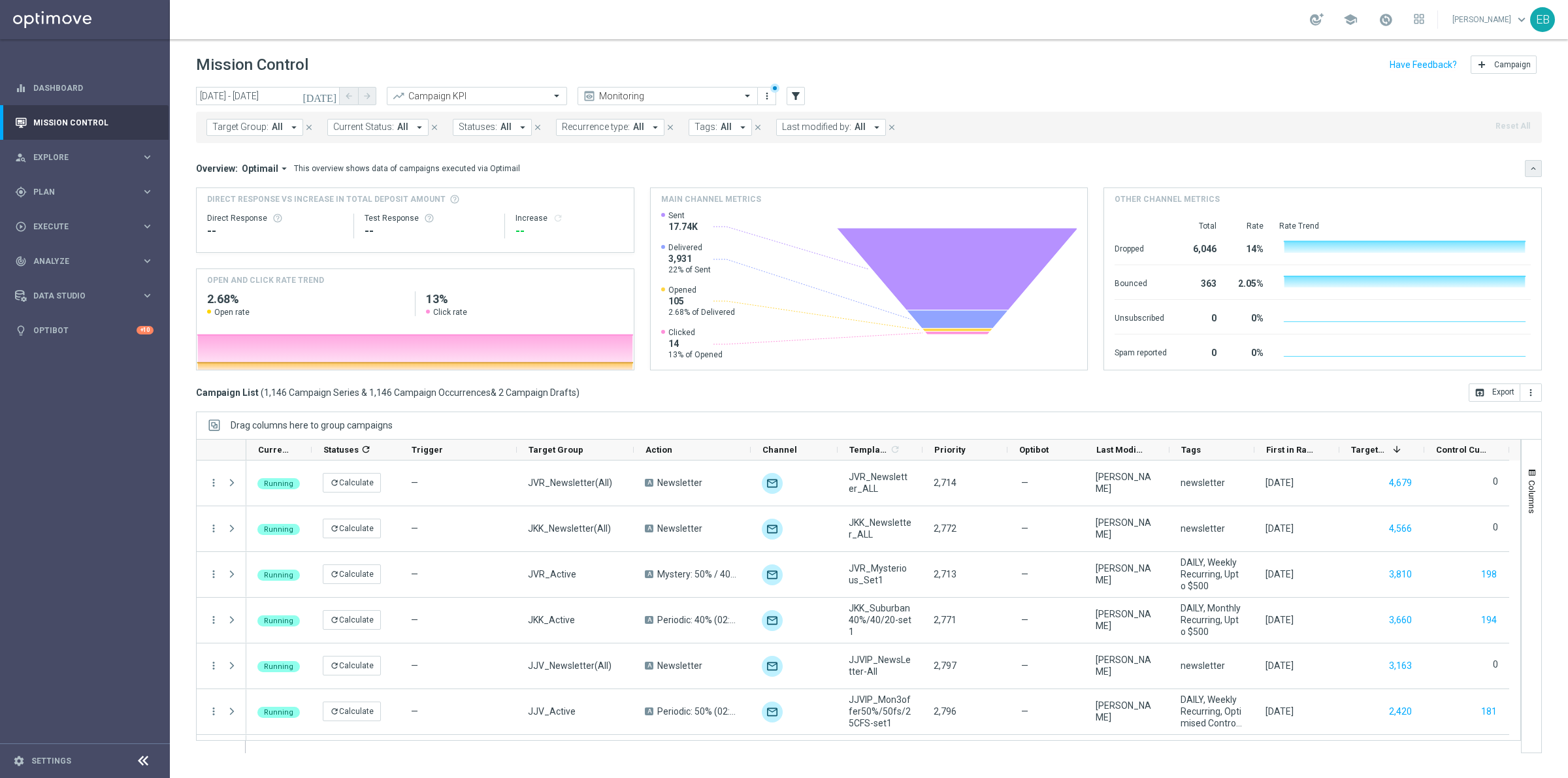
click at [1536, 164] on icon "keyboard_arrow_down" at bounding box center [1533, 168] width 9 height 9
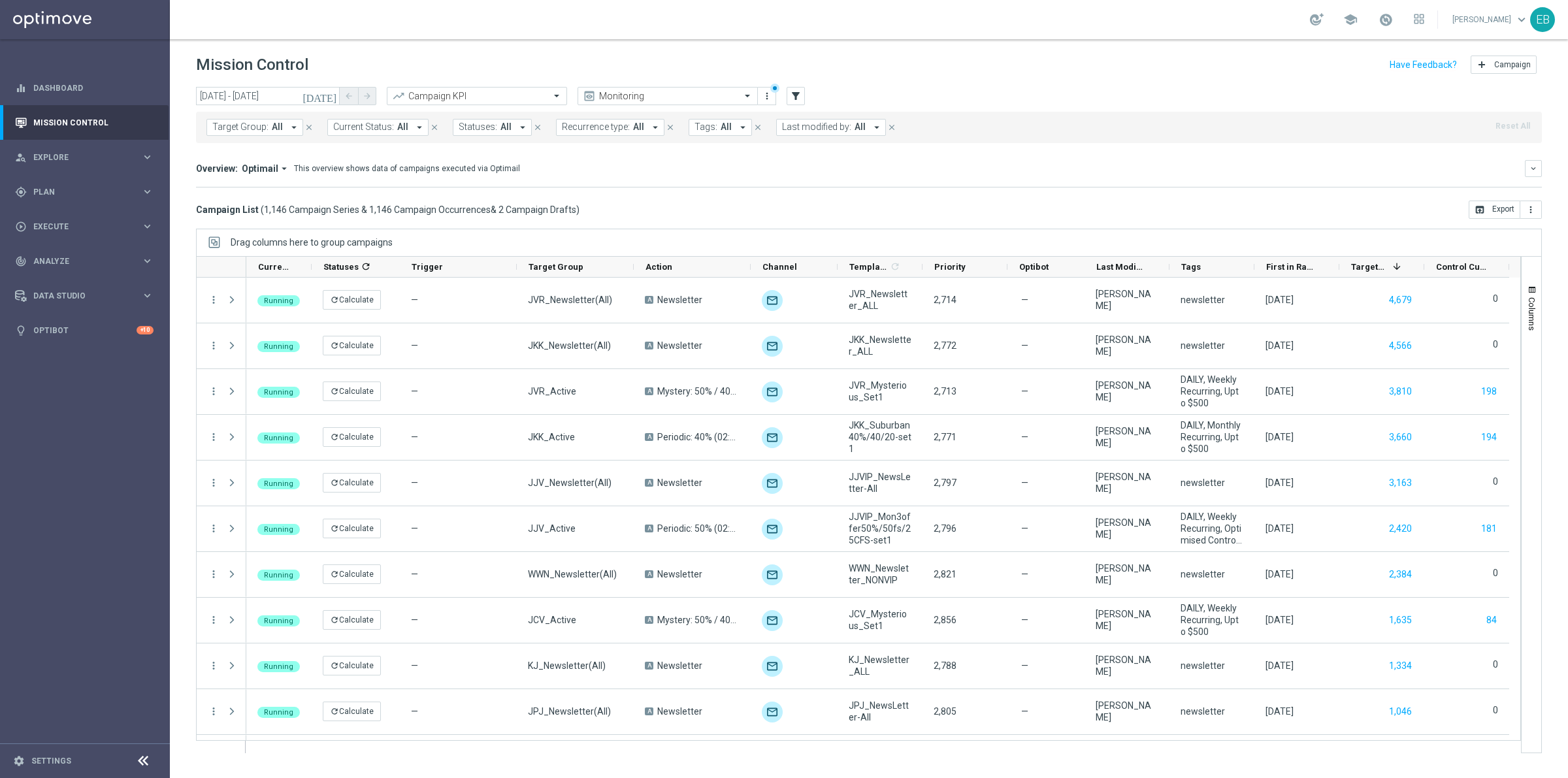
click at [722, 132] on span "All" at bounding box center [726, 127] width 11 height 11
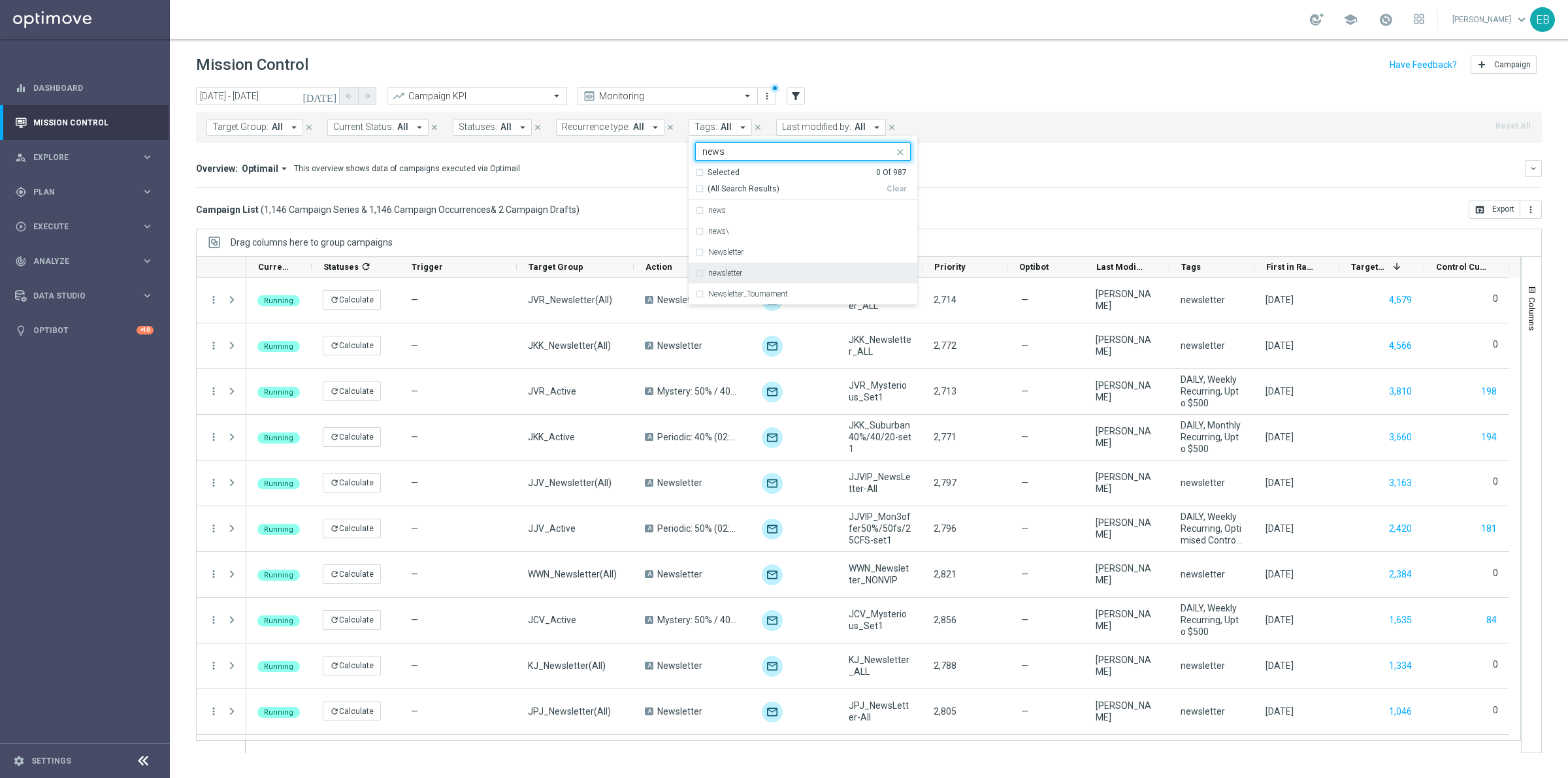
click at [724, 269] on label "newsletter" at bounding box center [725, 273] width 34 height 8
type input "news"
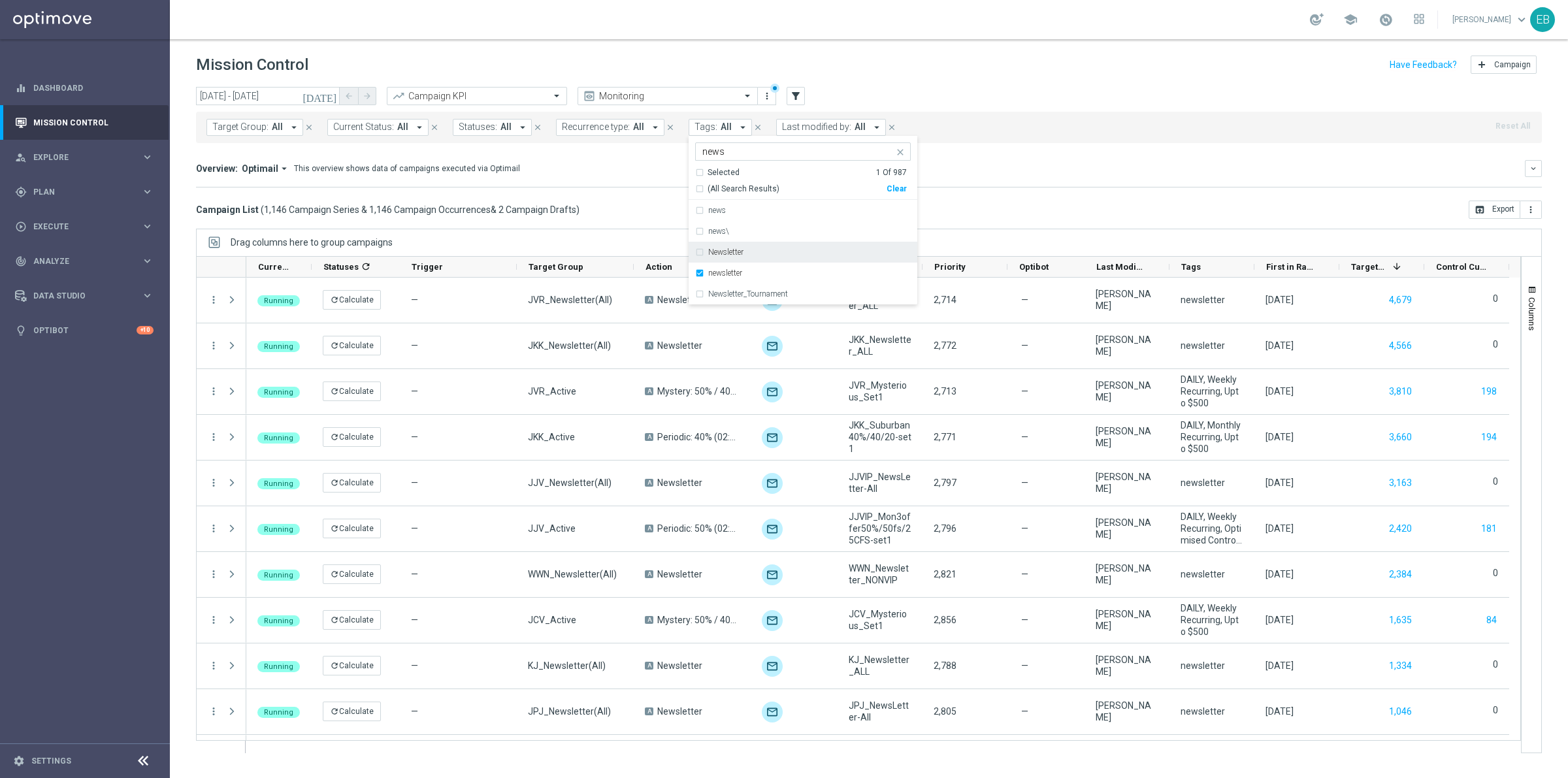
click at [744, 255] on div "Newsletter" at bounding box center [810, 251] width 203 height 8
drag, startPoint x: 1074, startPoint y: 157, endPoint x: 1063, endPoint y: 158, distance: 11.0
click at [1071, 158] on mini-dashboard "Overview: Optimail arrow_drop_down This overview shows data of campaigns execut…" at bounding box center [868, 171] width 1346 height 57
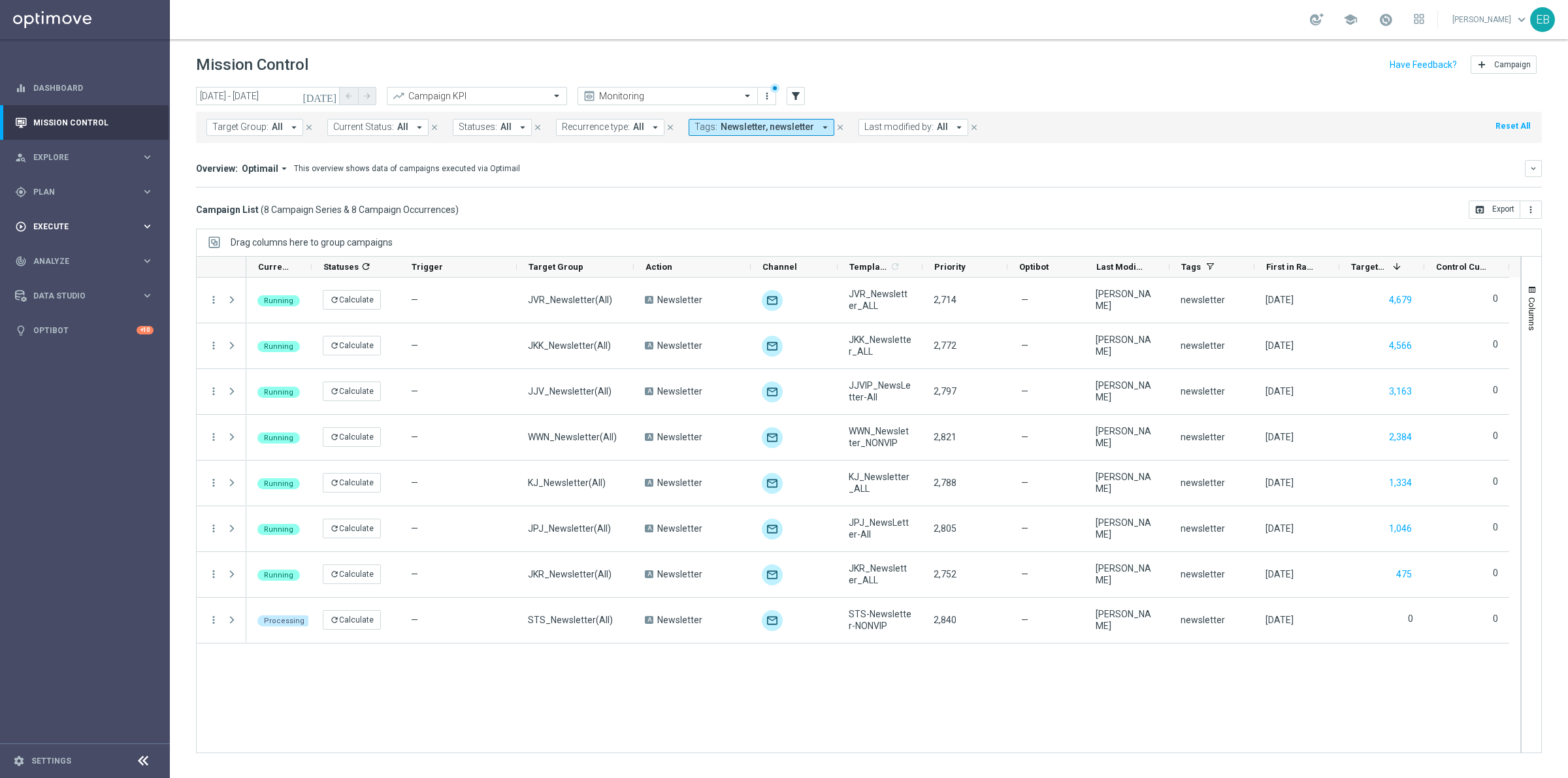
click at [89, 212] on div "play_circle_outline Execute keyboard_arrow_right" at bounding box center [84, 226] width 169 height 35
click at [63, 200] on div "gps_fixed Plan keyboard_arrow_right" at bounding box center [84, 192] width 169 height 35
click at [61, 273] on link "Optimail" at bounding box center [89, 278] width 95 height 10
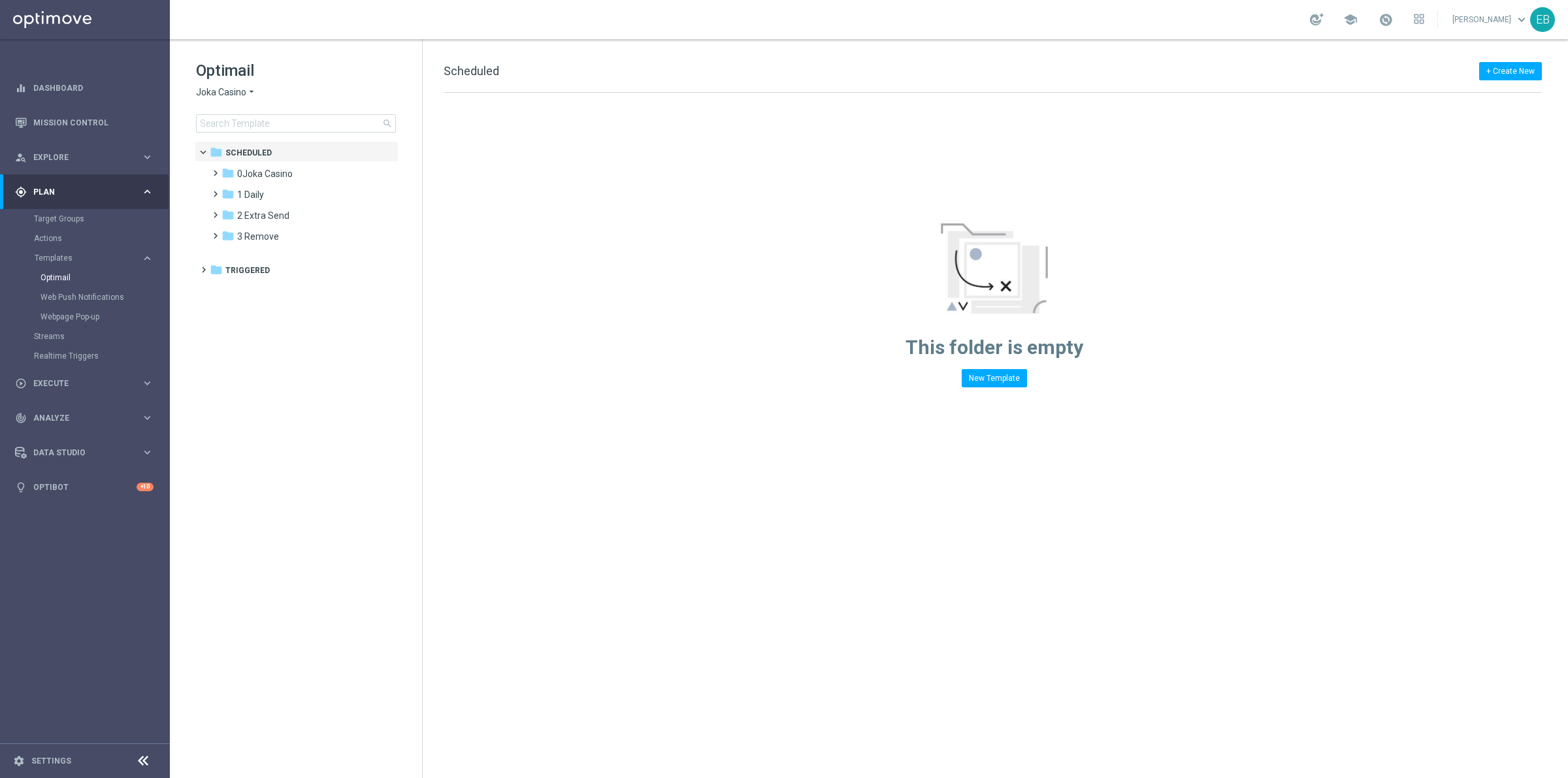
click at [250, 86] on icon "arrow_drop_down" at bounding box center [251, 92] width 10 height 13
click at [262, 138] on div "Joka VIP Room" at bounding box center [245, 138] width 98 height 15
click at [310, 191] on div "folder 2 Extra Send" at bounding box center [297, 195] width 150 height 15
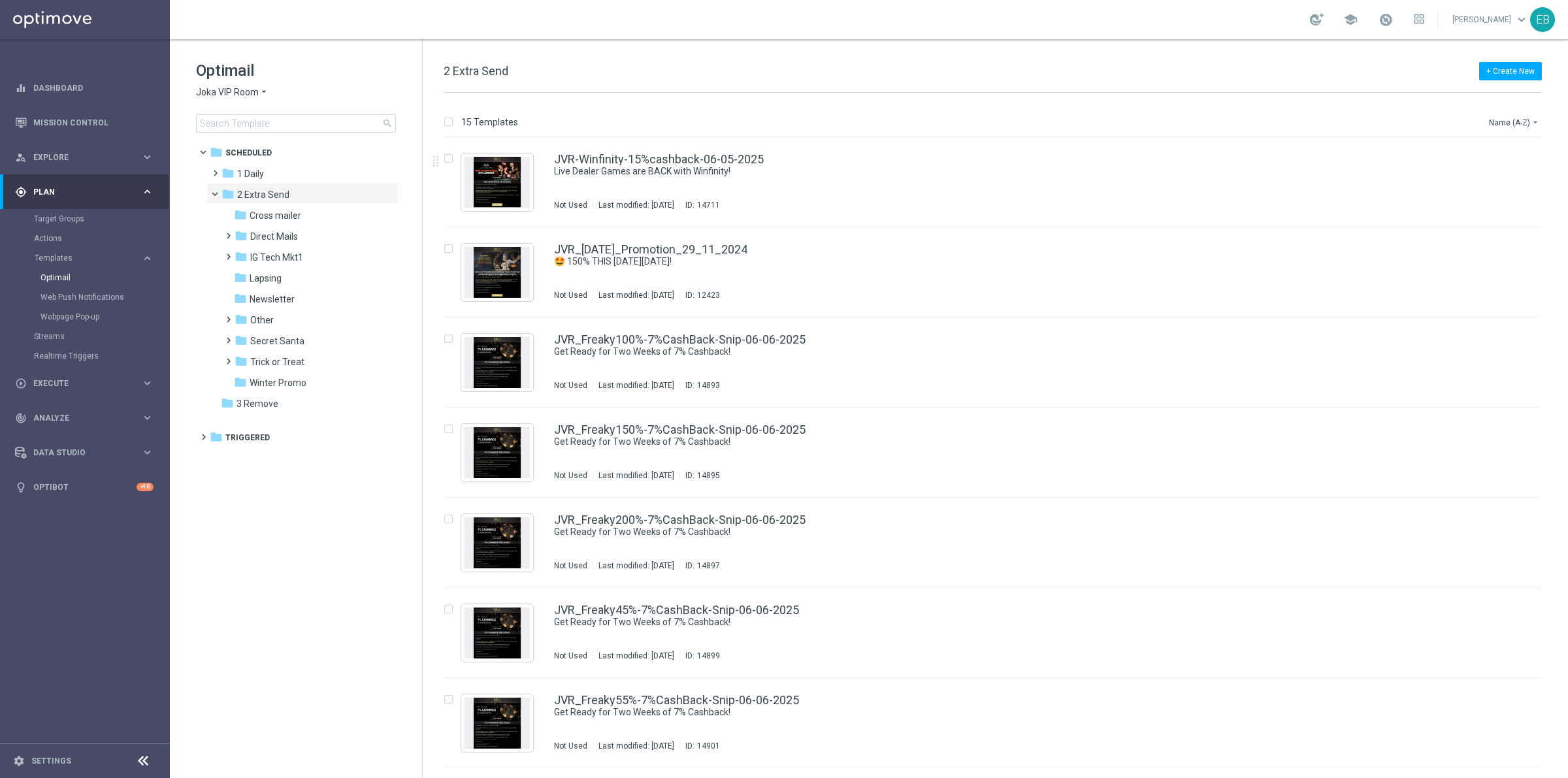
scroll to position [712, 0]
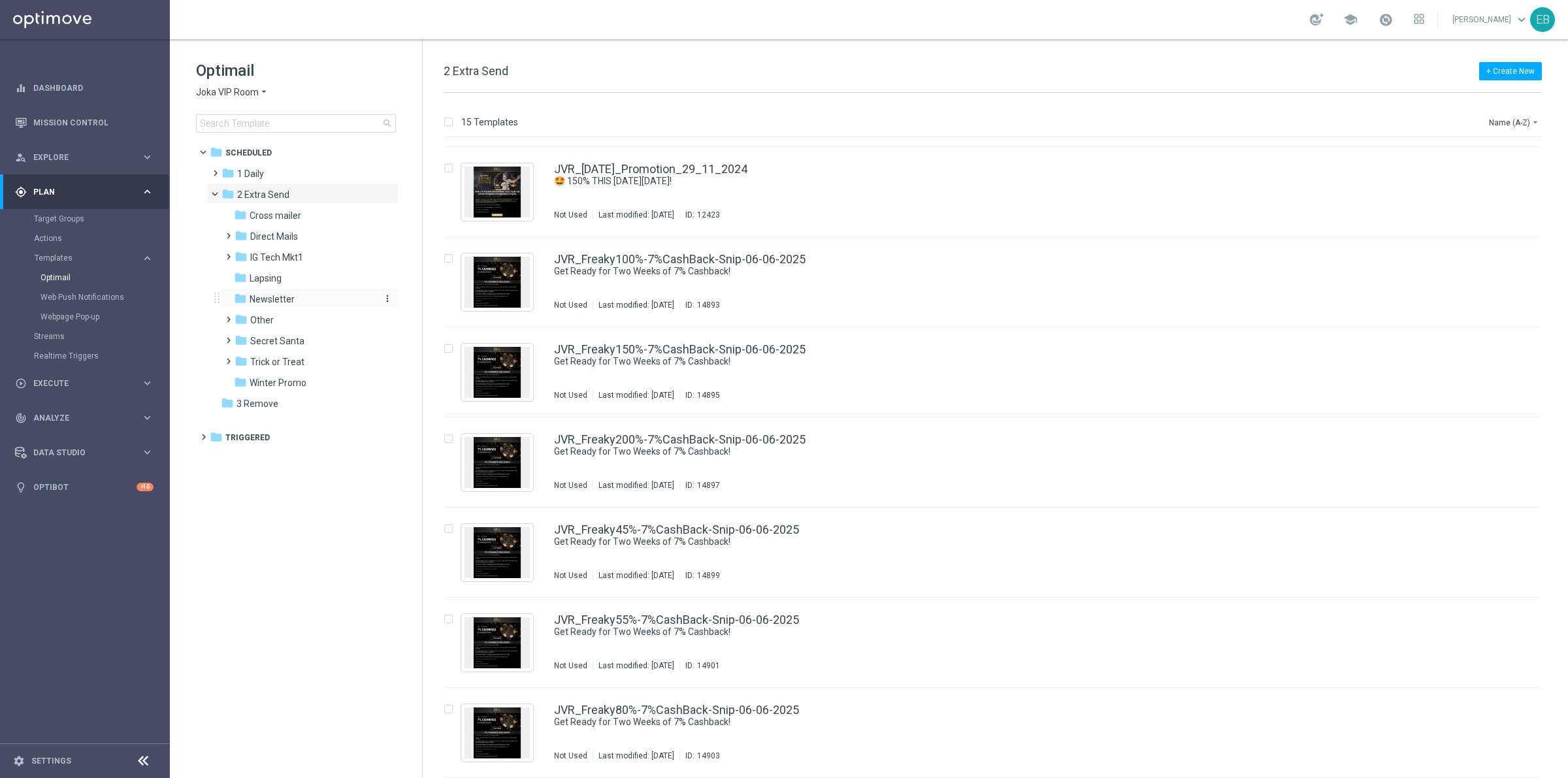
click at [305, 304] on div "folder Newsletter" at bounding box center [303, 300] width 139 height 15
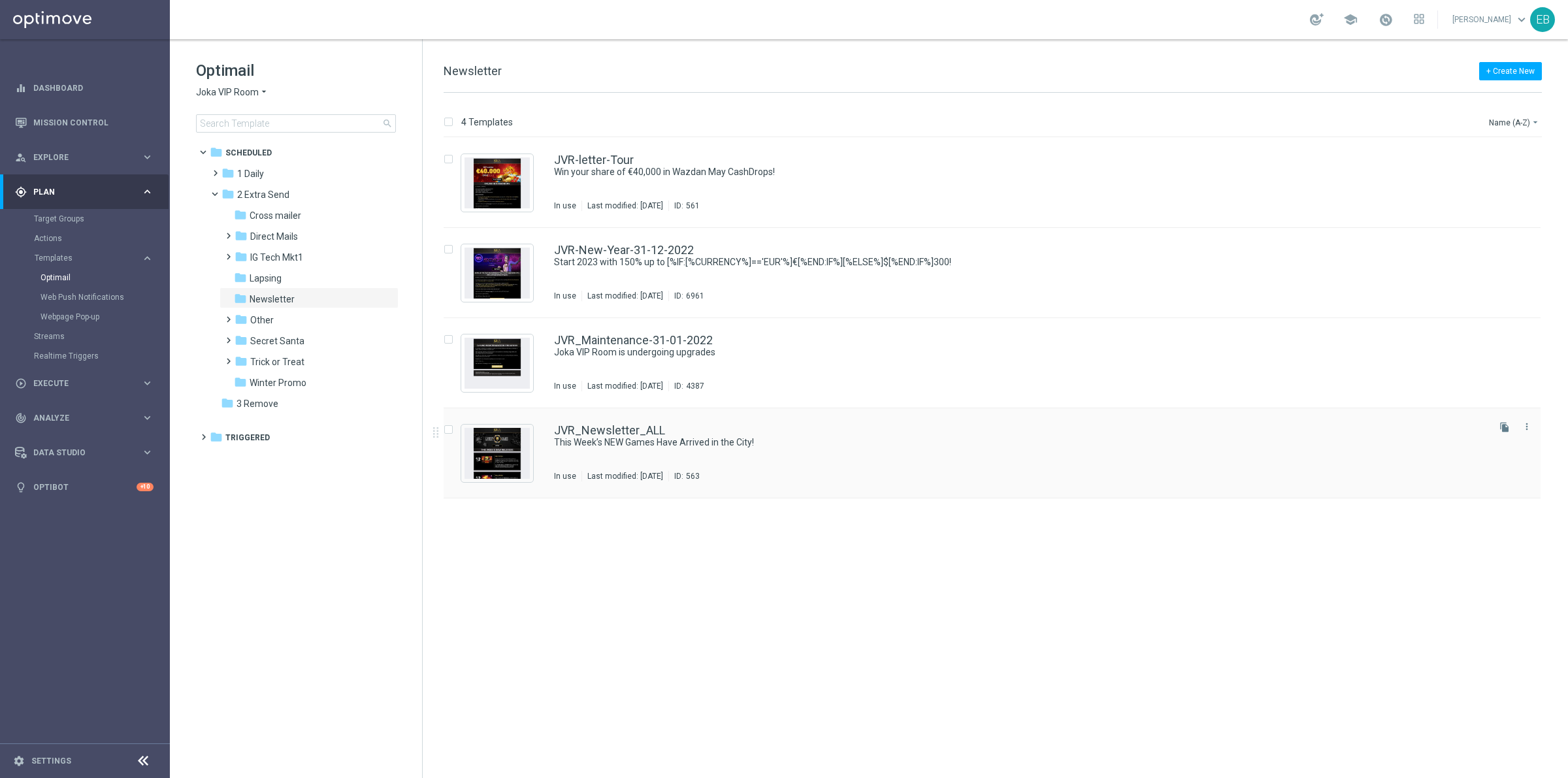
click at [850, 450] on div "JVR_Newsletter_ALL This Week’s NEW Games Have Arrived in the City! In use Last …" at bounding box center [1019, 452] width 931 height 57
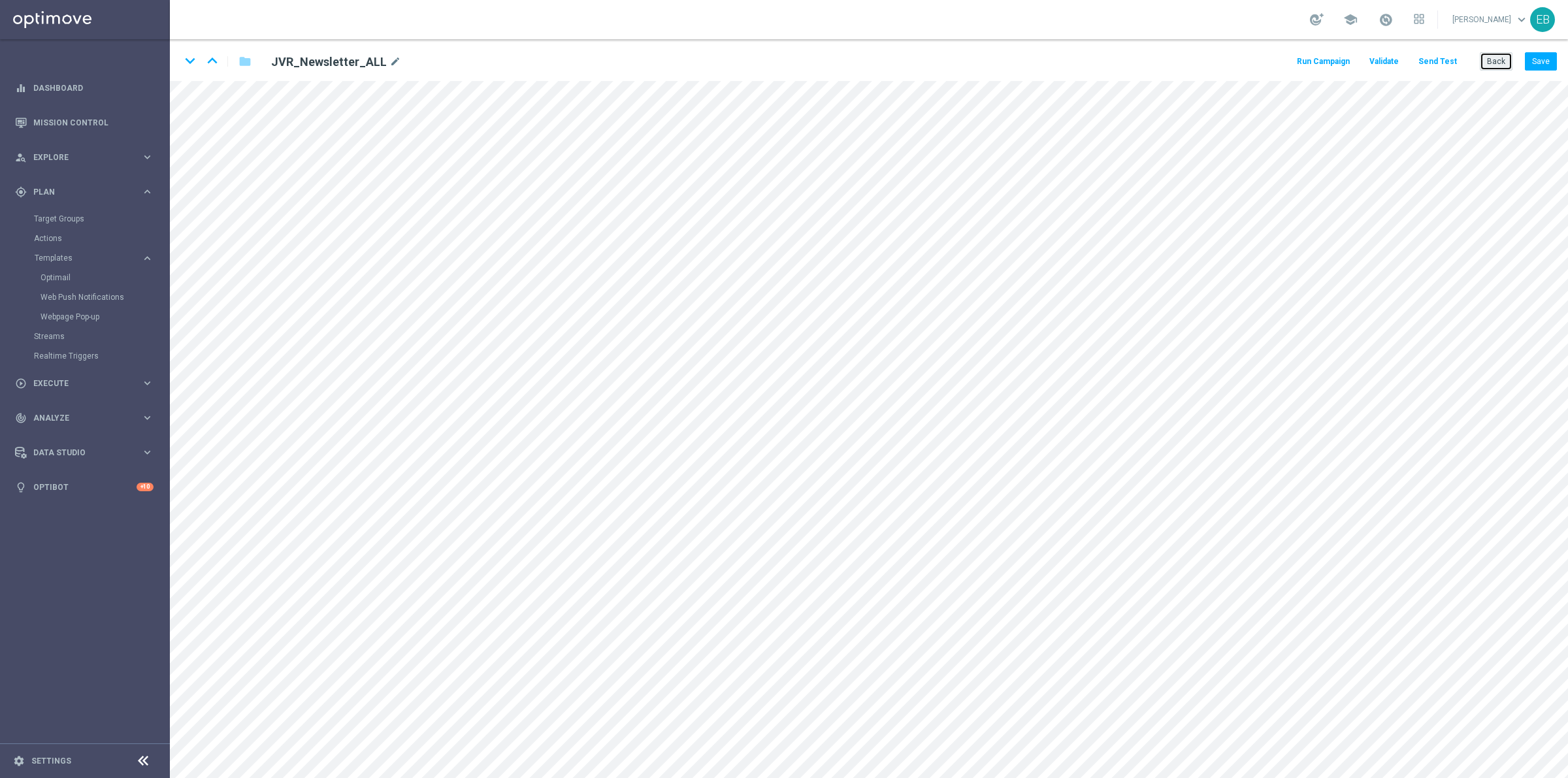
click at [1493, 57] on button "Back" at bounding box center [1496, 61] width 32 height 18
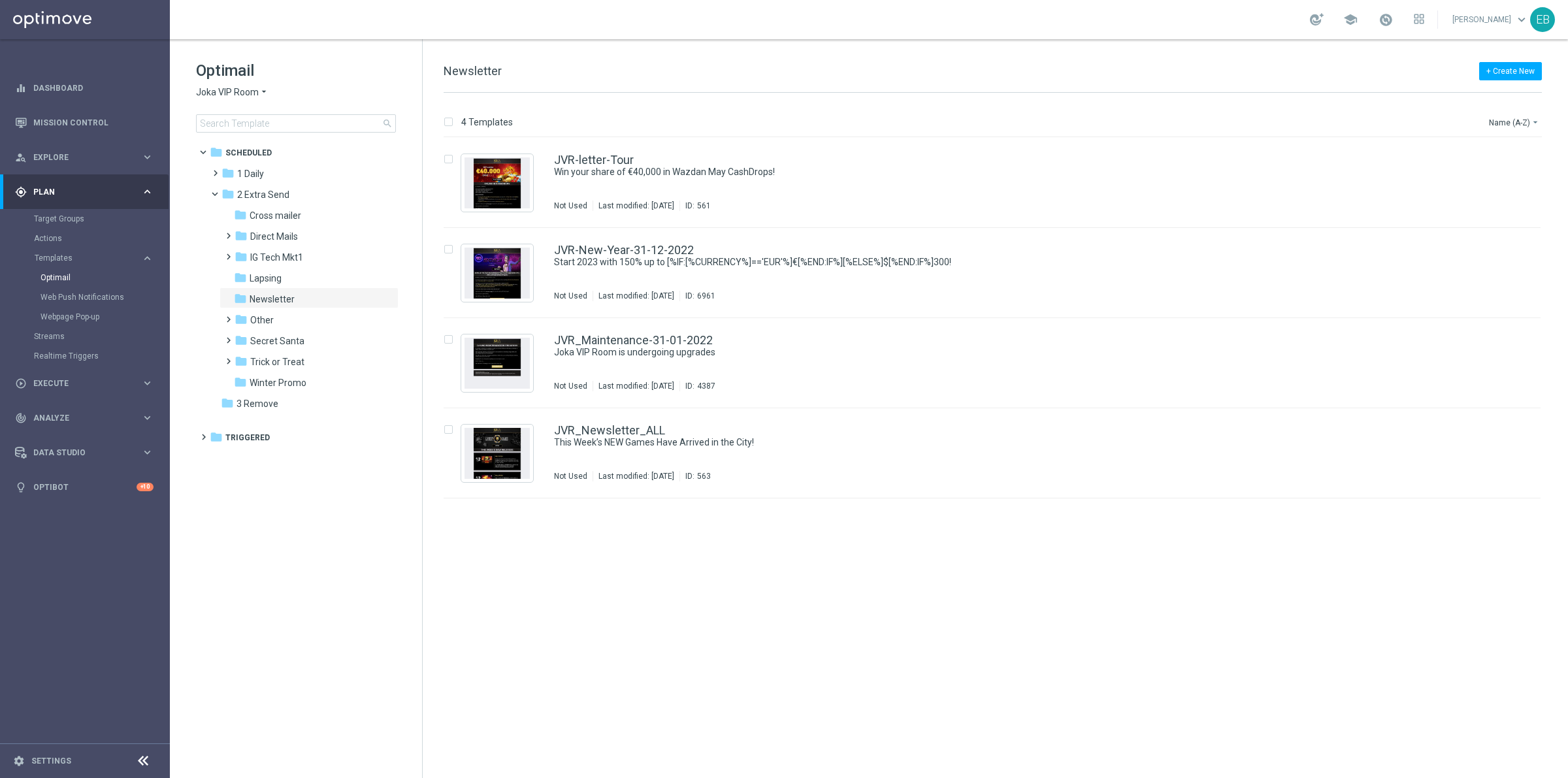
click at [246, 95] on span "Joka VIP Room" at bounding box center [228, 92] width 63 height 13
click at [0, 0] on span "Wolf Winner" at bounding box center [0, 0] width 0 height 0
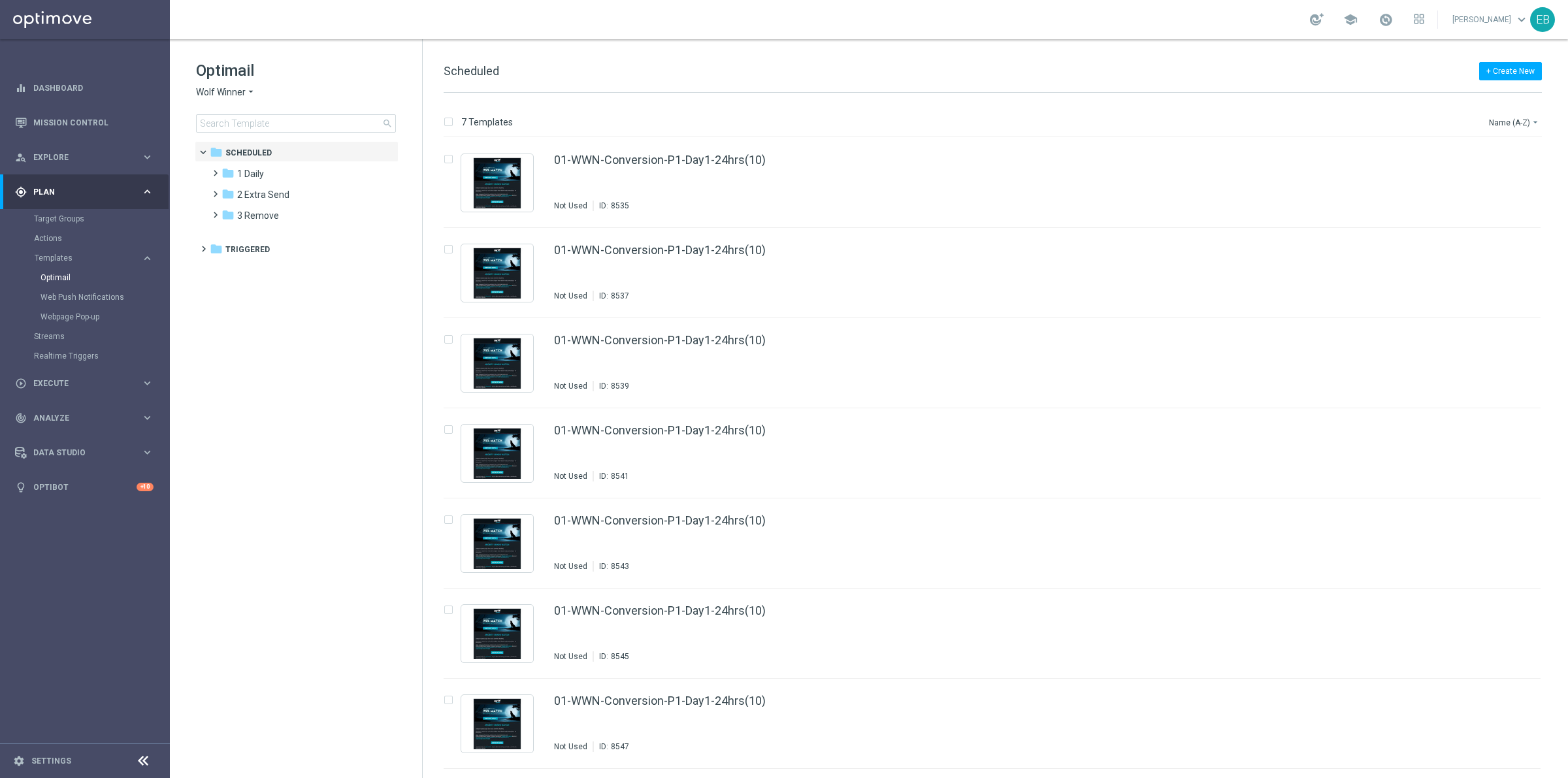
click at [265, 112] on div "Optimail Wolf Winner arrow_drop_down × Wolf Winner search" at bounding box center [308, 96] width 226 height 72
click at [252, 126] on input at bounding box center [296, 123] width 200 height 18
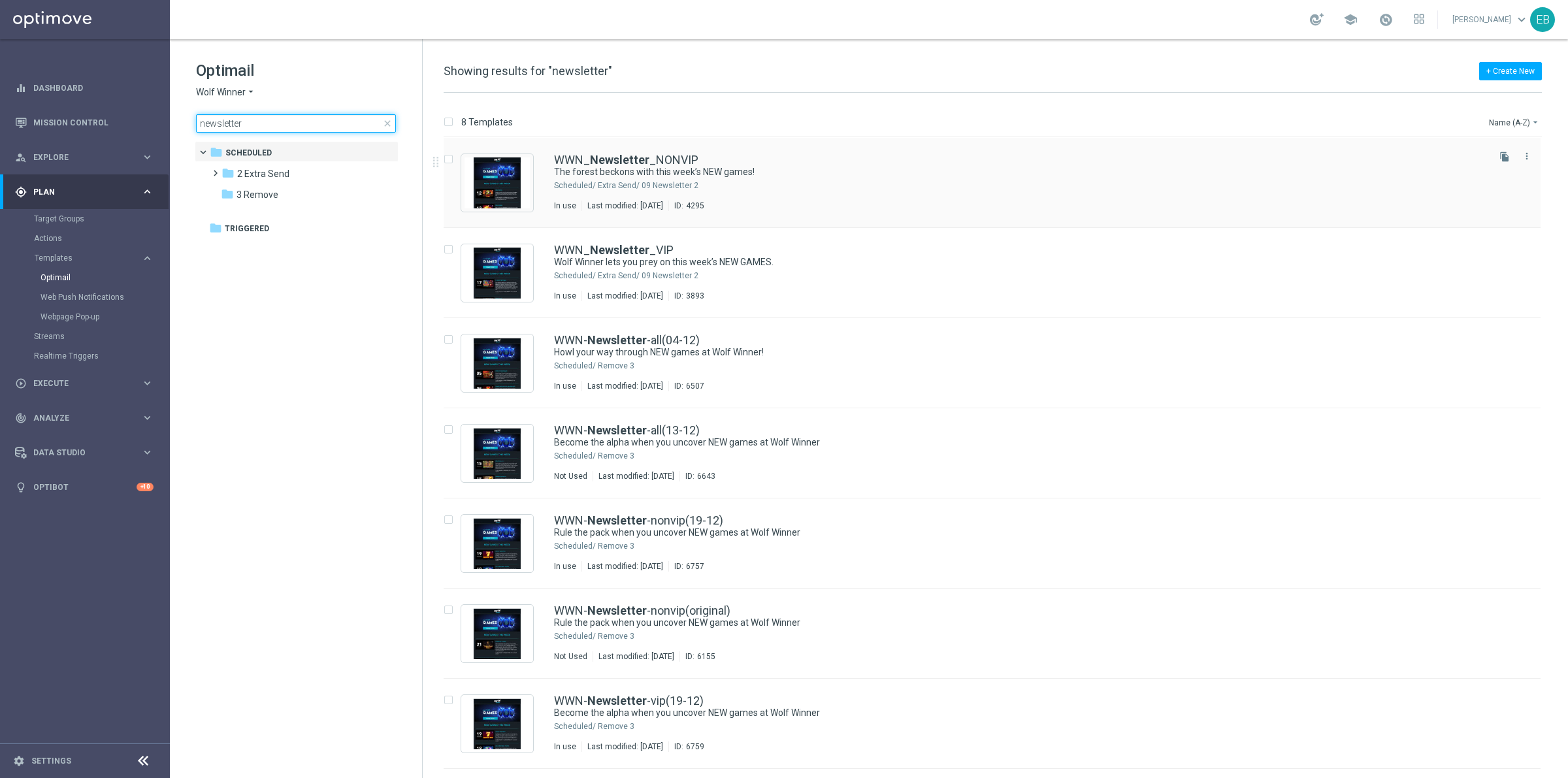
type input "newsletter"
click at [856, 222] on div "WWN_ Newsletter _NONVIP The forest beckons with this week’s NEW games! Schedule…" at bounding box center [992, 183] width 1097 height 90
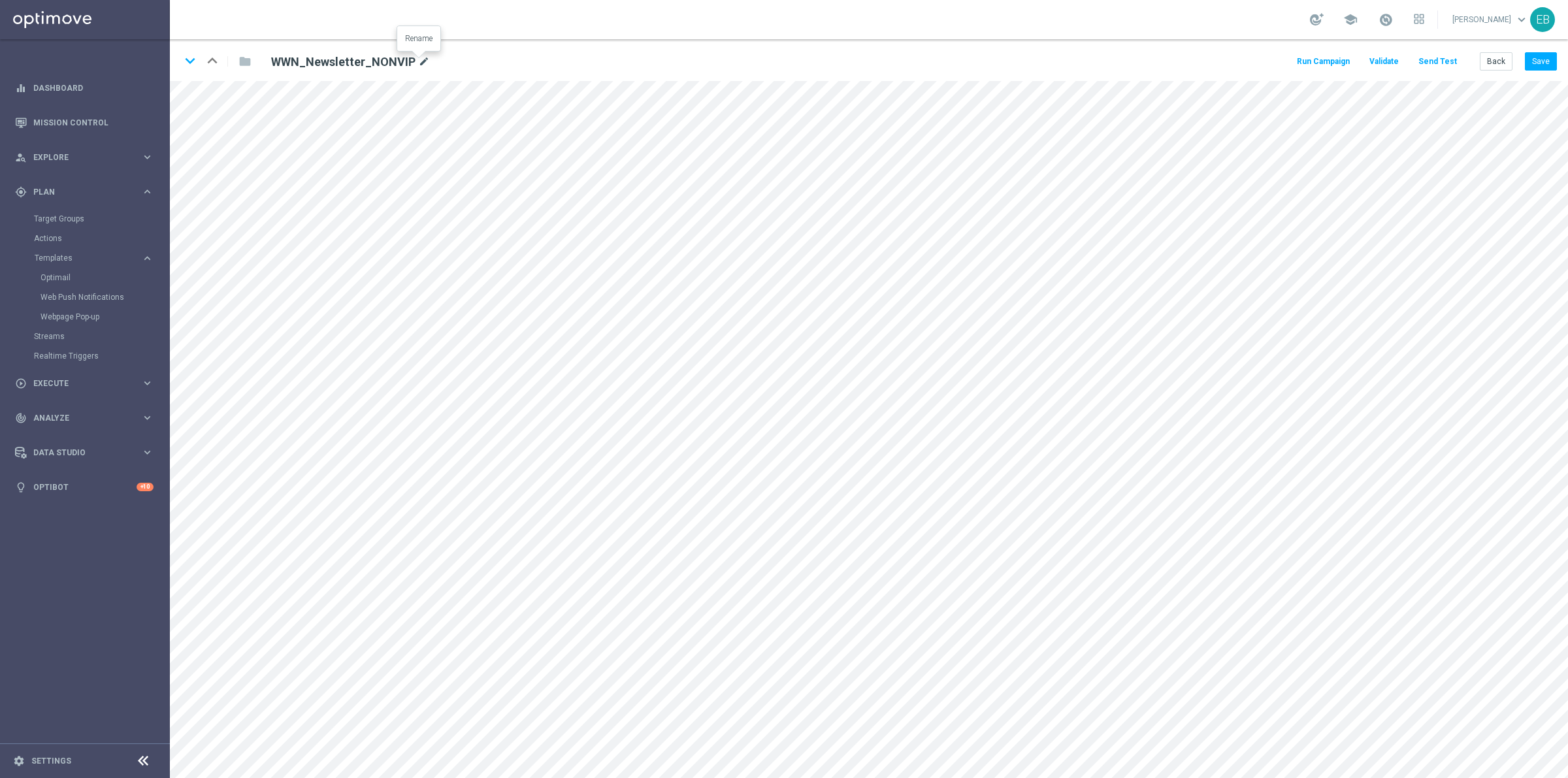
click at [422, 60] on icon "mode_edit" at bounding box center [424, 62] width 12 height 15
